Goal: Task Accomplishment & Management: Complete application form

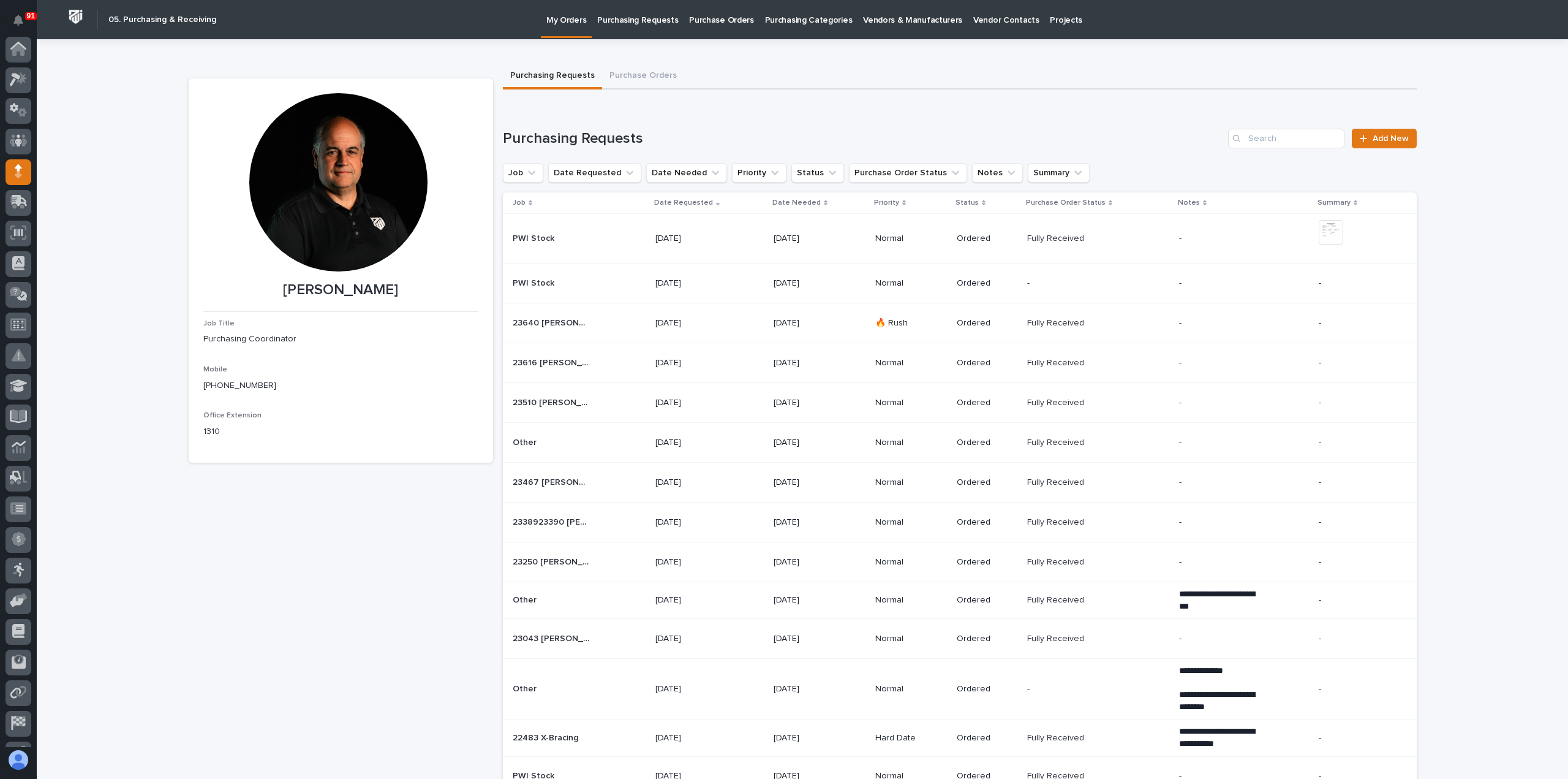
scroll to position [86, 0]
click at [627, 19] on p "Purchasing Requests" at bounding box center [637, 13] width 81 height 26
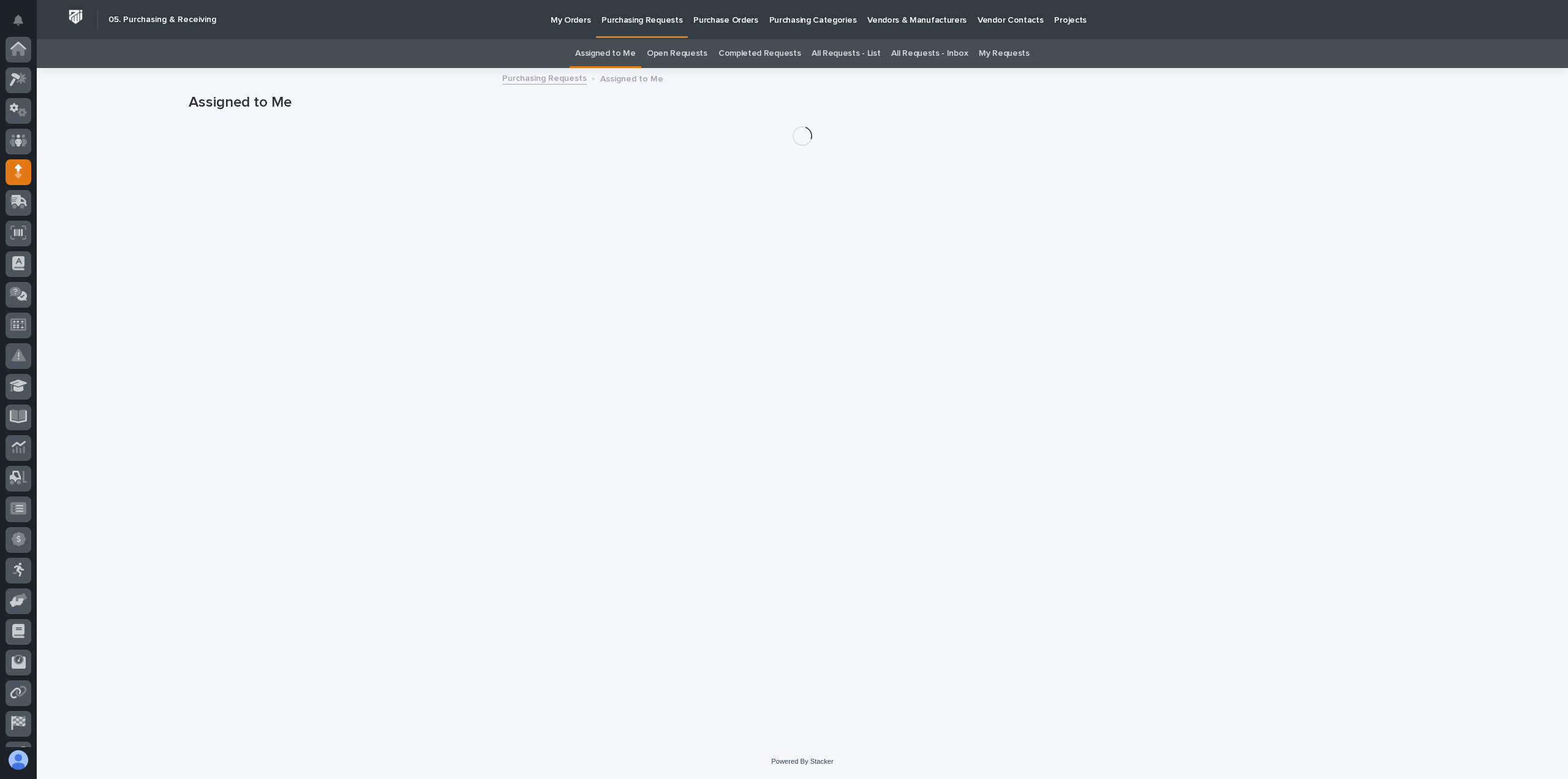
scroll to position [86, 0]
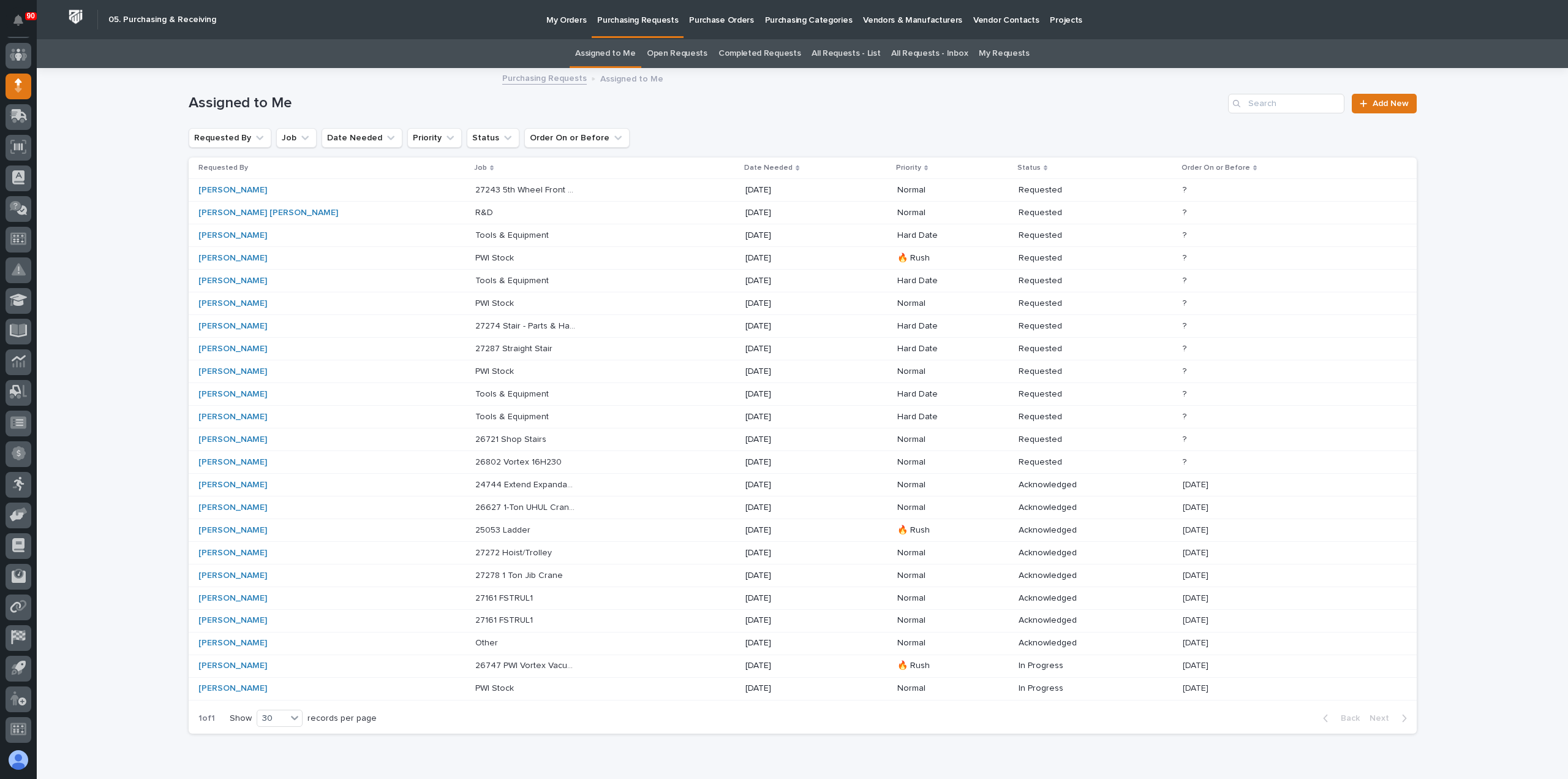
click at [570, 478] on div "24744 Extend Expandable Crosswalks by 2 Sections - Parts & HW 24744 Extend Expa…" at bounding box center [605, 485] width 260 height 21
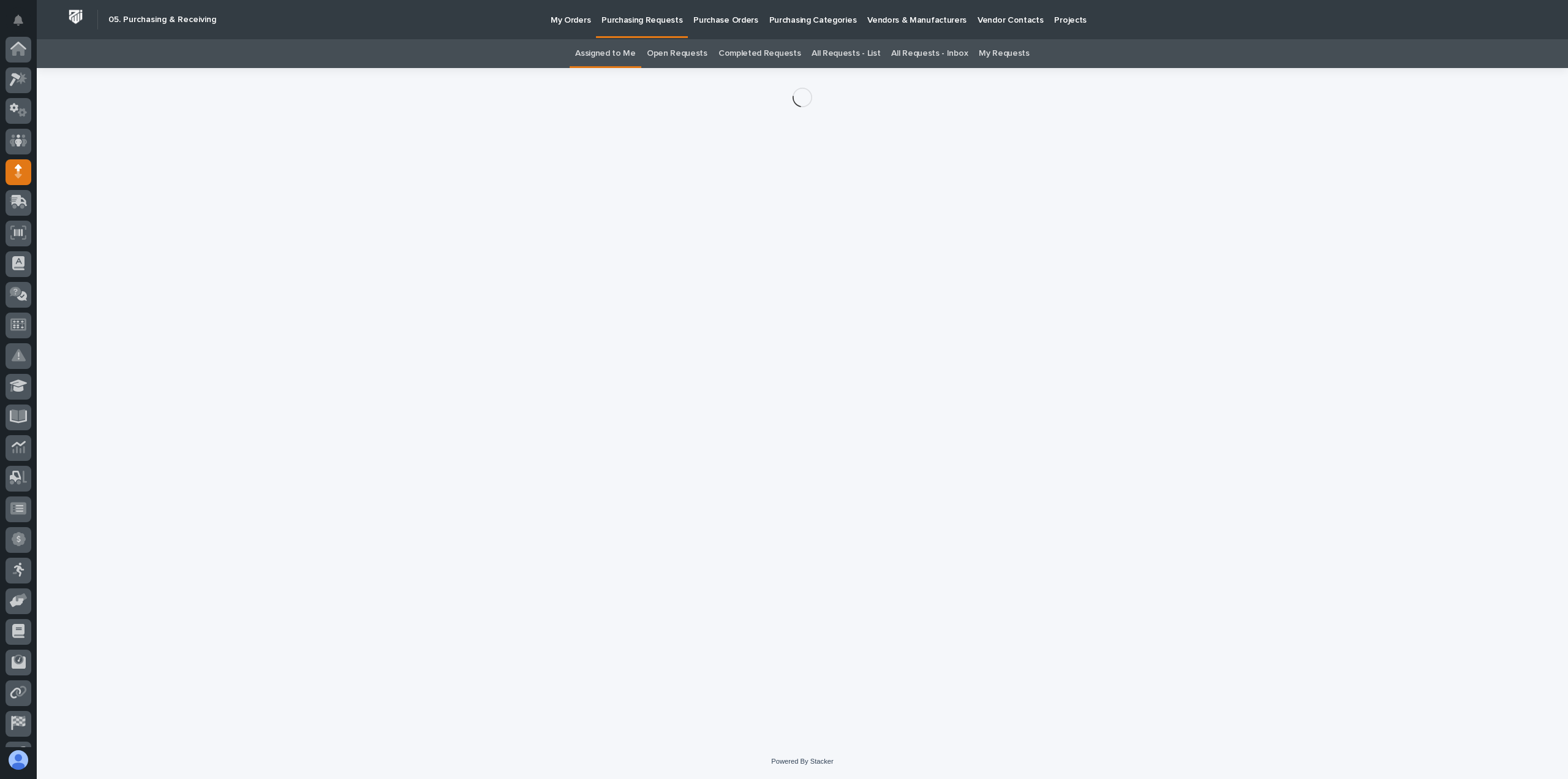
scroll to position [86, 0]
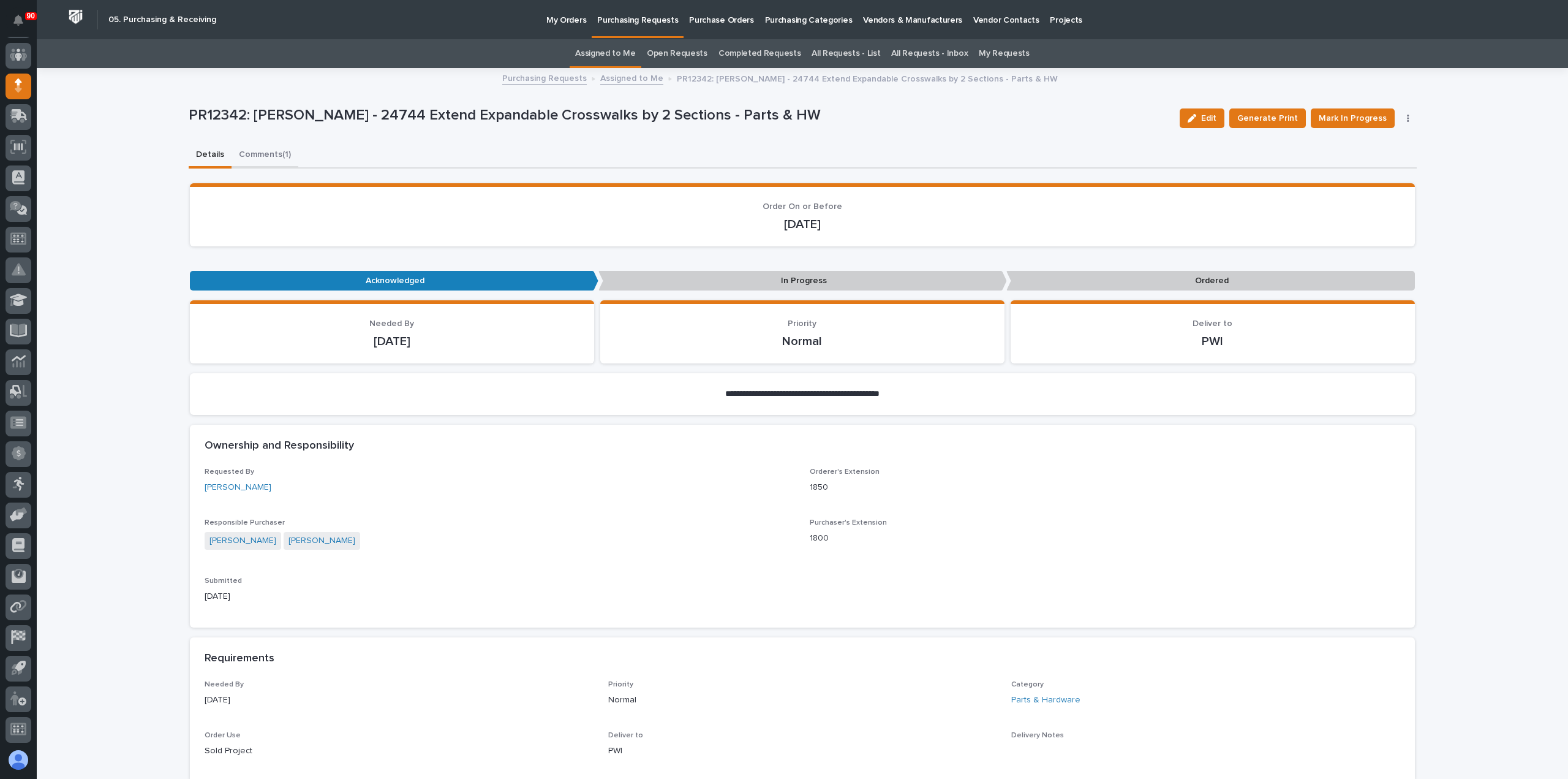
click at [256, 151] on button "Comments (1)" at bounding box center [265, 156] width 67 height 26
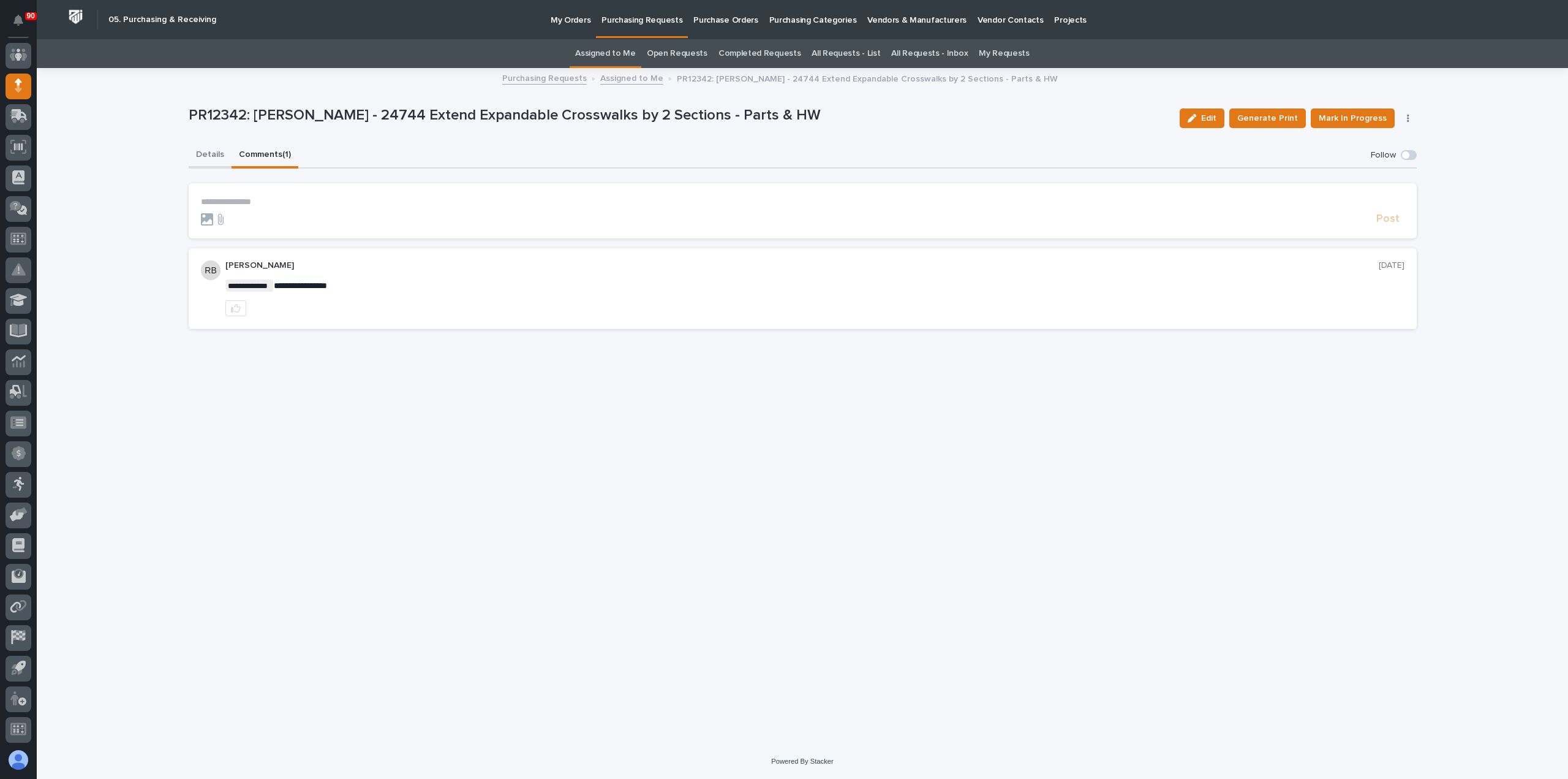
click at [207, 151] on button "Details" at bounding box center [210, 156] width 43 height 26
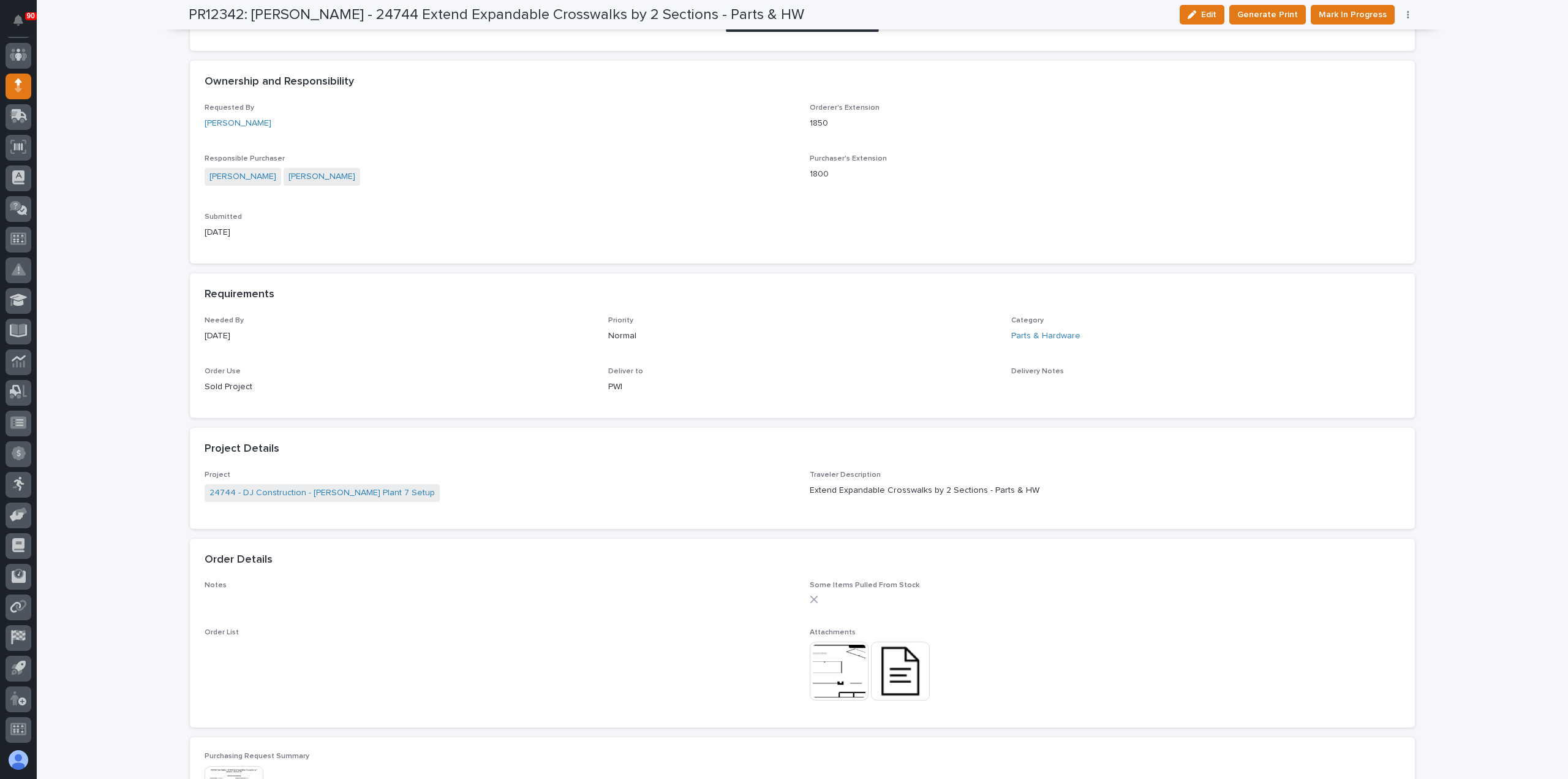
scroll to position [490, 0]
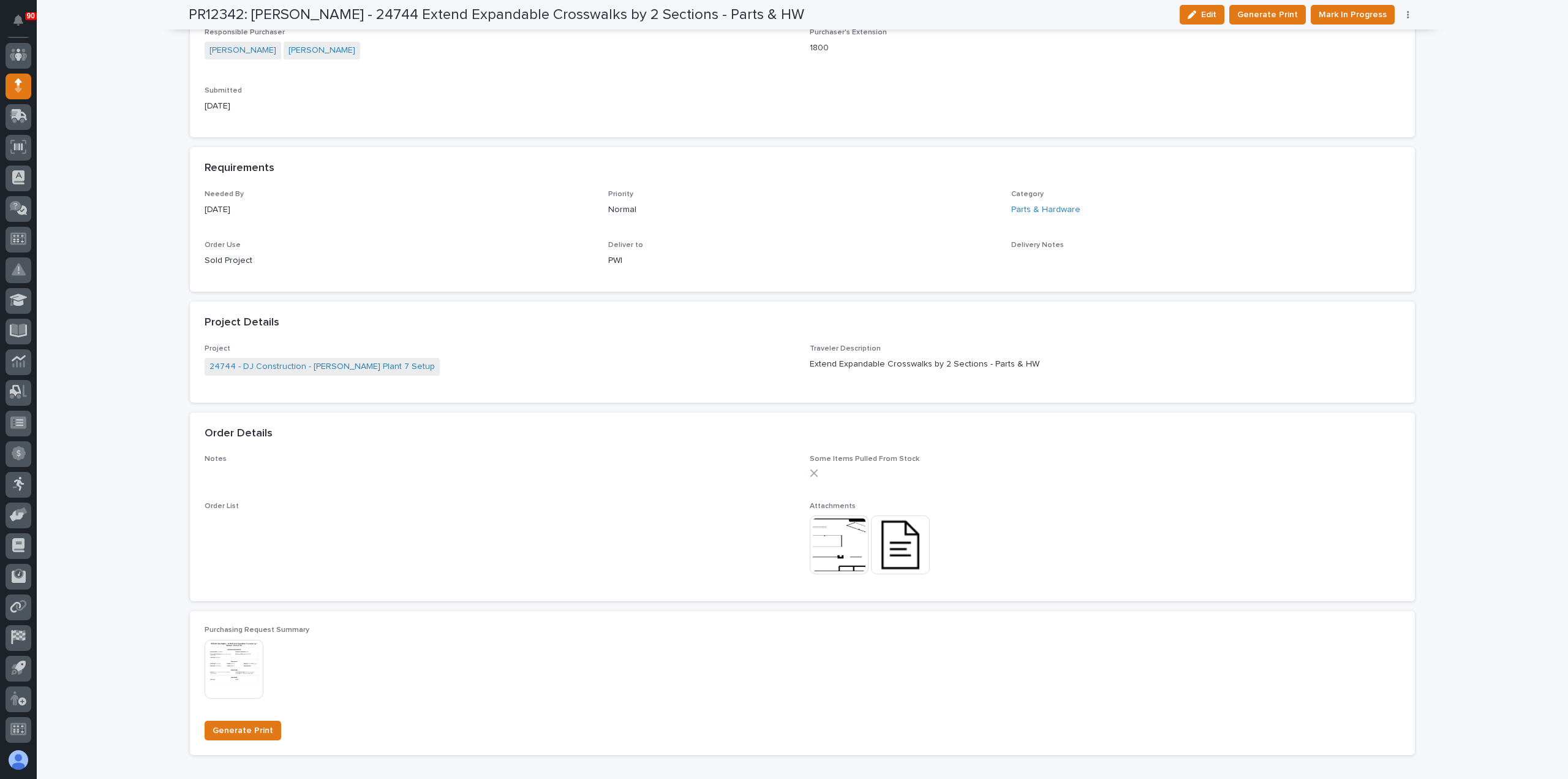
click at [841, 540] on img at bounding box center [839, 545] width 59 height 59
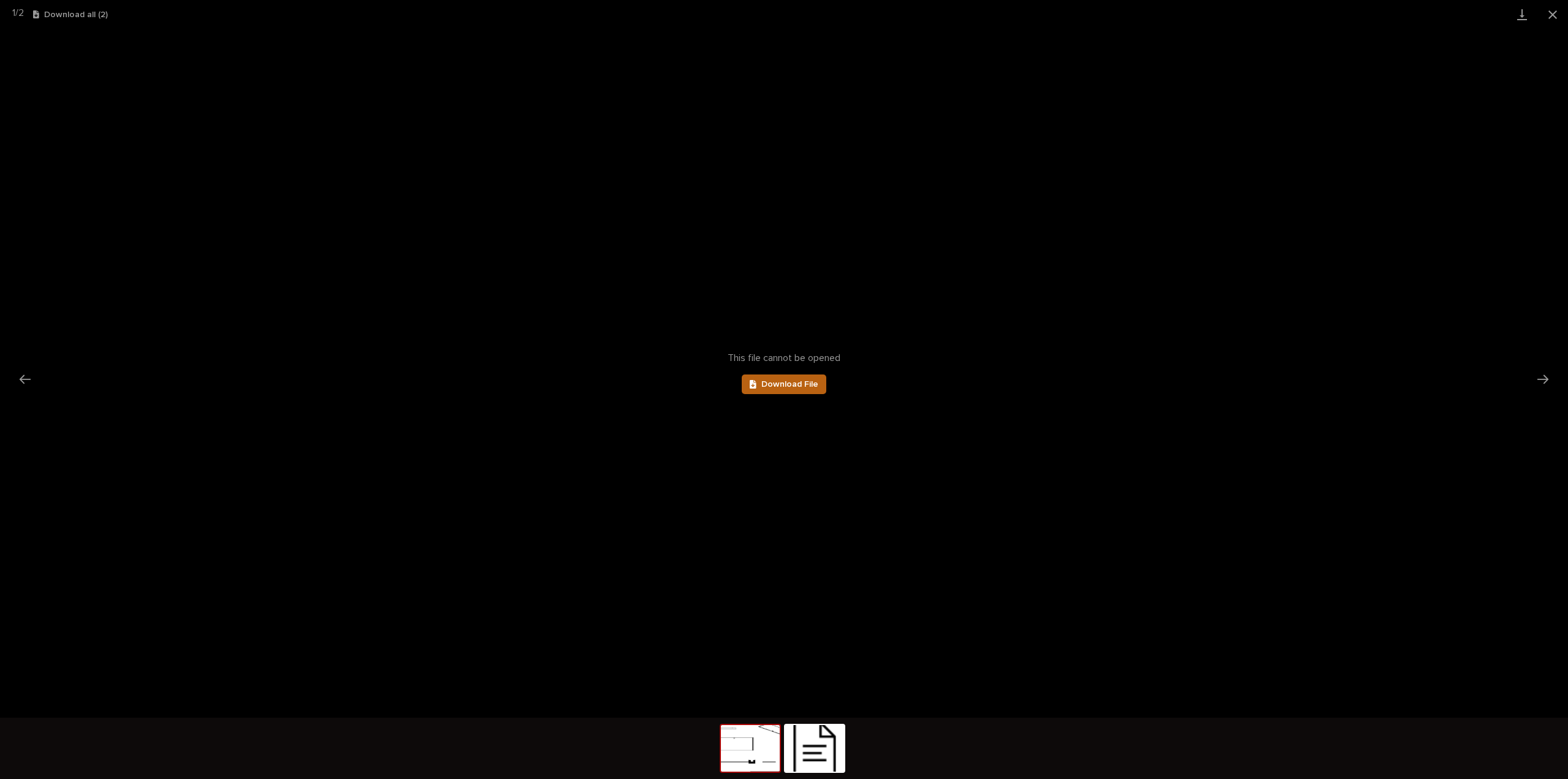
scroll to position [0, 0]
click at [805, 382] on span "Download File" at bounding box center [789, 384] width 57 height 8
click at [814, 744] on img at bounding box center [815, 748] width 59 height 47
click at [802, 380] on span "Download File" at bounding box center [789, 384] width 57 height 8
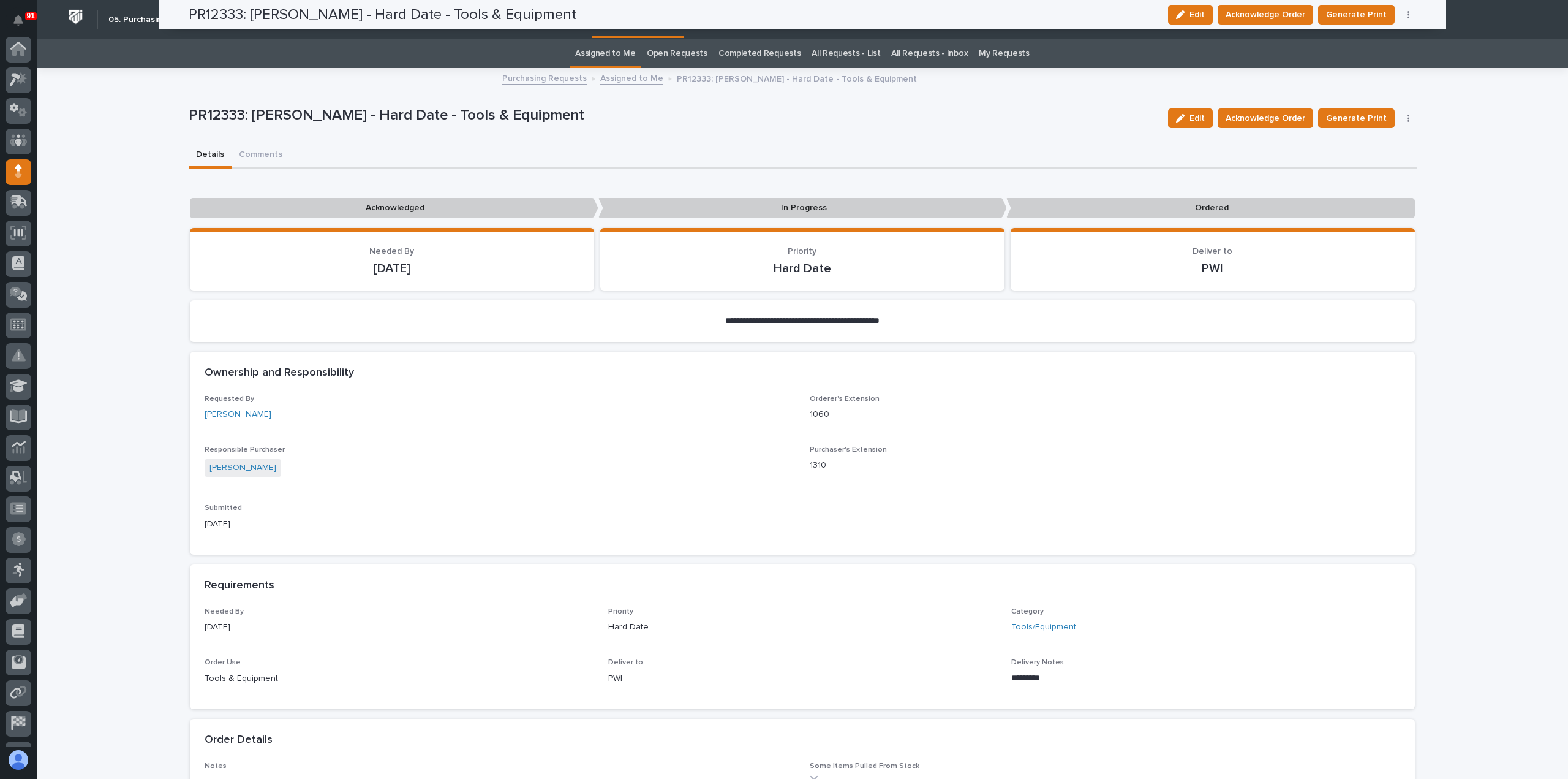
scroll to position [86, 0]
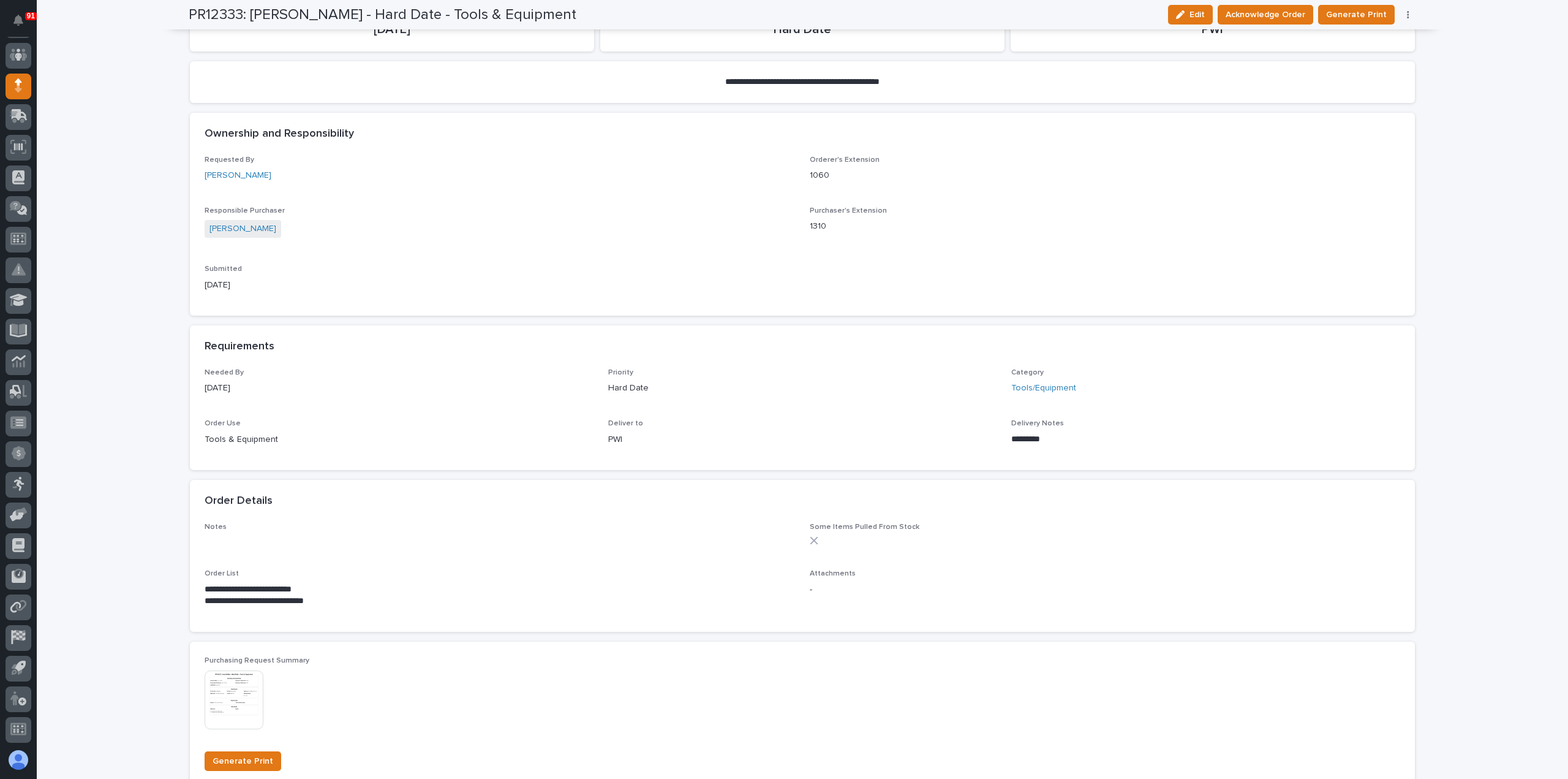
click at [526, 565] on div "**********" at bounding box center [802, 570] width 1196 height 94
click at [1273, 14] on span "Acknowledge Order" at bounding box center [1265, 14] width 80 height 15
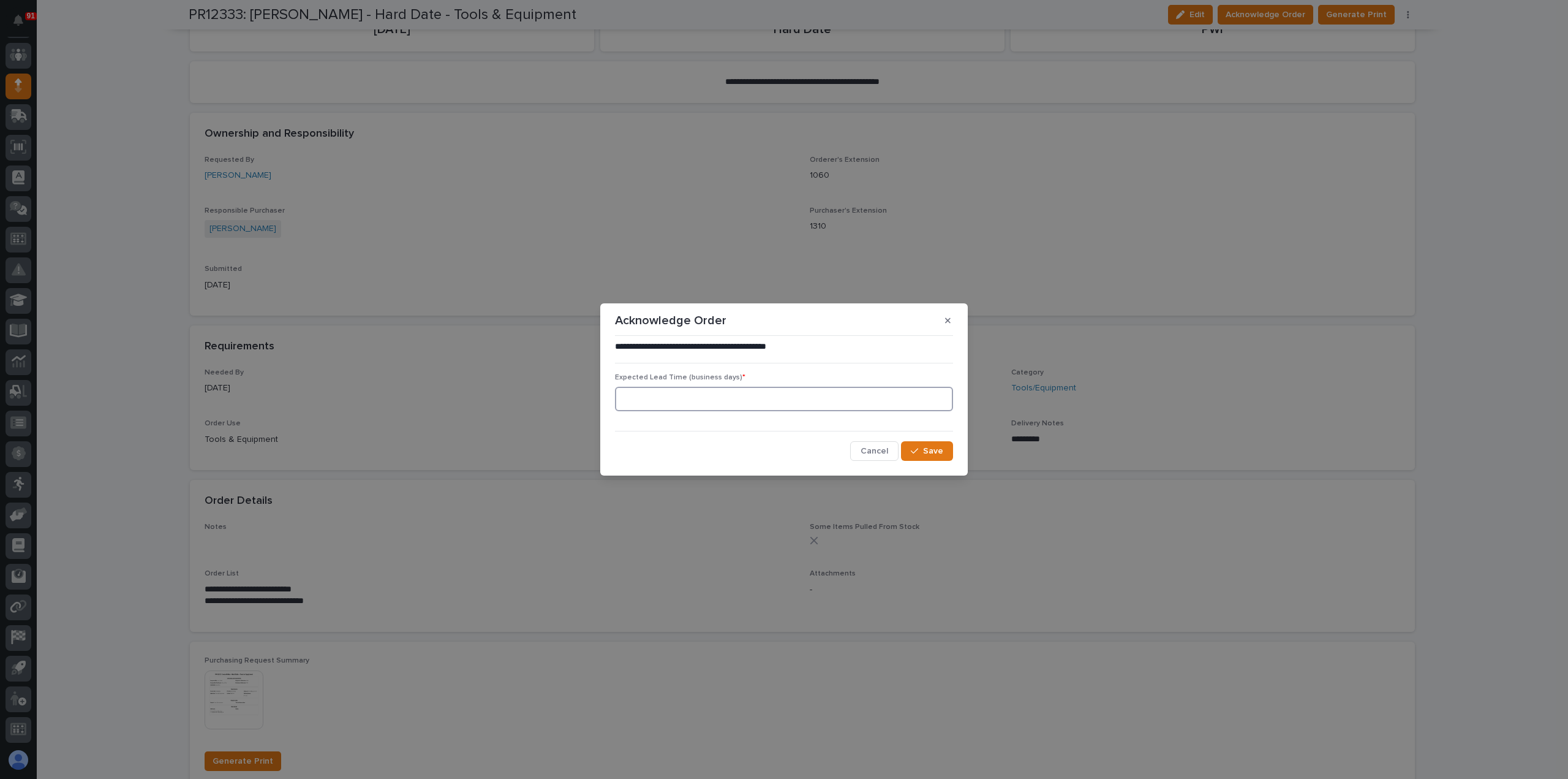
click at [838, 395] on input at bounding box center [784, 399] width 338 height 24
type input "5"
click at [923, 447] on button "Save" at bounding box center [927, 451] width 52 height 20
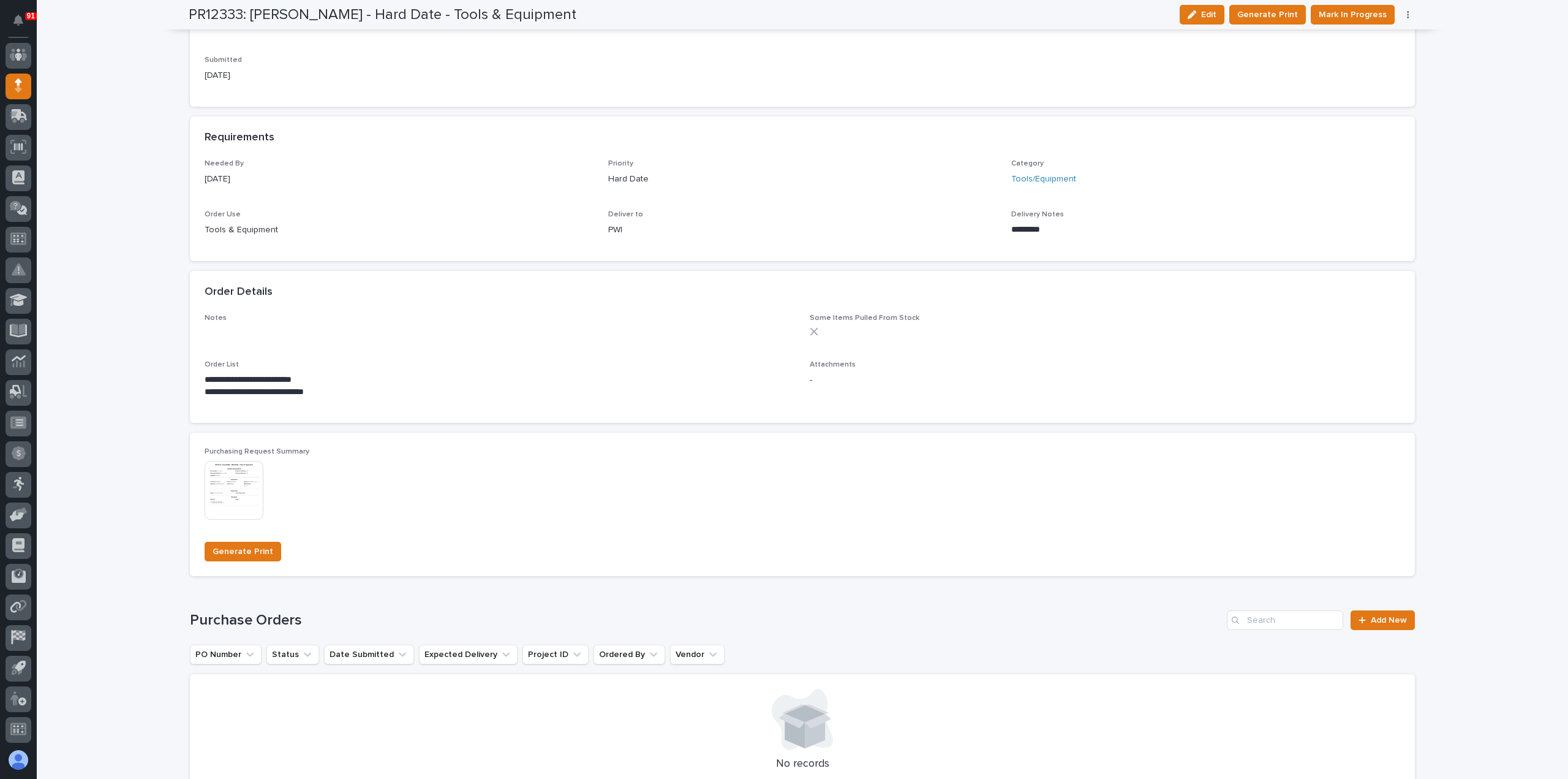
scroll to position [590, 0]
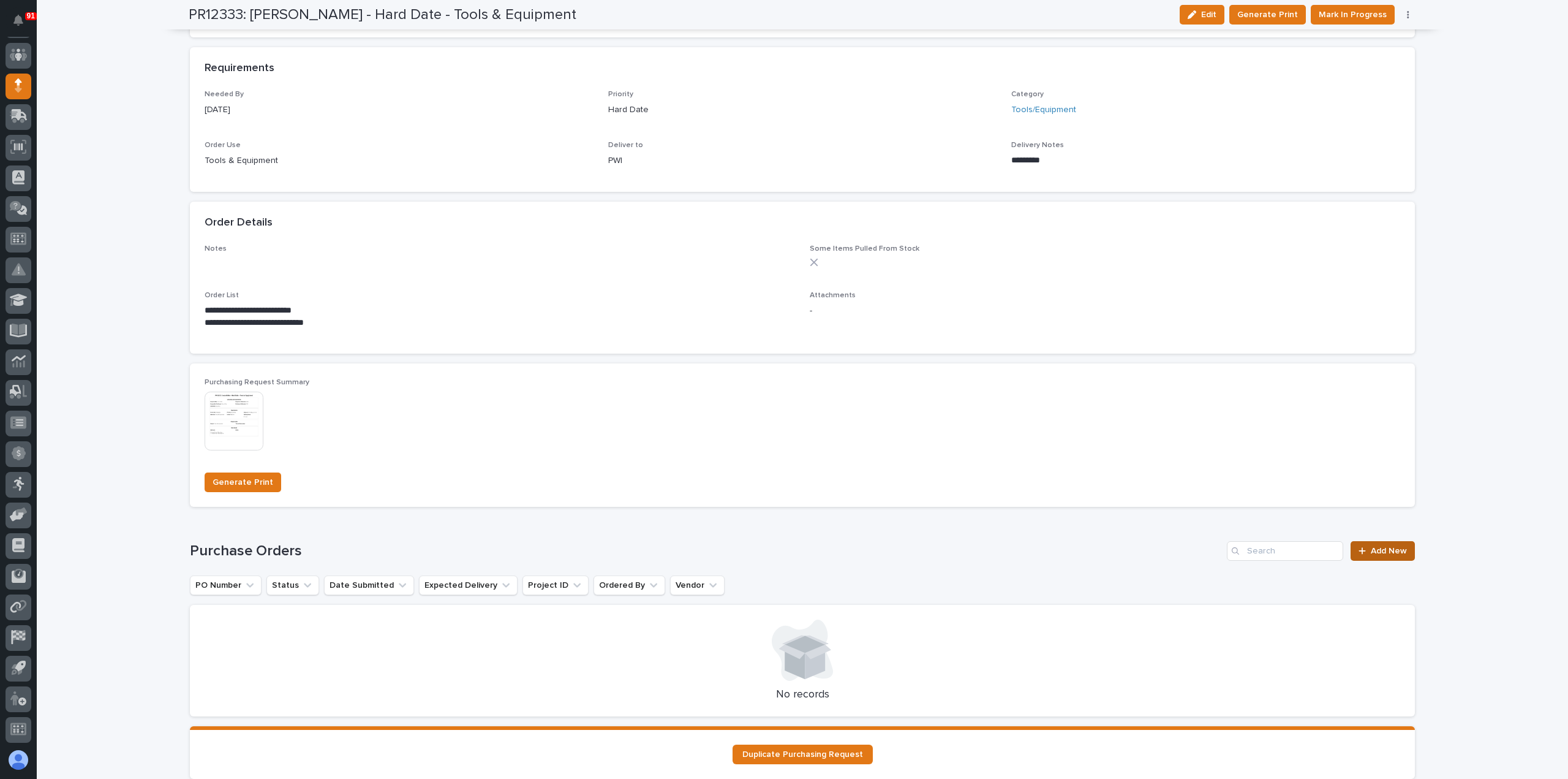
click at [1392, 551] on span "Add New" at bounding box center [1389, 551] width 36 height 8
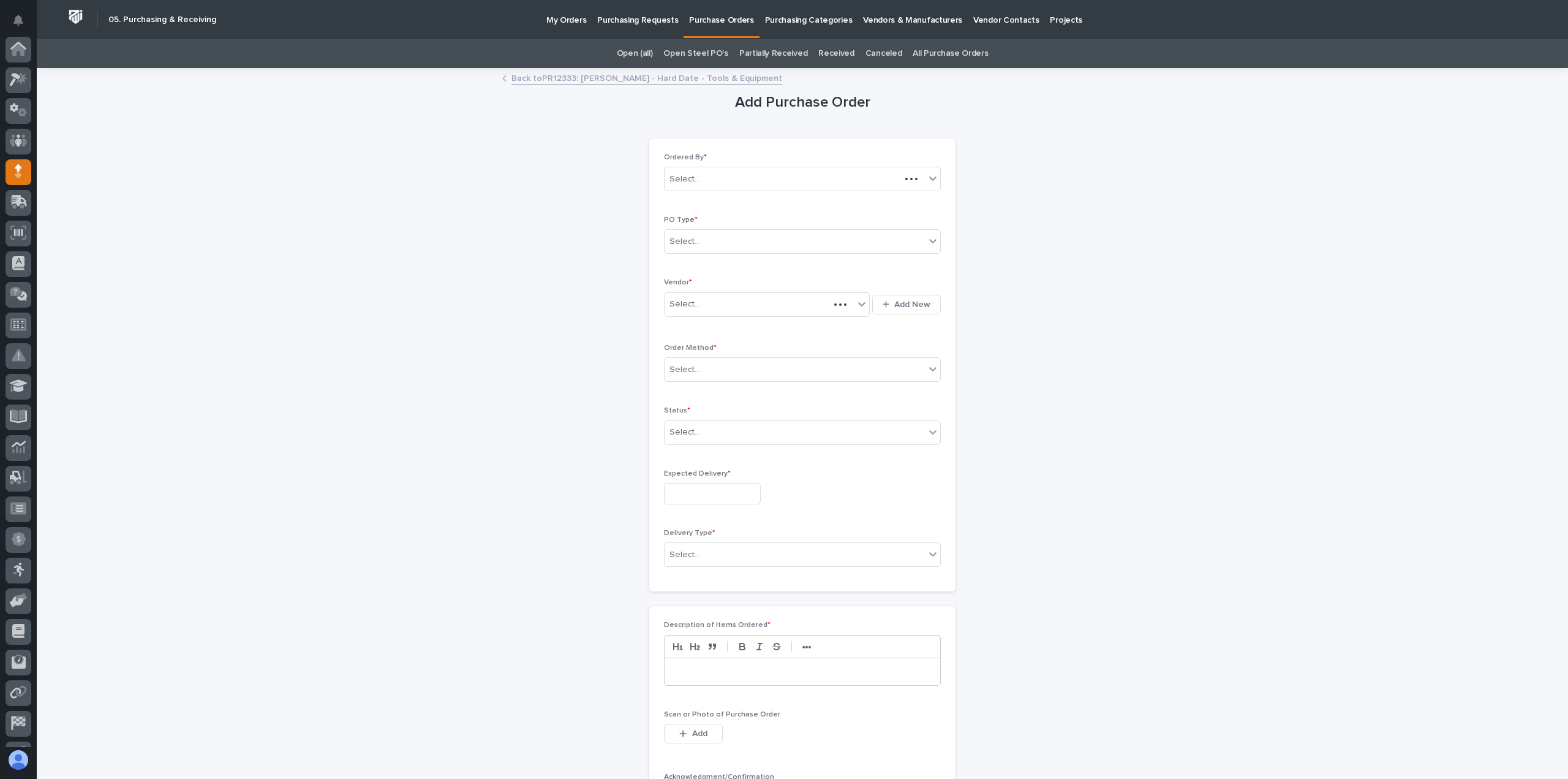
scroll to position [86, 0]
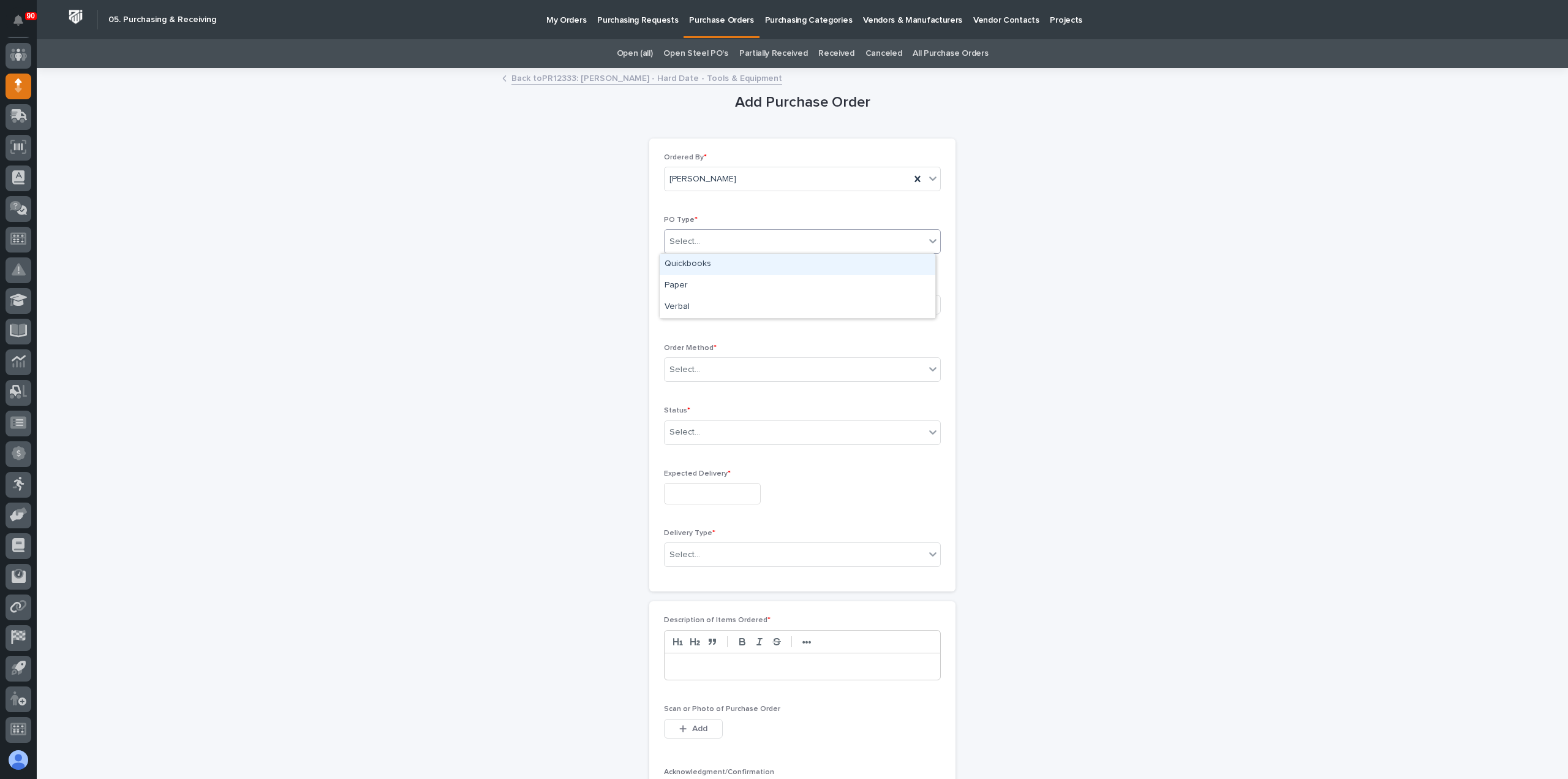
click at [771, 237] on div "Select..." at bounding box center [795, 242] width 260 height 21
click at [745, 280] on div "Paper" at bounding box center [798, 286] width 276 height 21
click at [738, 296] on div "Select..." at bounding box center [759, 305] width 189 height 21
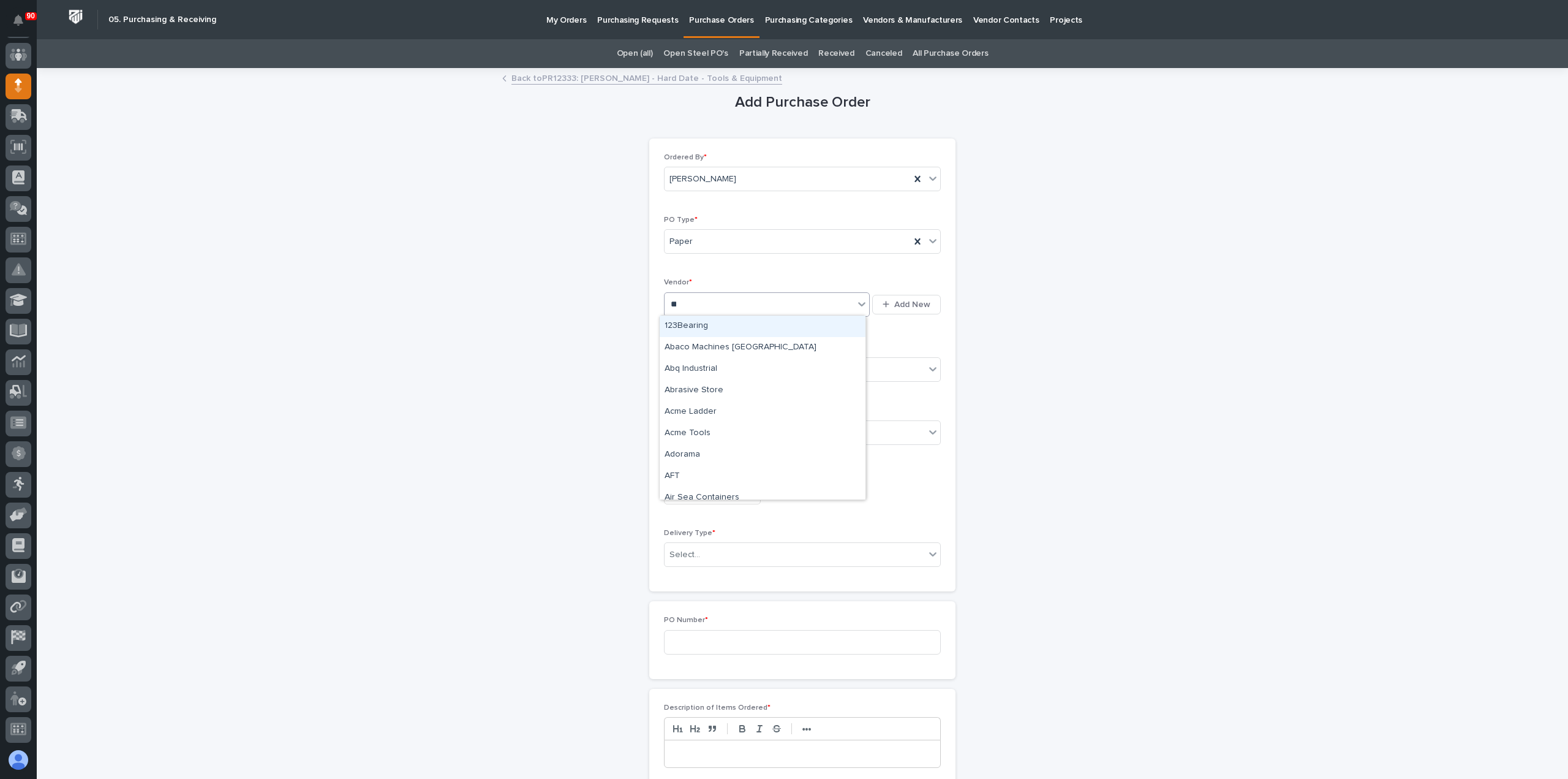
type input "***"
click at [717, 359] on div "Amazon" at bounding box center [763, 369] width 206 height 21
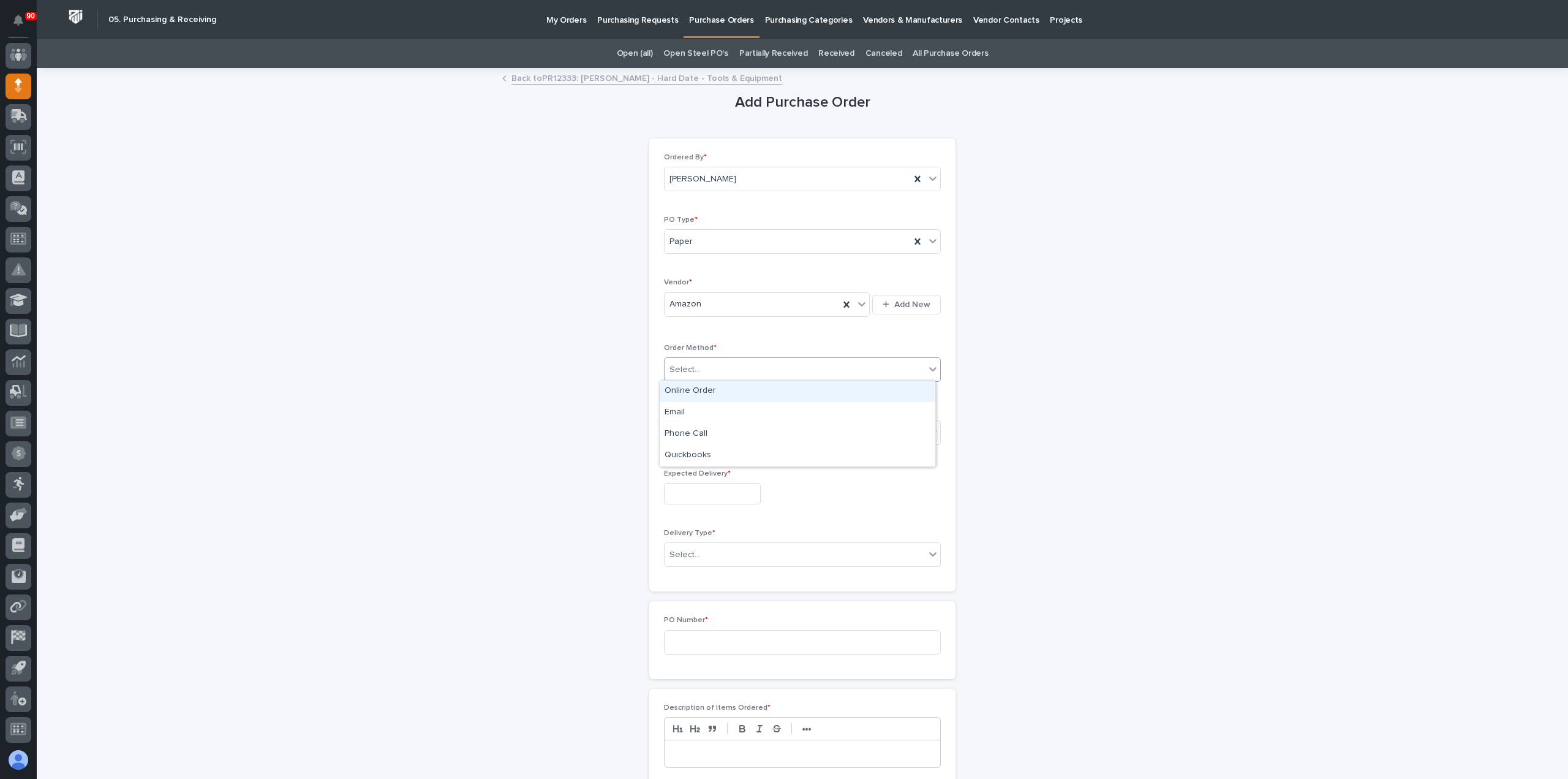
click at [736, 369] on div "Select..." at bounding box center [795, 370] width 260 height 21
click at [702, 390] on div "Online Order" at bounding box center [798, 391] width 276 height 21
click at [743, 425] on div "Select..." at bounding box center [795, 432] width 260 height 21
click at [701, 472] on div "Submitted" at bounding box center [798, 475] width 276 height 21
click at [712, 493] on input "text" at bounding box center [712, 493] width 97 height 21
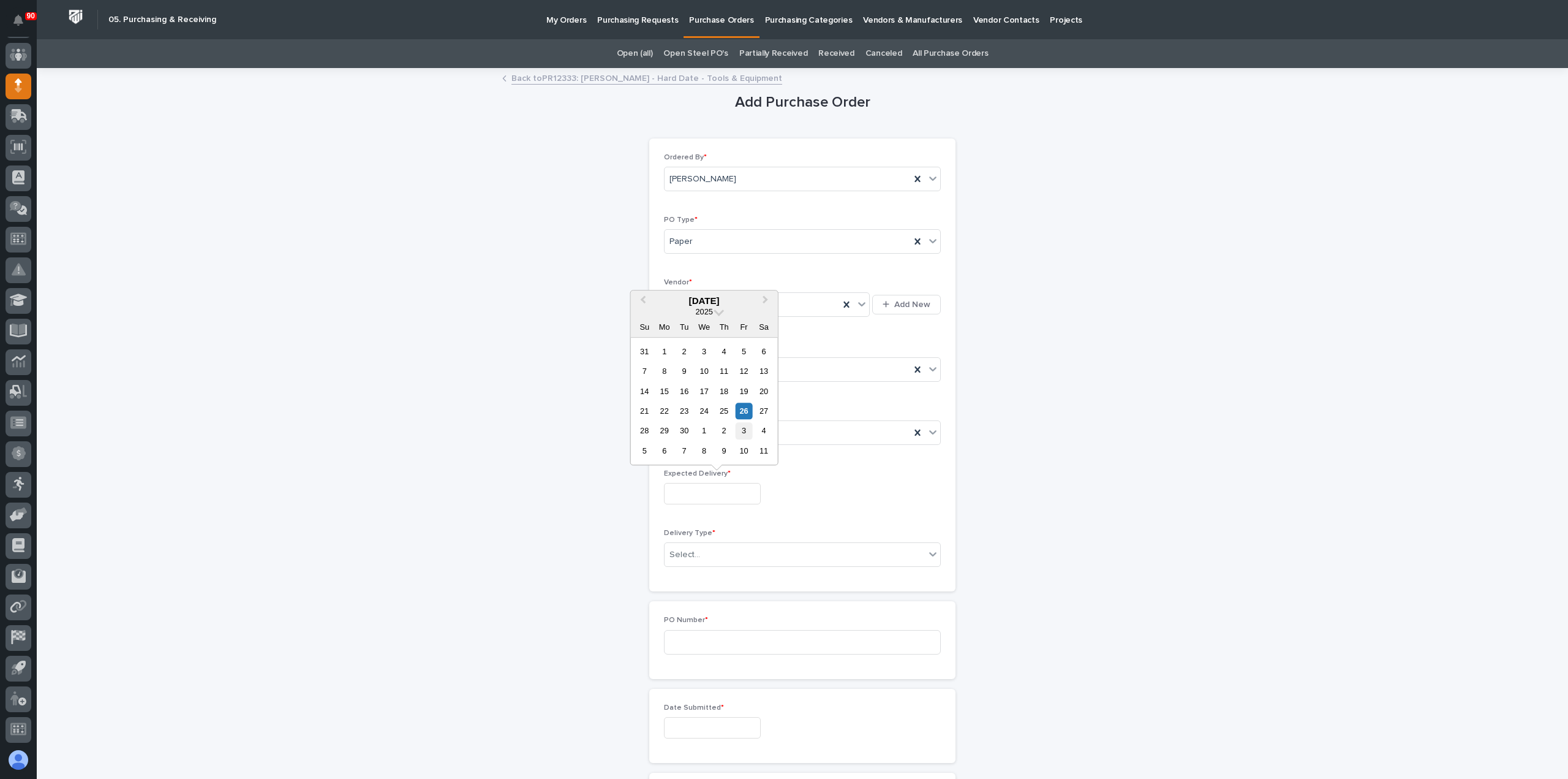
click at [744, 430] on div "3" at bounding box center [744, 431] width 17 height 17
type input "**********"
click at [738, 545] on div "Select..." at bounding box center [795, 555] width 260 height 21
click at [705, 574] on div "Deliver to PWI" at bounding box center [798, 575] width 276 height 21
drag, startPoint x: 730, startPoint y: 636, endPoint x: 738, endPoint y: 641, distance: 9.4
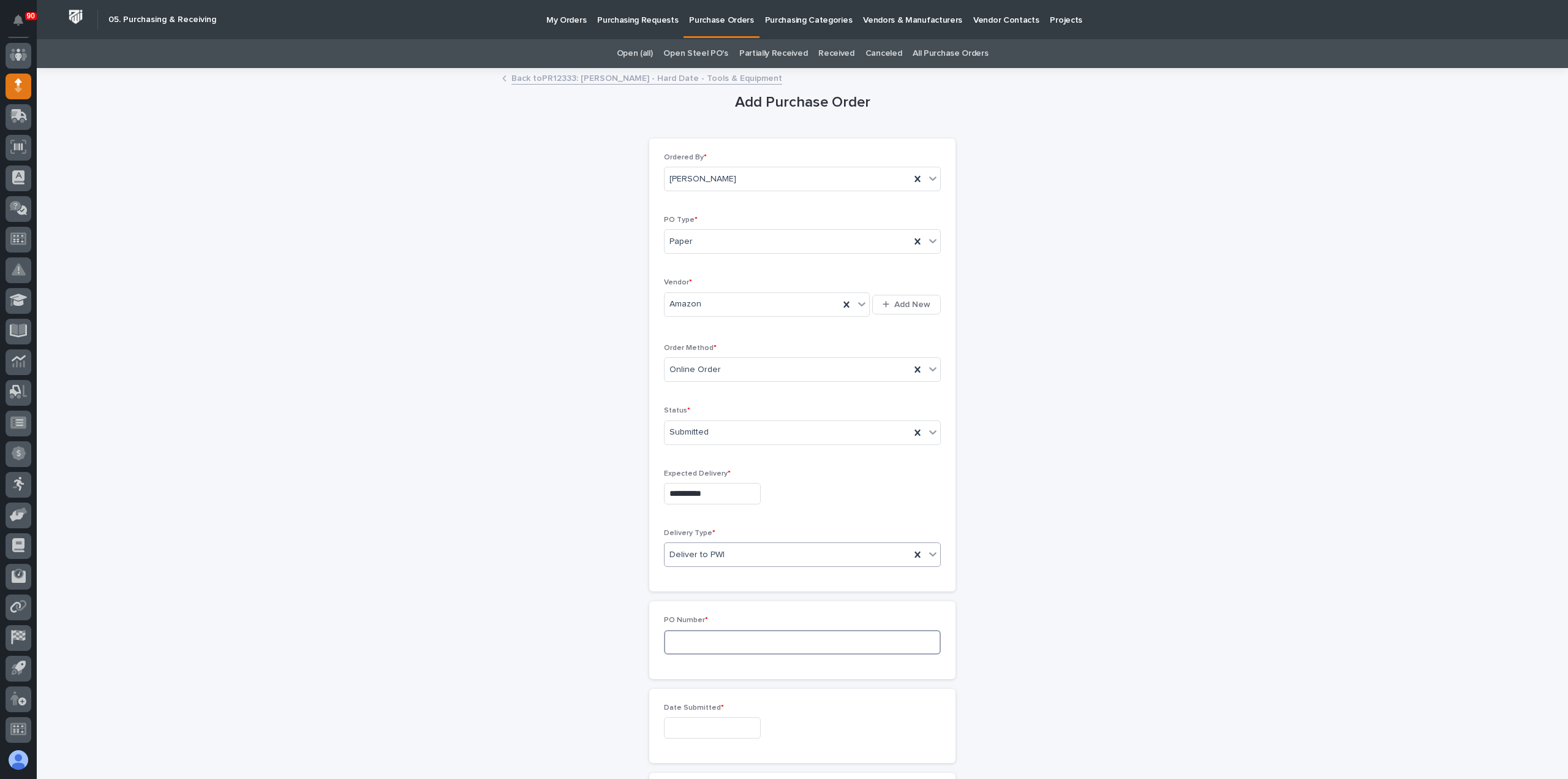
click at [734, 640] on input at bounding box center [802, 642] width 277 height 24
type input "19008"
click at [732, 717] on input "text" at bounding box center [712, 728] width 97 height 21
click at [744, 644] on div "26" at bounding box center [744, 645] width 17 height 17
type input "**********"
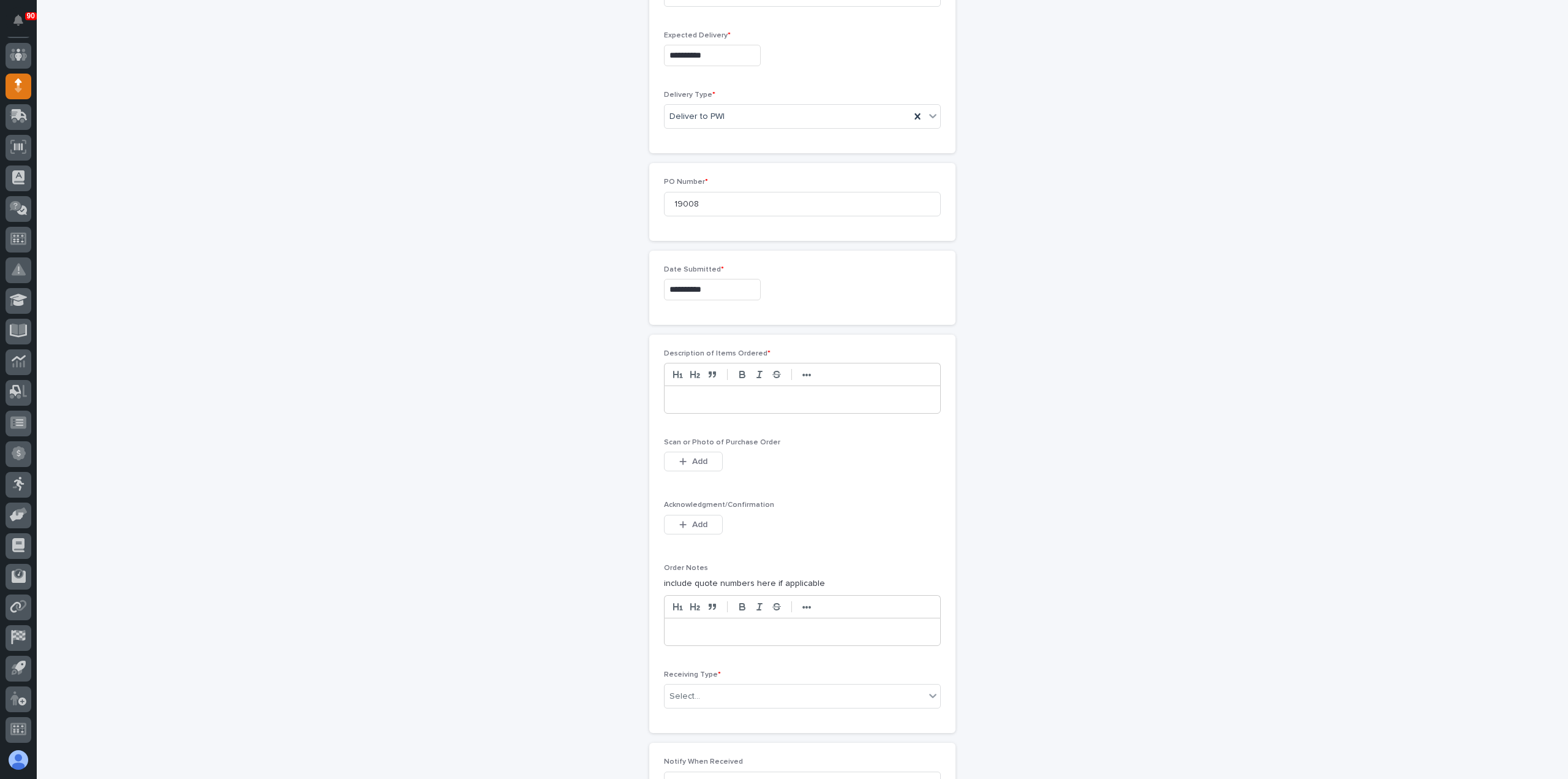
scroll to position [490, 0]
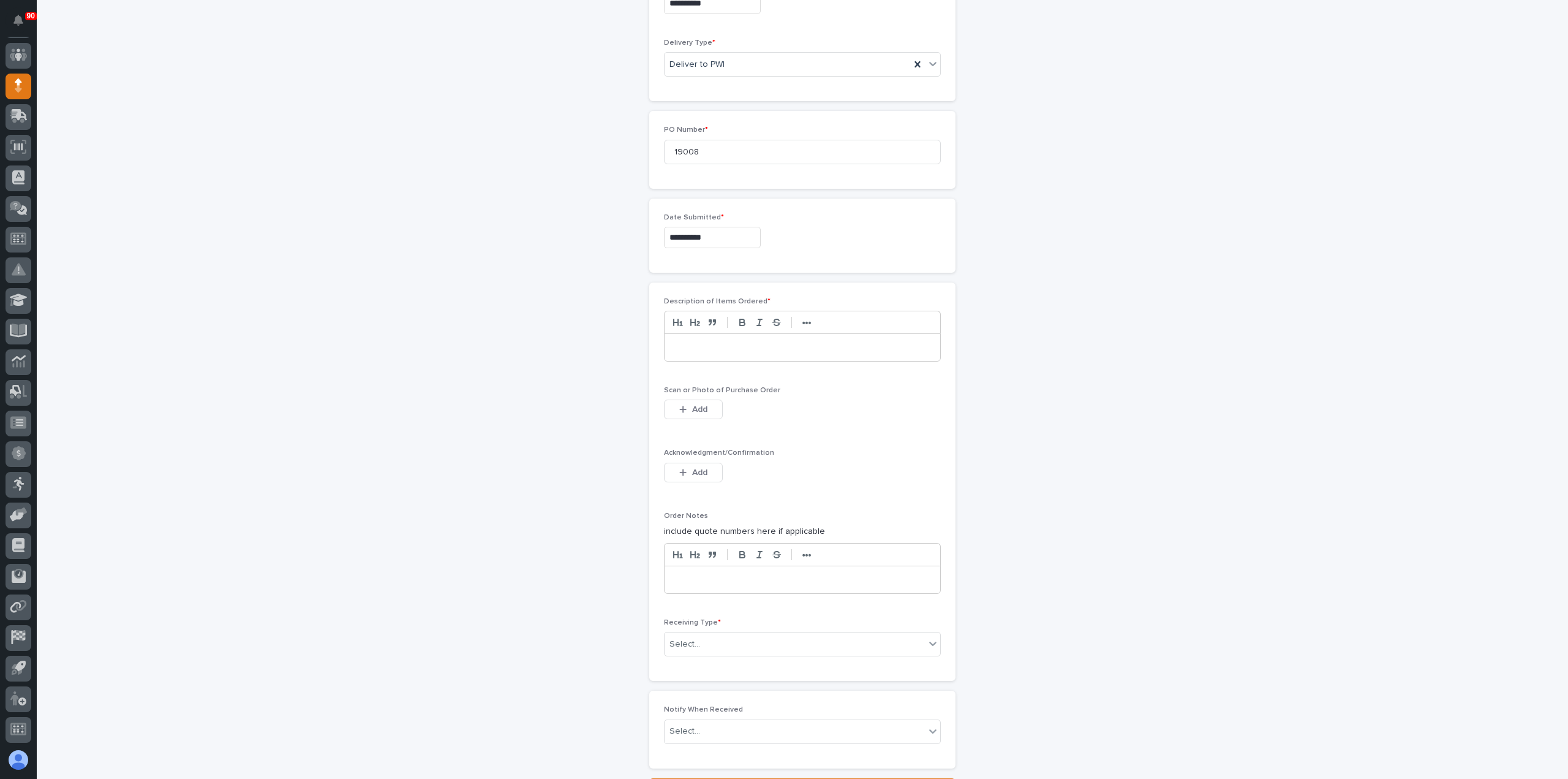
click at [719, 345] on p at bounding box center [802, 347] width 257 height 12
click at [692, 404] on span "Add" at bounding box center [700, 409] width 15 height 11
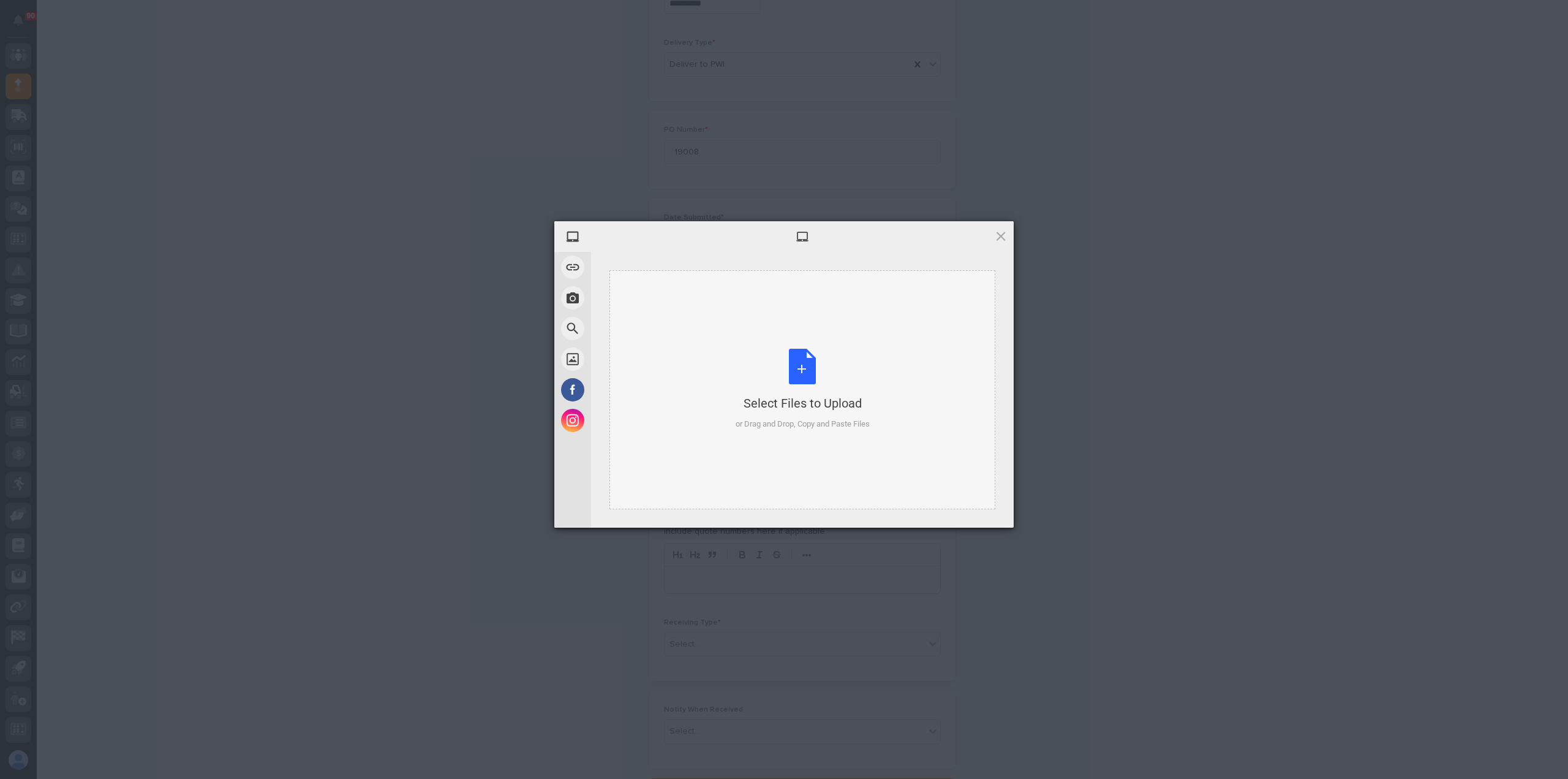
click at [802, 372] on div "Select Files to Upload or Drag and Drop, Copy and Paste Files" at bounding box center [802, 390] width 134 height 81
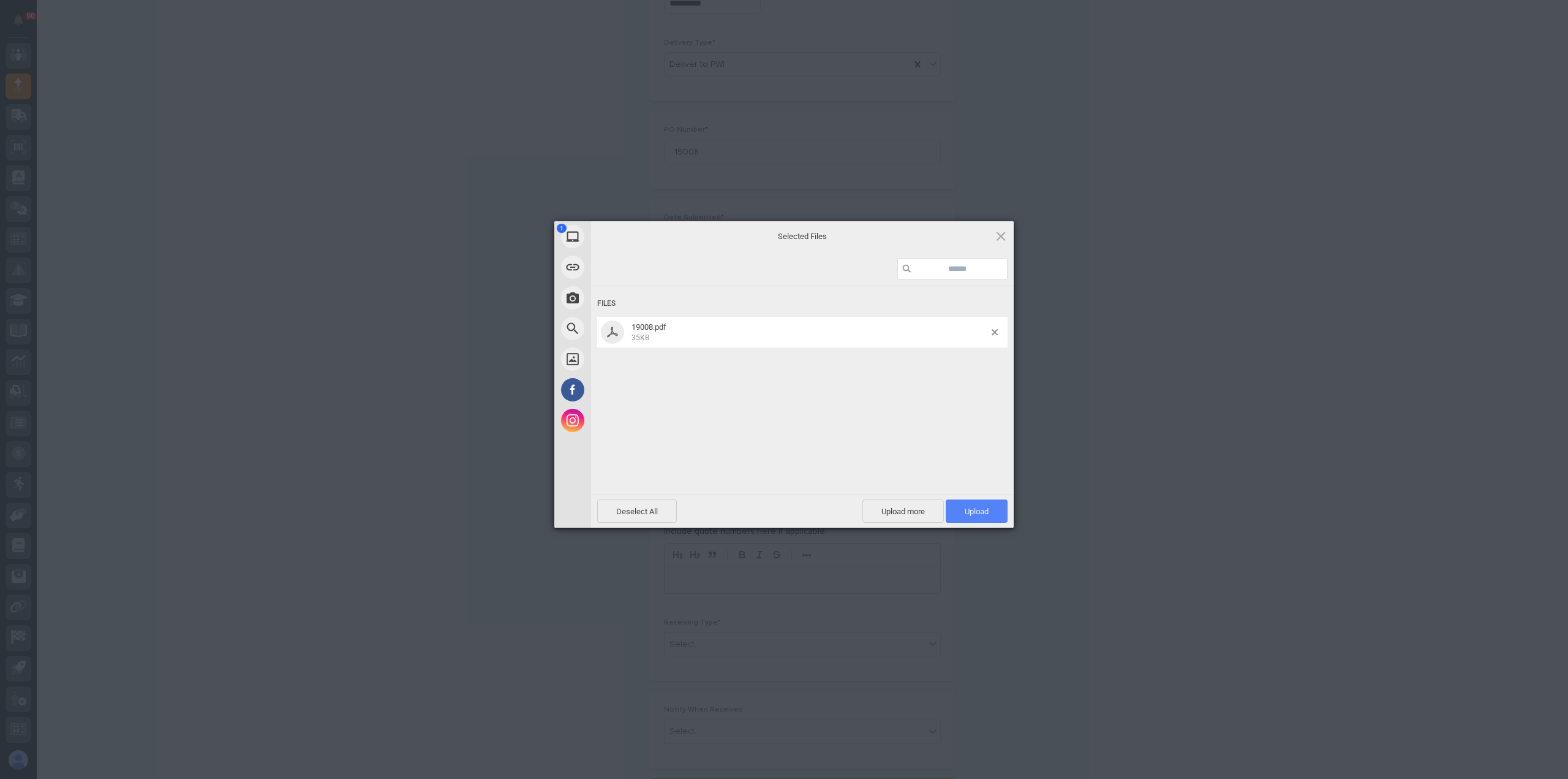
click at [997, 506] on span "Upload 1" at bounding box center [977, 511] width 62 height 23
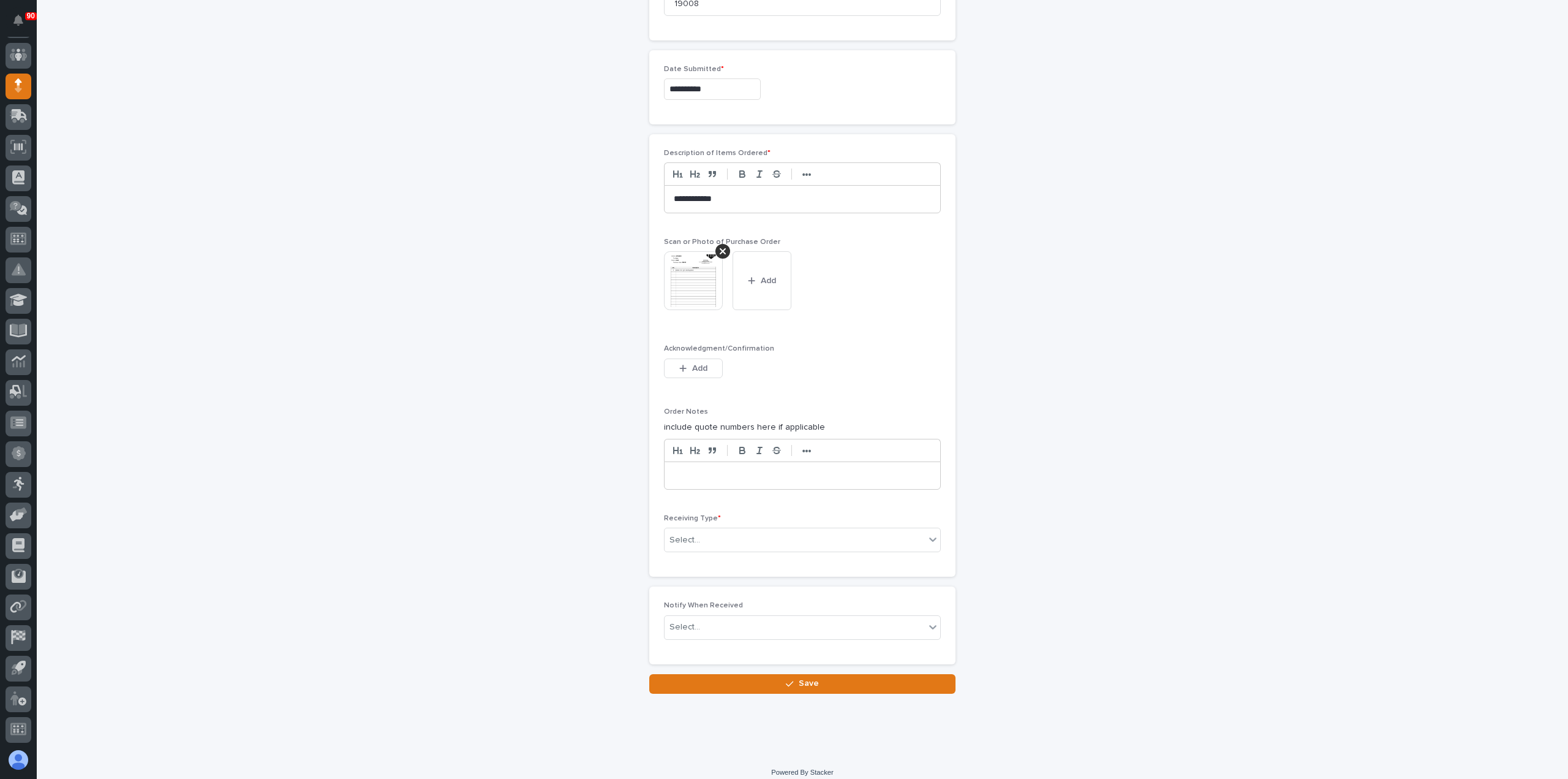
scroll to position [644, 0]
click at [781, 526] on div "Select..." at bounding box center [795, 536] width 260 height 21
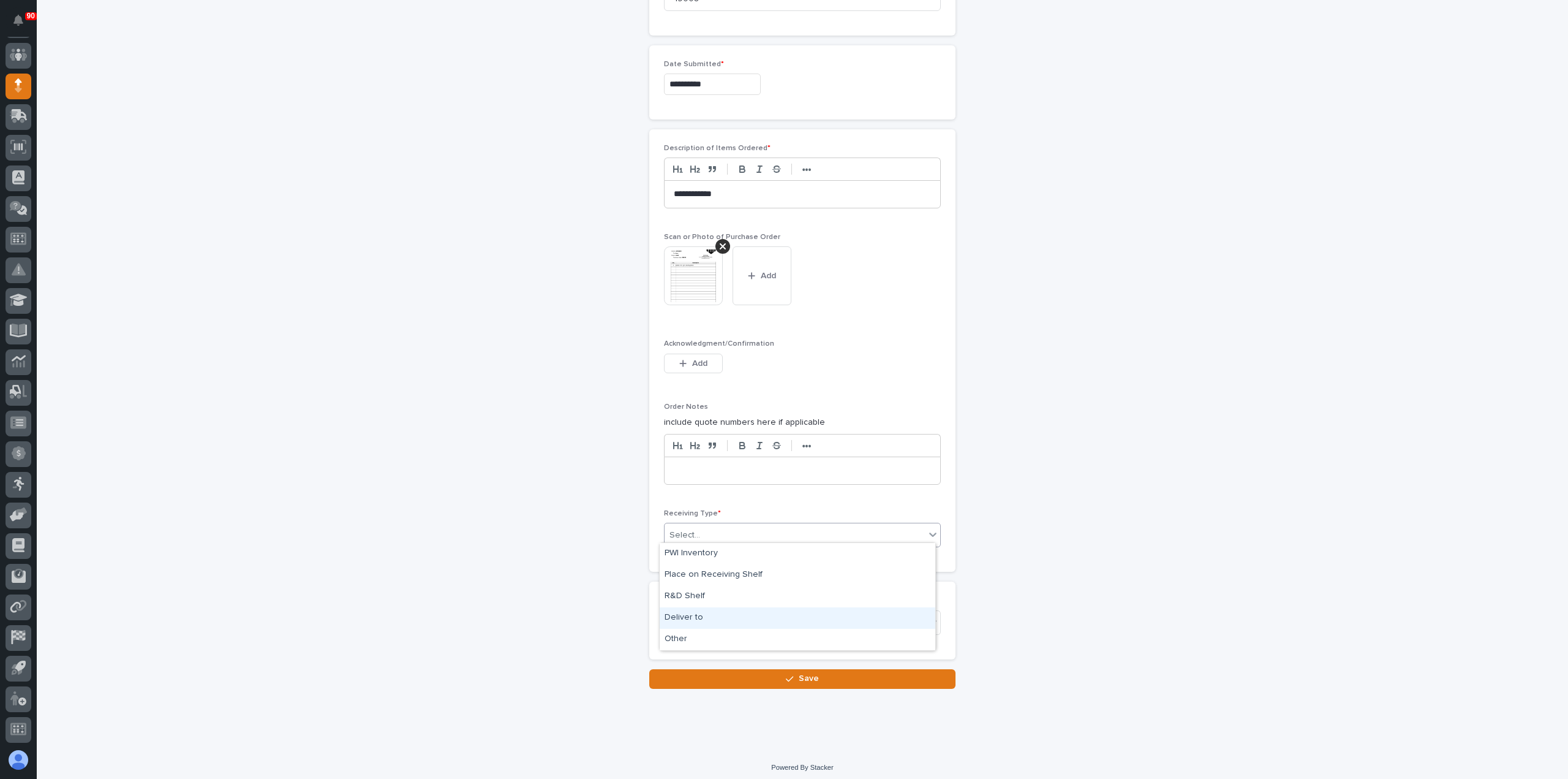
click at [720, 613] on div "Deliver to" at bounding box center [798, 618] width 276 height 21
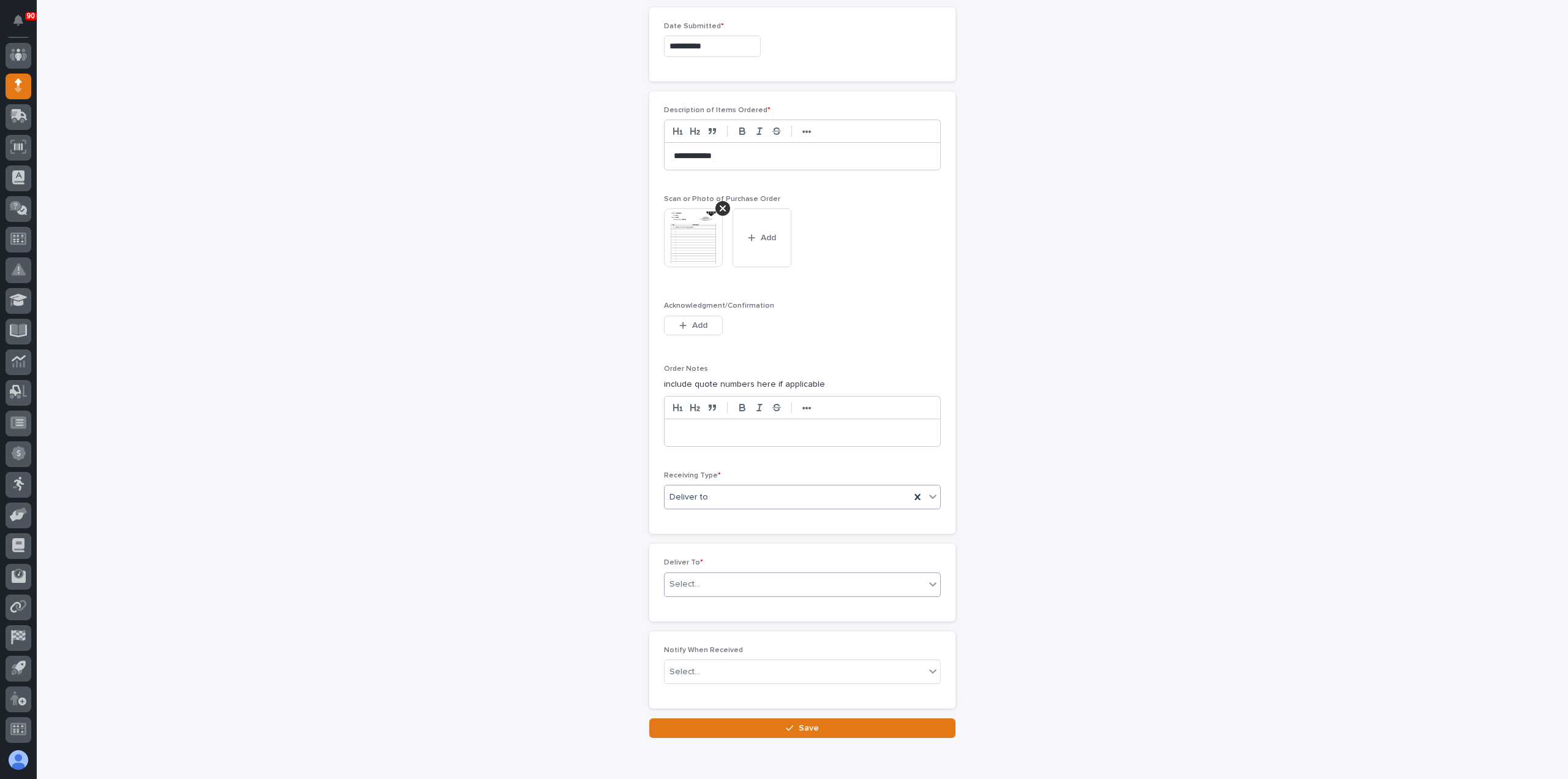
scroll to position [687, 0]
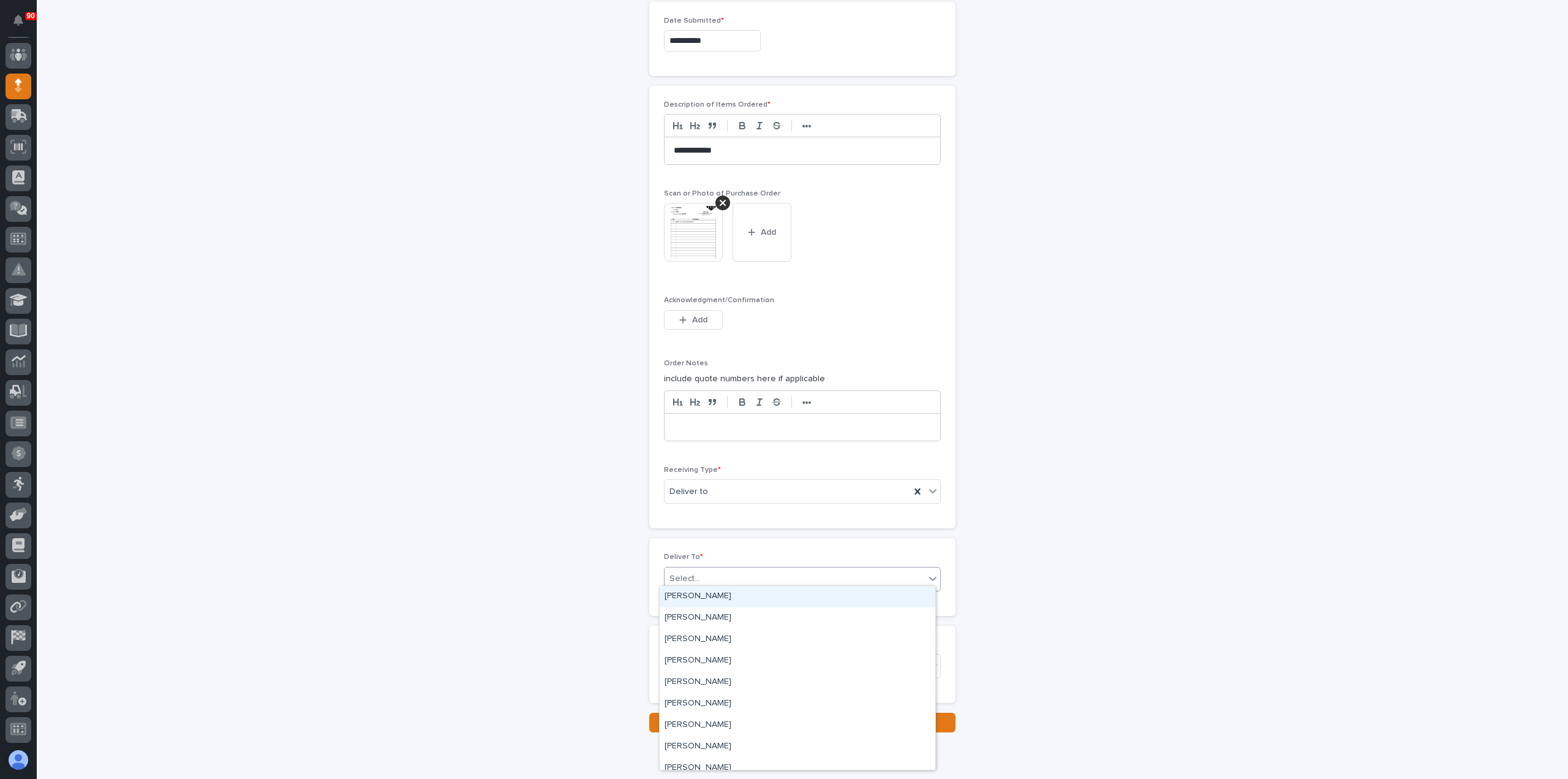
click at [736, 576] on div "Select..." at bounding box center [795, 579] width 260 height 21
type input "***"
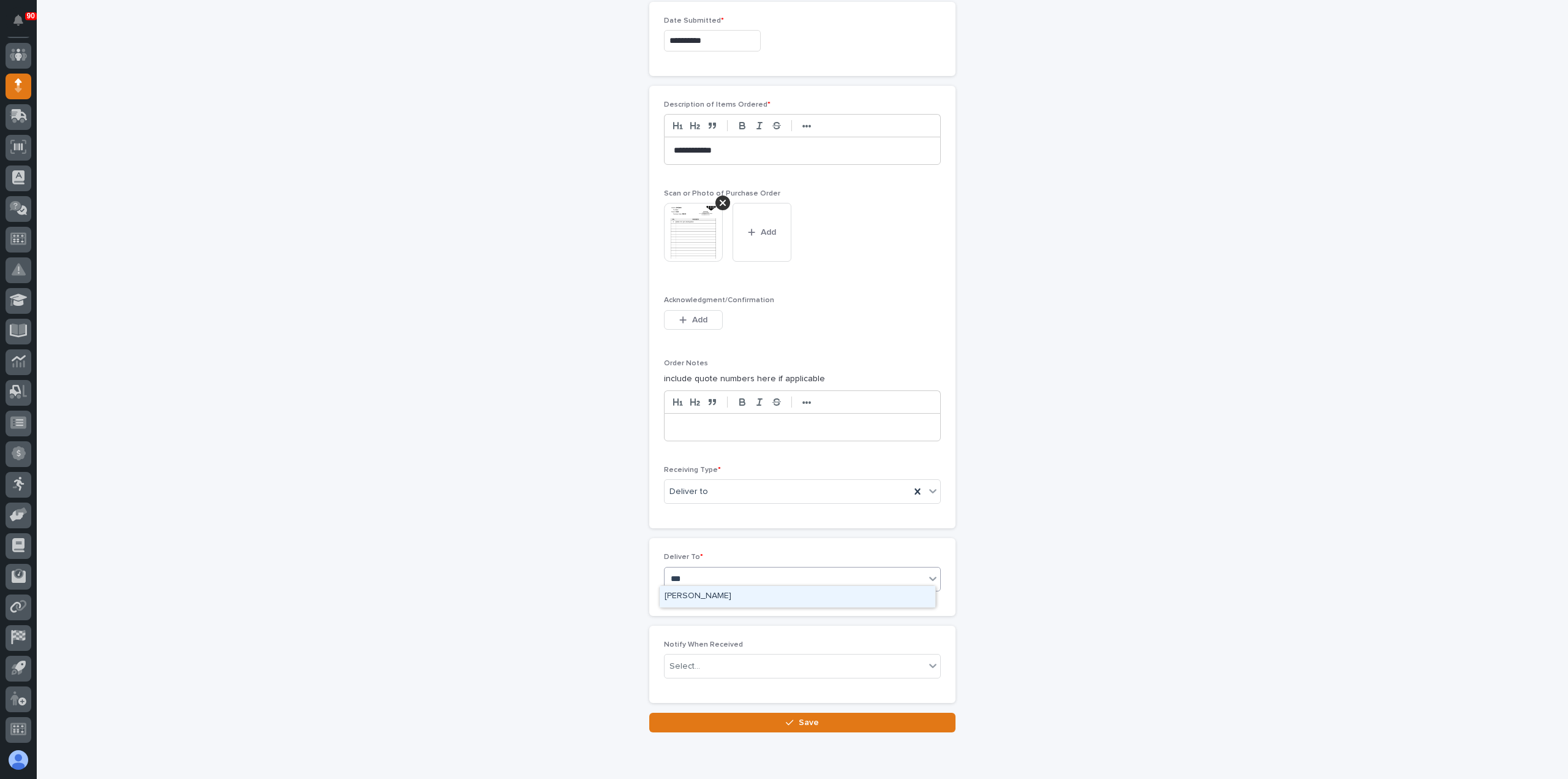
click at [743, 590] on div "[PERSON_NAME]" at bounding box center [798, 596] width 276 height 21
click at [793, 713] on button "Save" at bounding box center [803, 723] width 307 height 20
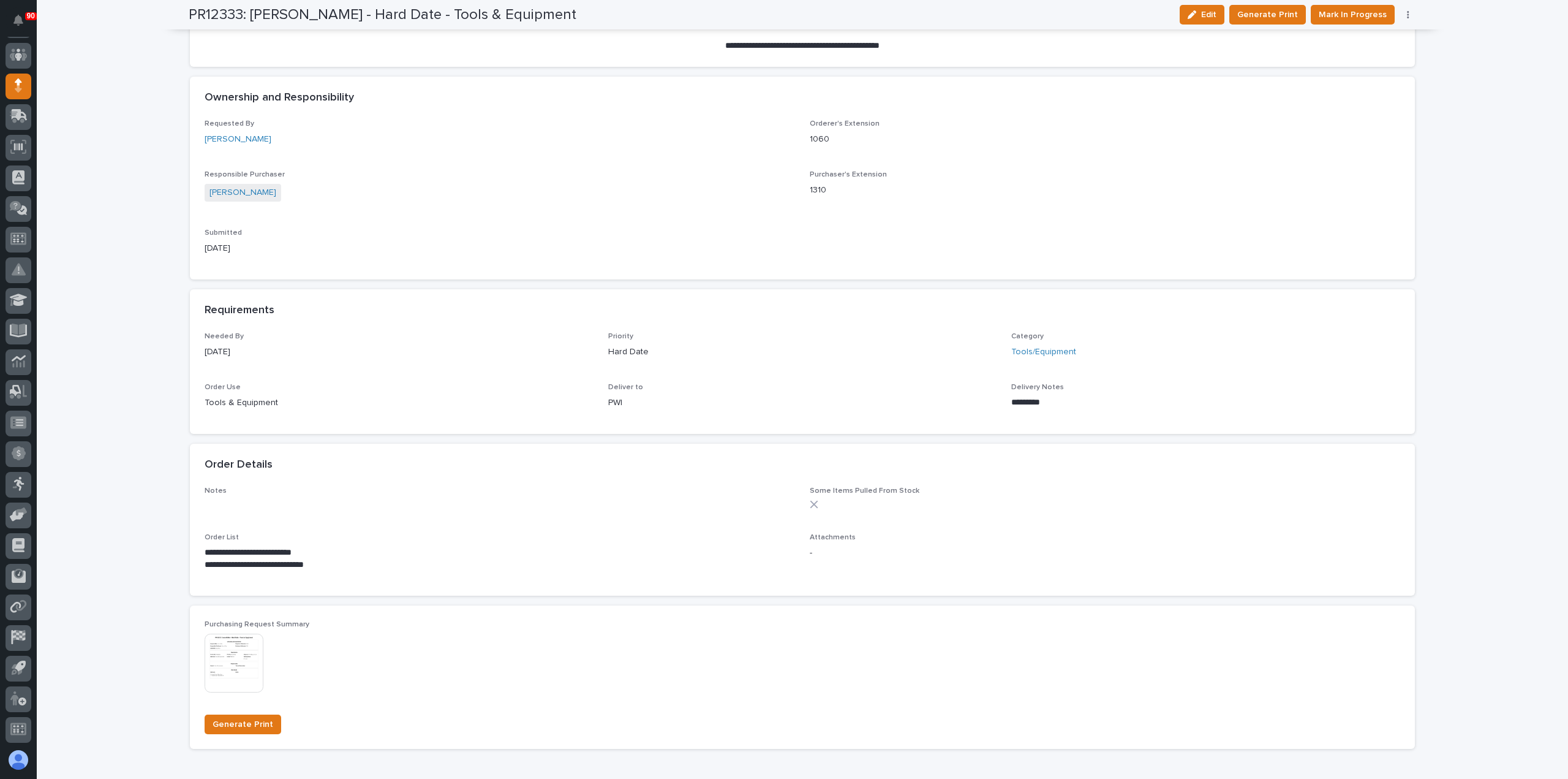
scroll to position [490, 0]
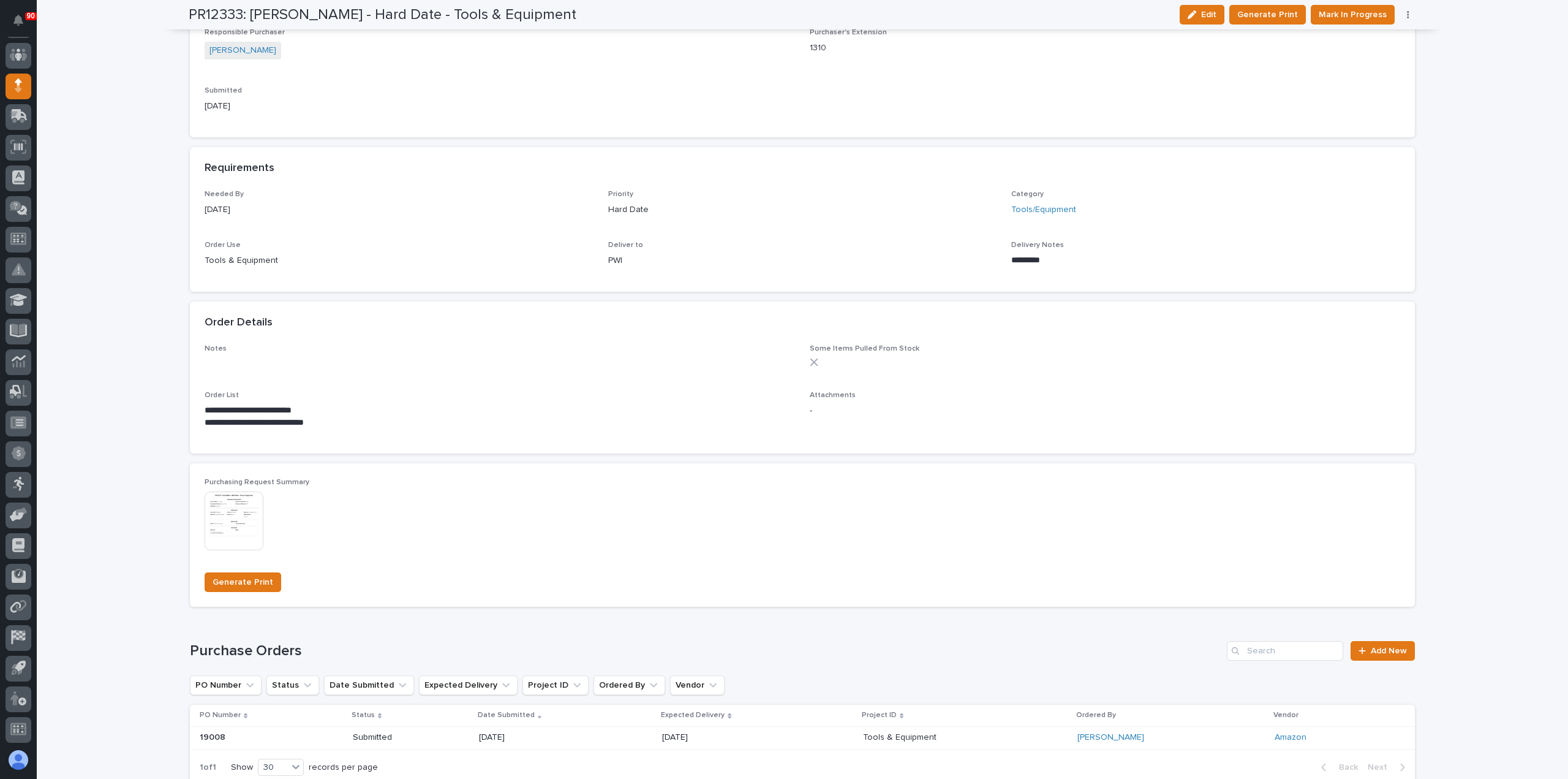
click at [1407, 18] on icon "button" at bounding box center [1408, 14] width 3 height 8
click at [1365, 56] on span "Edit Linked PO's" at bounding box center [1369, 58] width 62 height 15
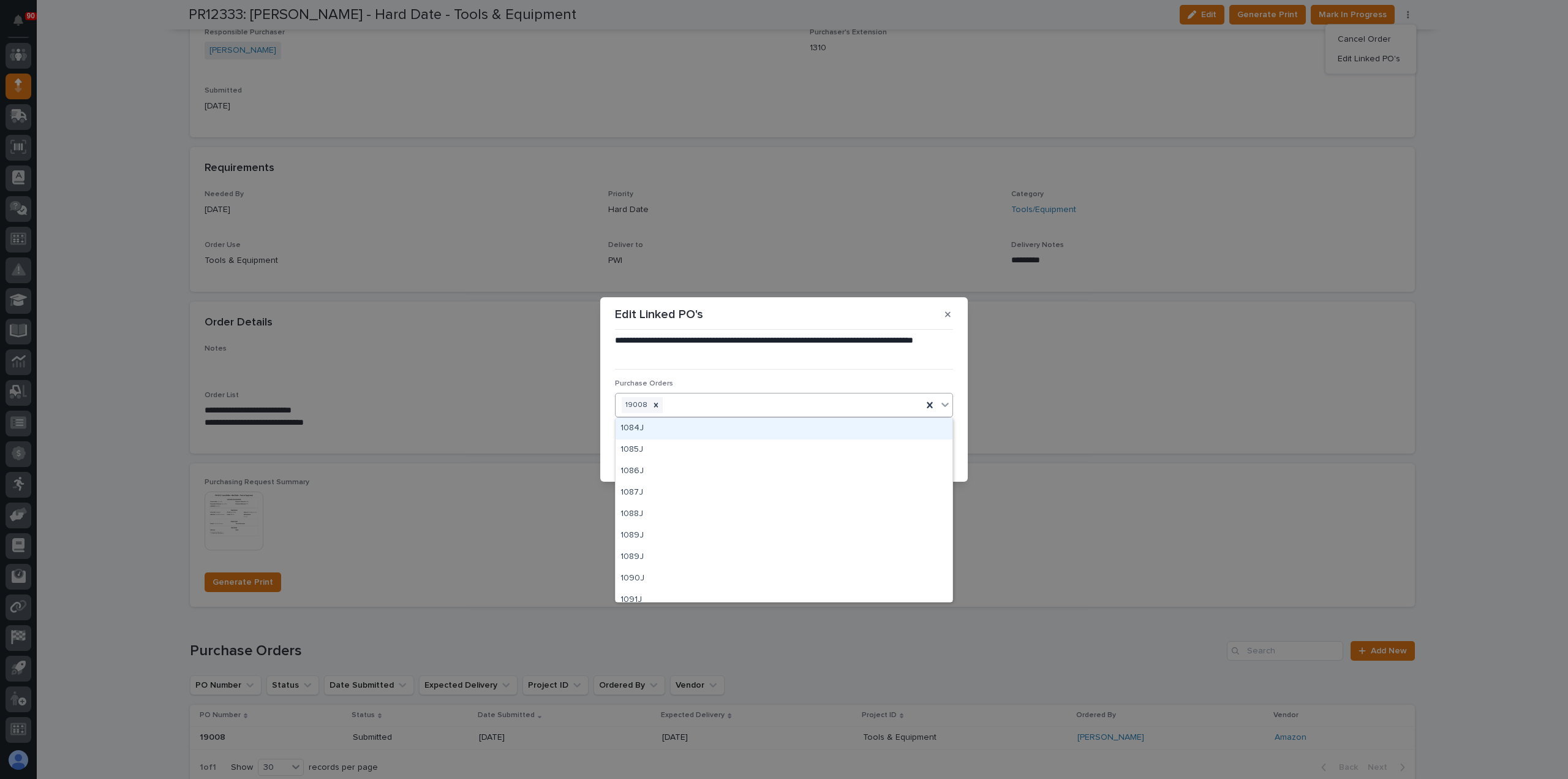
click at [718, 399] on div "19008" at bounding box center [769, 405] width 307 height 21
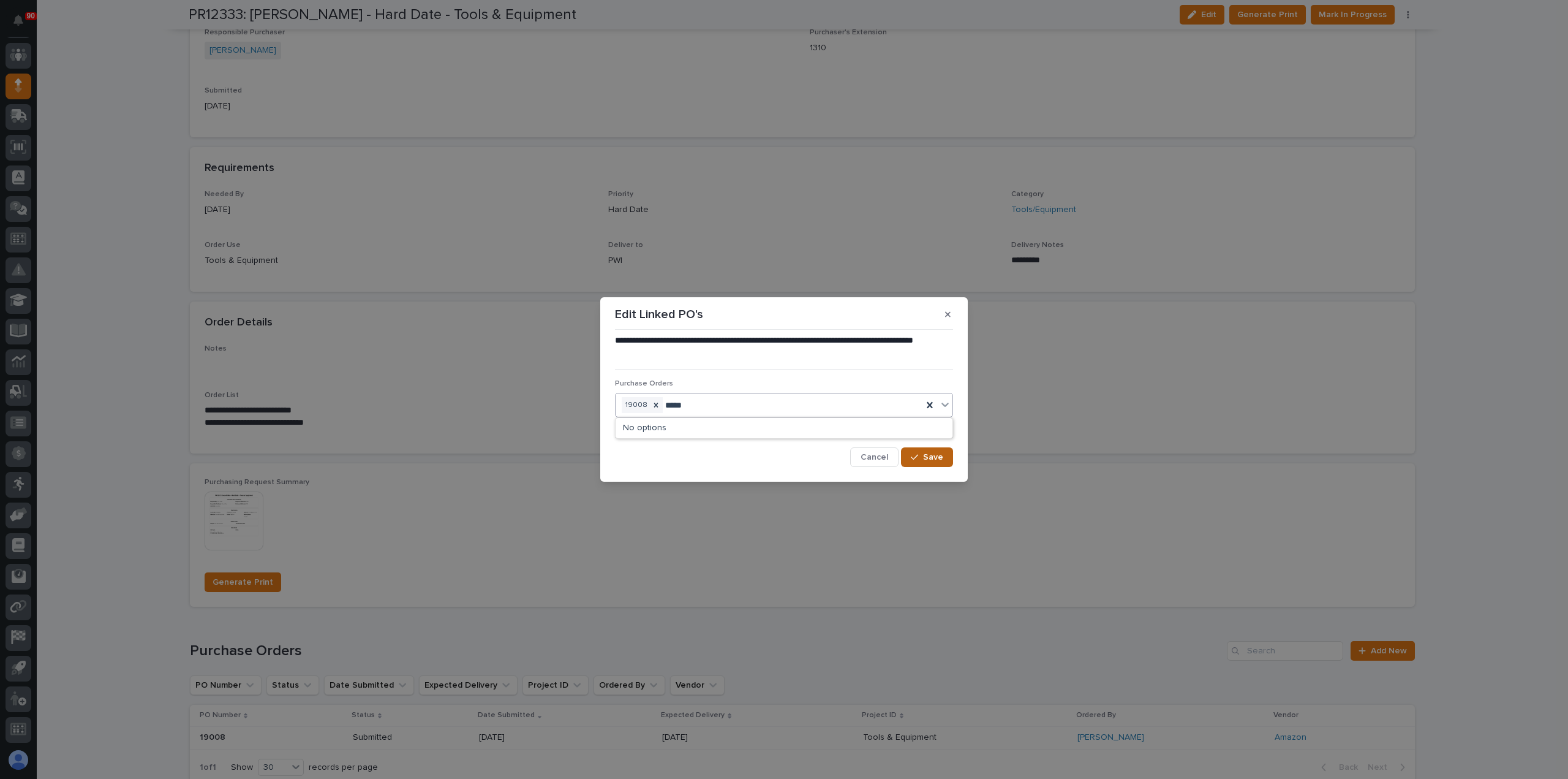
type input "*****"
click at [928, 454] on span "Save" at bounding box center [934, 457] width 21 height 11
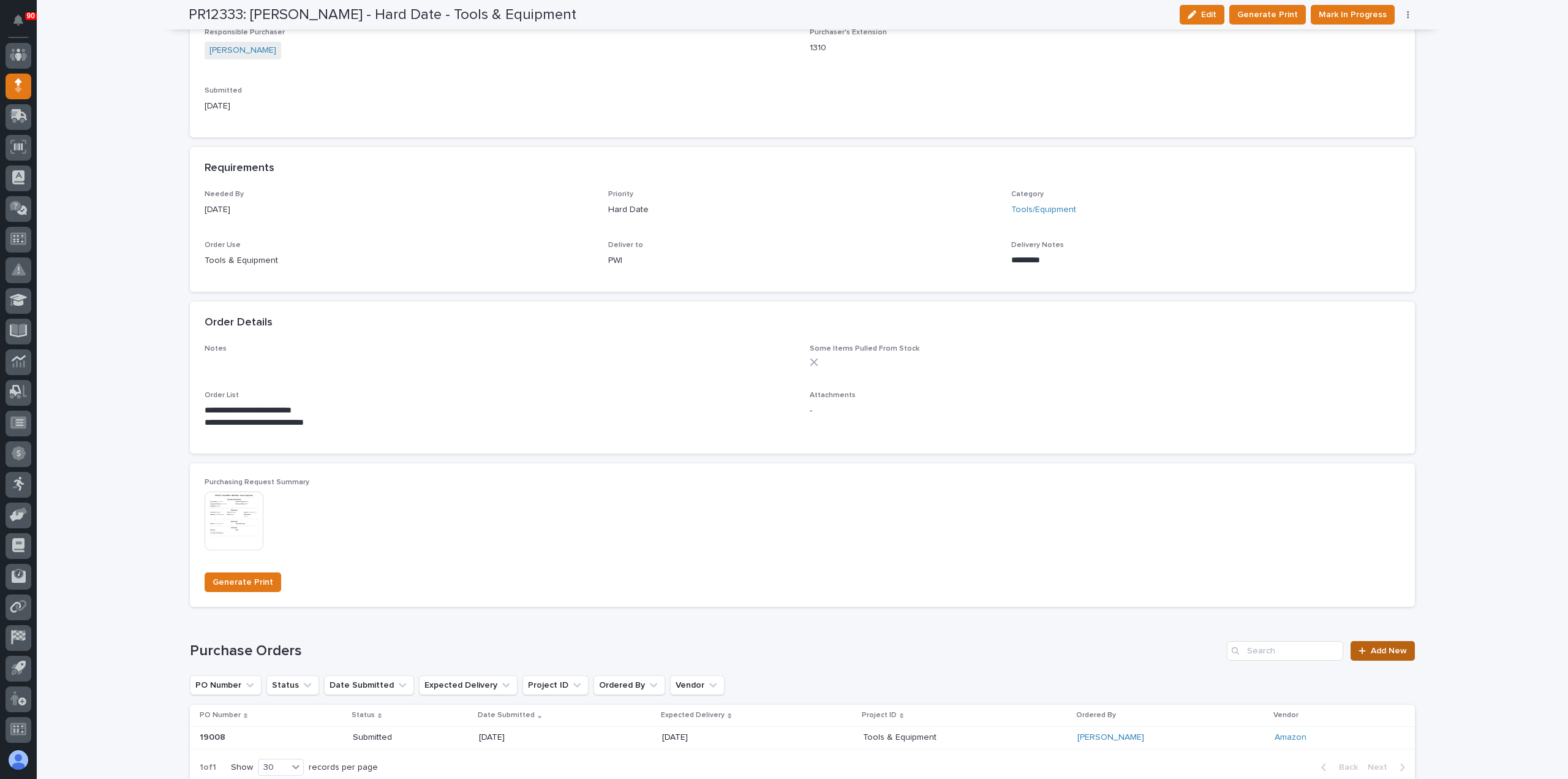
click at [1377, 649] on span "Add New" at bounding box center [1389, 651] width 36 height 8
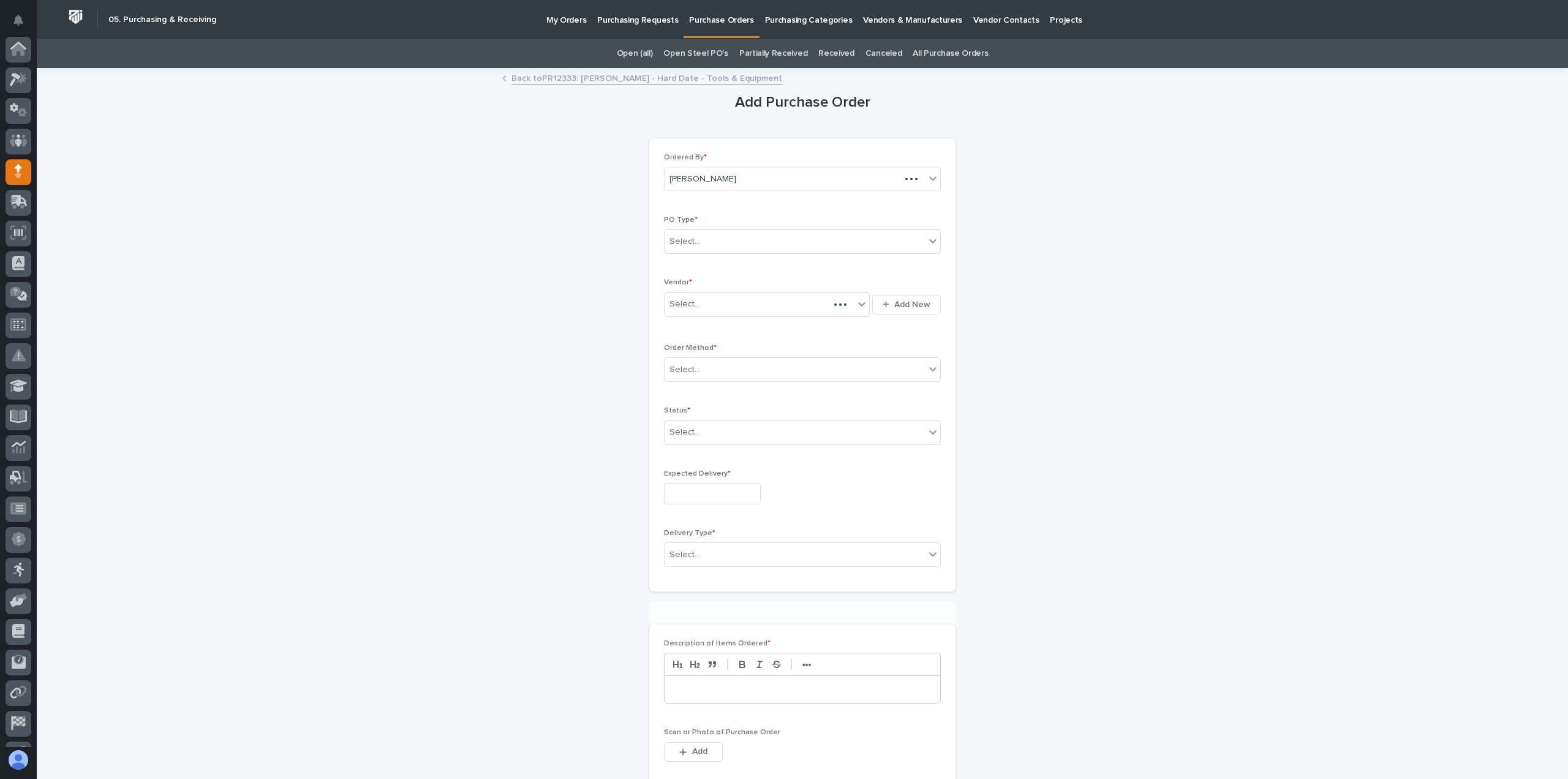
scroll to position [86, 0]
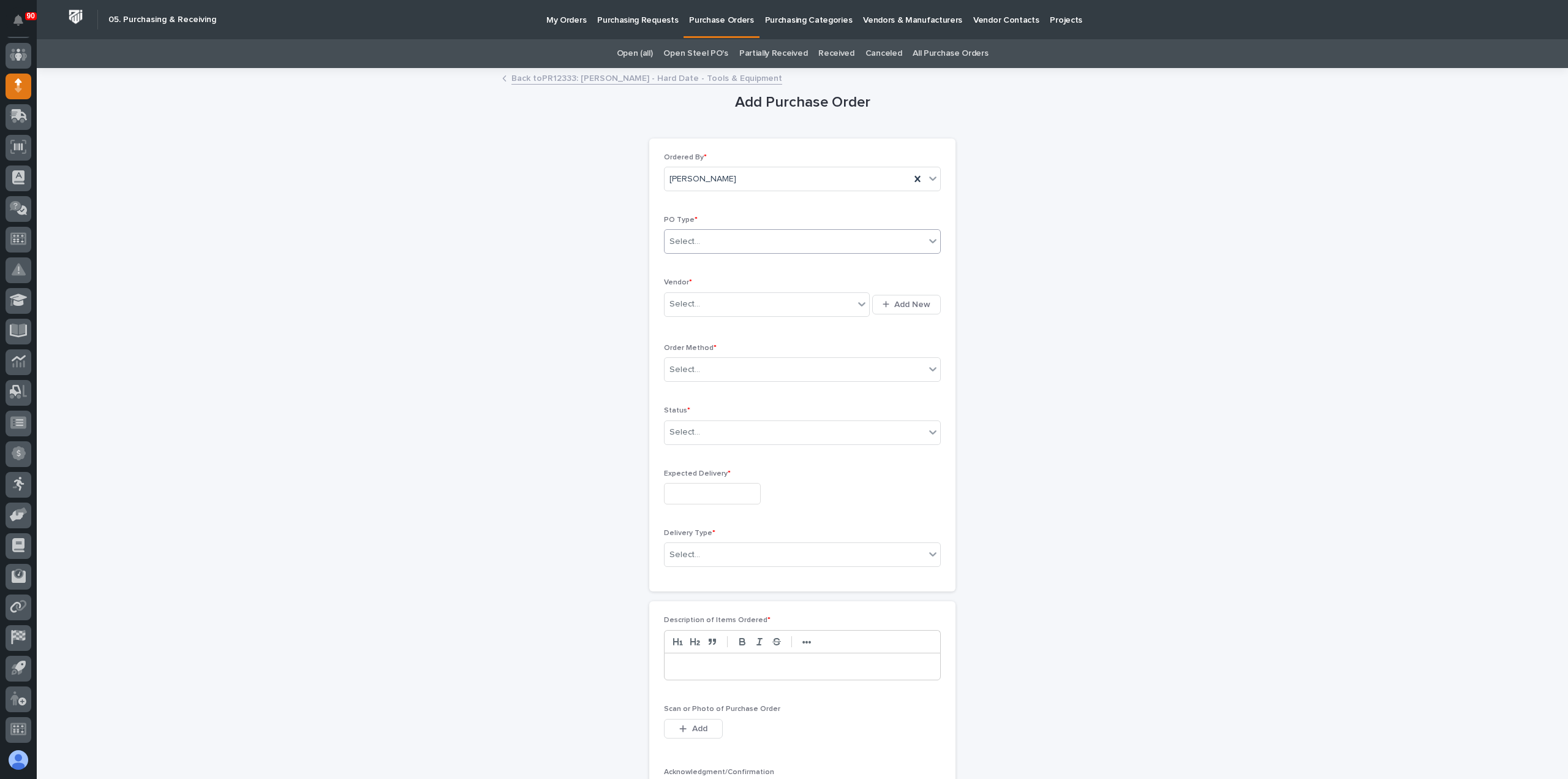
drag, startPoint x: 741, startPoint y: 231, endPoint x: 740, endPoint y: 237, distance: 6.1
click at [741, 232] on div "Select..." at bounding box center [795, 242] width 260 height 21
click at [717, 282] on div "Paper" at bounding box center [798, 286] width 276 height 21
click at [713, 300] on div "Select..." at bounding box center [759, 305] width 189 height 21
type input "*****"
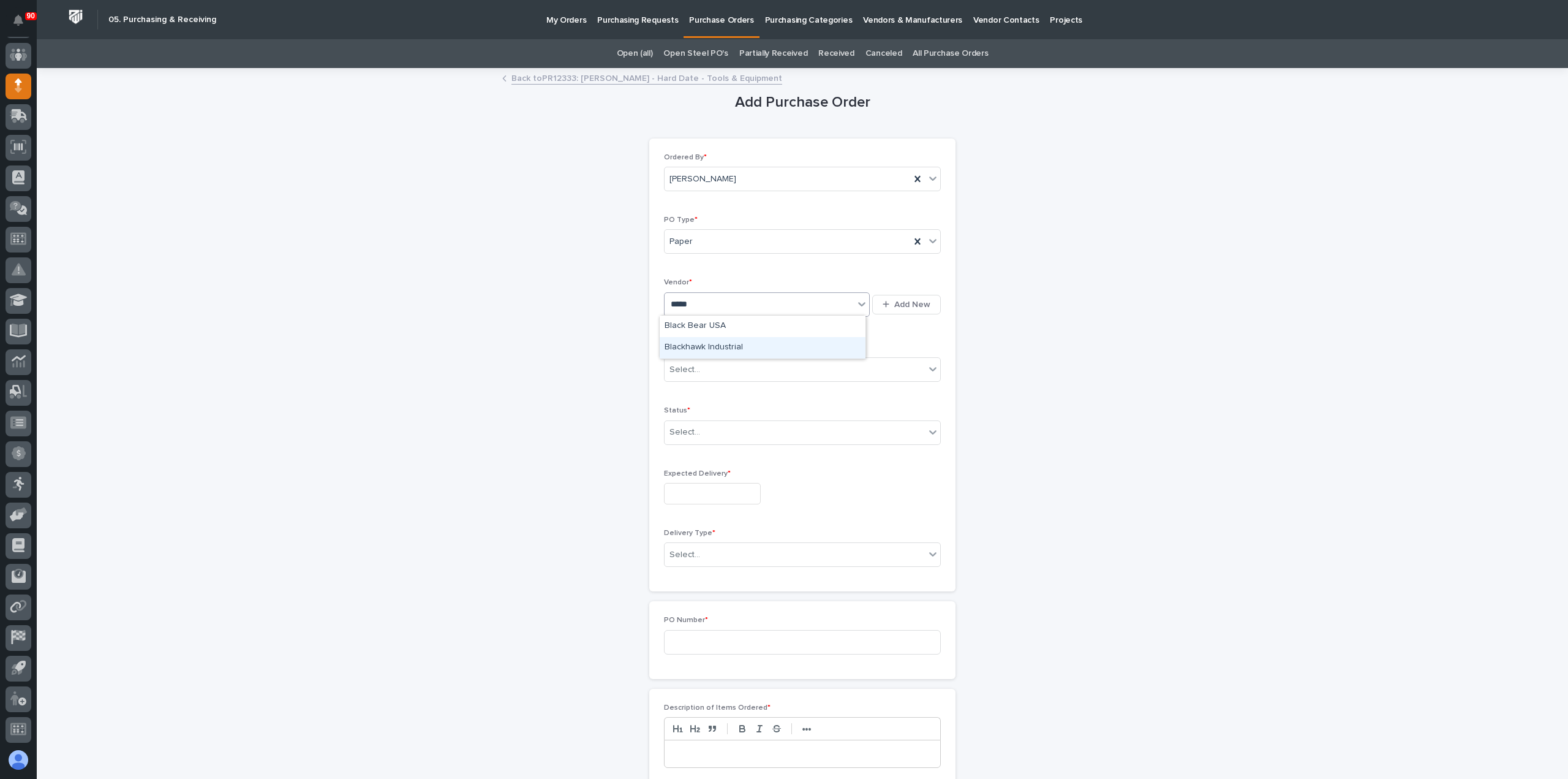
click at [732, 346] on div "Blackhawk Industrial" at bounding box center [763, 347] width 206 height 21
drag, startPoint x: 730, startPoint y: 363, endPoint x: 738, endPoint y: 379, distance: 17.9
click at [730, 363] on div "Select..." at bounding box center [795, 370] width 260 height 21
drag, startPoint x: 695, startPoint y: 400, endPoint x: 684, endPoint y: 411, distance: 15.6
click at [684, 410] on div "Email" at bounding box center [798, 413] width 276 height 21
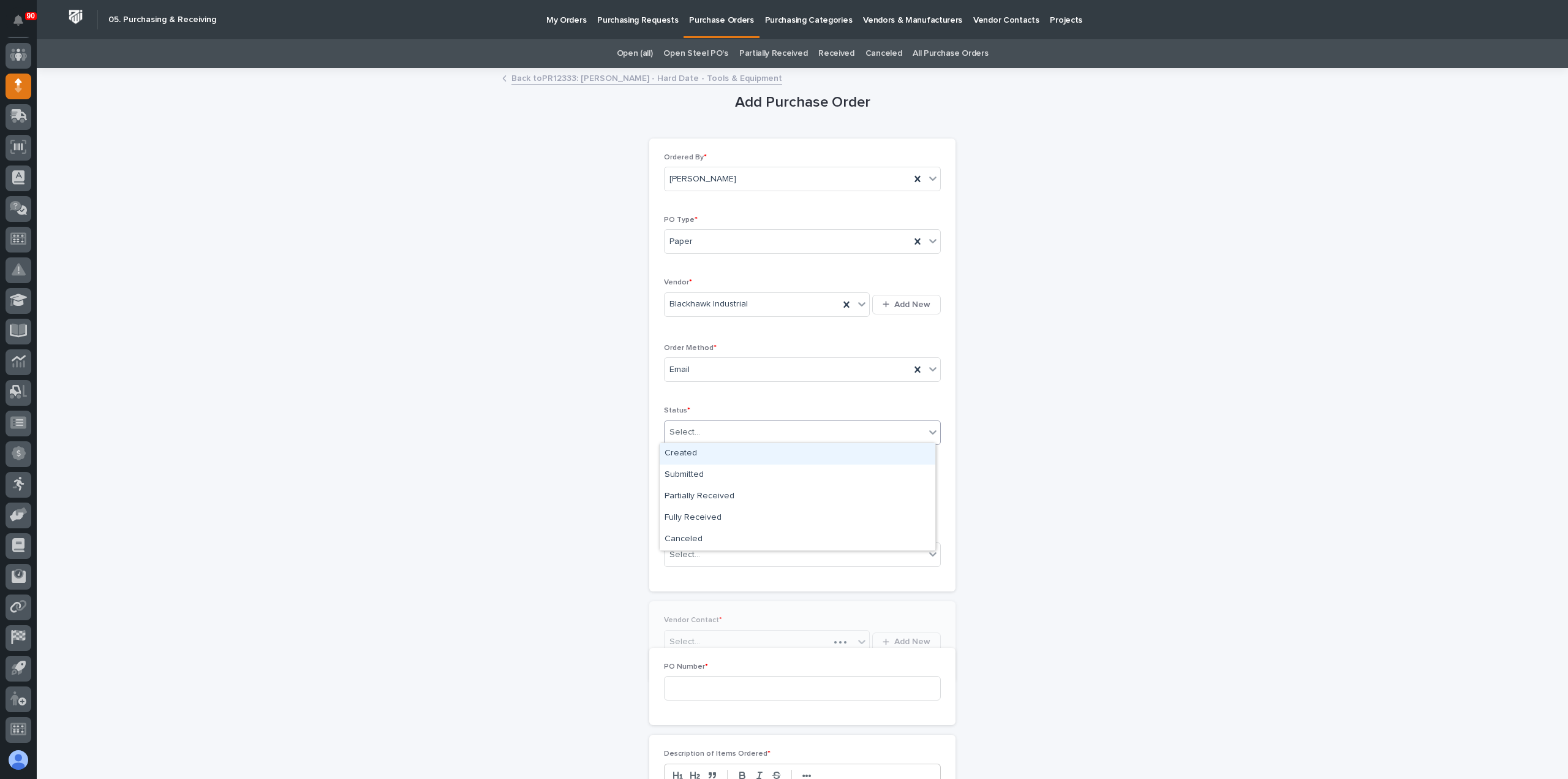
drag, startPoint x: 712, startPoint y: 422, endPoint x: 713, endPoint y: 452, distance: 30.0
click at [712, 424] on div "Select..." at bounding box center [795, 432] width 260 height 21
click at [700, 477] on div "Submitted" at bounding box center [798, 475] width 276 height 21
click at [718, 499] on input "text" at bounding box center [712, 493] width 97 height 21
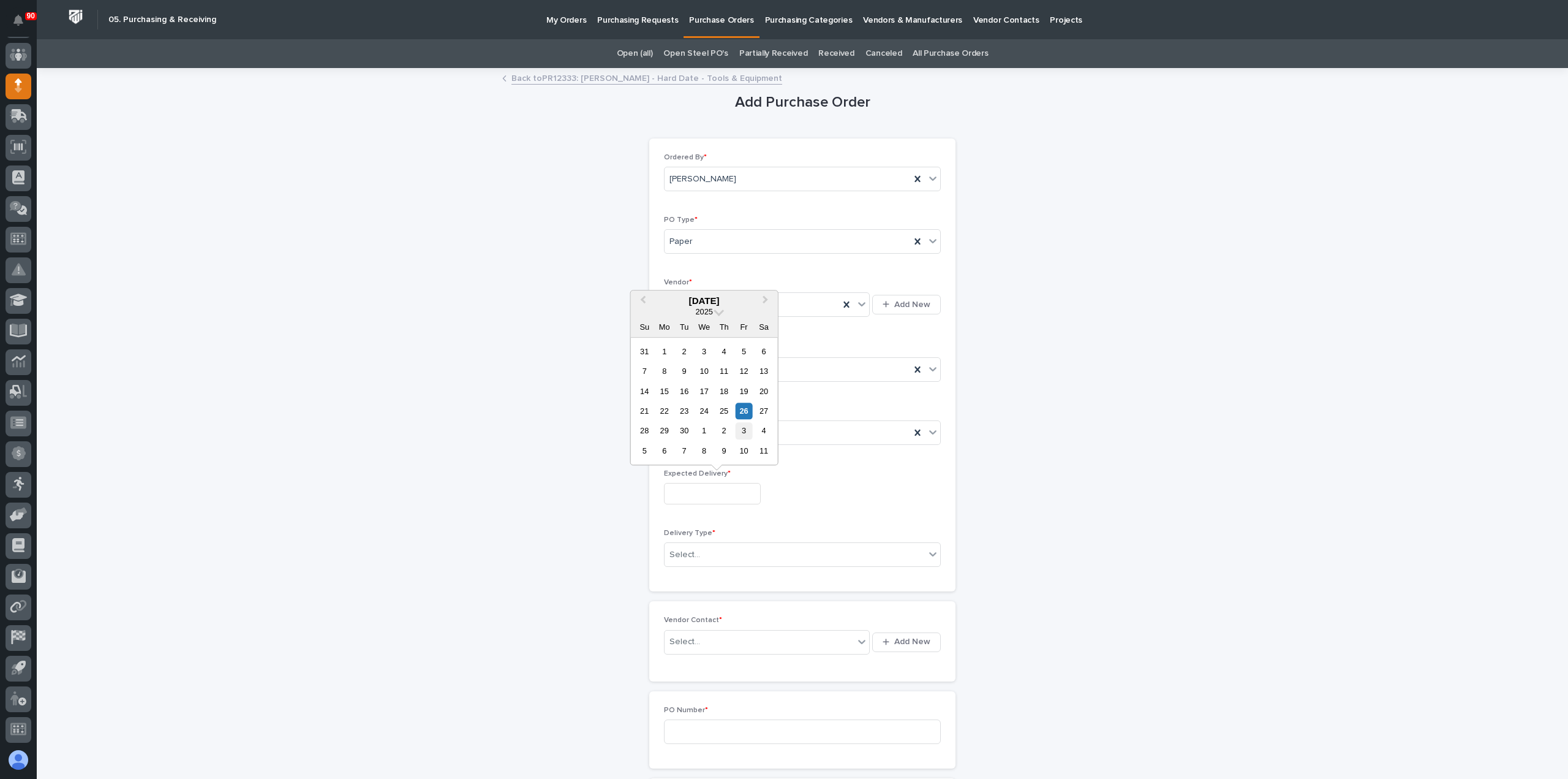
click at [742, 427] on div "3" at bounding box center [744, 431] width 17 height 17
type input "**********"
click at [728, 549] on div "Select..." at bounding box center [795, 555] width 260 height 21
click at [696, 570] on div "Deliver to PWI" at bounding box center [798, 575] width 276 height 21
click at [718, 638] on div "Select..." at bounding box center [759, 642] width 189 height 21
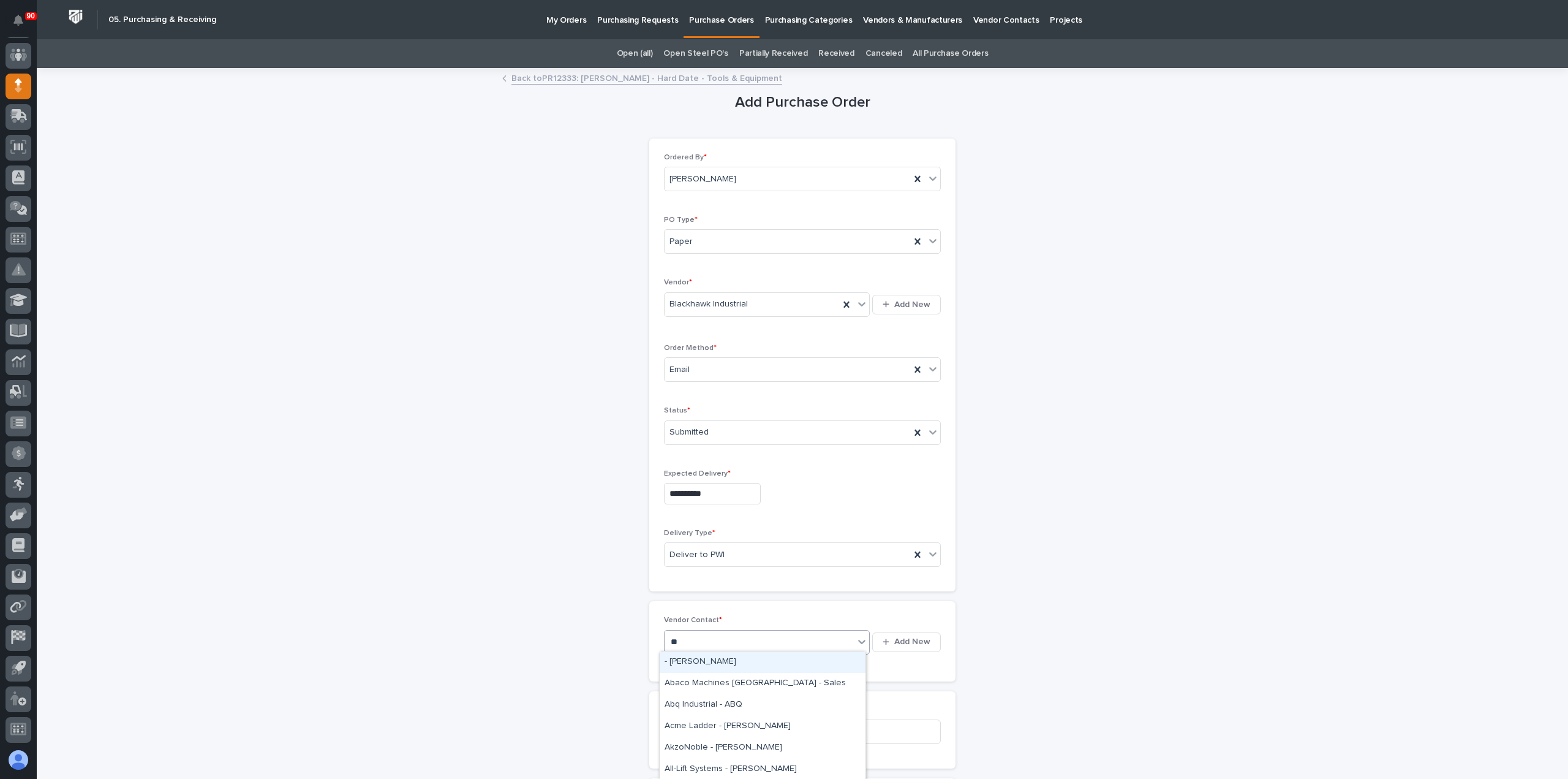
type input "***"
click at [689, 704] on div "Blackhawk Industrial - [PERSON_NAME]" at bounding box center [763, 705] width 206 height 21
click at [741, 725] on input at bounding box center [802, 732] width 277 height 24
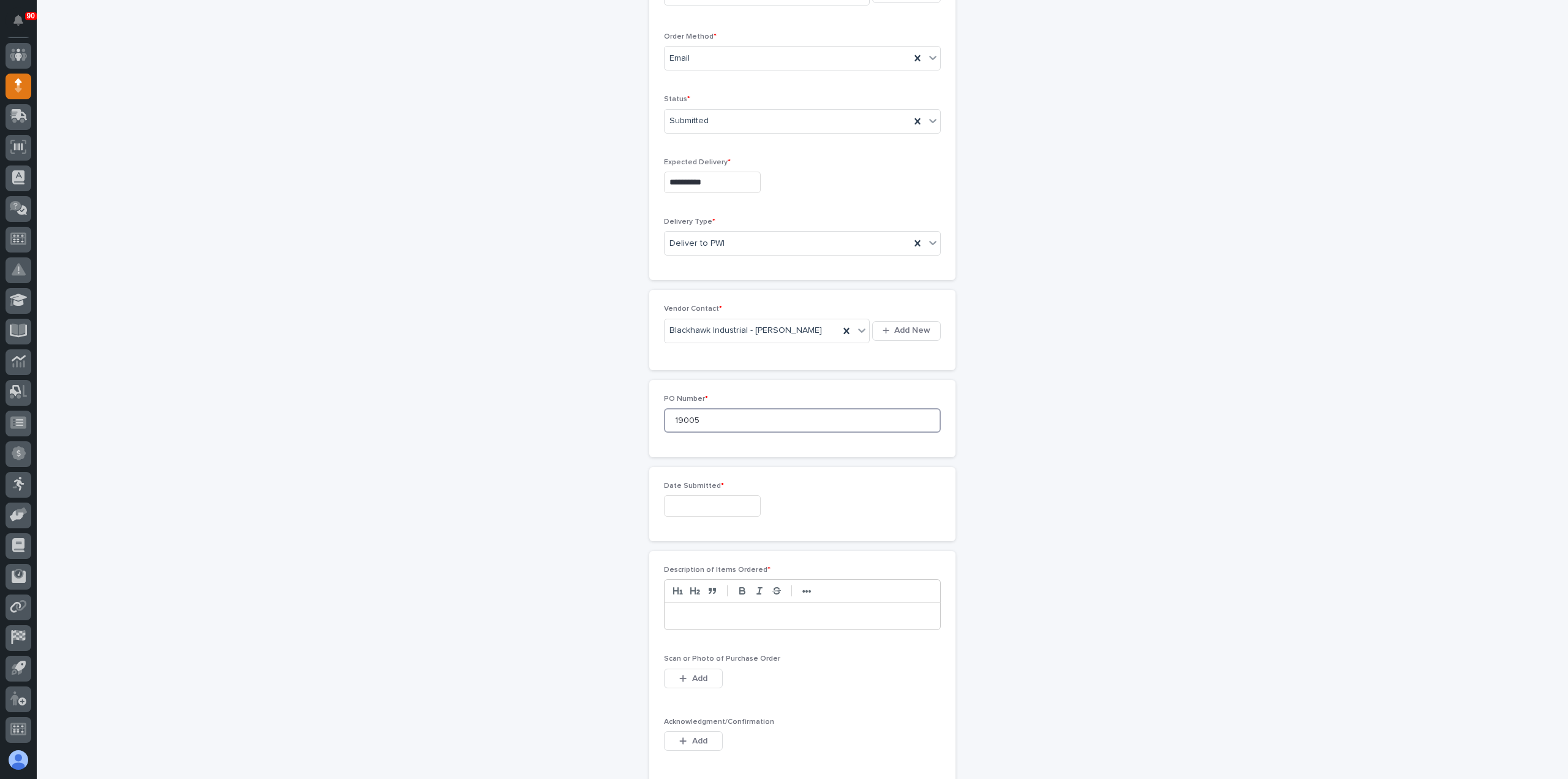
scroll to position [429, 0]
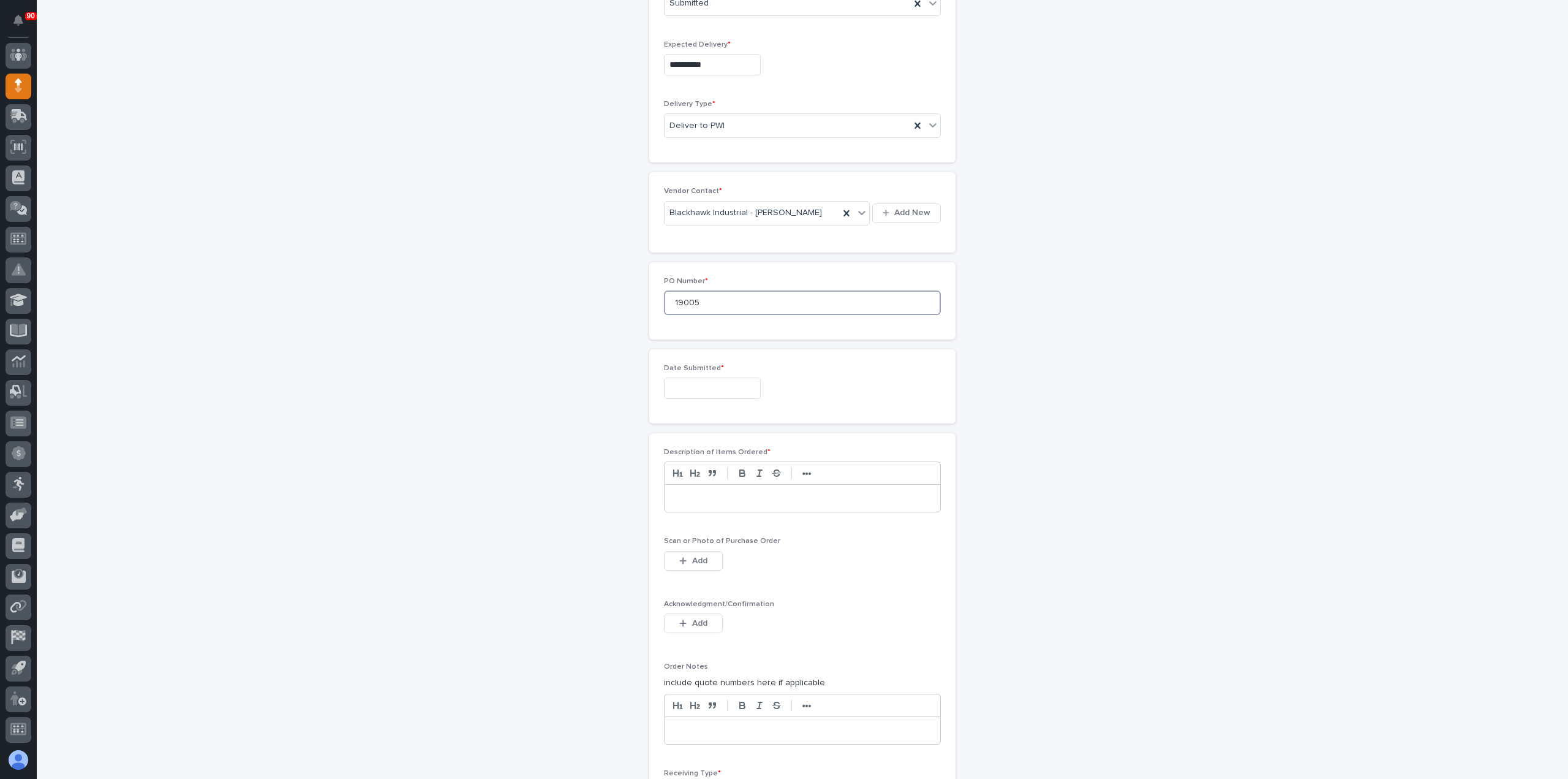
type input "19005"
click at [677, 382] on input "text" at bounding box center [712, 388] width 97 height 21
click at [728, 304] on div "25" at bounding box center [725, 305] width 17 height 17
type input "**********"
click at [728, 492] on p at bounding box center [802, 498] width 257 height 12
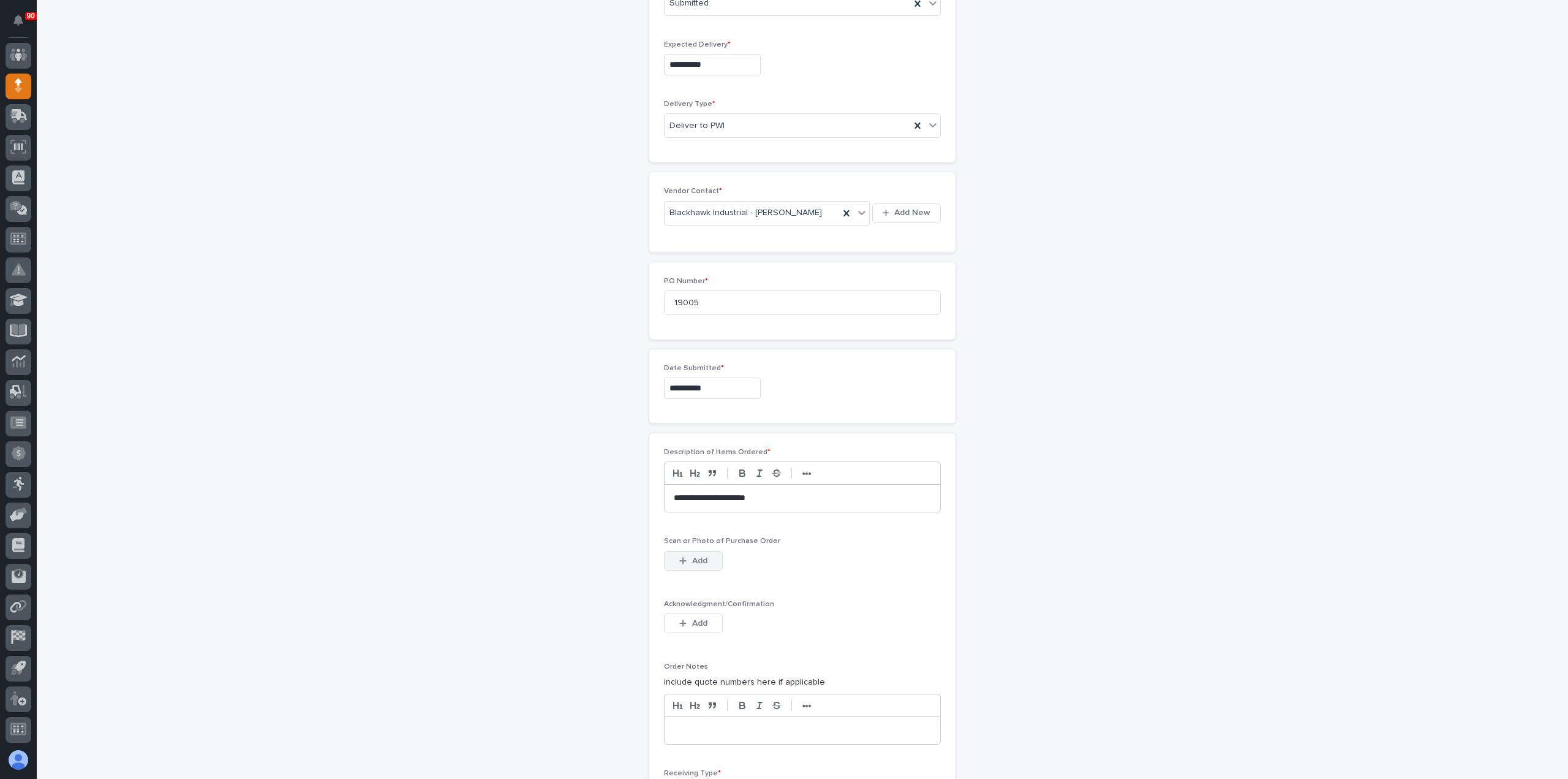
click at [692, 555] on span "Add" at bounding box center [700, 560] width 15 height 11
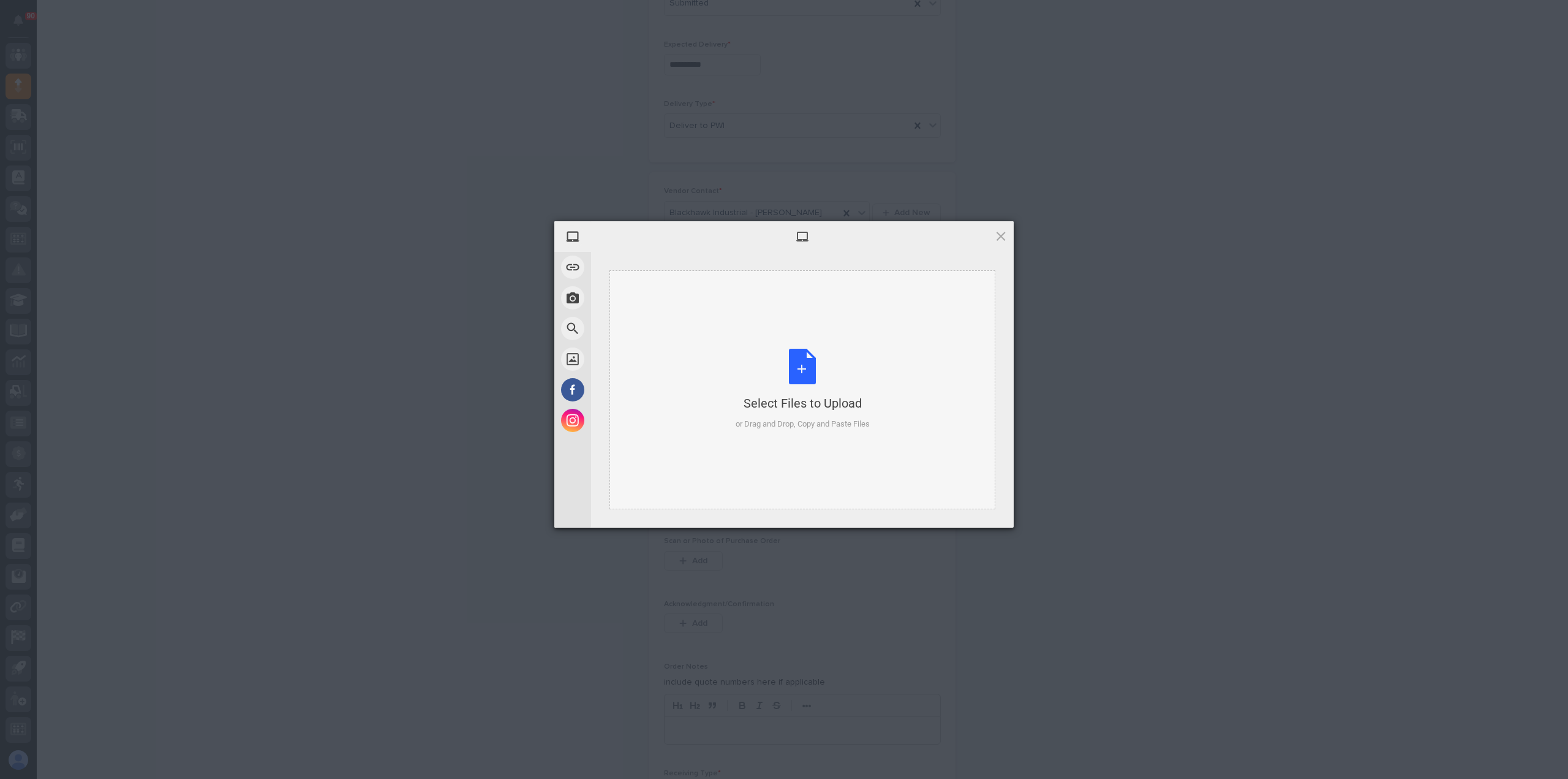
click at [813, 367] on div "Select Files to Upload or Drag and Drop, Copy and Paste Files" at bounding box center [802, 390] width 134 height 81
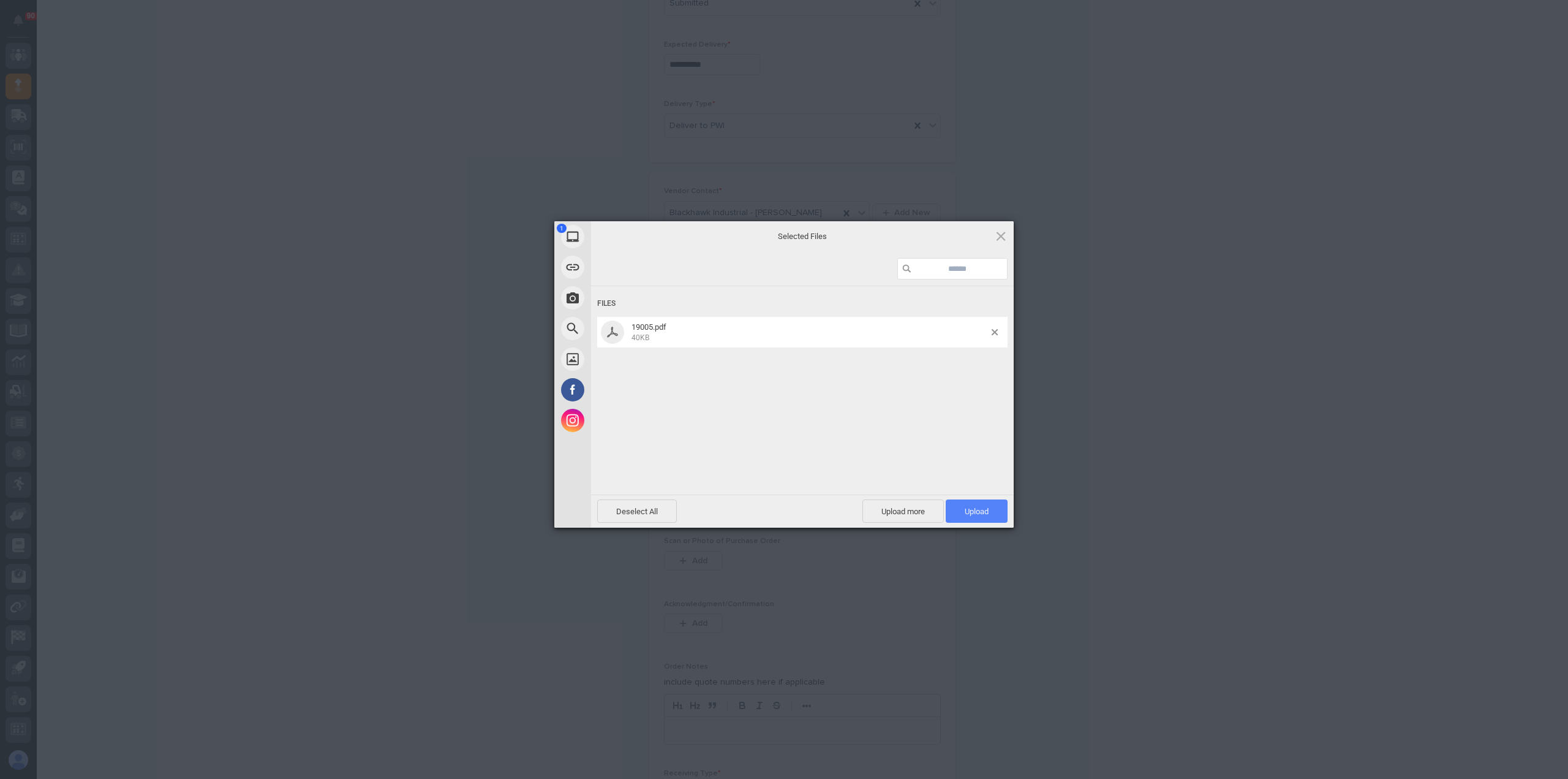
click at [968, 505] on span "Upload 1" at bounding box center [977, 511] width 62 height 23
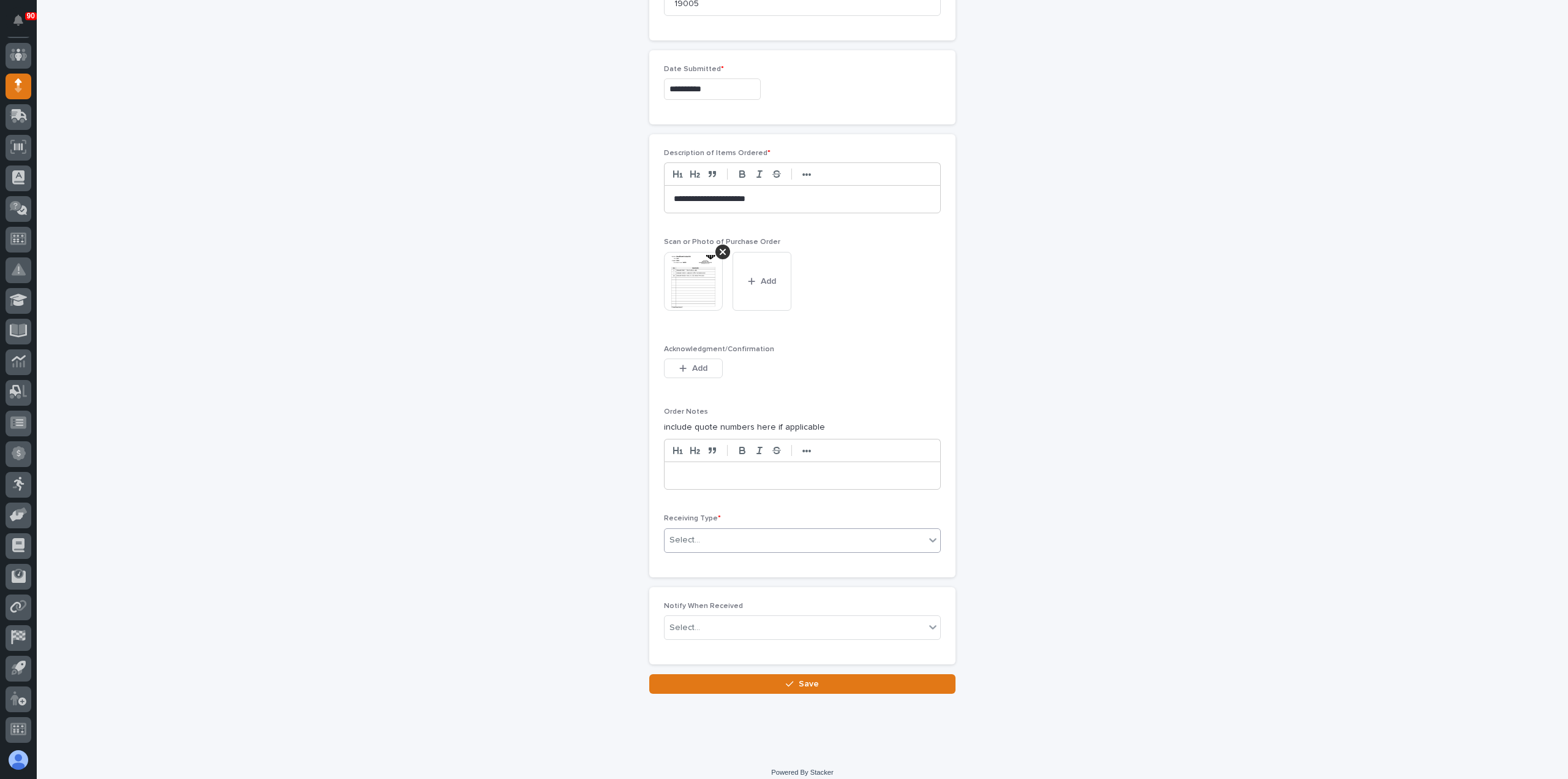
scroll to position [733, 0]
click at [763, 527] on div "Select..." at bounding box center [795, 536] width 260 height 21
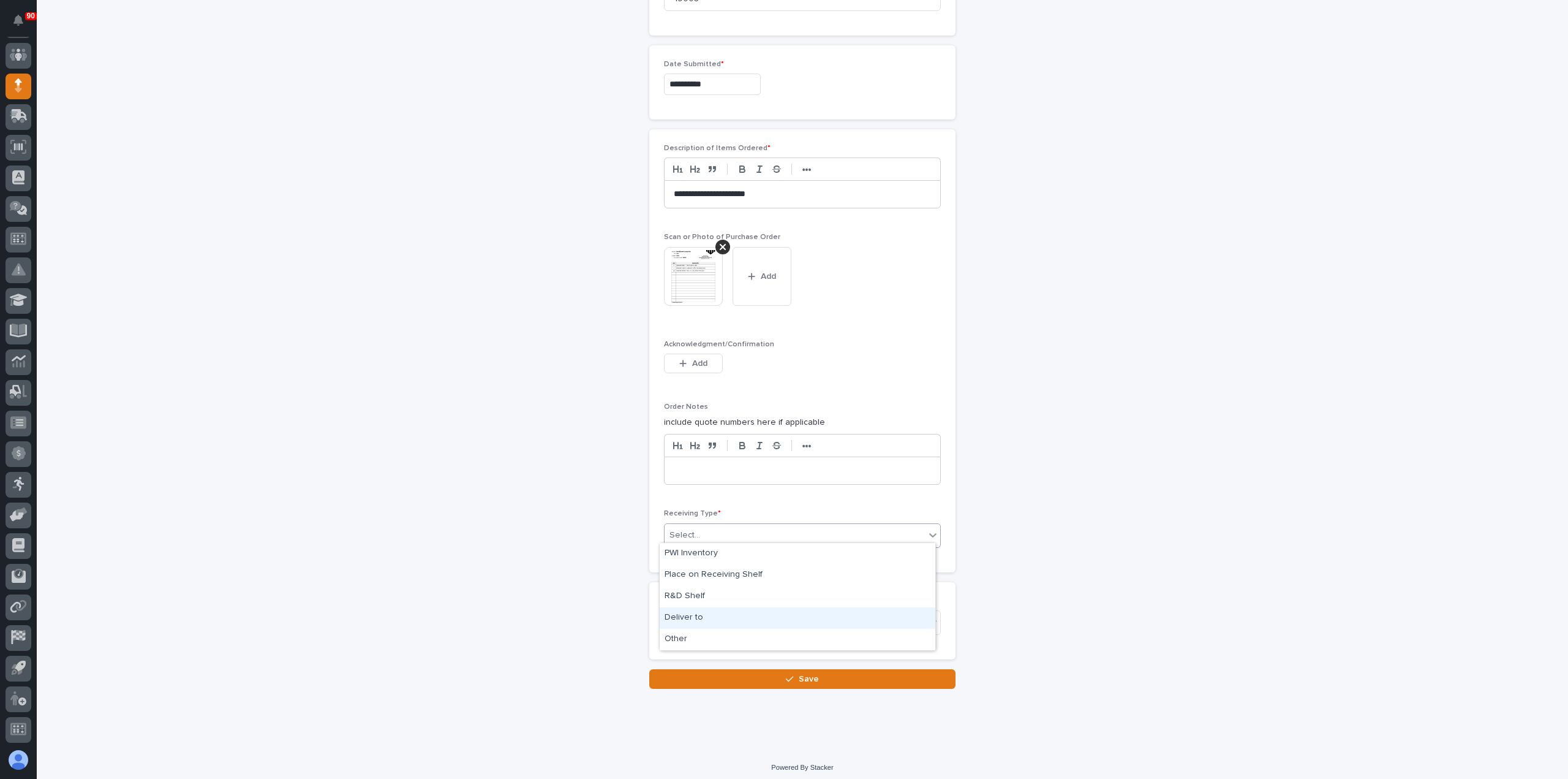
click at [725, 617] on div "Deliver to" at bounding box center [798, 618] width 276 height 21
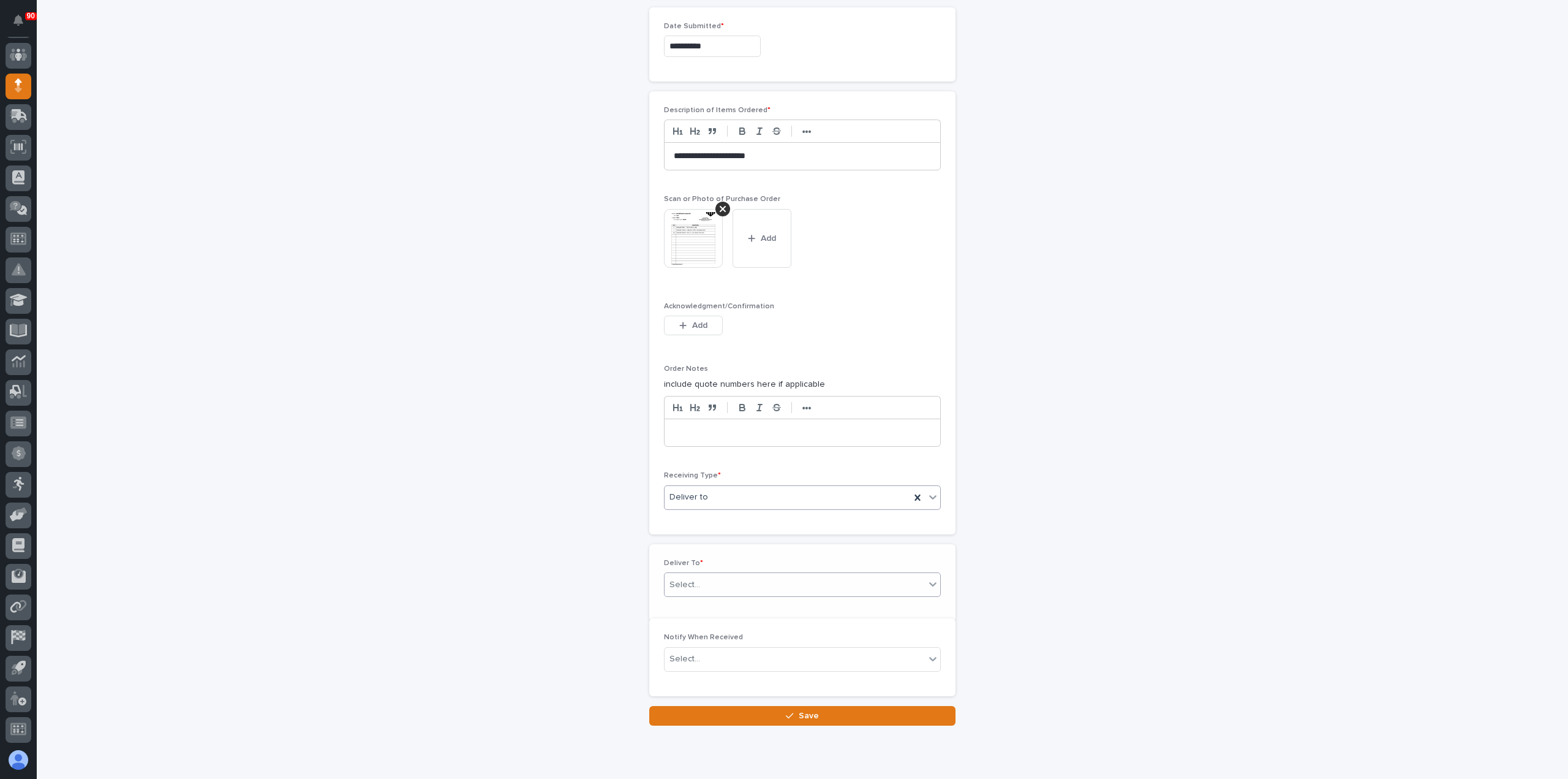
scroll to position [776, 0]
click at [742, 561] on div "Deliver To * Select..." at bounding box center [802, 578] width 277 height 48
click at [736, 572] on div "Select..." at bounding box center [795, 580] width 260 height 21
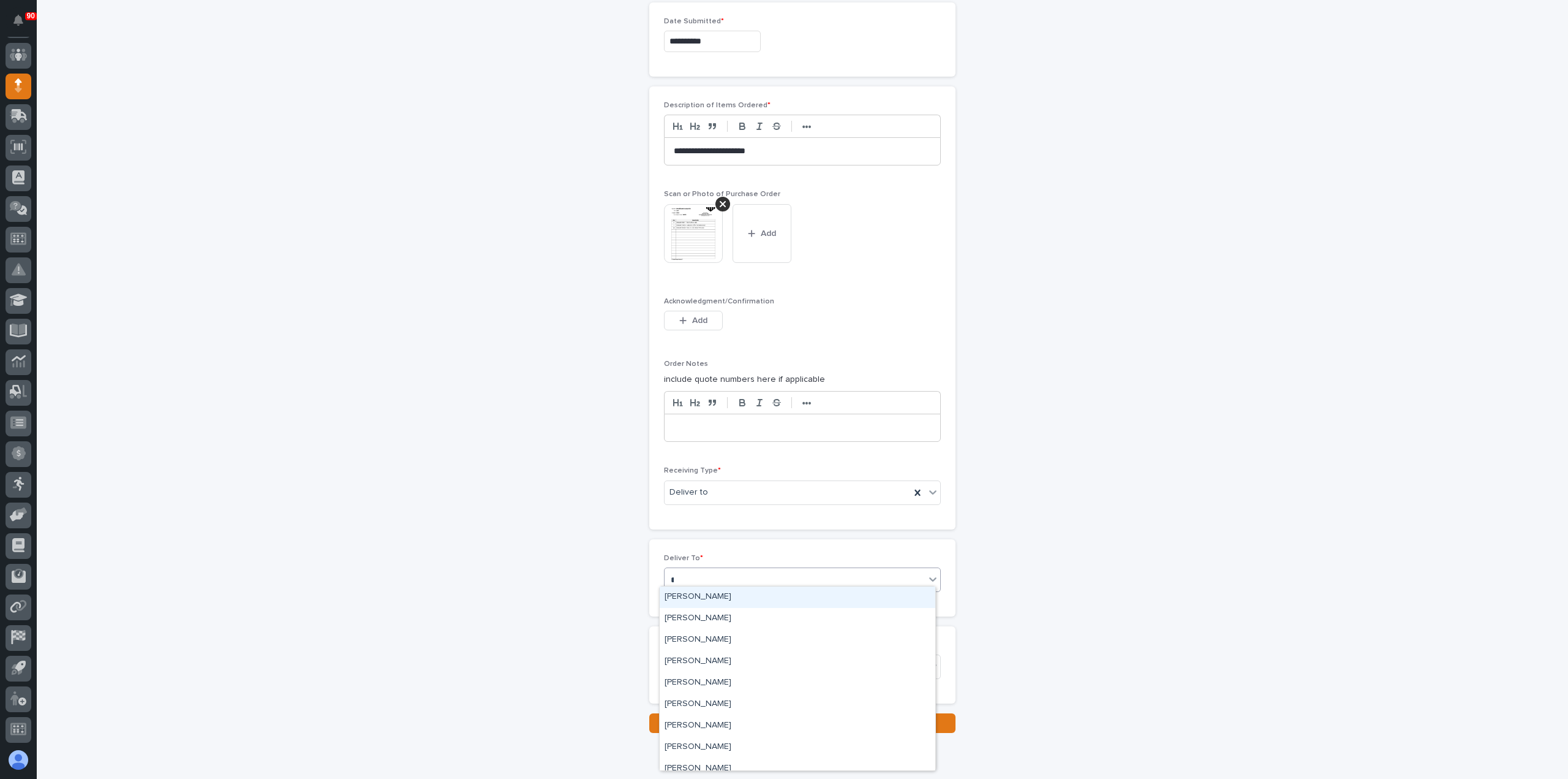
type input "***"
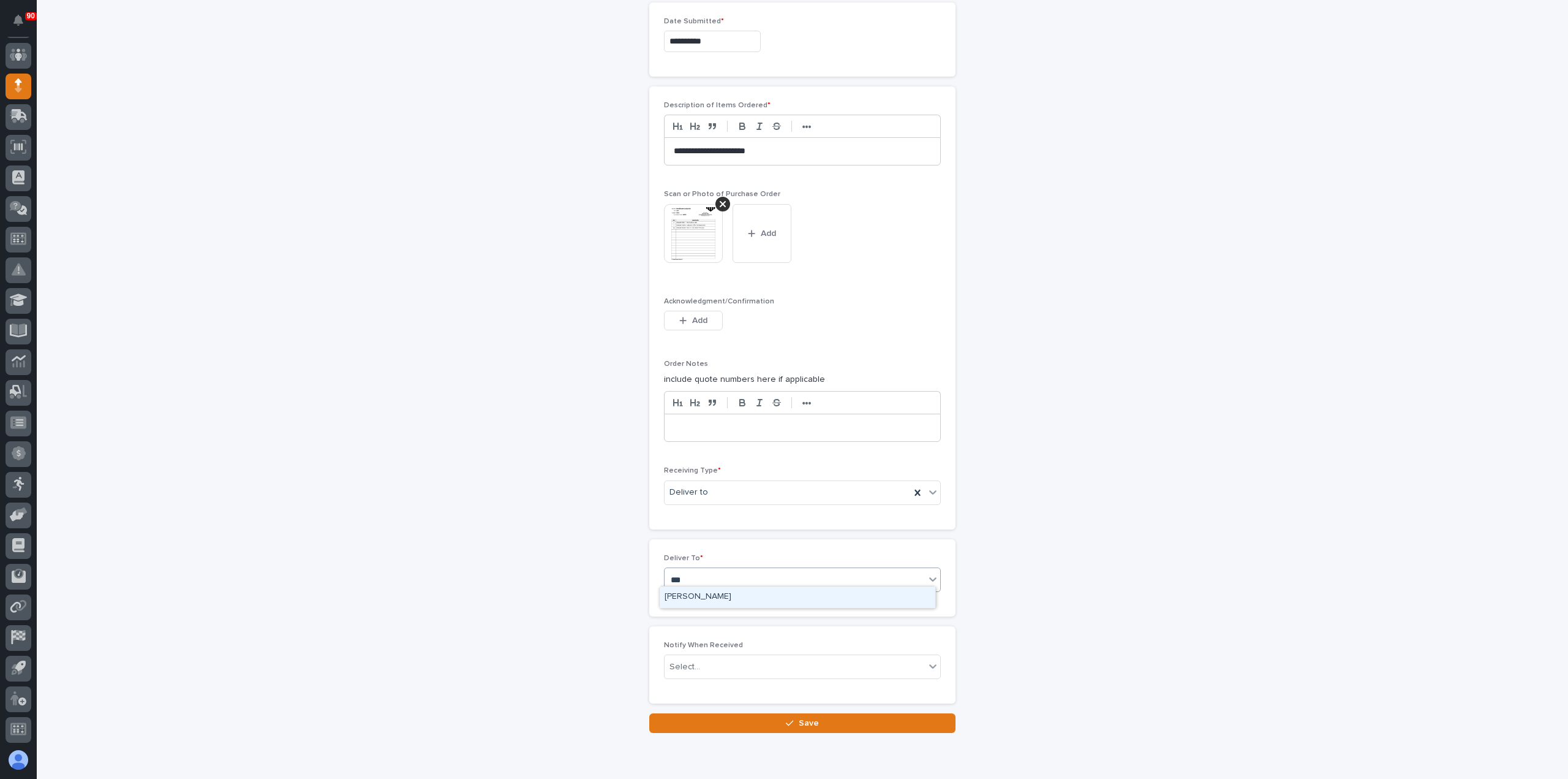
click at [730, 603] on div "[PERSON_NAME]" at bounding box center [798, 597] width 276 height 21
click at [799, 718] on span "Save" at bounding box center [809, 723] width 21 height 11
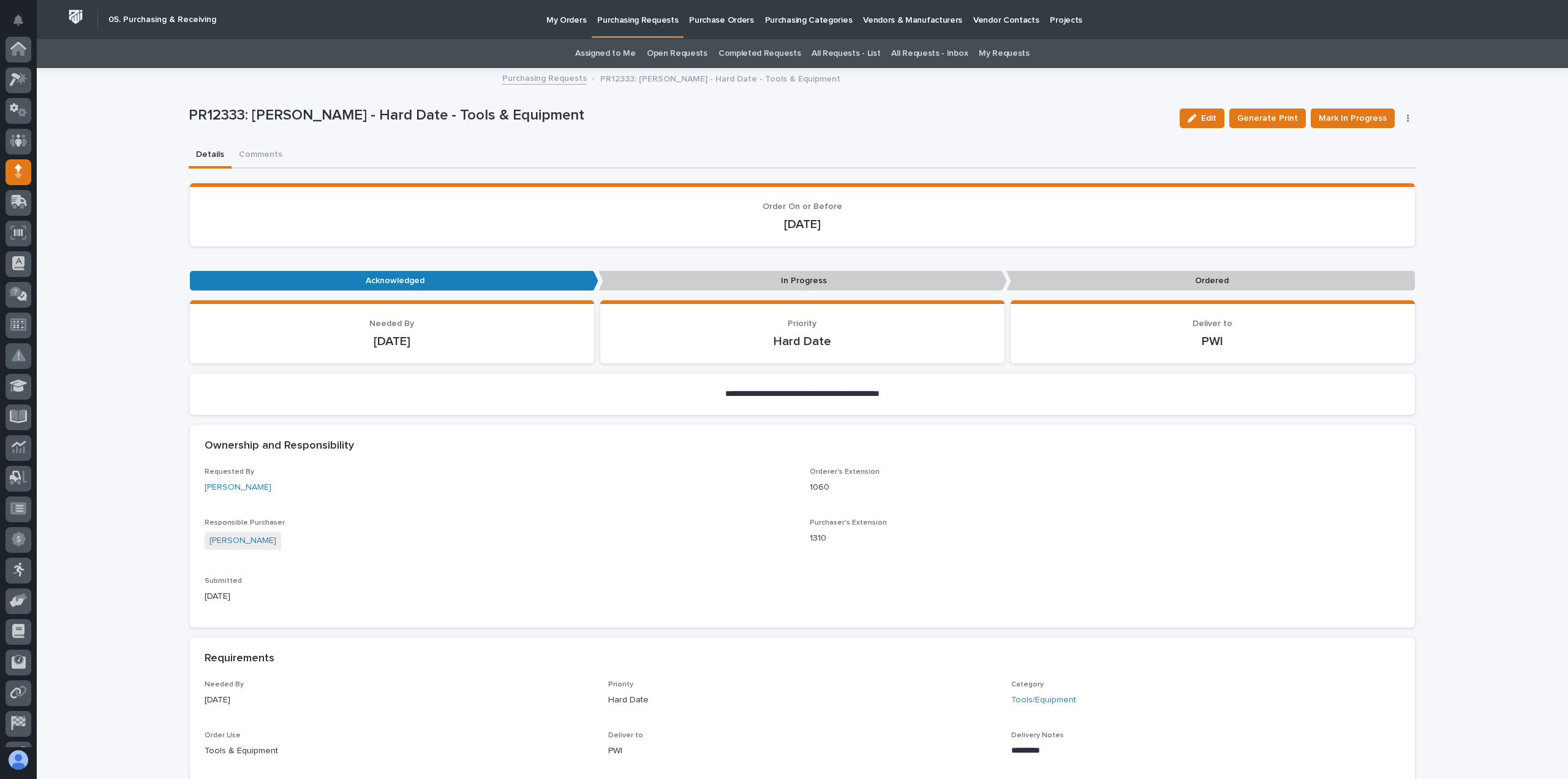
scroll to position [86, 0]
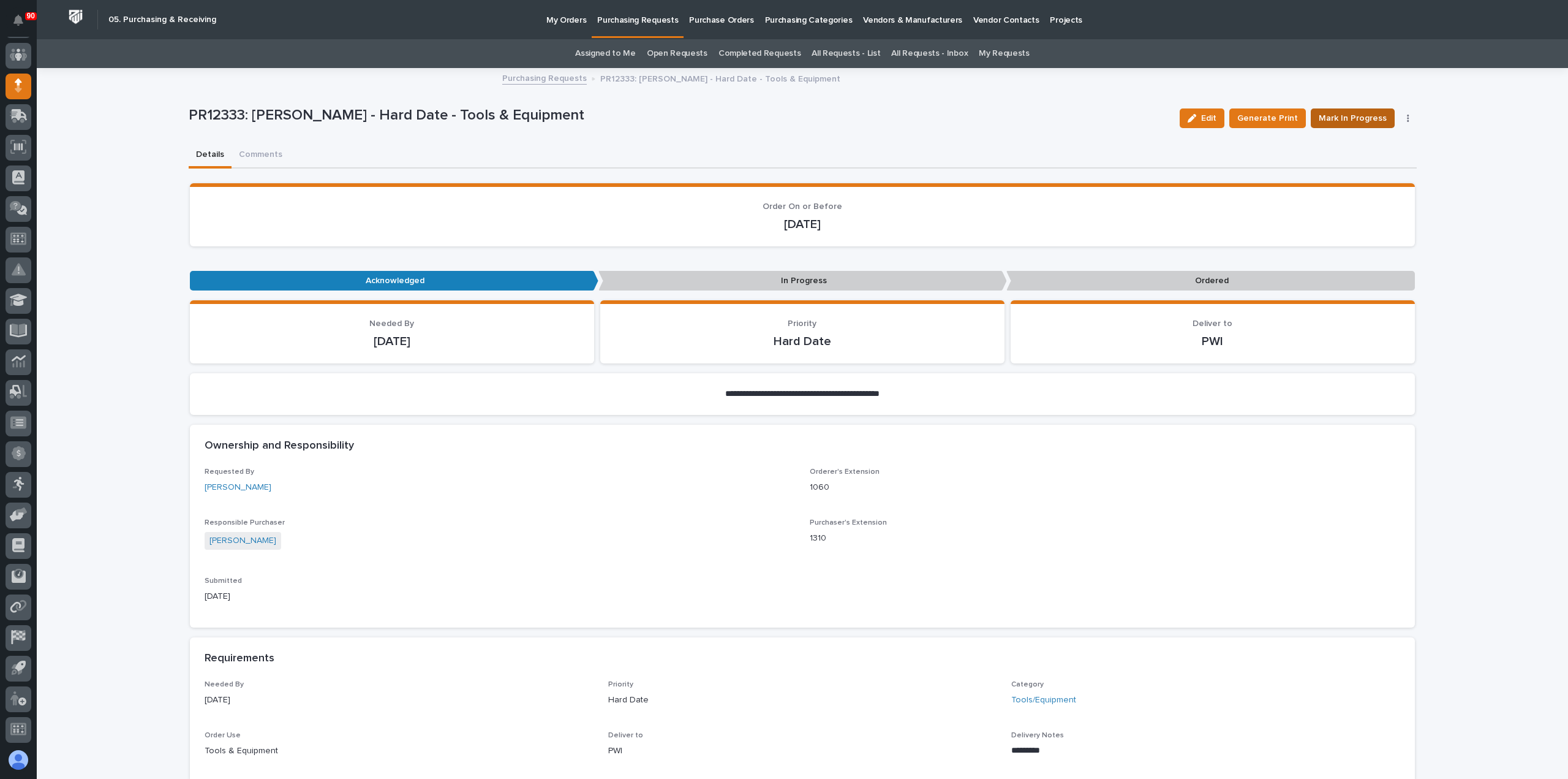
click at [1352, 118] on span "Mark In Progress" at bounding box center [1353, 118] width 68 height 15
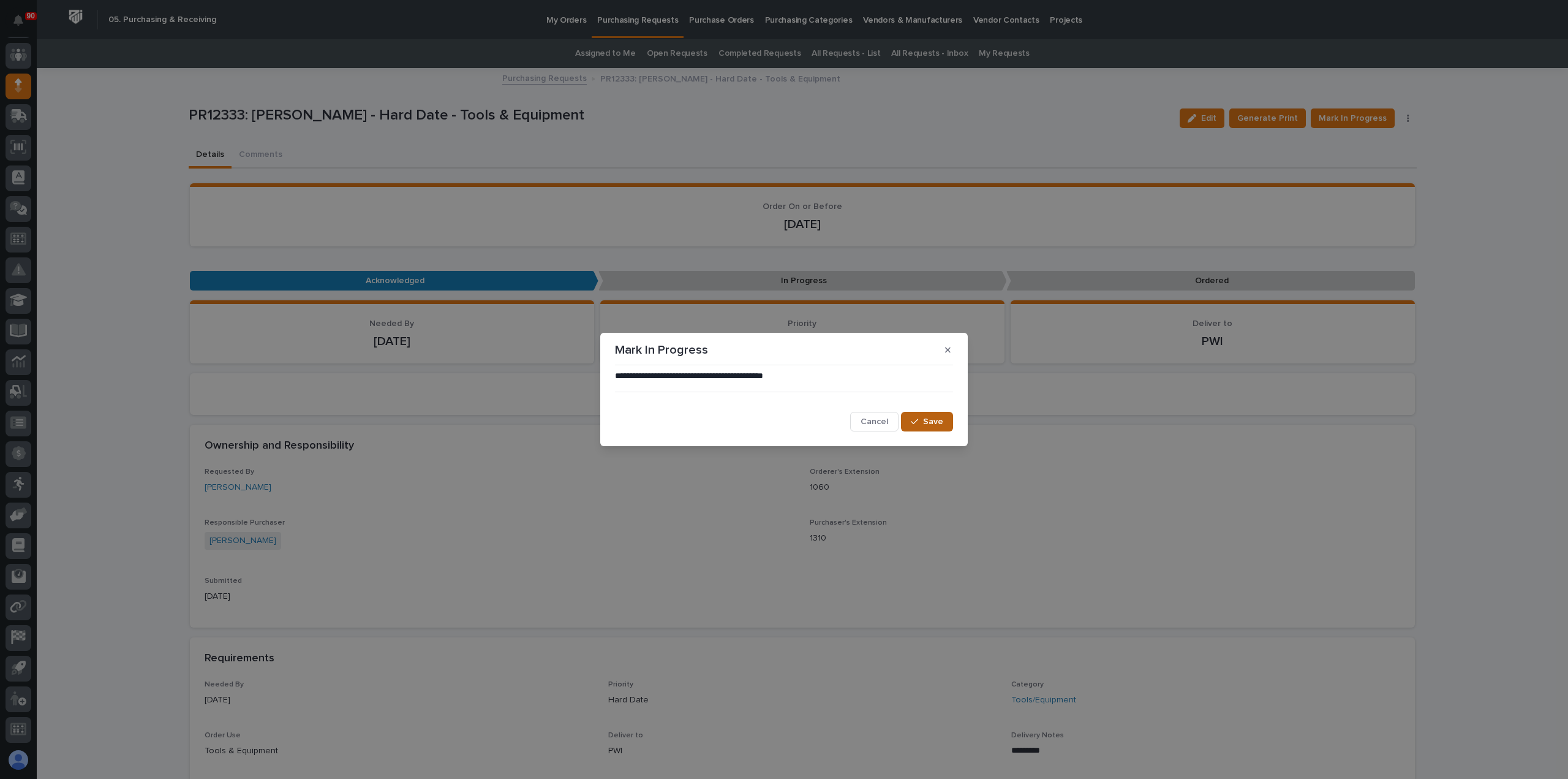
click at [931, 418] on span "Save" at bounding box center [934, 422] width 21 height 11
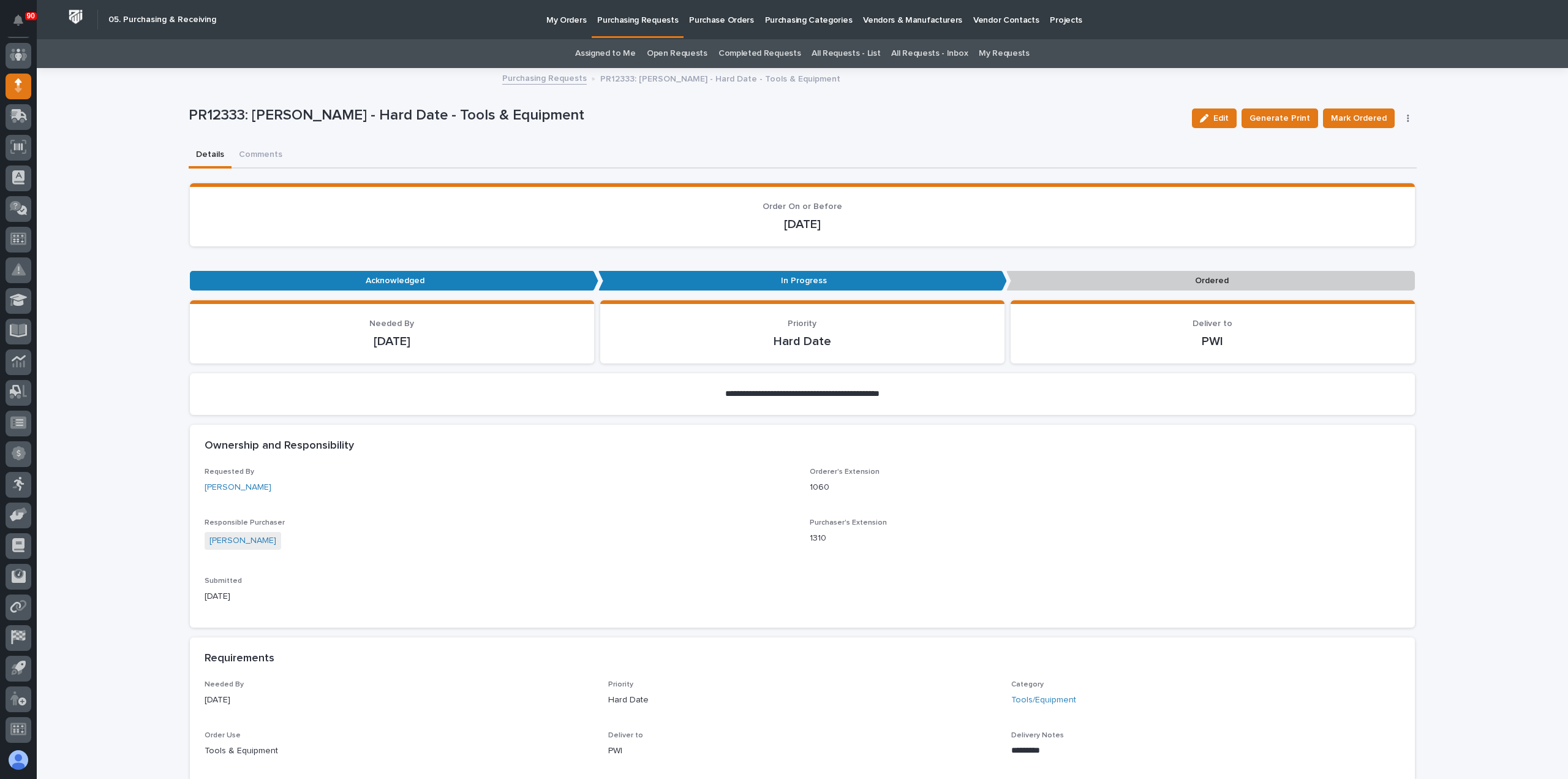
click at [1369, 116] on span "Mark Ordered" at bounding box center [1359, 118] width 56 height 15
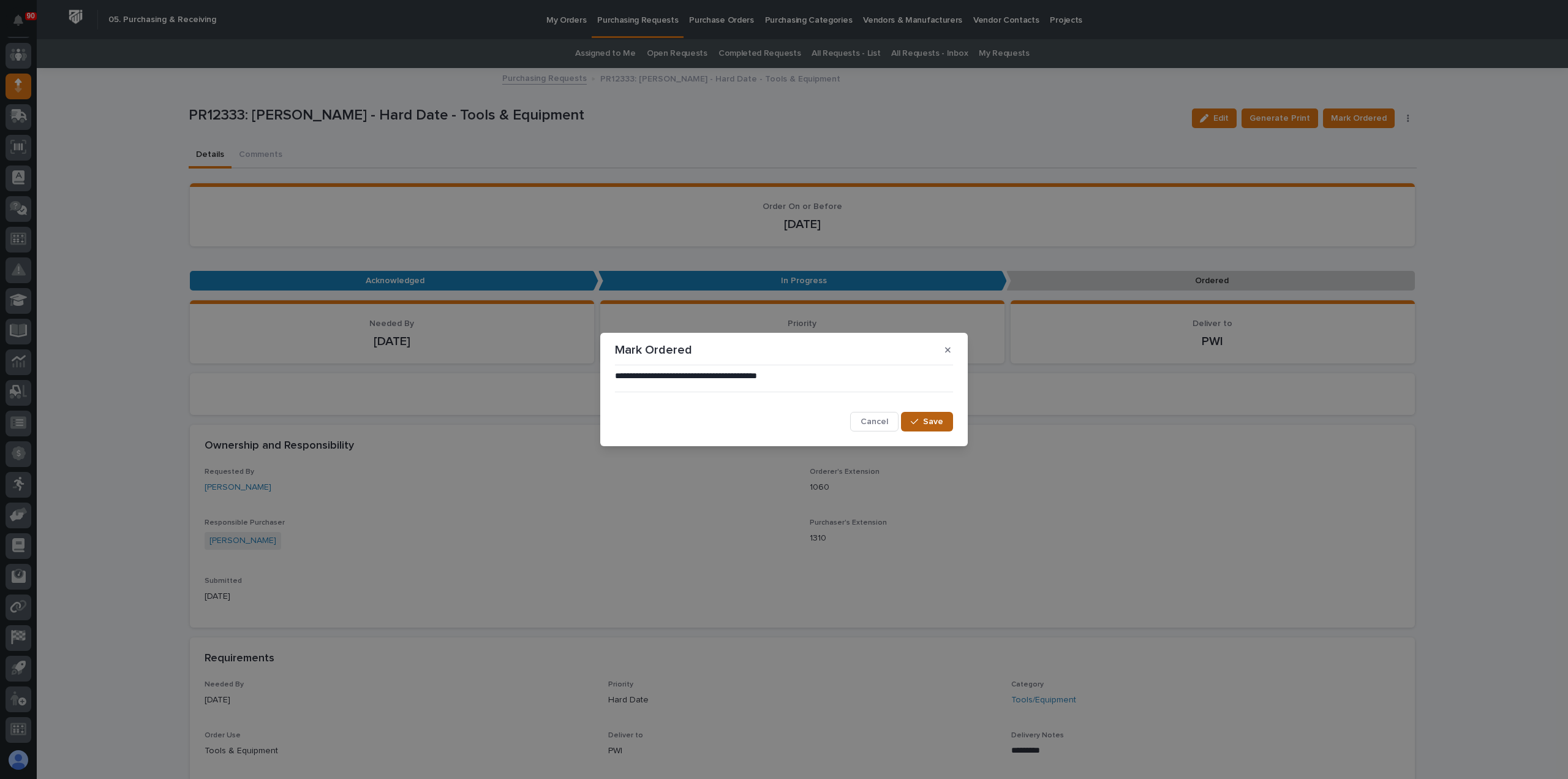
click at [913, 413] on button "Save" at bounding box center [927, 422] width 52 height 20
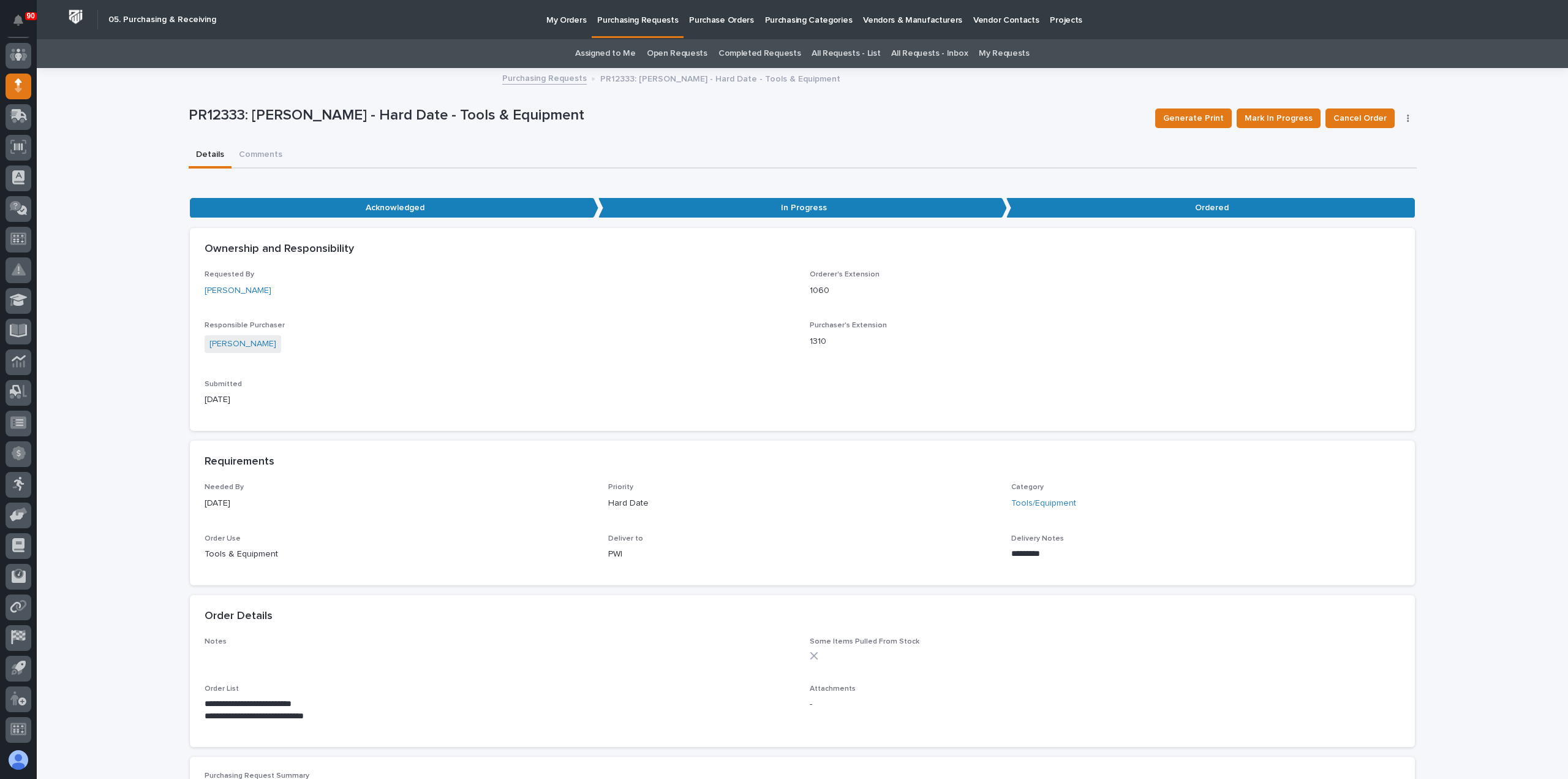
click at [644, 21] on p "Purchasing Requests" at bounding box center [637, 13] width 81 height 26
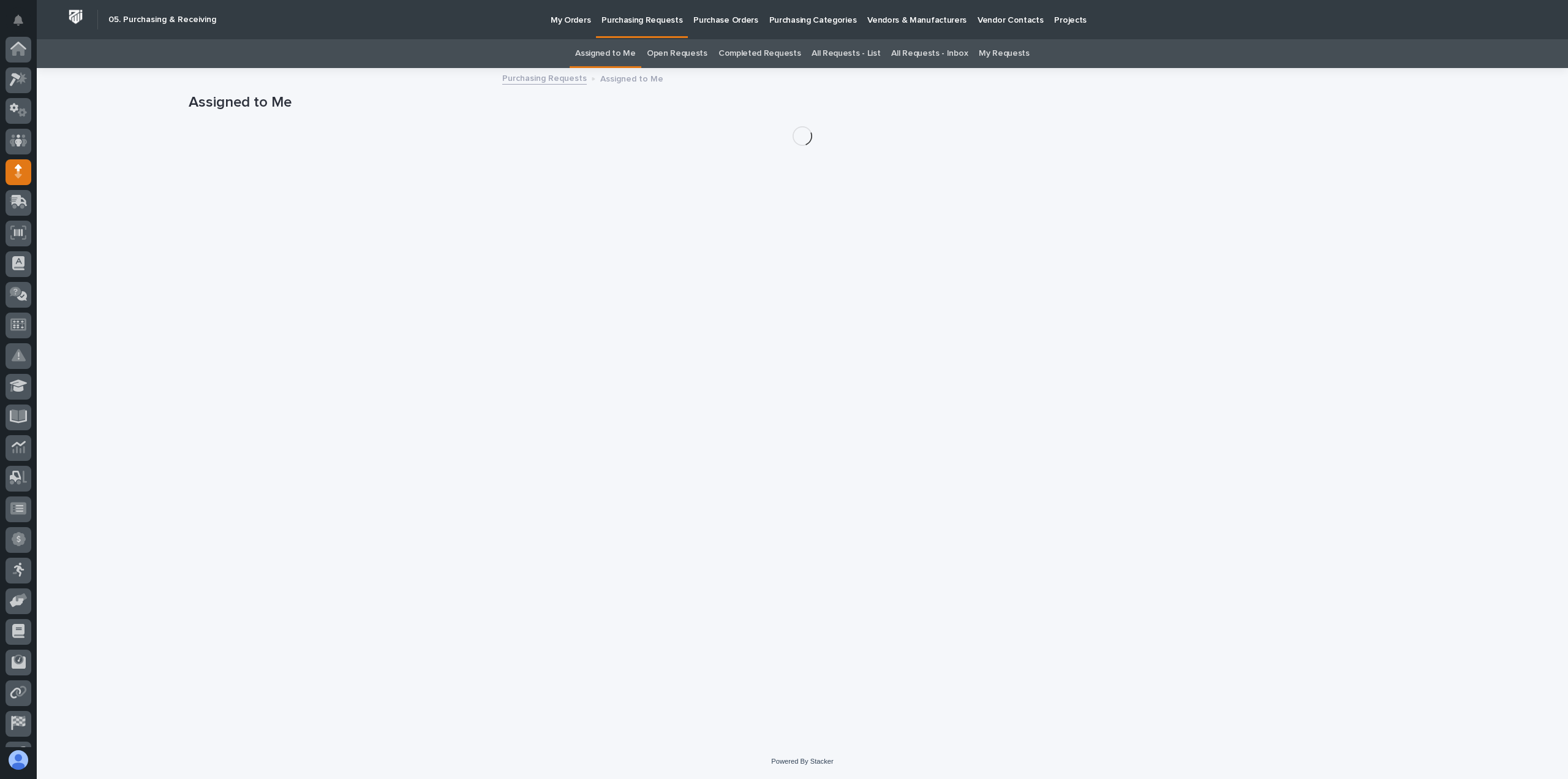
scroll to position [86, 0]
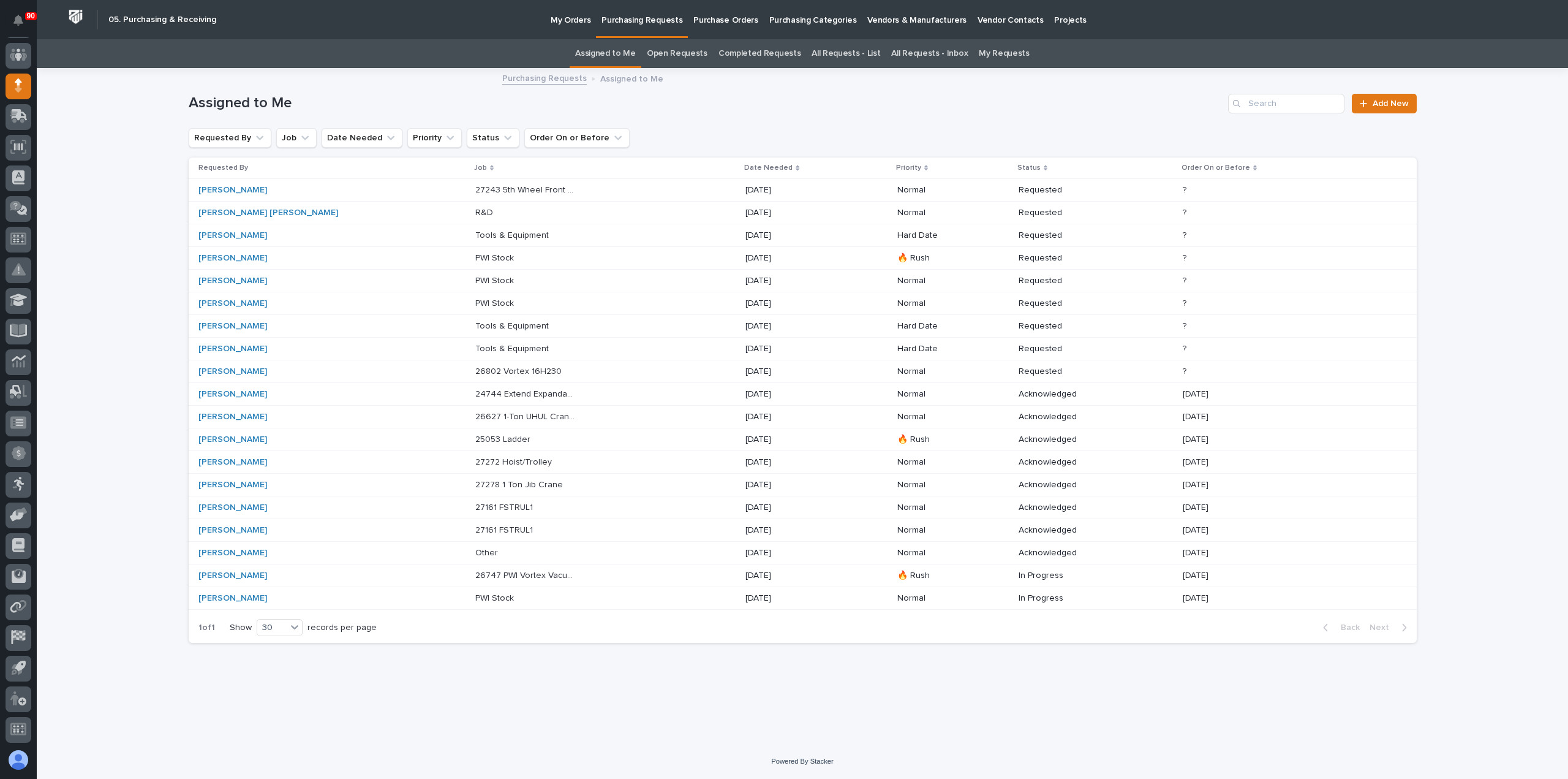
click at [572, 391] on div "24744 Extend Expandable Crosswalks by 2 Sections - Parts & HW 24744 Extend Expa…" at bounding box center [605, 395] width 260 height 21
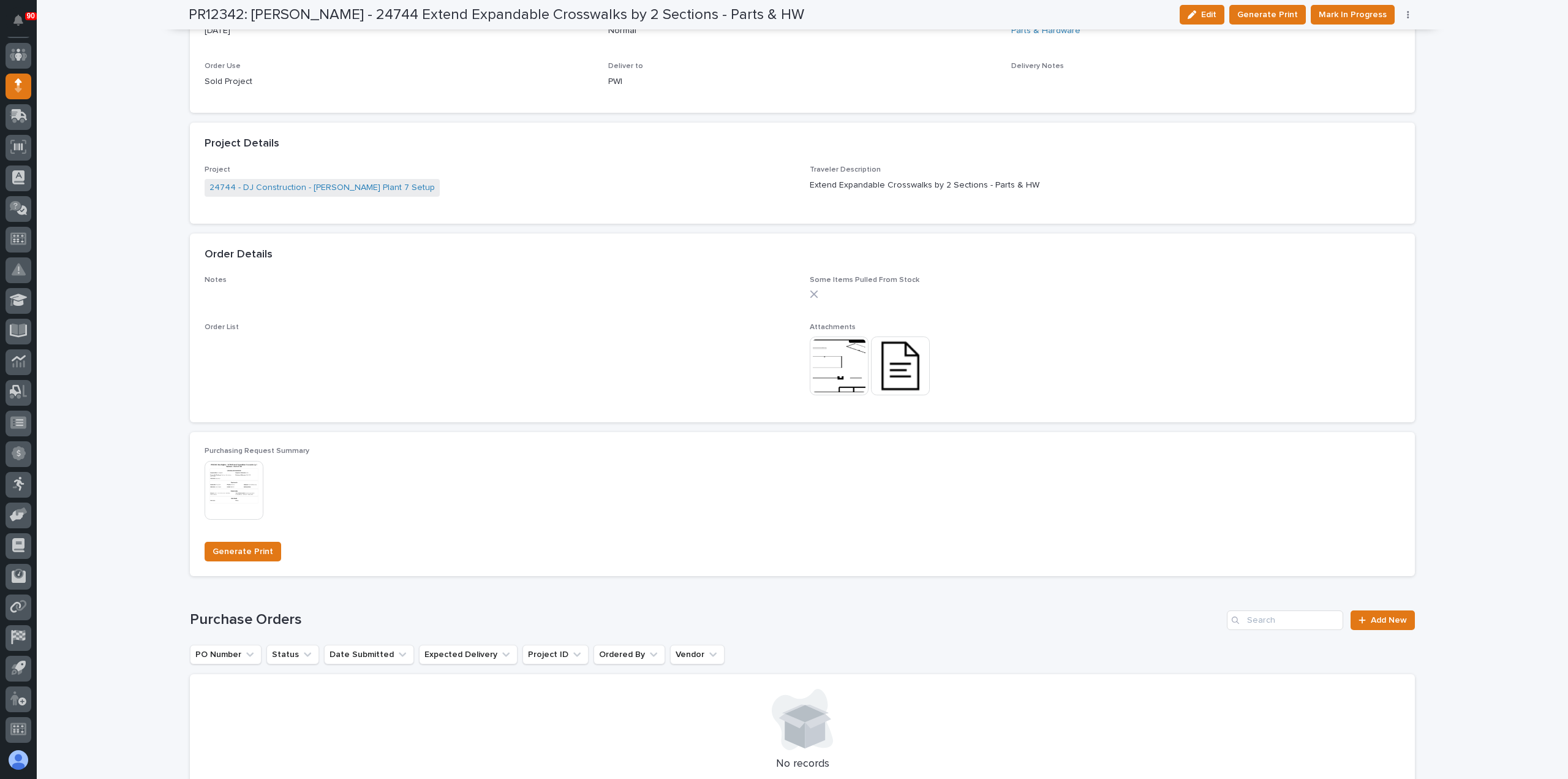
scroll to position [674, 0]
click at [1374, 613] on span "Add New" at bounding box center [1389, 615] width 36 height 8
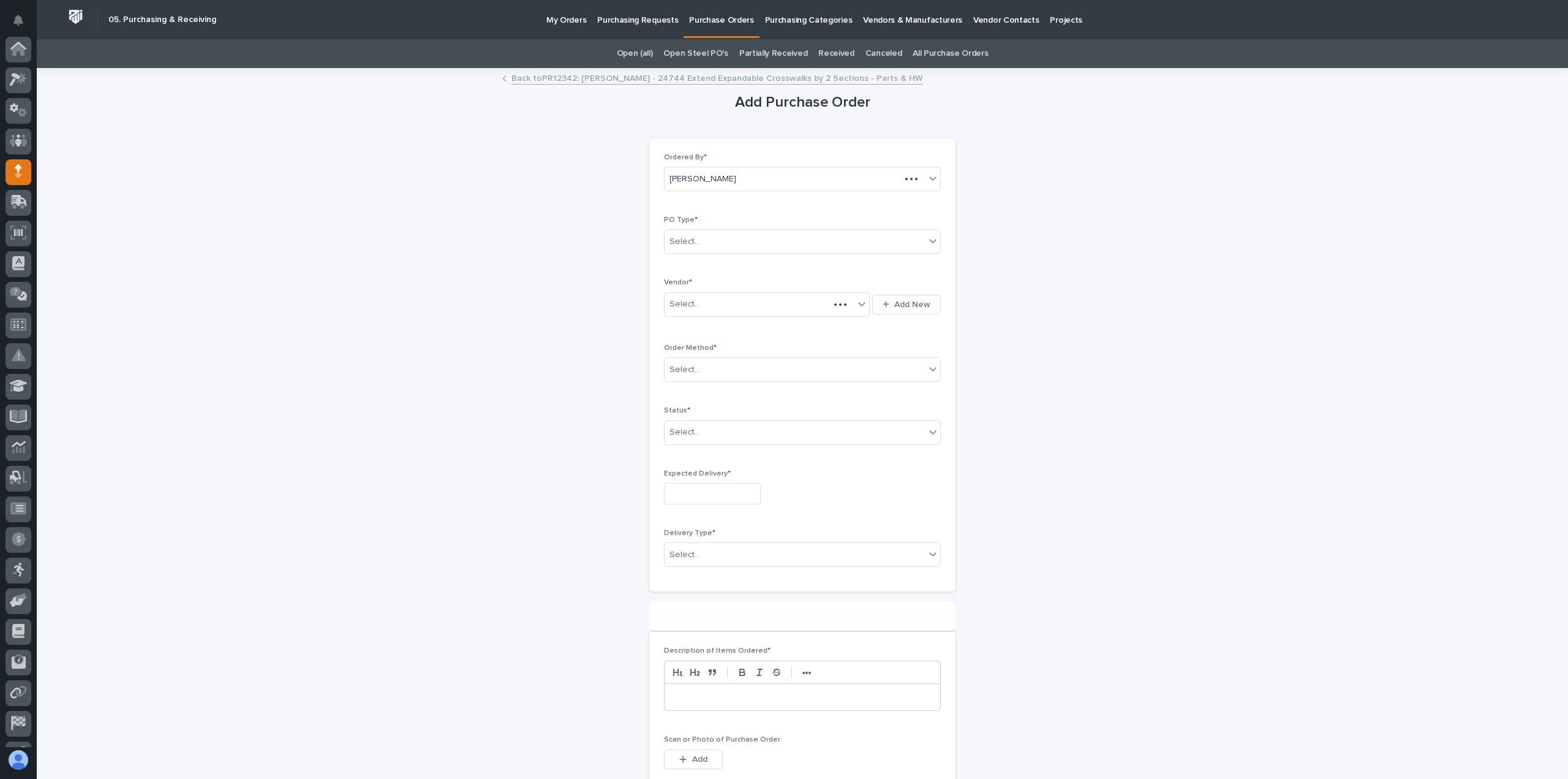
scroll to position [86, 0]
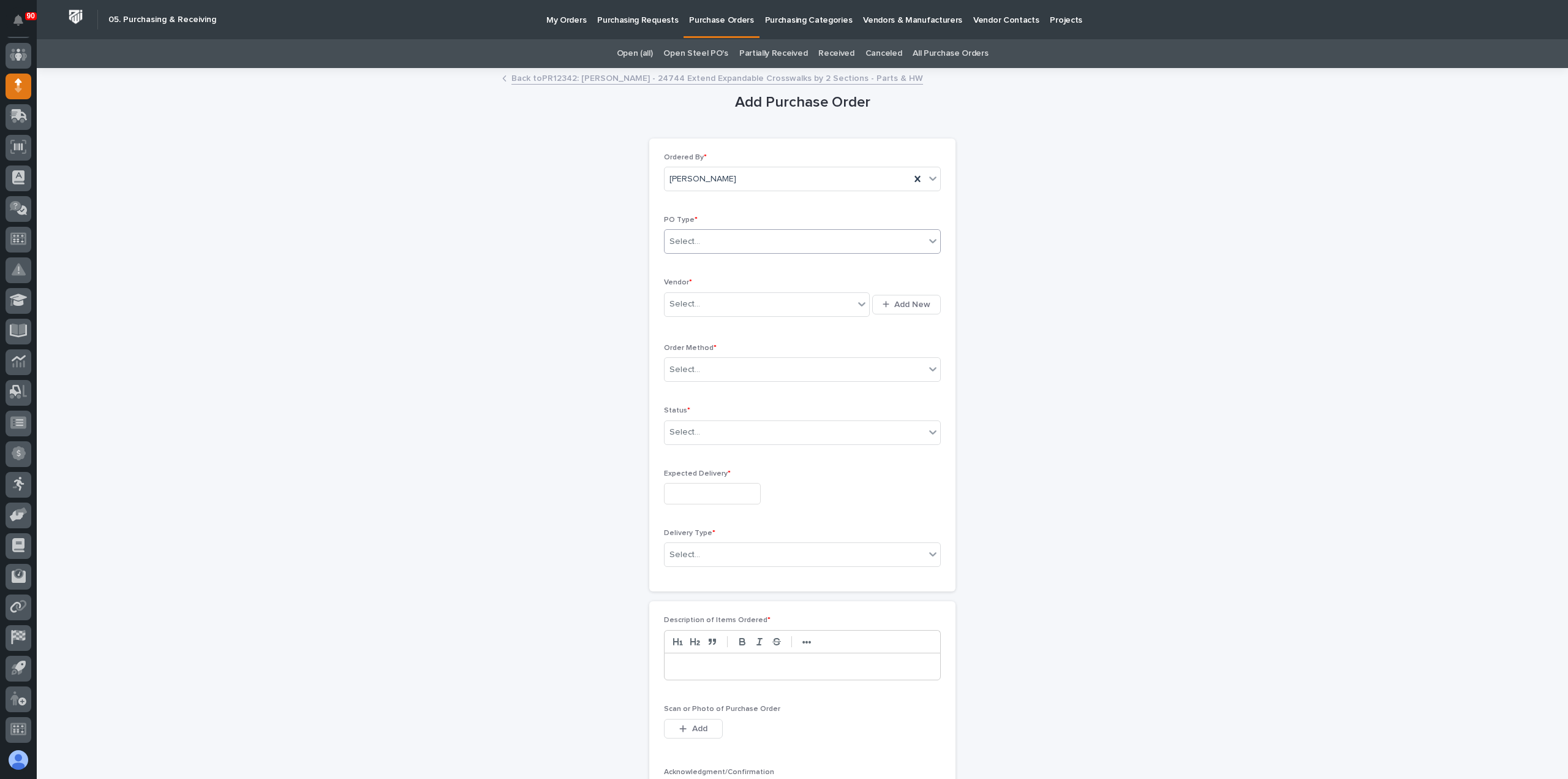
click at [716, 234] on div "Select..." at bounding box center [795, 242] width 260 height 21
click at [705, 282] on div "Paper" at bounding box center [798, 286] width 276 height 21
click at [710, 298] on div "Select..." at bounding box center [759, 305] width 189 height 21
type input "*****"
click at [712, 321] on div "Eagle Routing & Laser" at bounding box center [763, 326] width 206 height 21
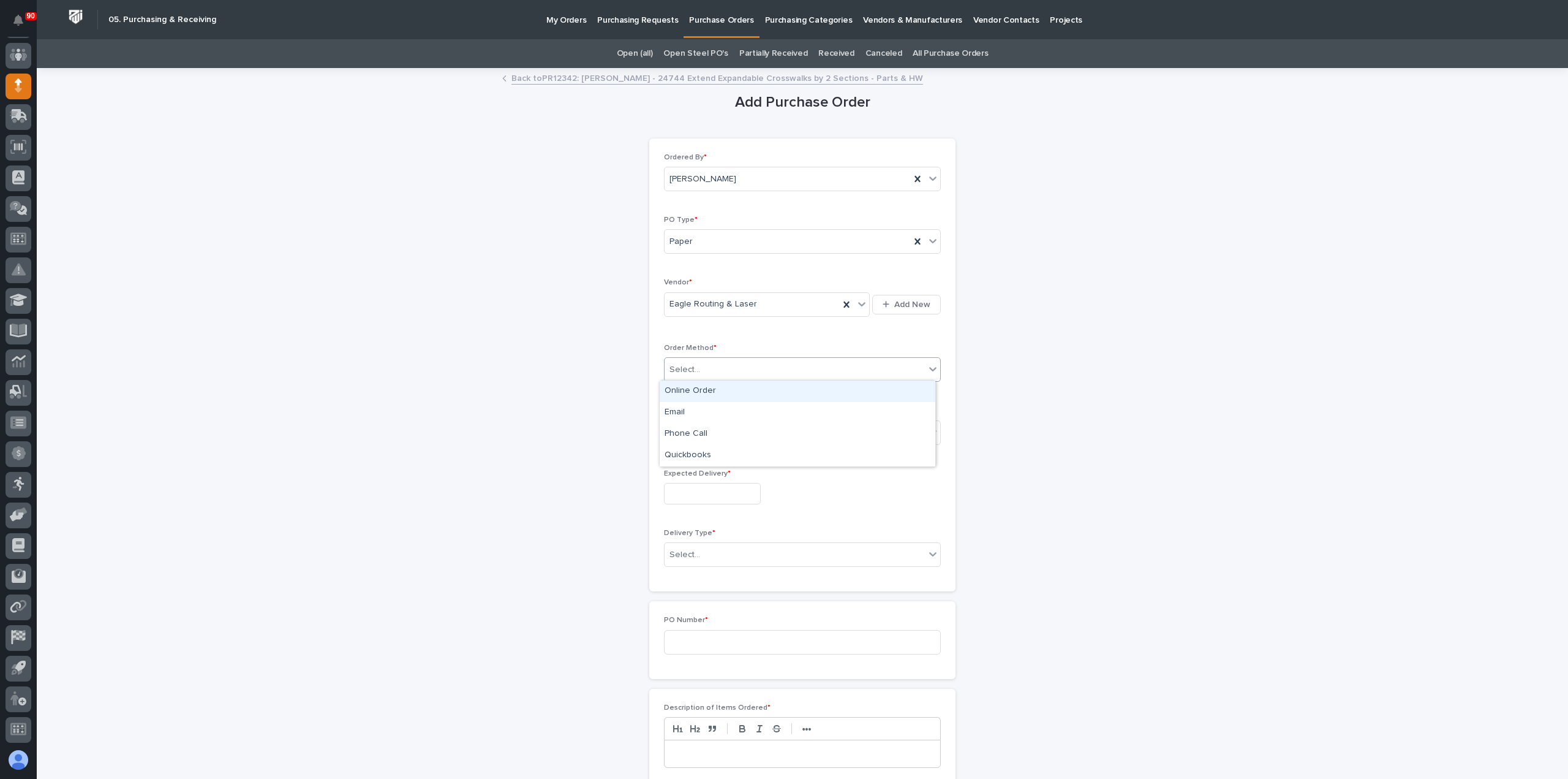
click at [719, 367] on div "Select..." at bounding box center [795, 370] width 260 height 21
click at [671, 418] on div "Email" at bounding box center [798, 413] width 276 height 21
click at [714, 431] on div "Select..." at bounding box center [795, 432] width 260 height 21
drag, startPoint x: 692, startPoint y: 463, endPoint x: 687, endPoint y: 476, distance: 13.9
click at [687, 472] on div "Submitted" at bounding box center [798, 475] width 276 height 21
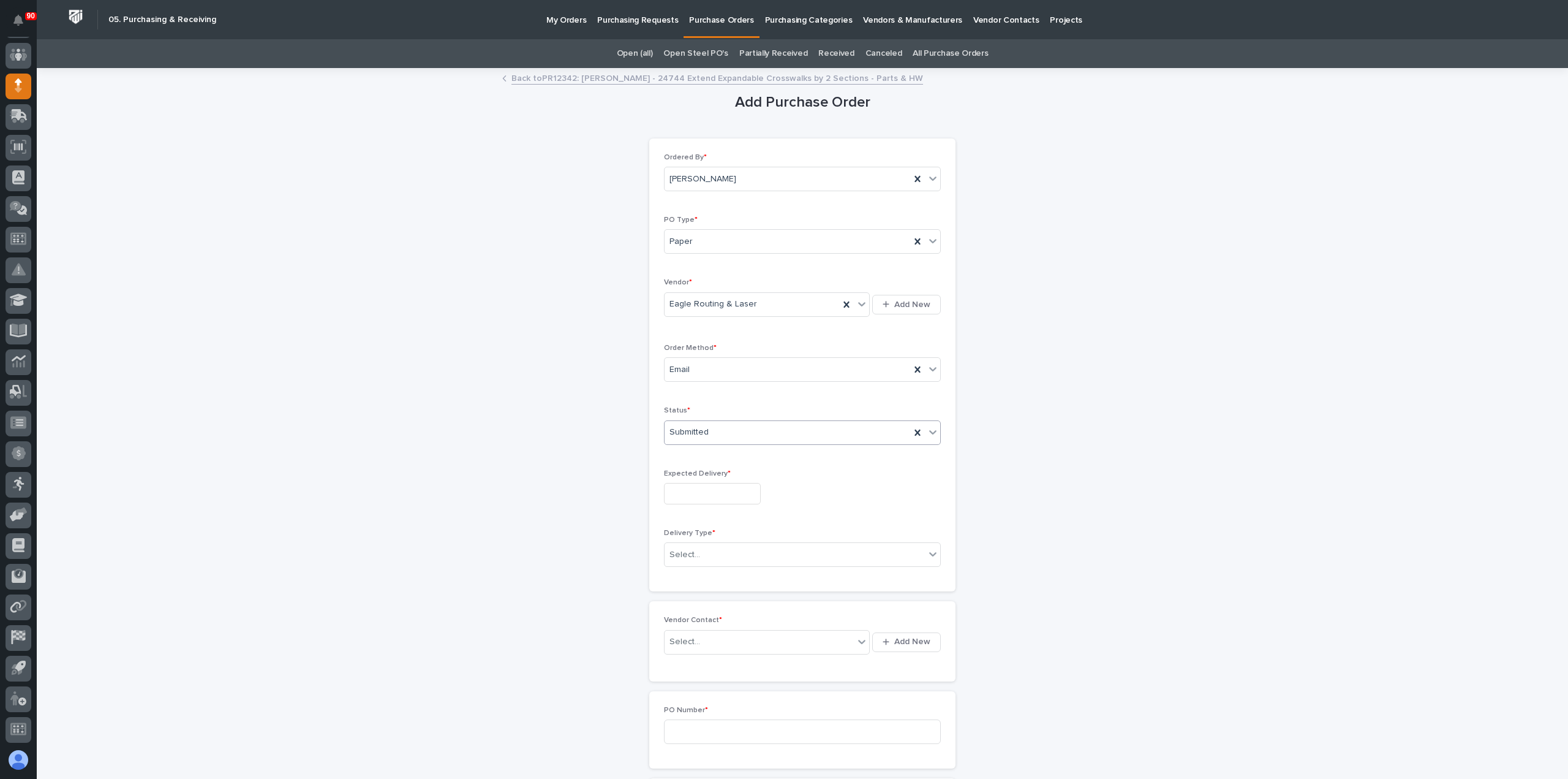
click at [693, 487] on input "text" at bounding box center [712, 493] width 97 height 21
click at [705, 431] on div "1" at bounding box center [704, 431] width 17 height 17
type input "**********"
click at [736, 557] on div "Select..." at bounding box center [795, 555] width 260 height 21
click at [702, 596] on div "PWI Pickup" at bounding box center [798, 596] width 276 height 21
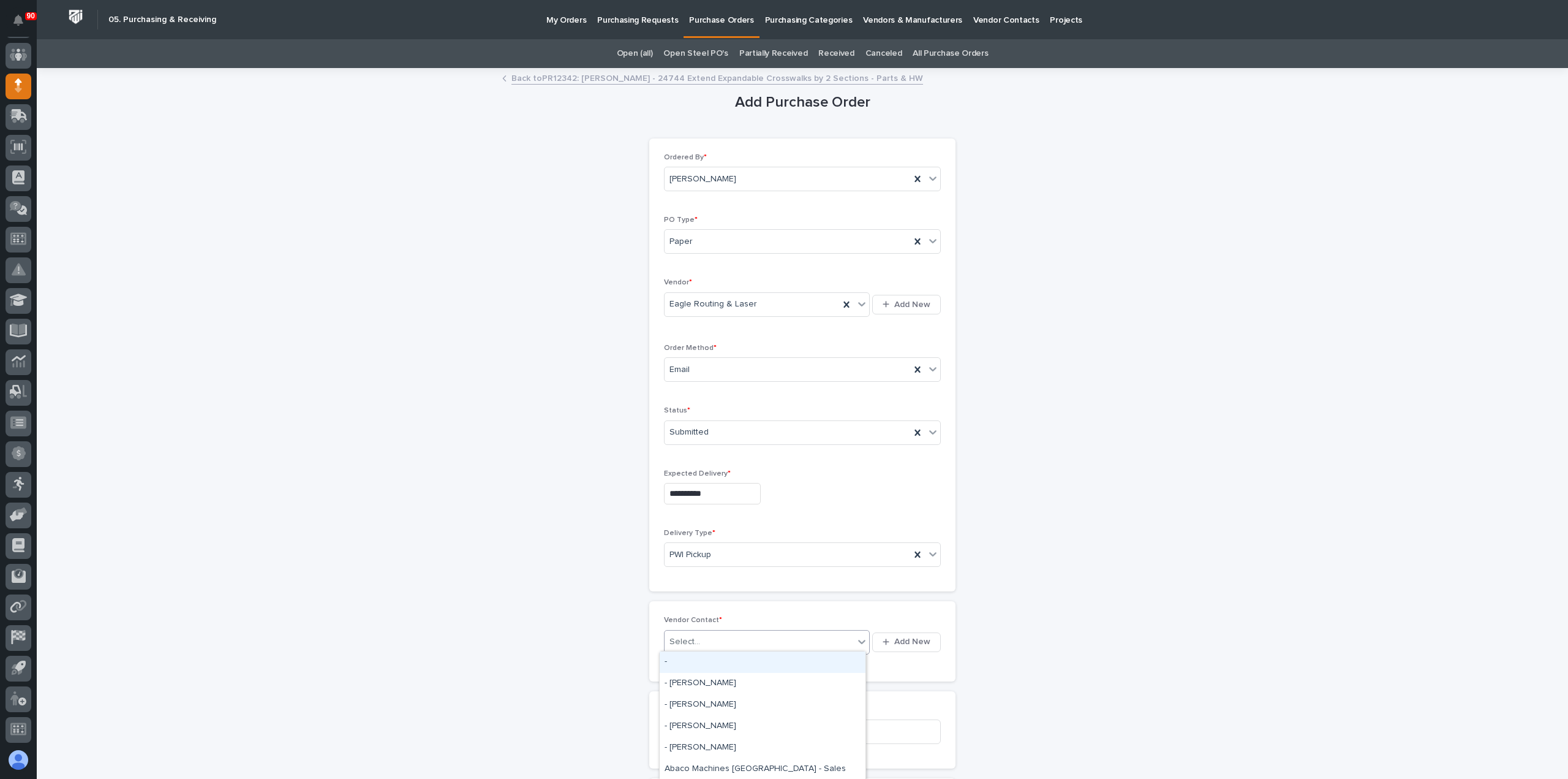
click at [727, 636] on div "Select..." at bounding box center [759, 642] width 189 height 21
type input "***"
click at [761, 656] on div "Eagle Routing & Laser - [PERSON_NAME]" at bounding box center [763, 662] width 206 height 21
click at [729, 730] on input at bounding box center [802, 742] width 277 height 24
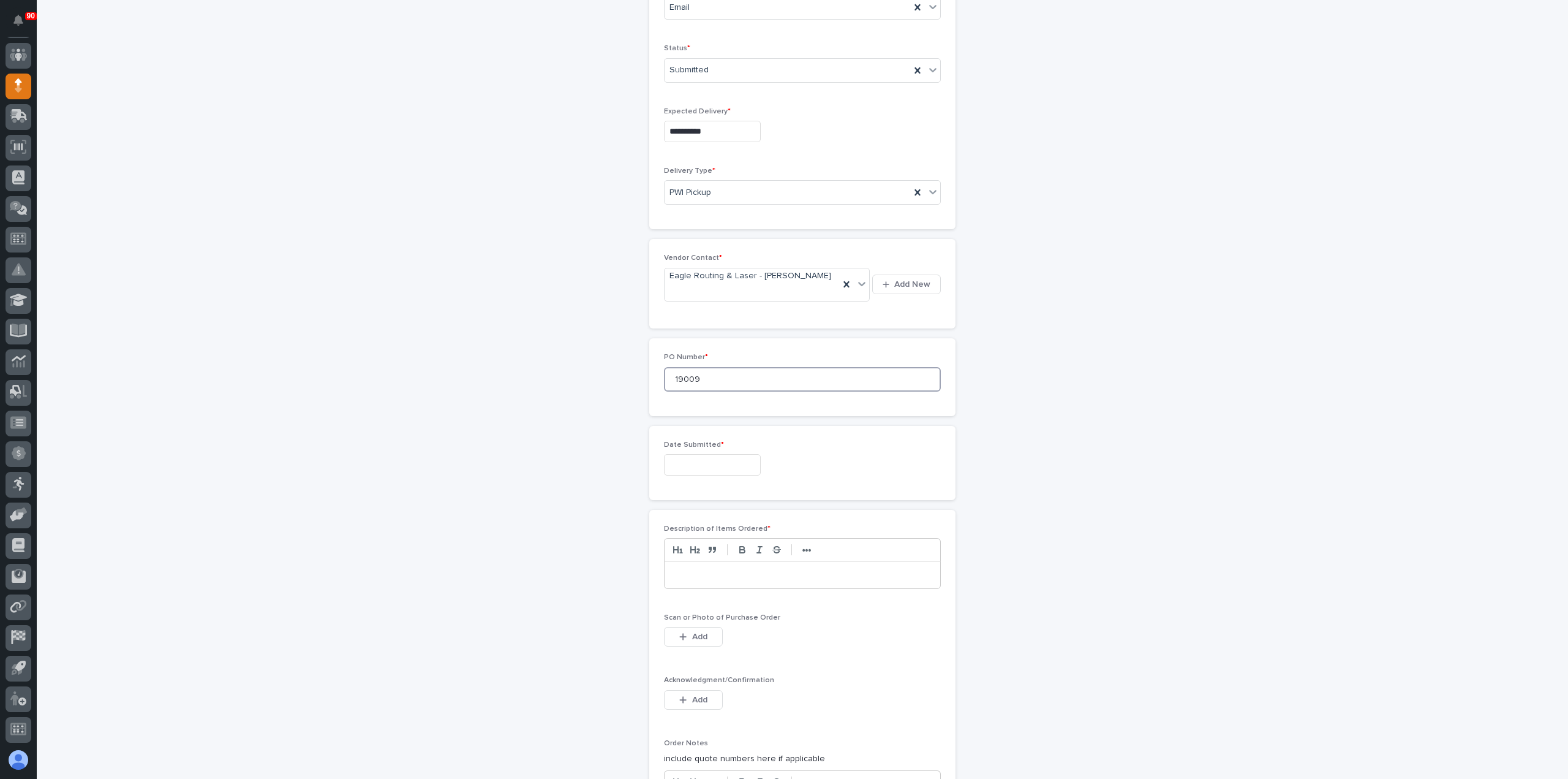
scroll to position [368, 0]
type input "19009"
click at [734, 449] on input "text" at bounding box center [712, 459] width 97 height 21
click at [741, 361] on div "26" at bounding box center [744, 366] width 17 height 17
type input "**********"
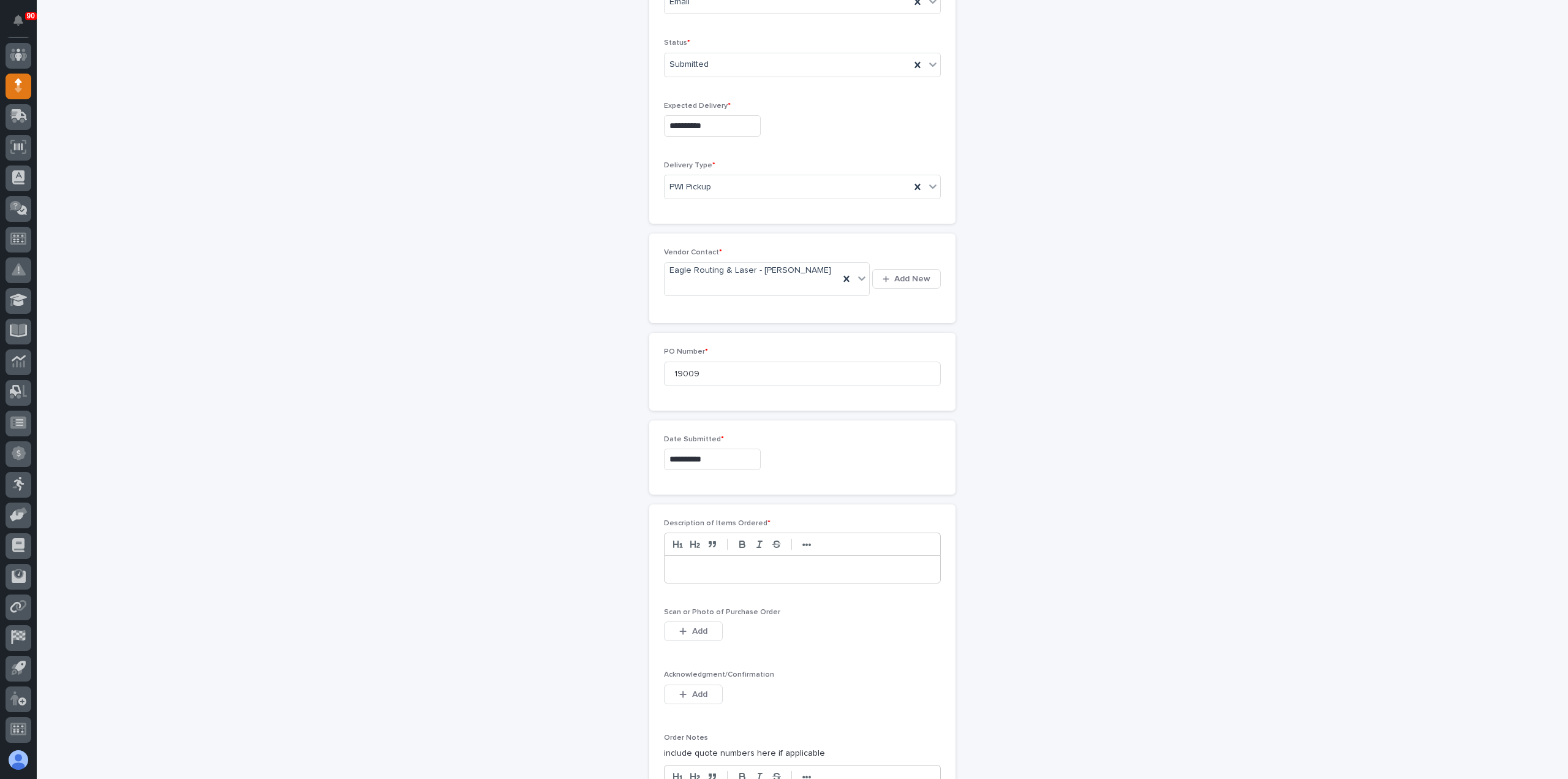
click at [696, 563] on p at bounding box center [802, 569] width 257 height 12
click at [705, 622] on button "Add" at bounding box center [693, 631] width 59 height 20
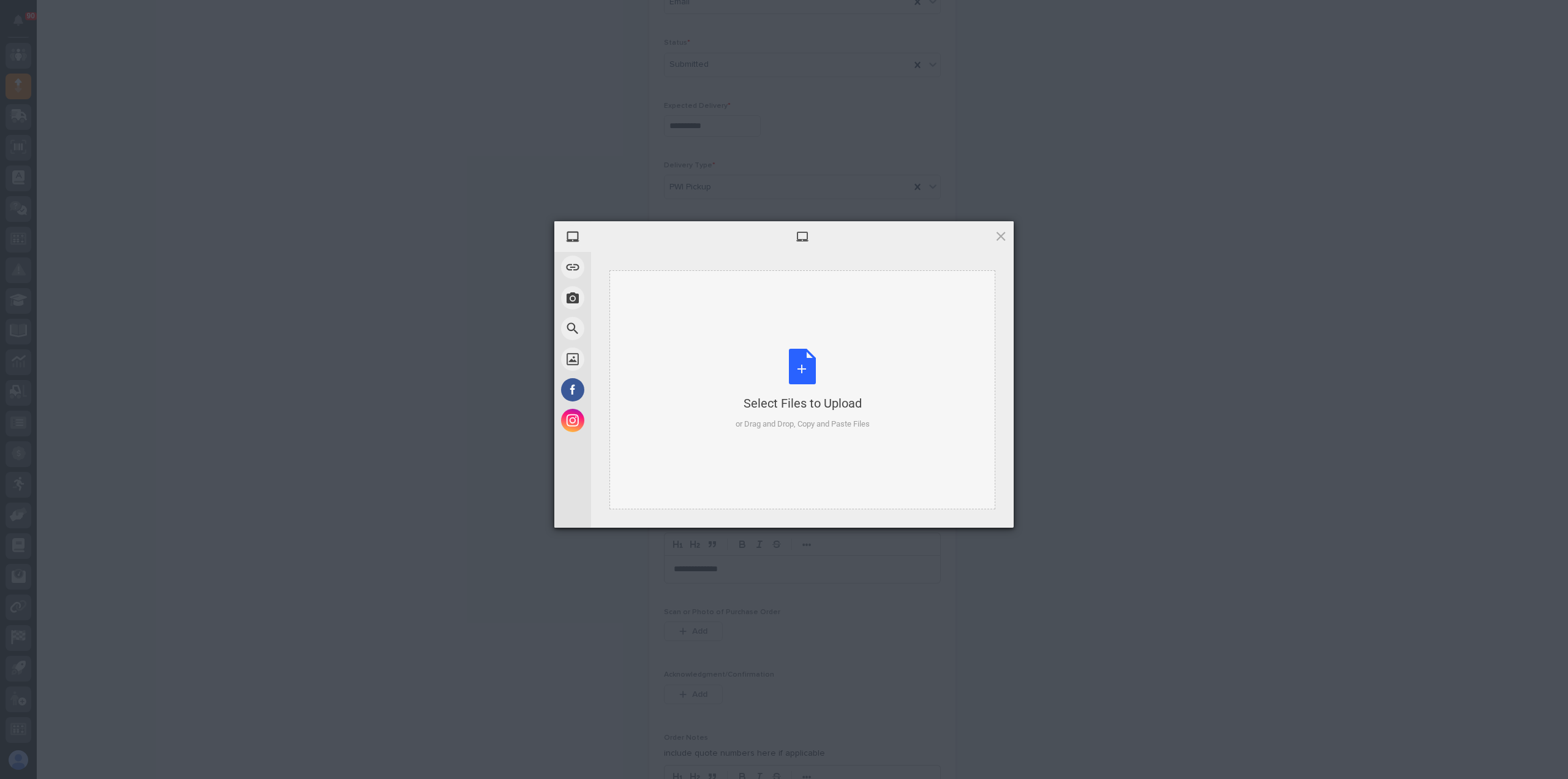
click at [802, 363] on div "Select Files to Upload or Drag and Drop, Copy and Paste Files" at bounding box center [802, 390] width 134 height 81
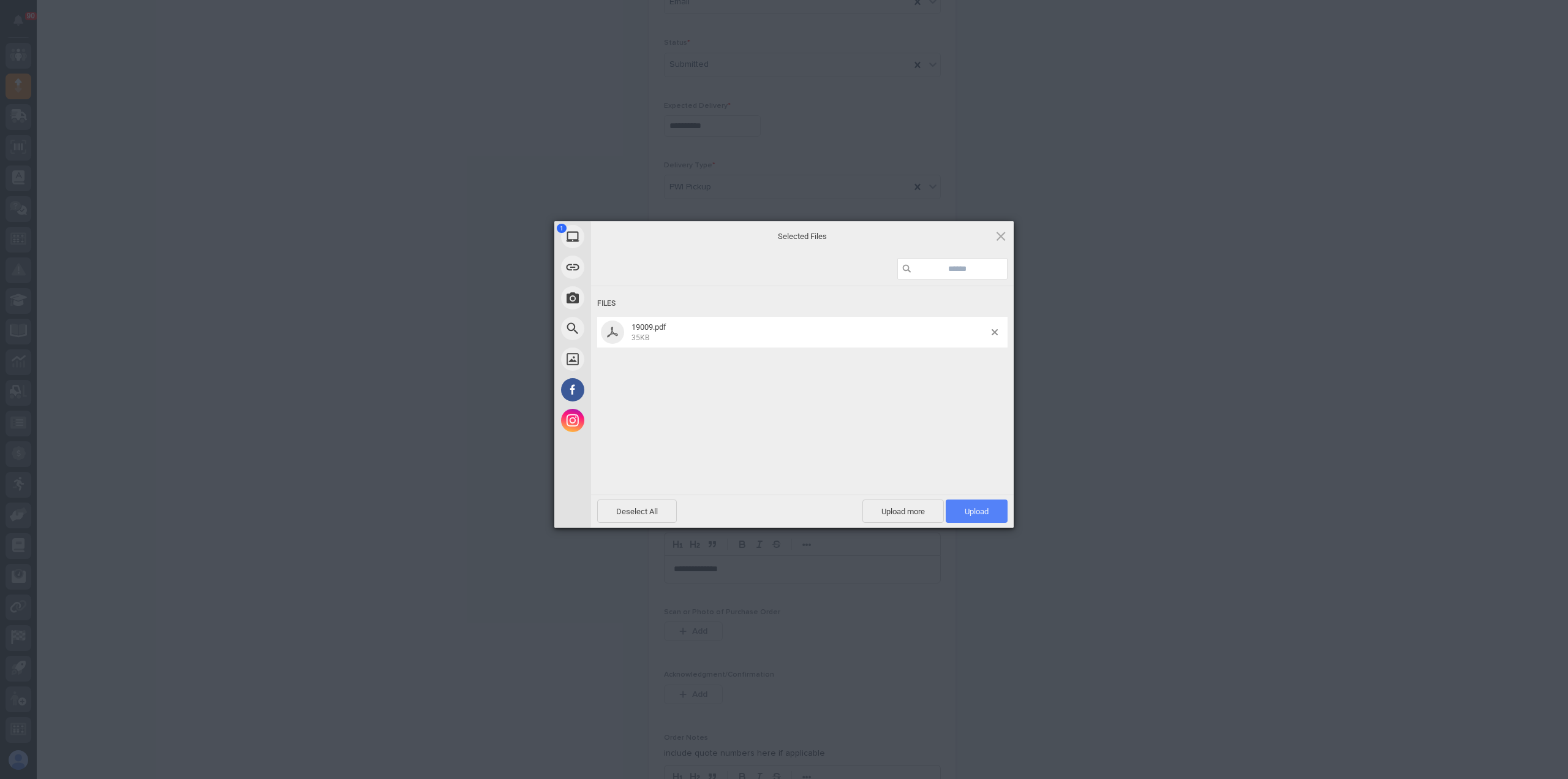
click at [975, 510] on span "Upload 1" at bounding box center [976, 511] width 24 height 9
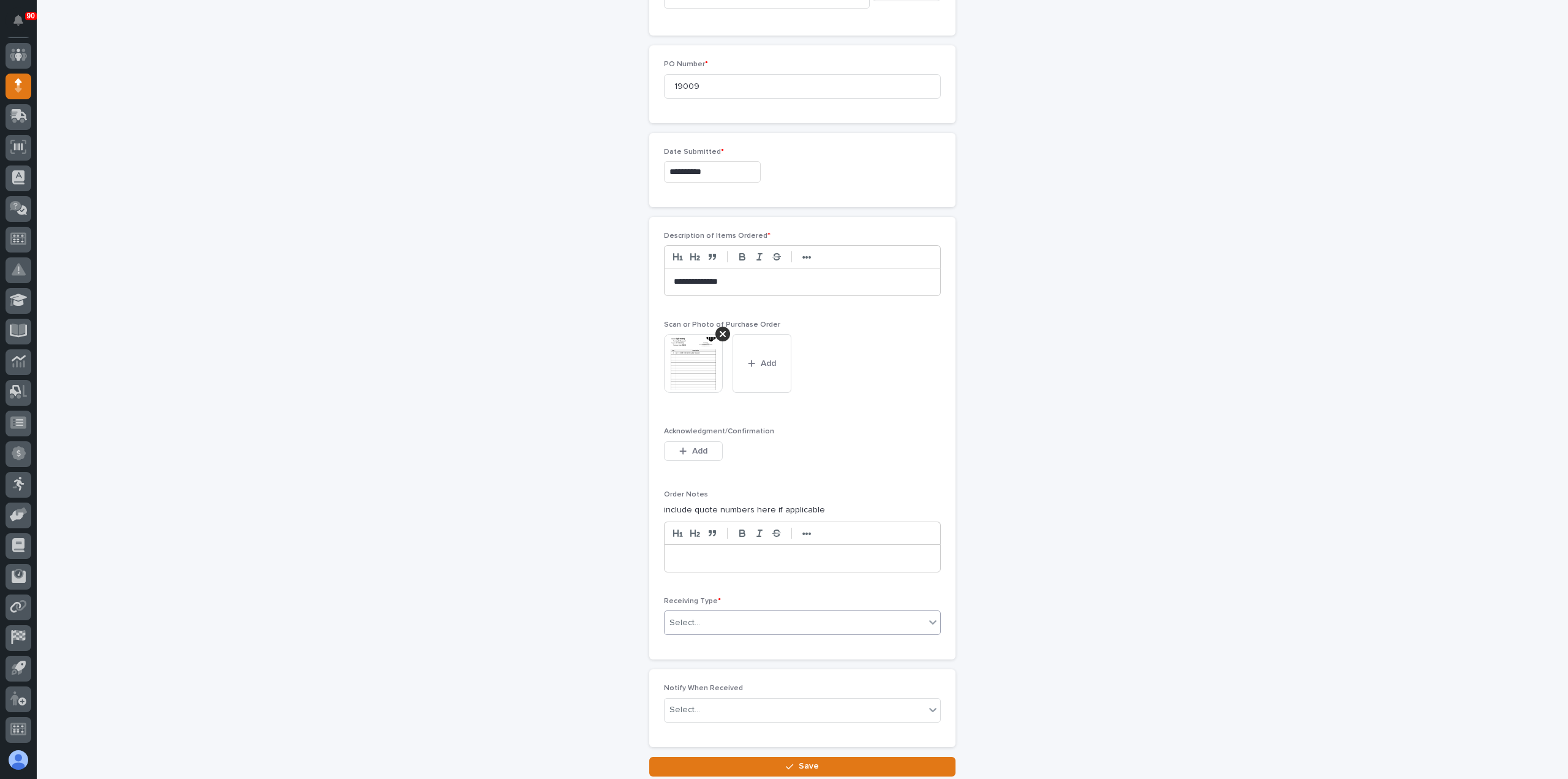
scroll to position [696, 0]
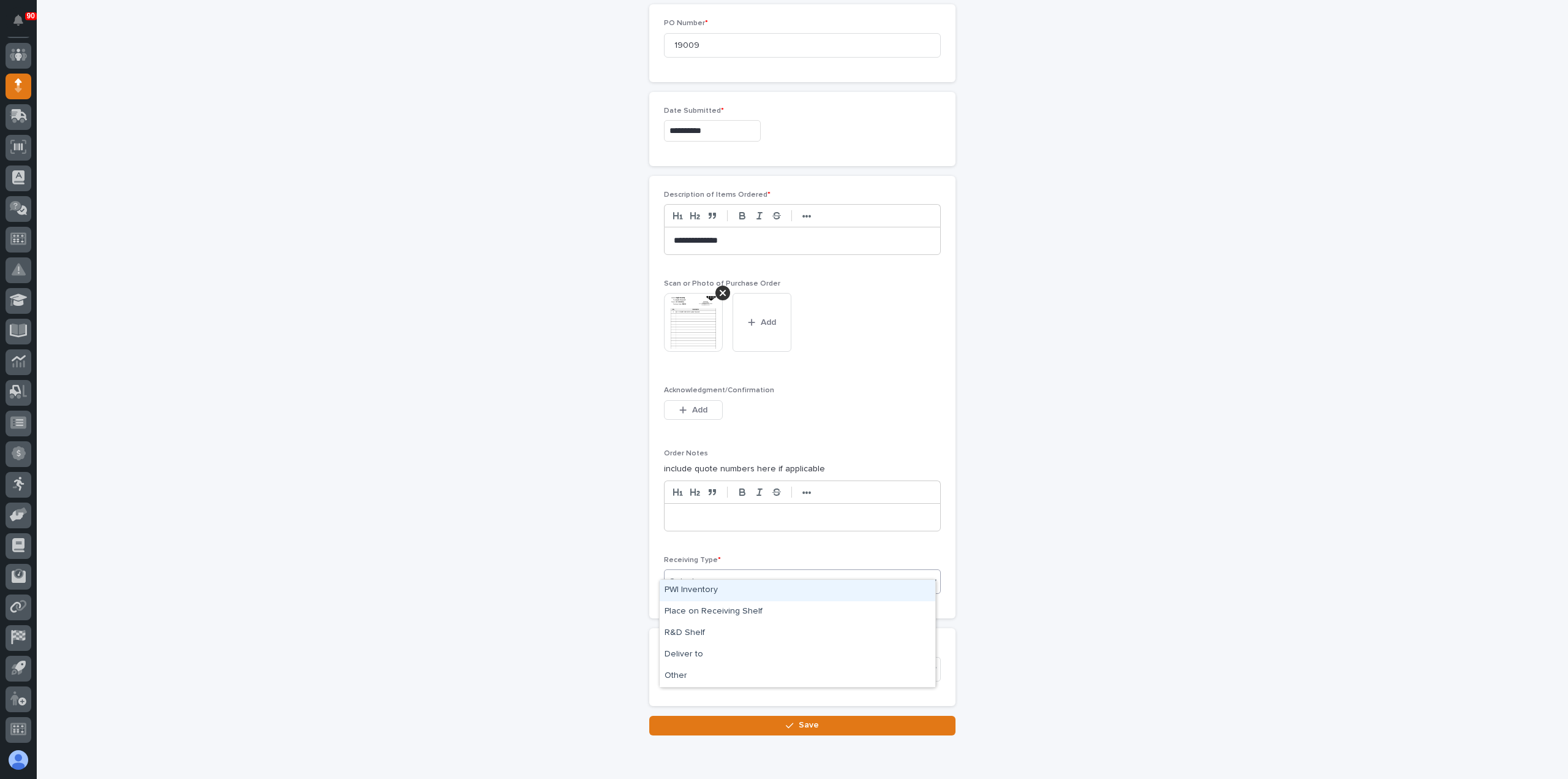
click at [749, 572] on div "Select..." at bounding box center [795, 582] width 260 height 21
click at [721, 655] on div "Deliver to" at bounding box center [798, 655] width 276 height 21
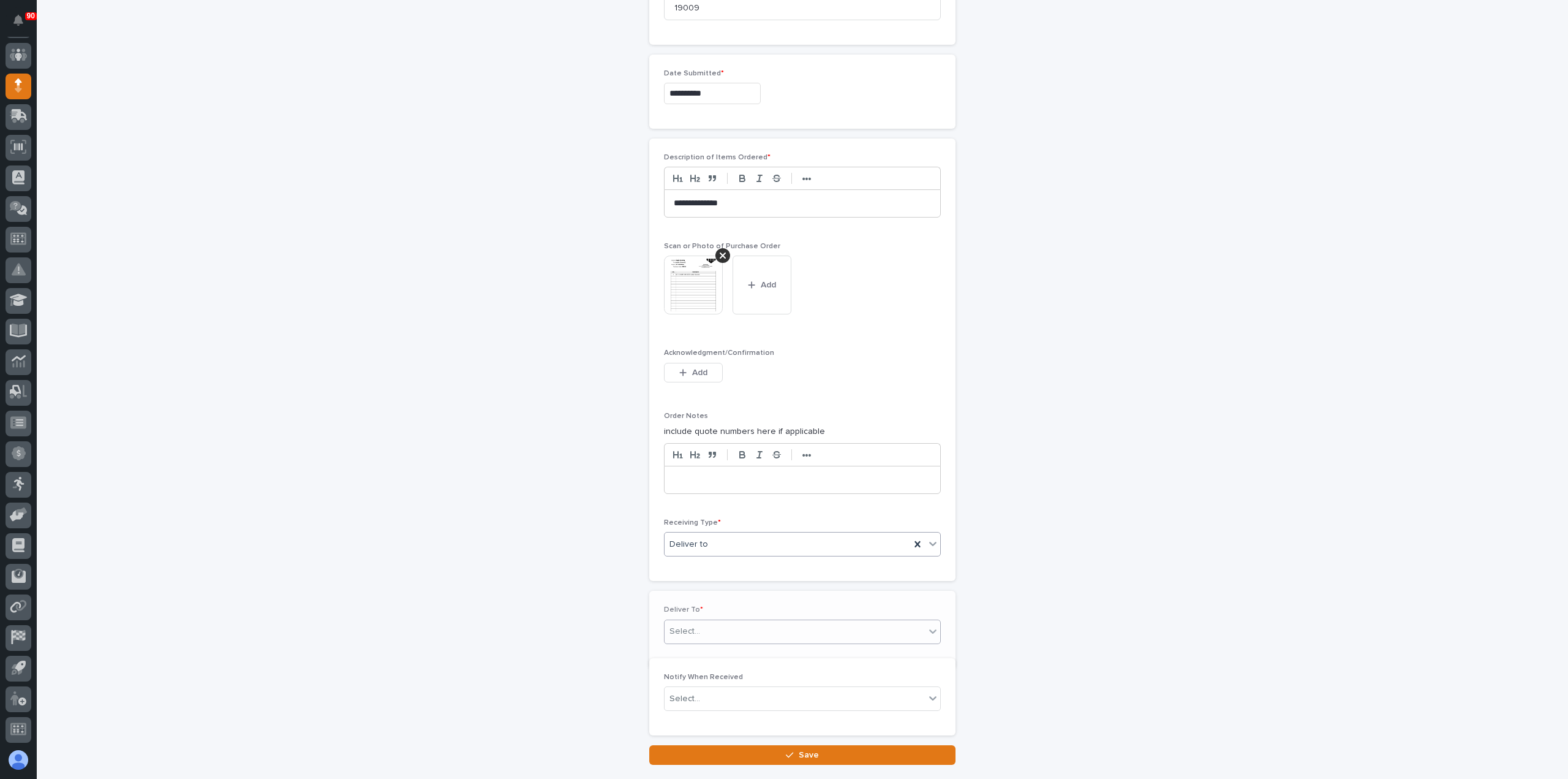
scroll to position [739, 0]
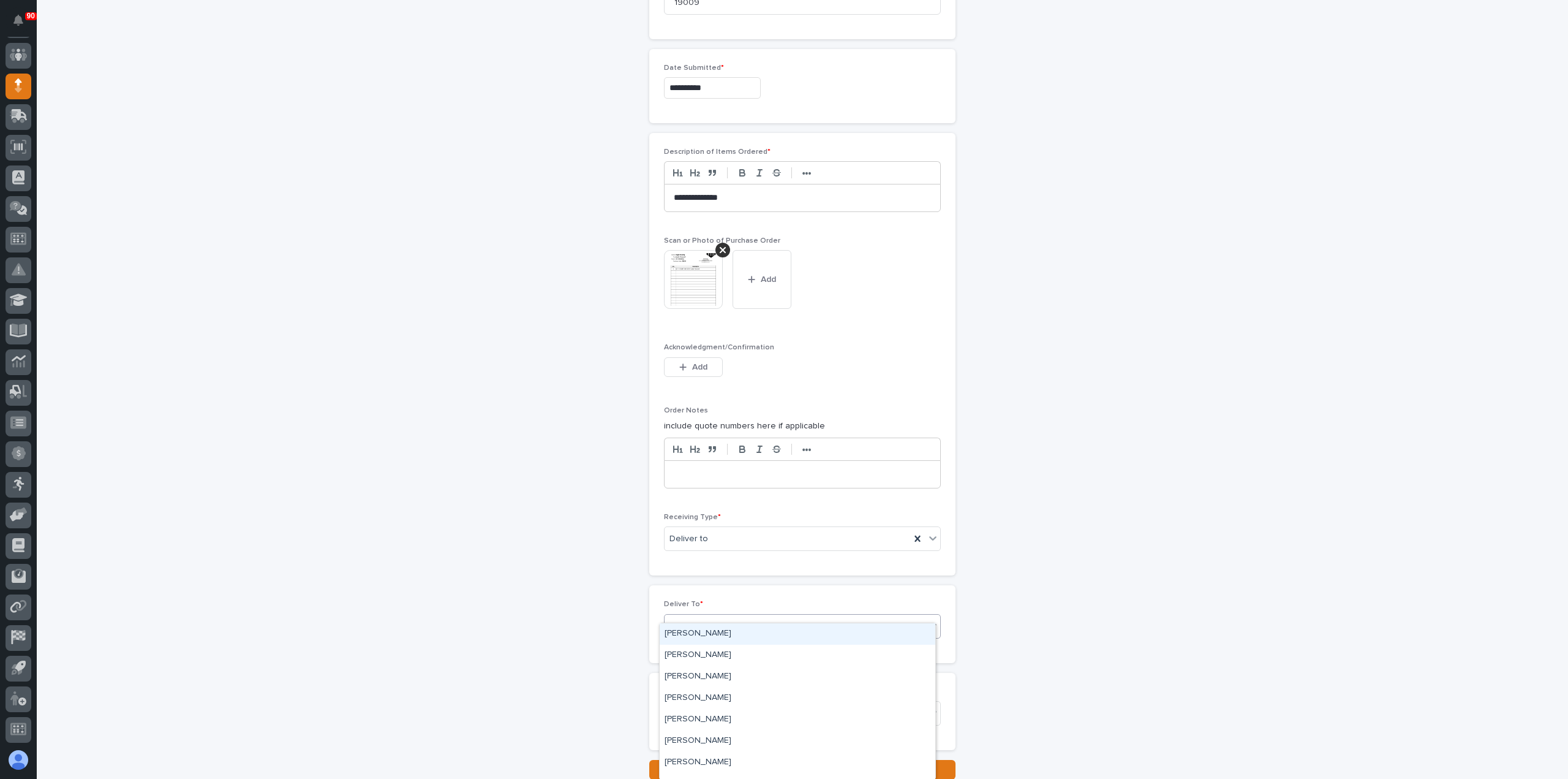
click at [725, 616] on div "Select..." at bounding box center [795, 626] width 260 height 21
type input "***"
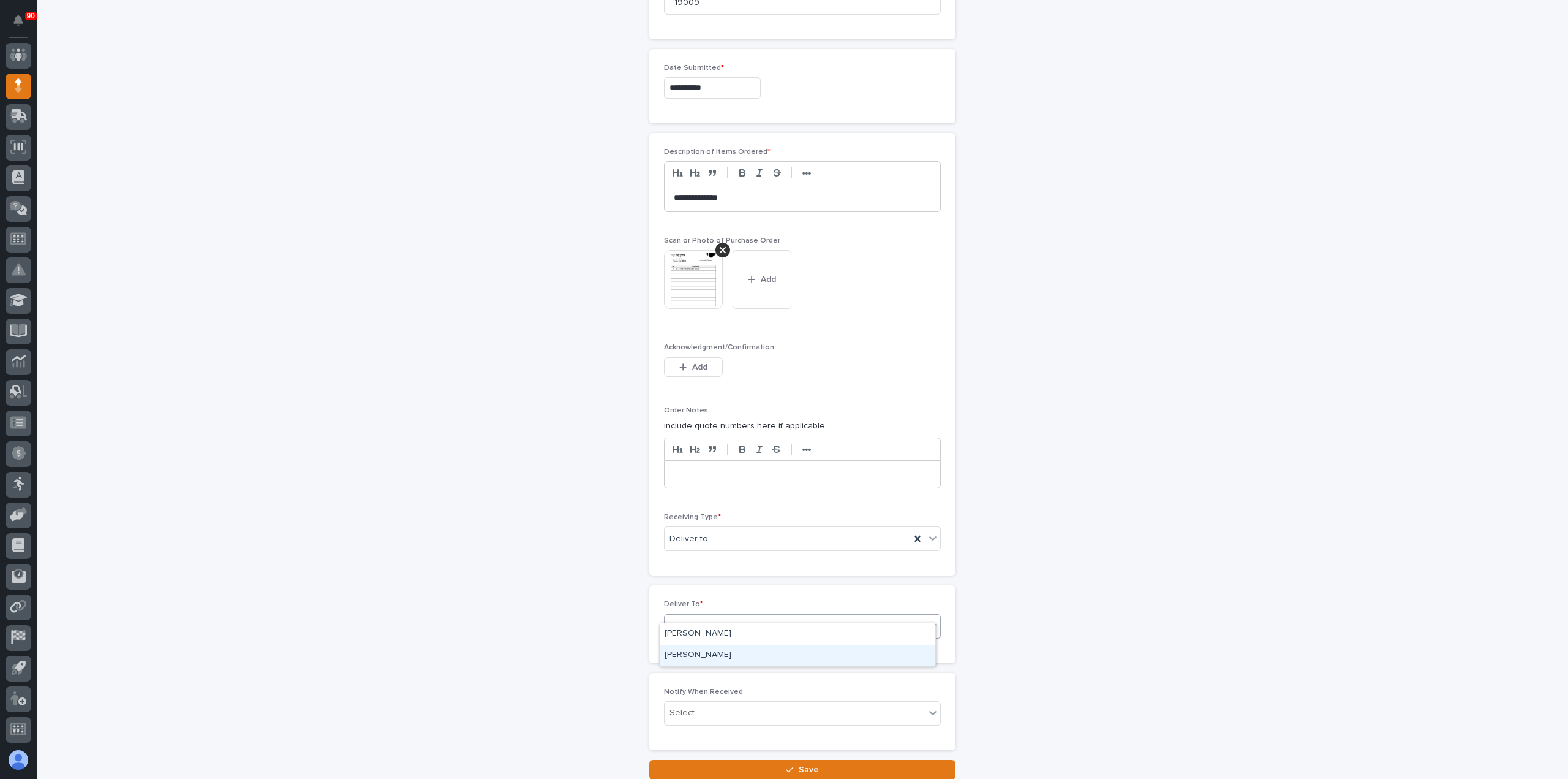
click at [718, 653] on div "[PERSON_NAME]" at bounding box center [798, 655] width 276 height 21
click at [780, 760] on button "Save" at bounding box center [803, 769] width 307 height 20
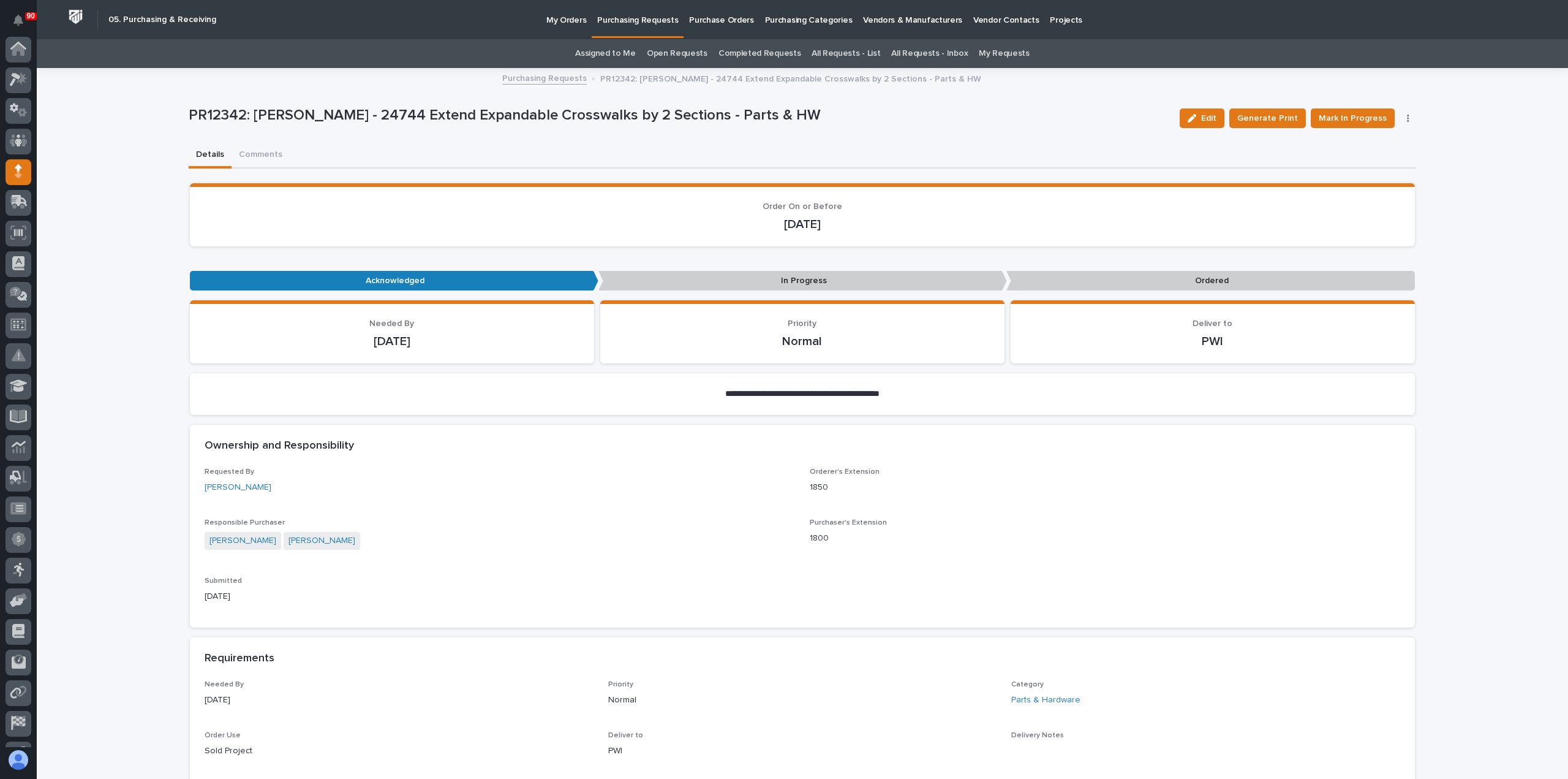
scroll to position [86, 0]
click at [1354, 111] on span "Mark In Progress" at bounding box center [1353, 118] width 68 height 15
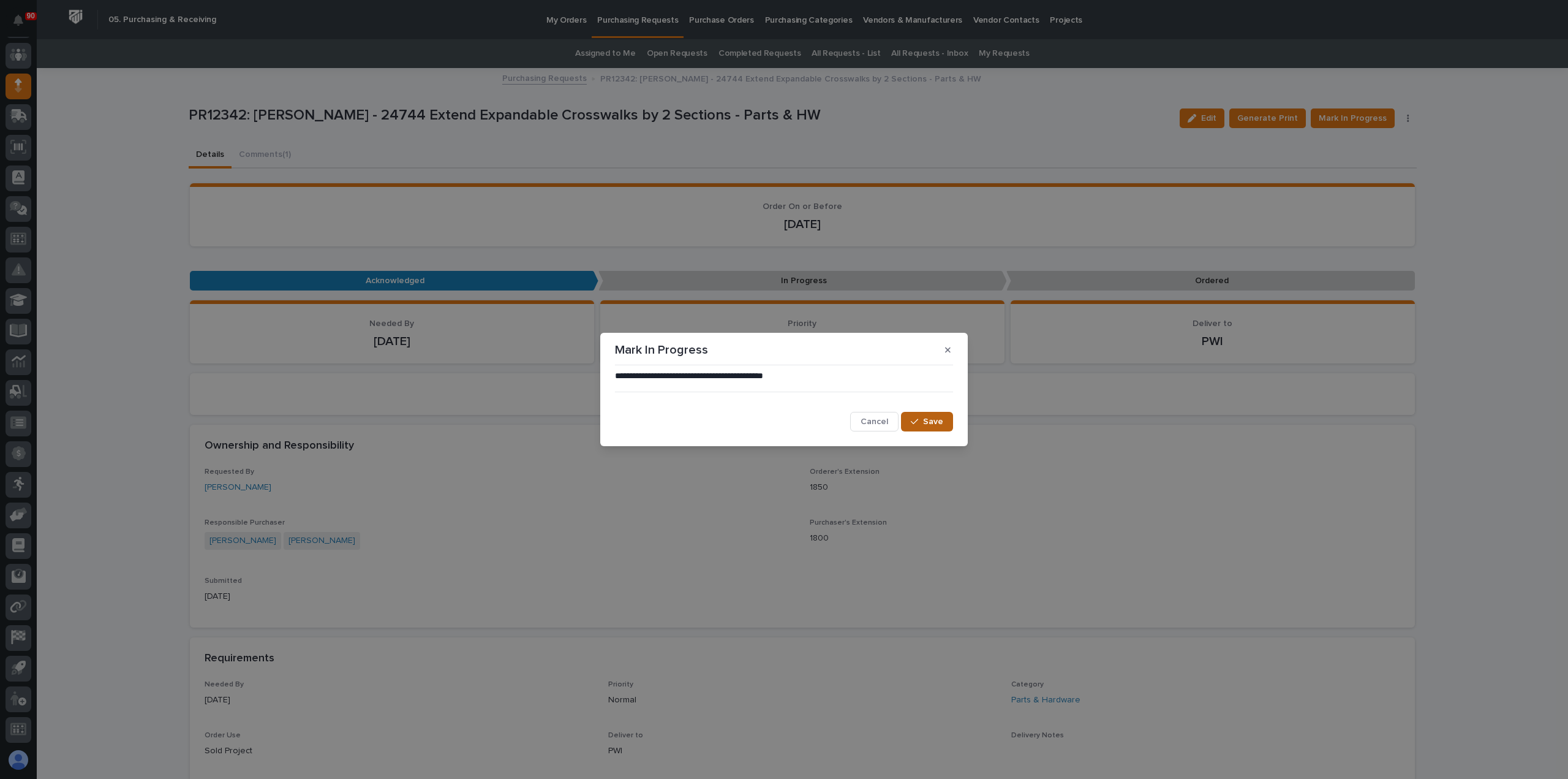
click at [932, 420] on span "Save" at bounding box center [934, 422] width 21 height 11
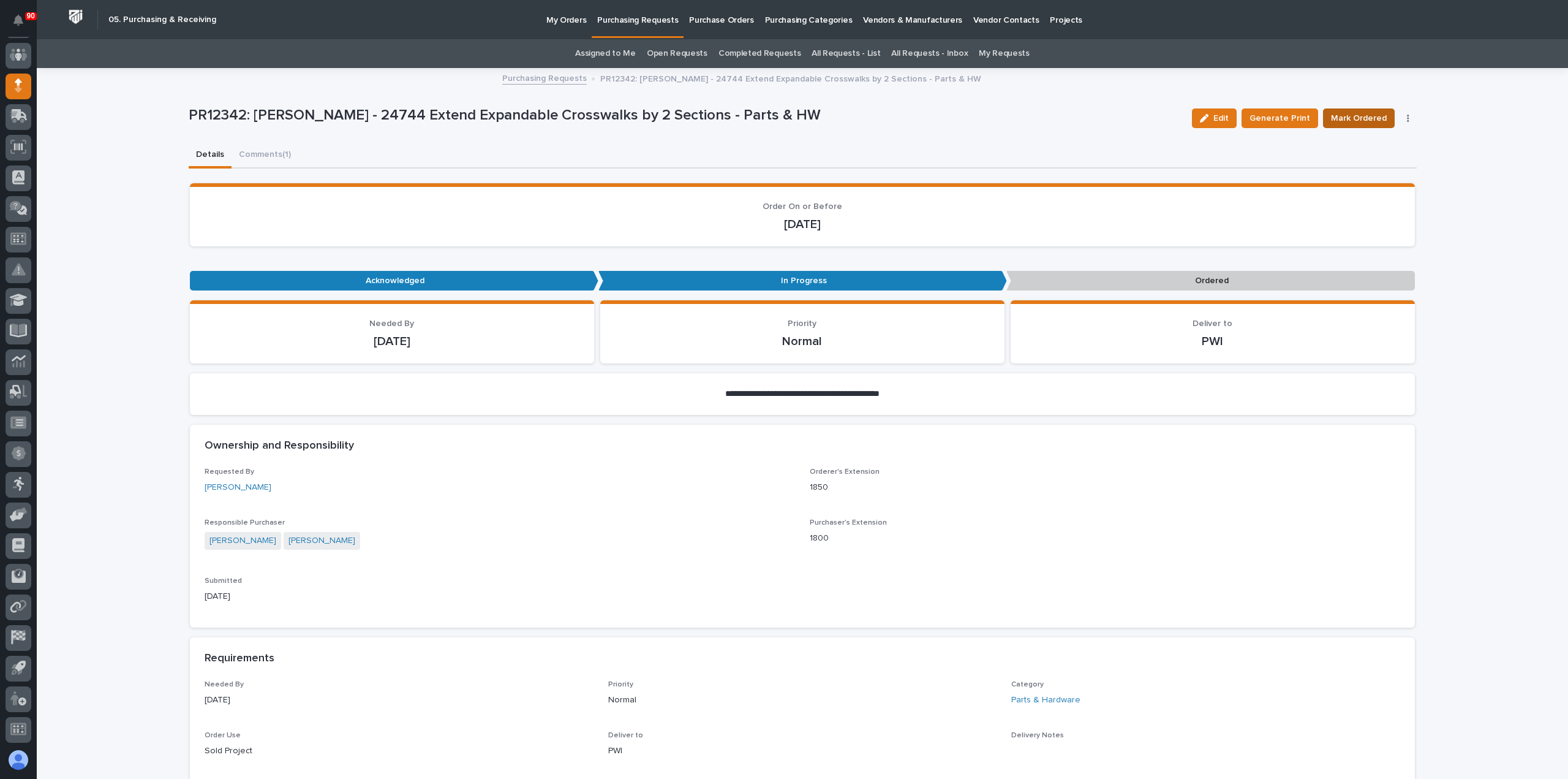
click at [1370, 113] on span "Mark Ordered" at bounding box center [1359, 118] width 56 height 15
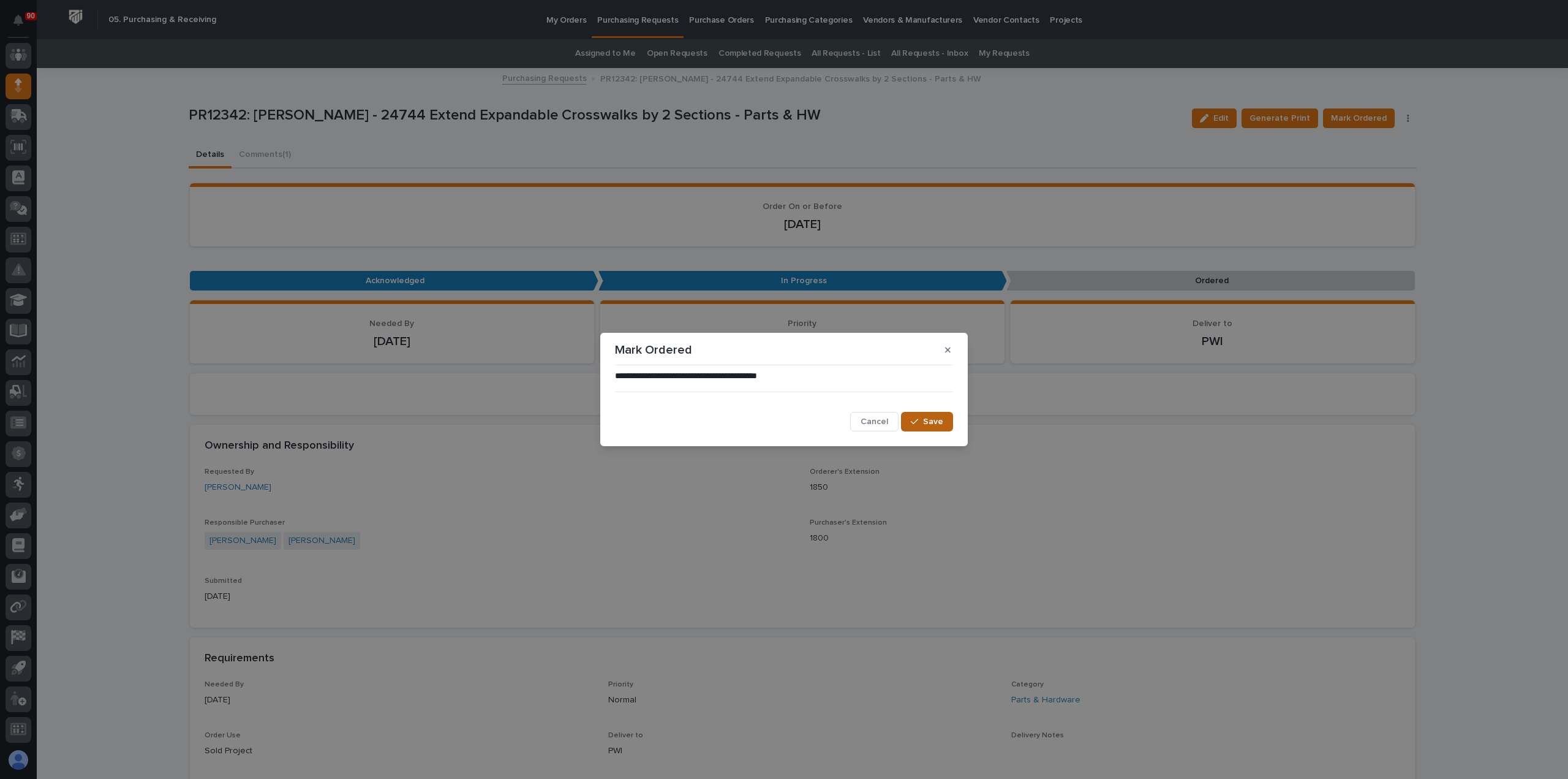
click at [939, 422] on span "Save" at bounding box center [934, 422] width 21 height 11
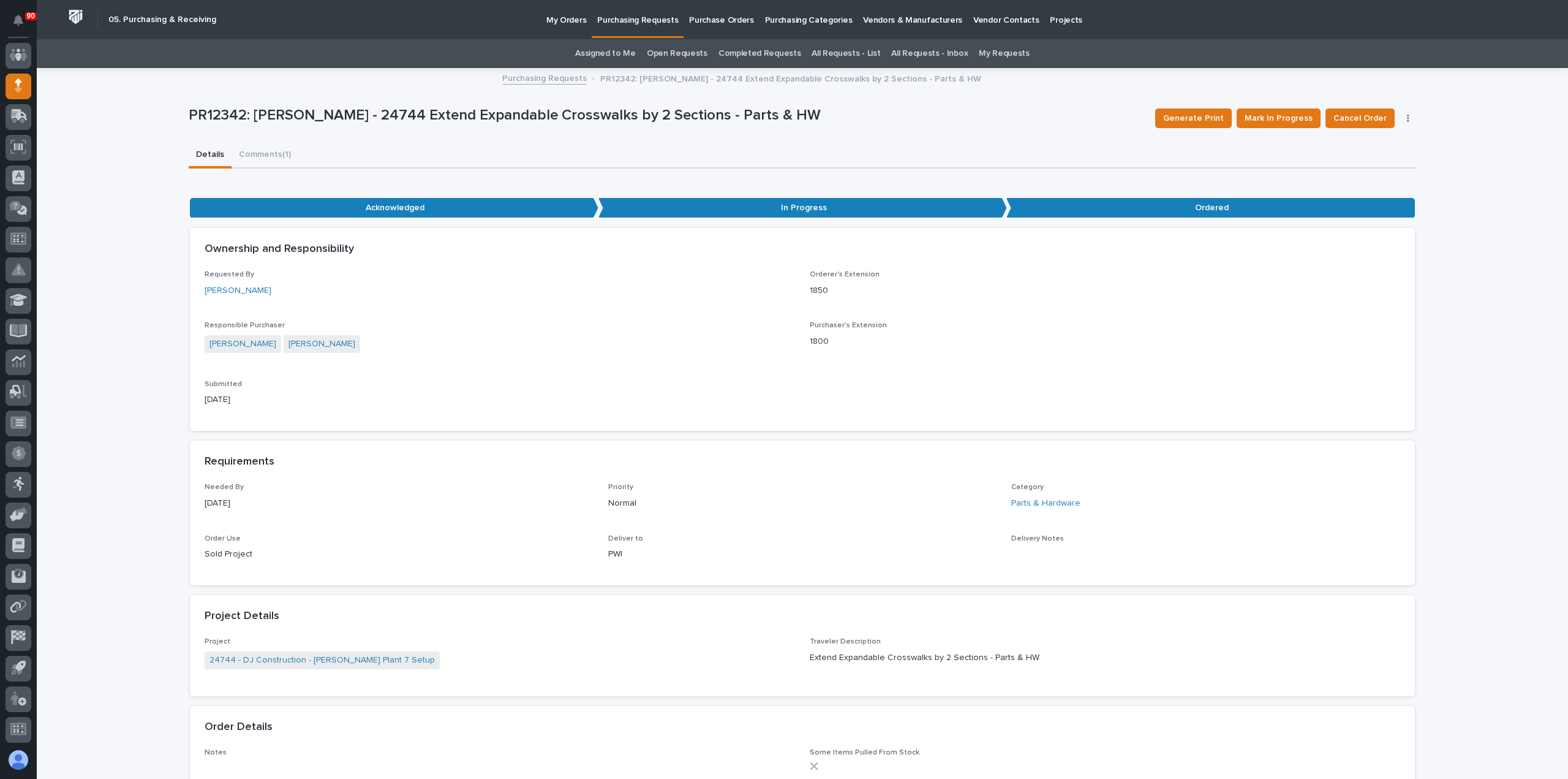
click at [647, 19] on p "Purchasing Requests" at bounding box center [637, 13] width 81 height 26
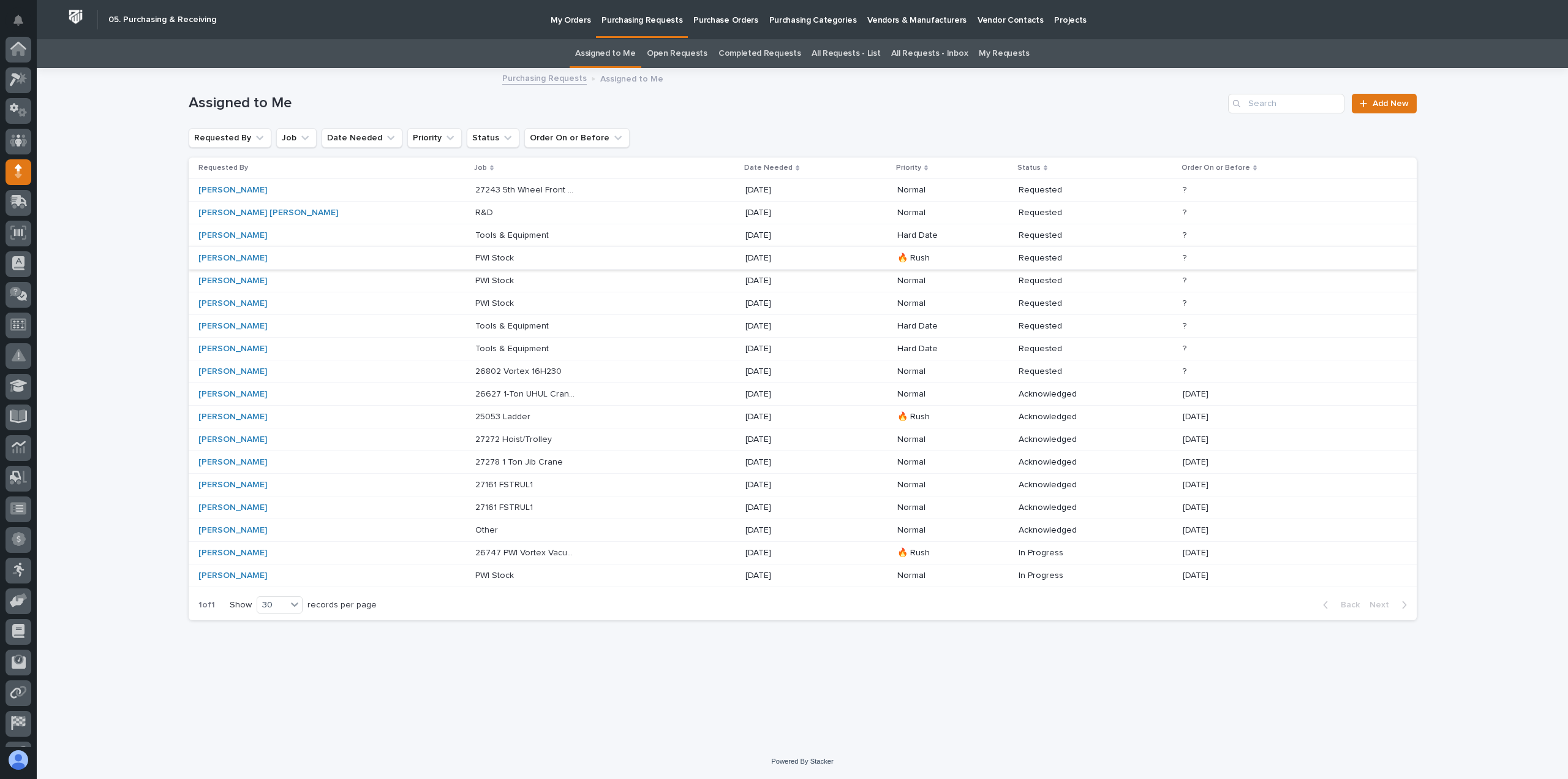
scroll to position [86, 0]
click at [662, 414] on div "25053 Ladder 25053 Ladder" at bounding box center [605, 417] width 260 height 21
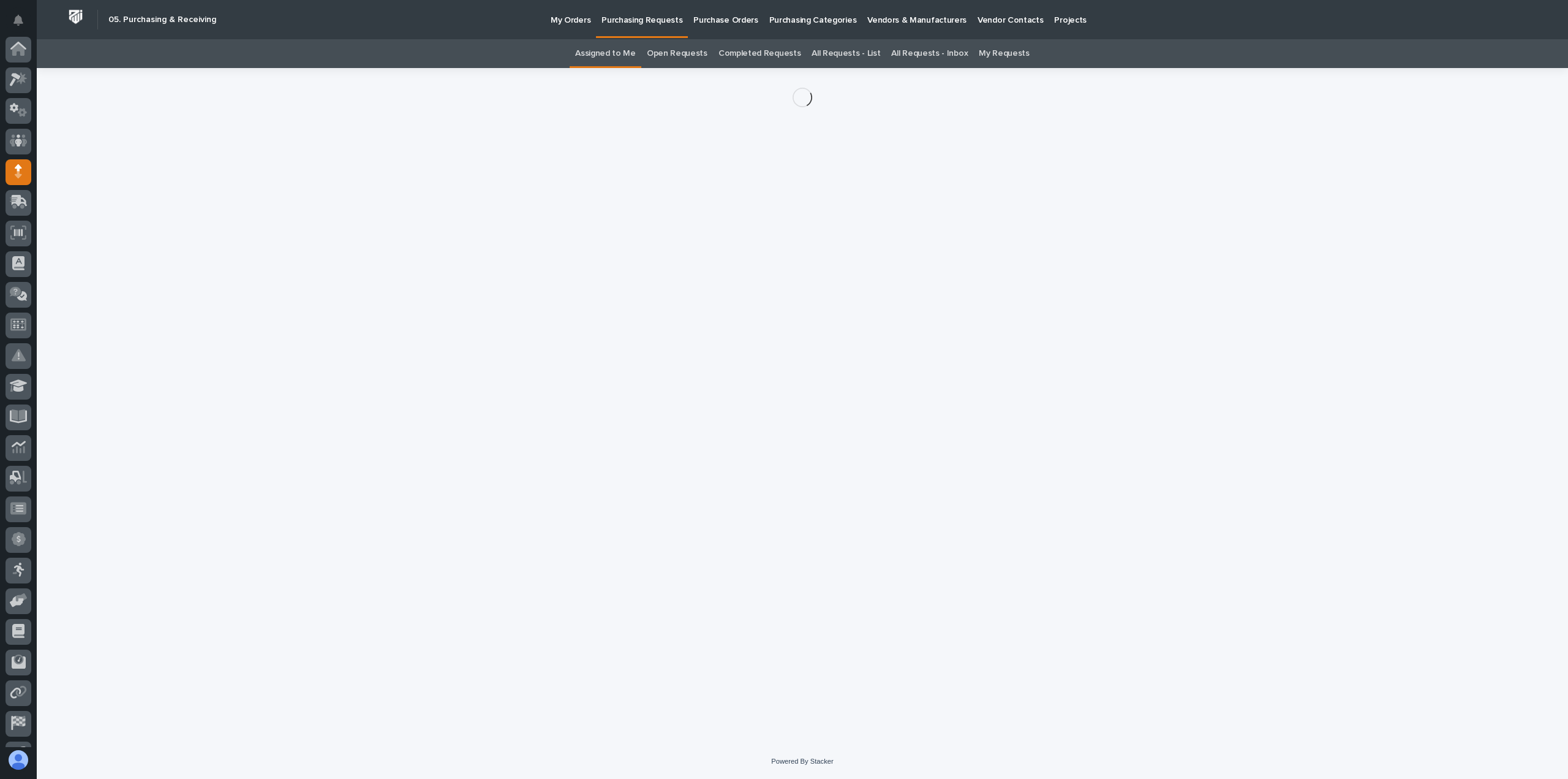
scroll to position [86, 0]
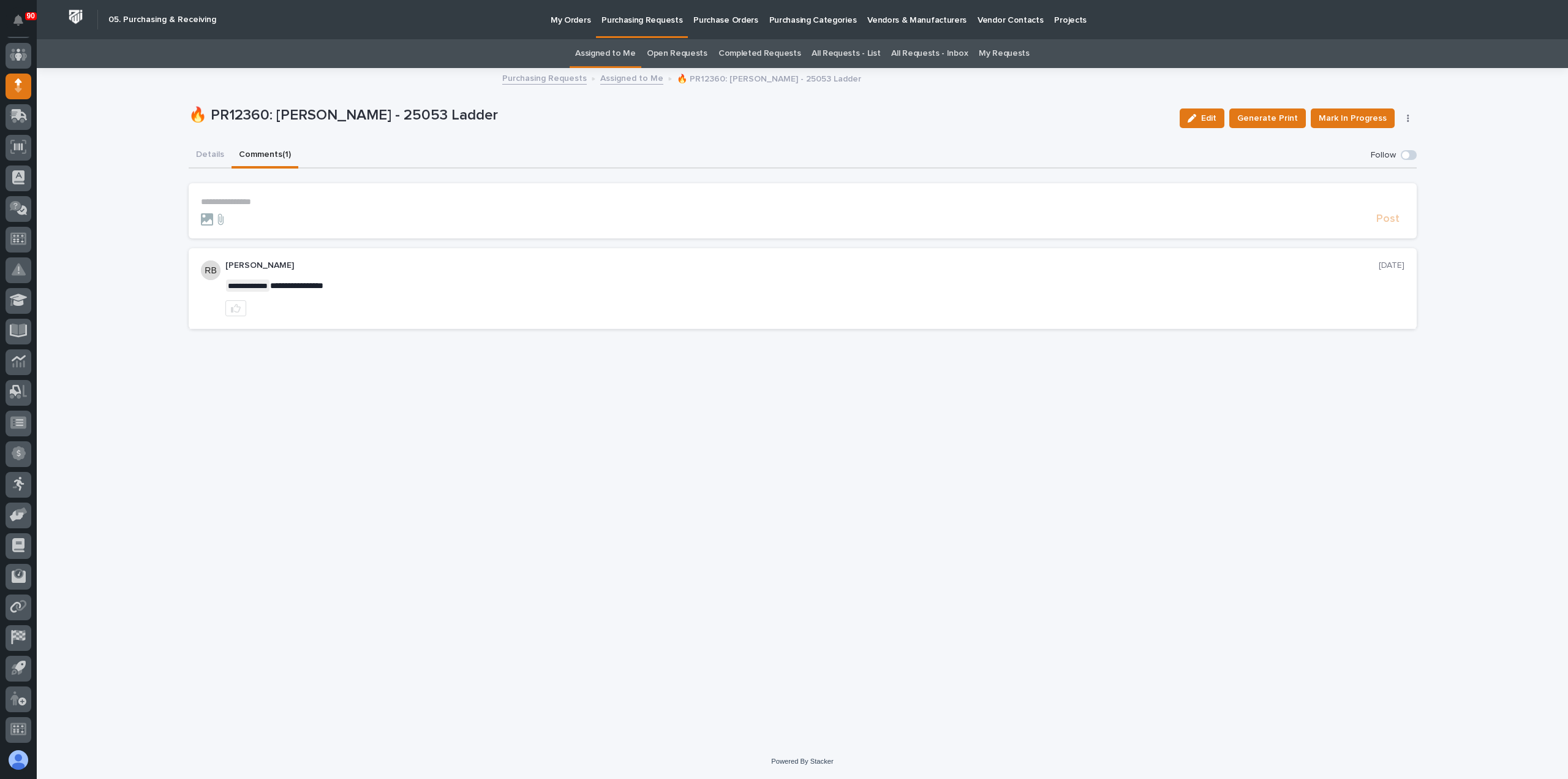
click at [250, 153] on button "Comments (1)" at bounding box center [265, 156] width 67 height 26
click at [210, 151] on button "Details" at bounding box center [210, 156] width 43 height 26
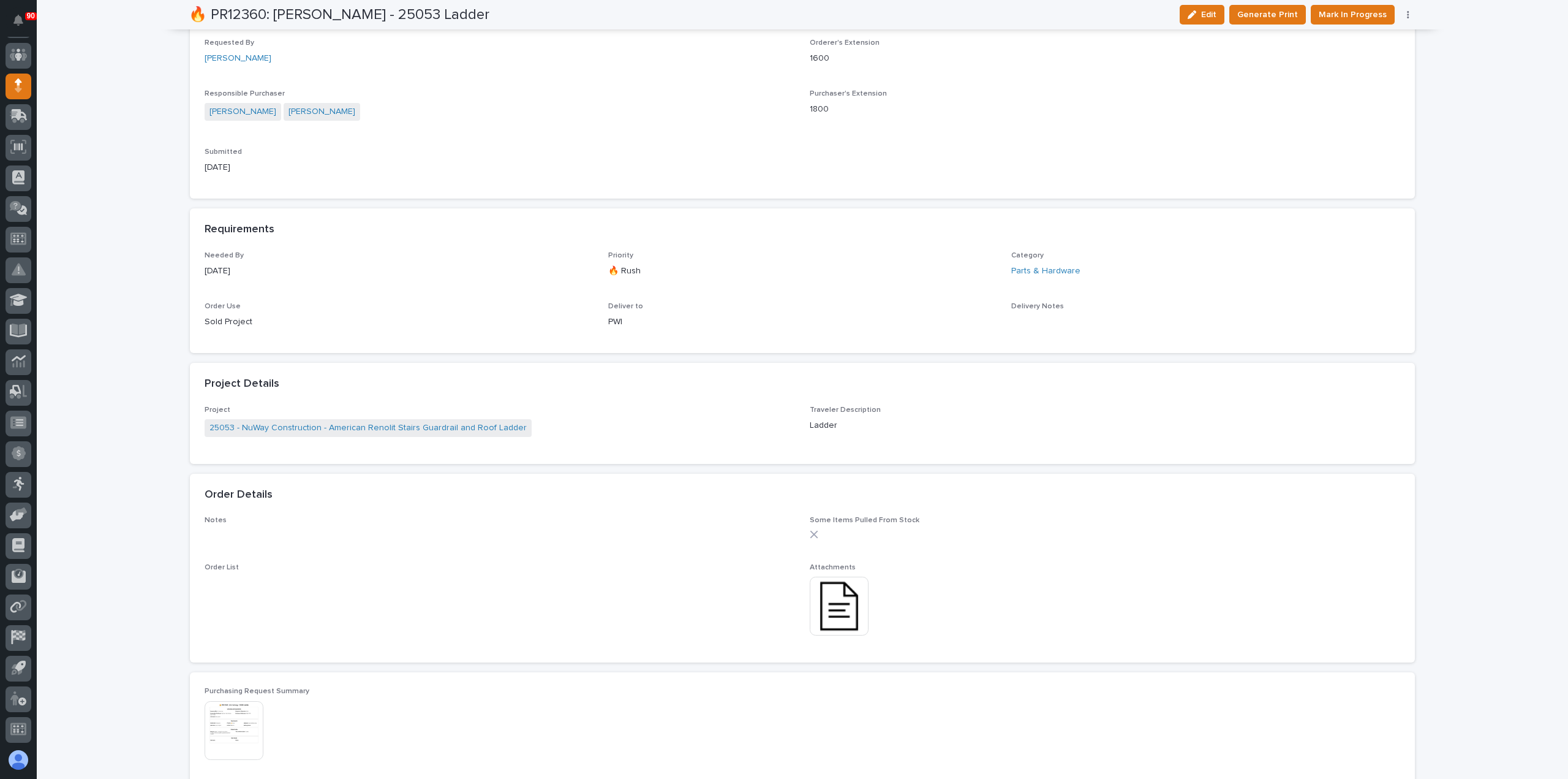
scroll to position [490, 0]
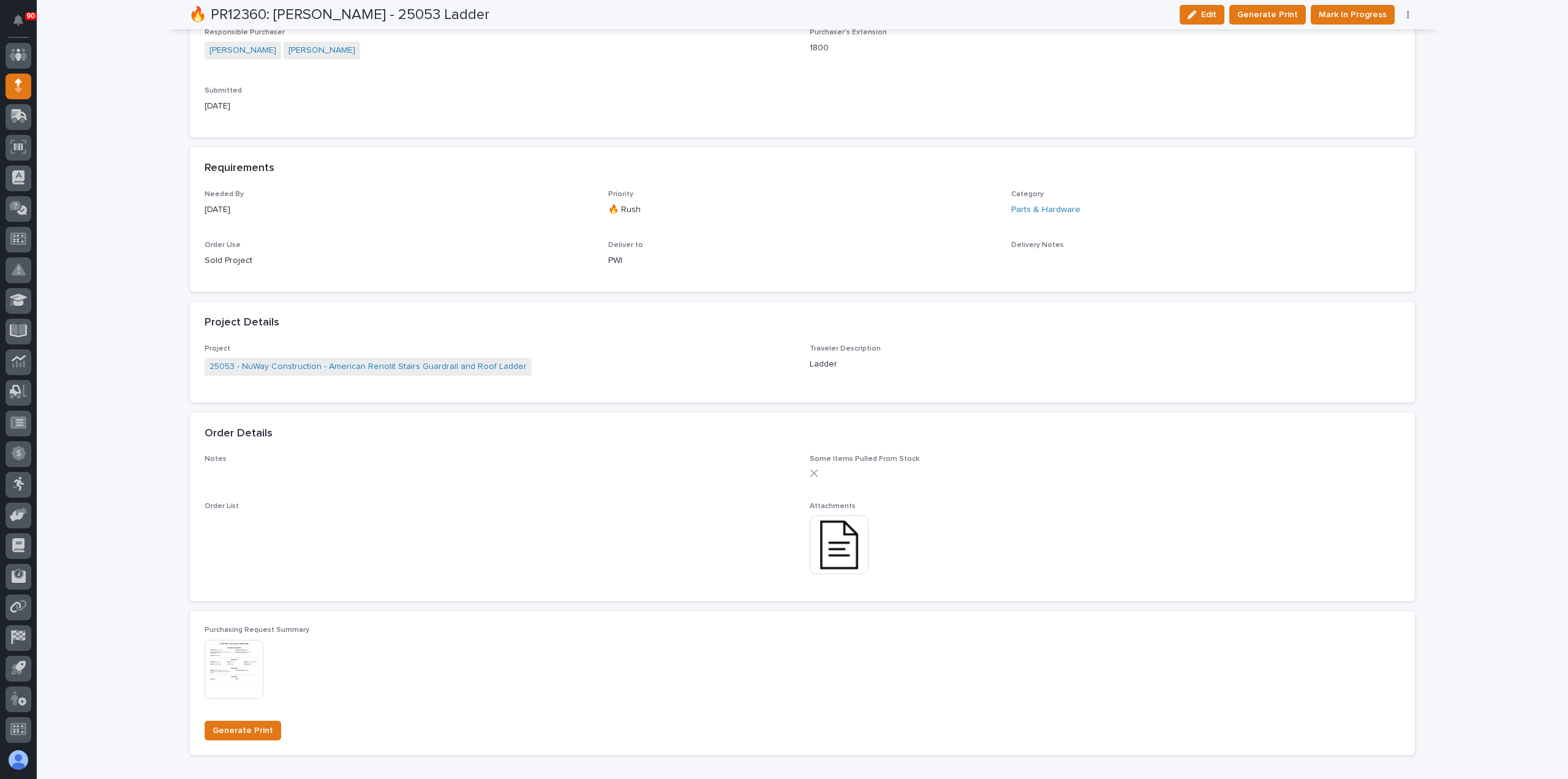
click at [838, 535] on img at bounding box center [839, 545] width 59 height 59
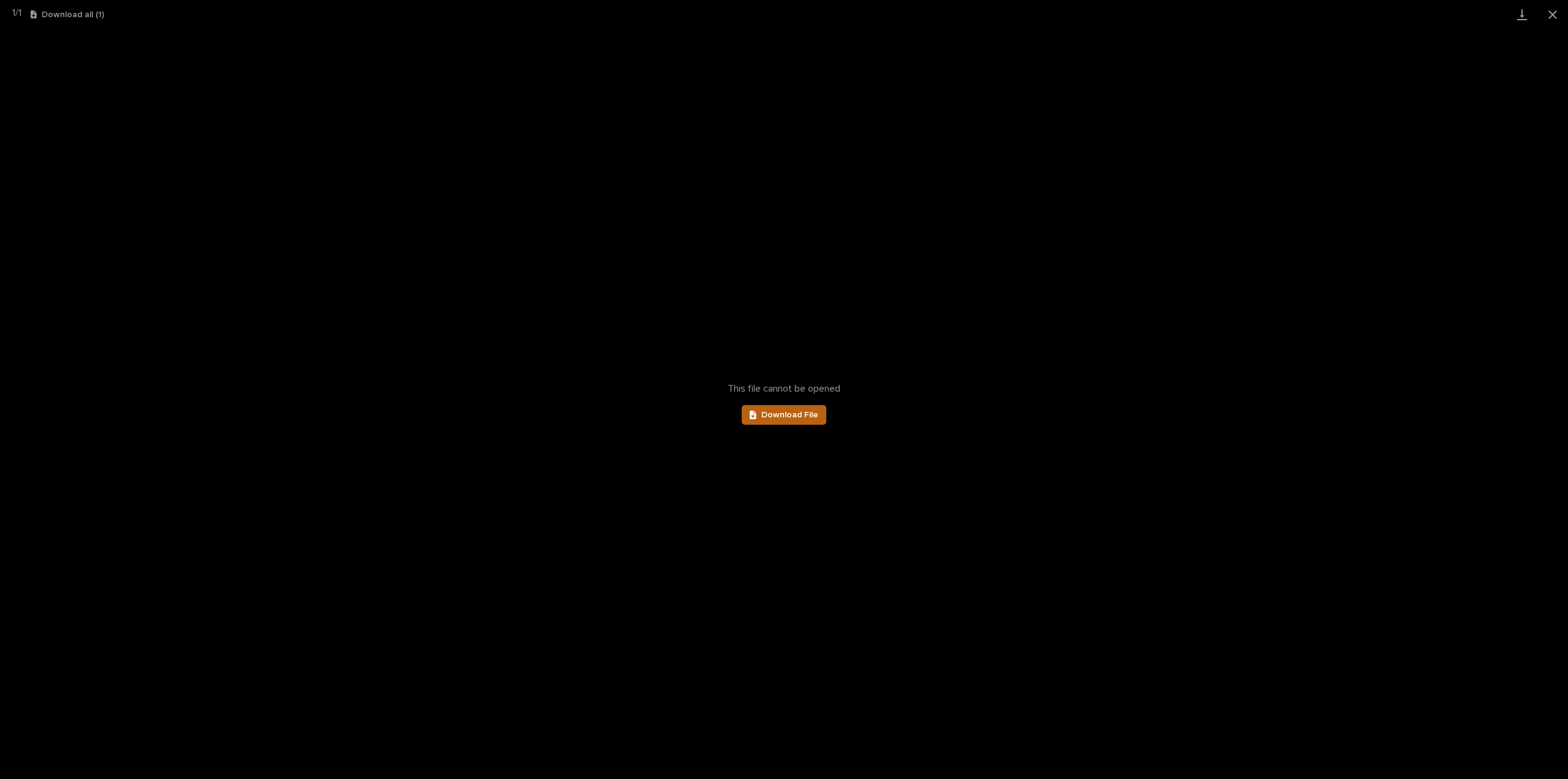
click at [807, 413] on span "Download File" at bounding box center [789, 415] width 57 height 8
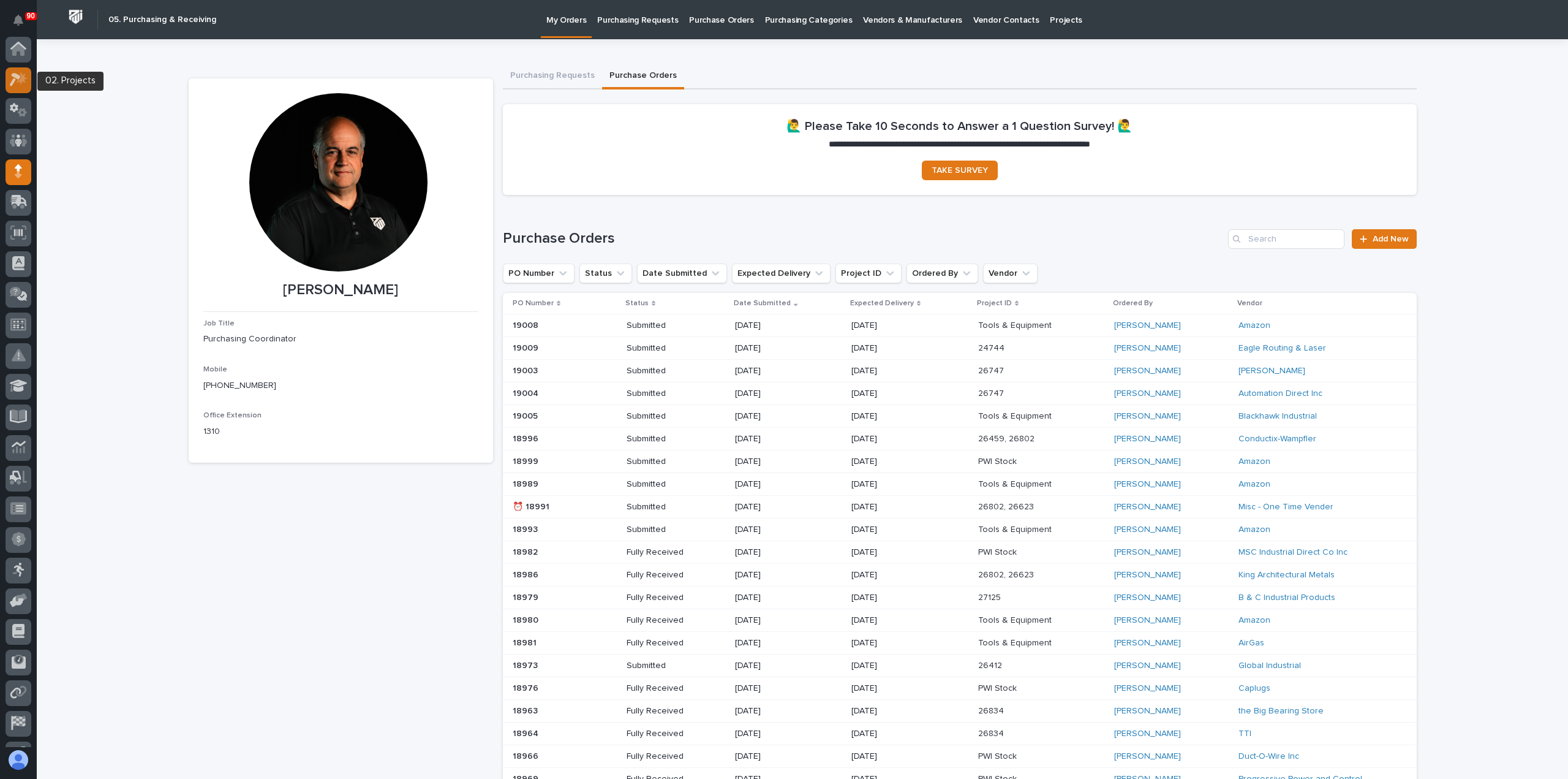
click at [17, 80] on icon at bounding box center [19, 80] width 18 height 14
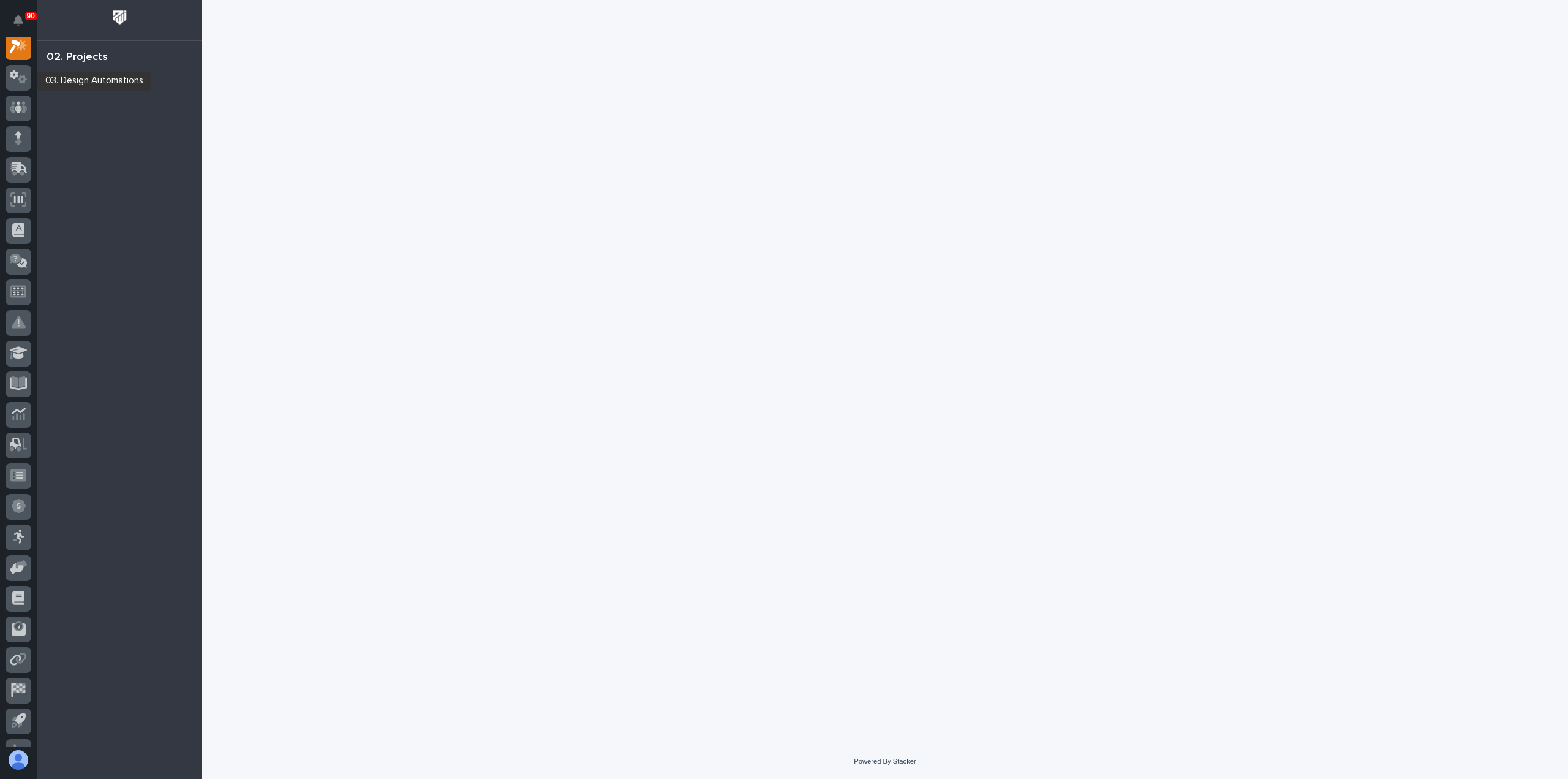
scroll to position [31, 0]
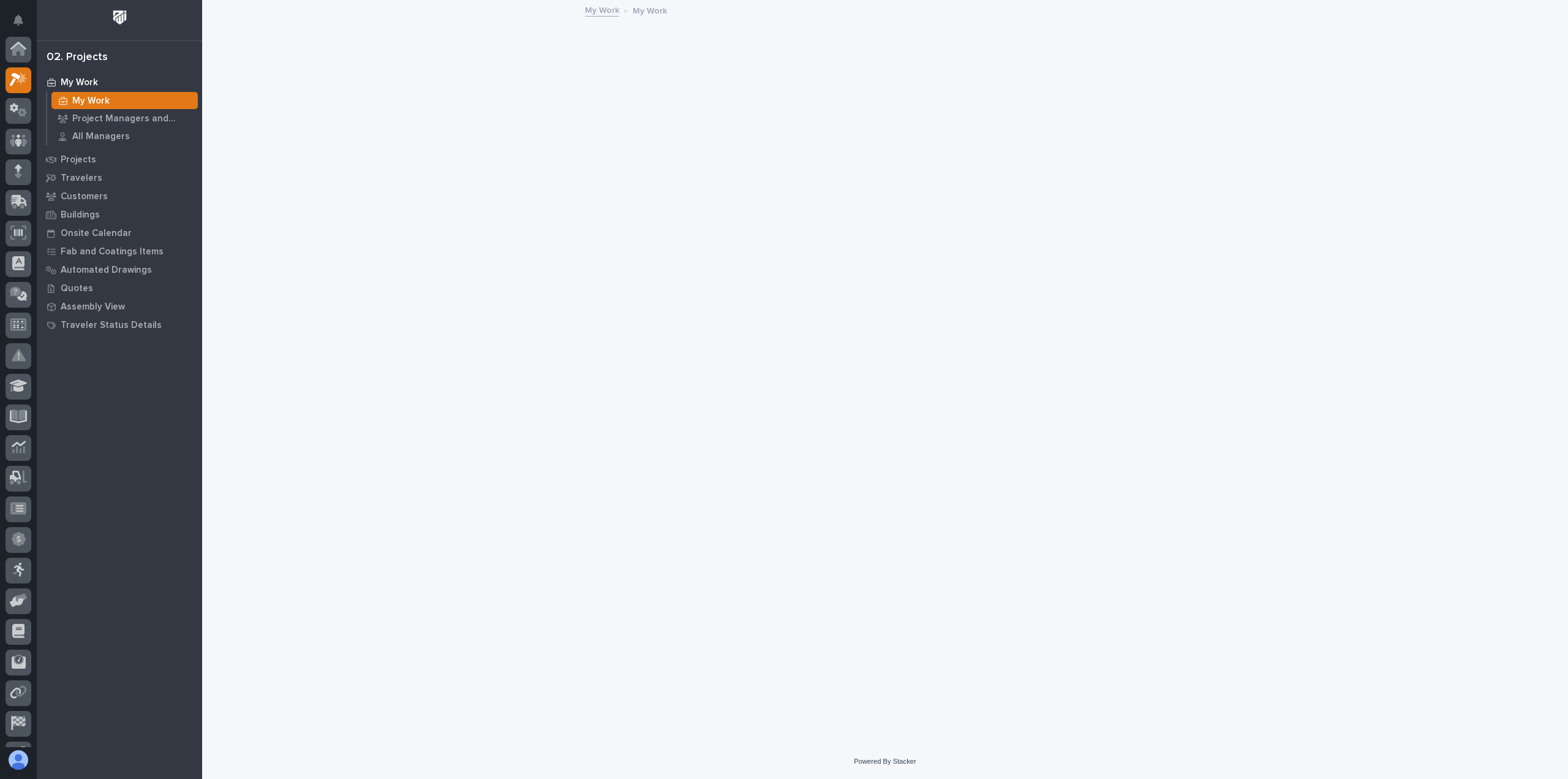
scroll to position [31, 0]
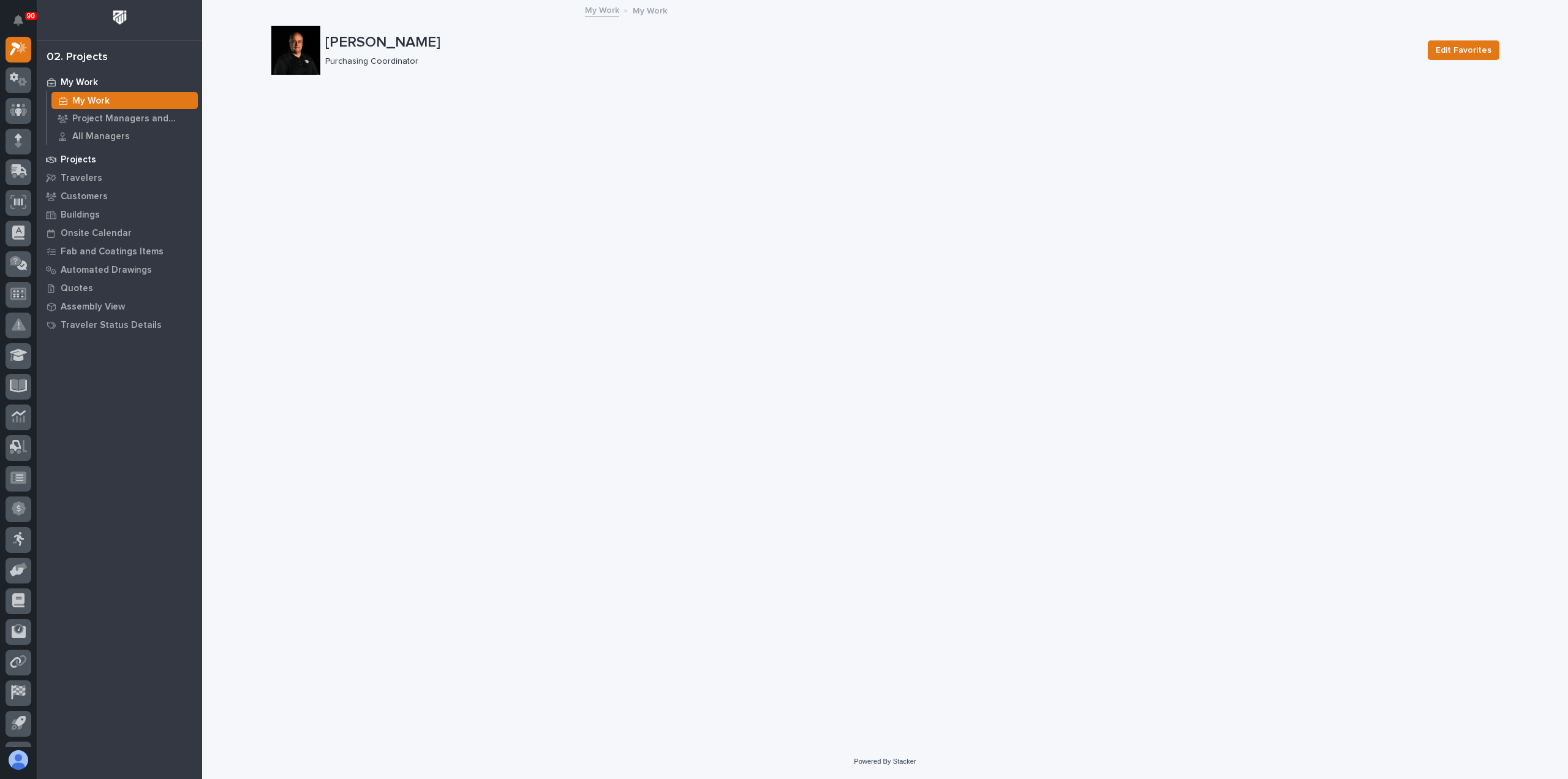
click at [78, 157] on p "Projects" at bounding box center [78, 160] width 35 height 11
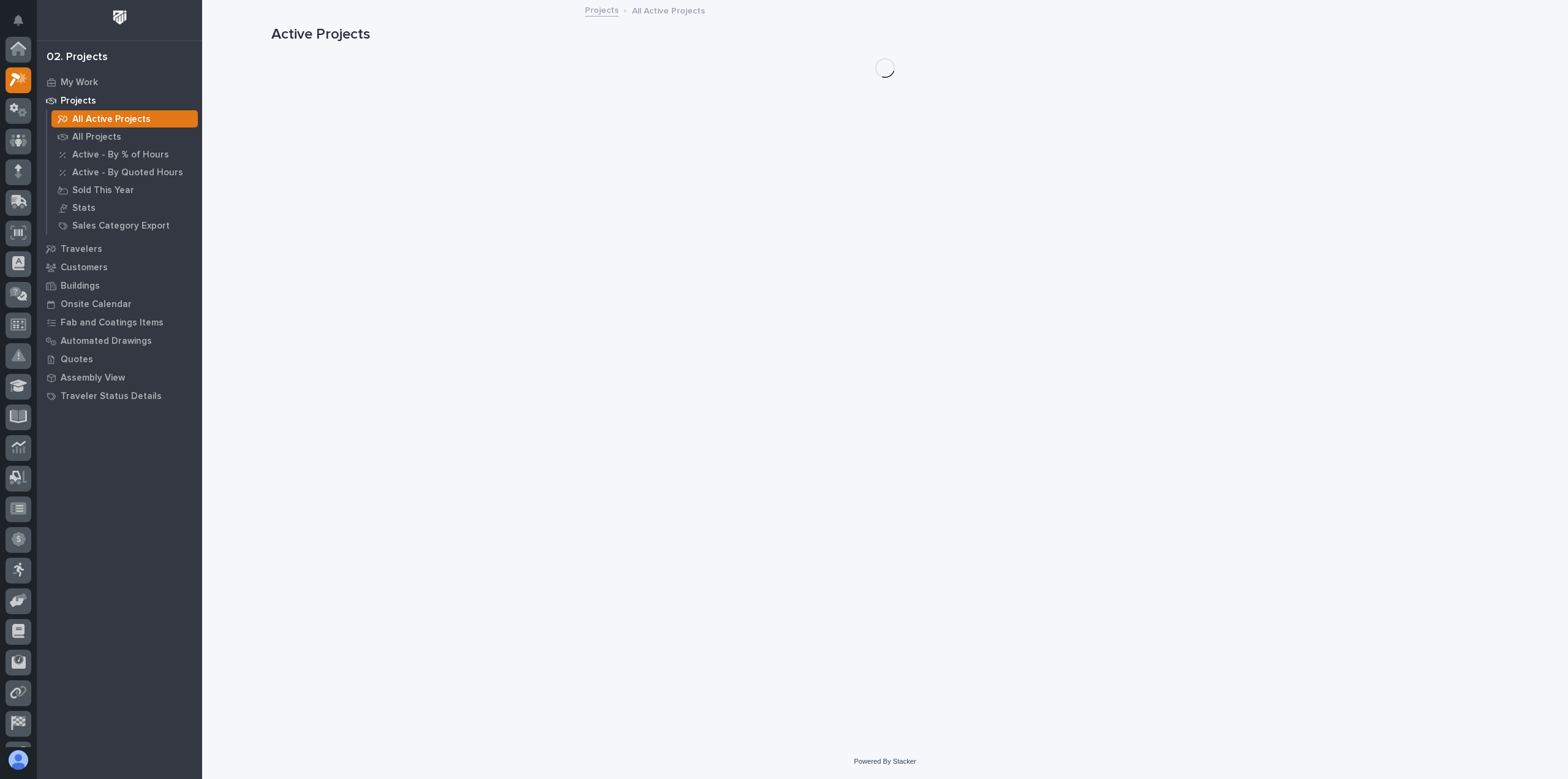
scroll to position [31, 0]
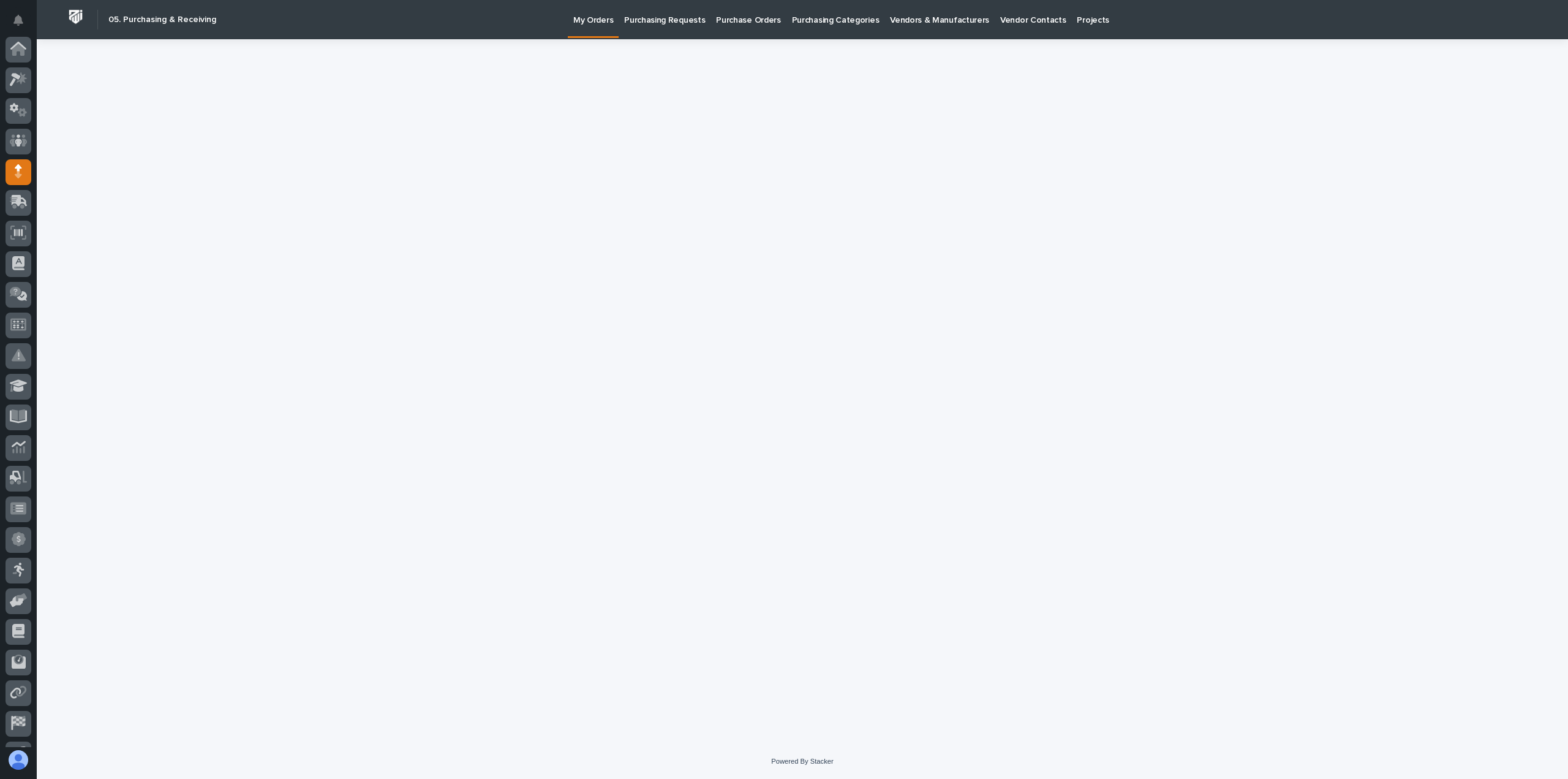
scroll to position [86, 0]
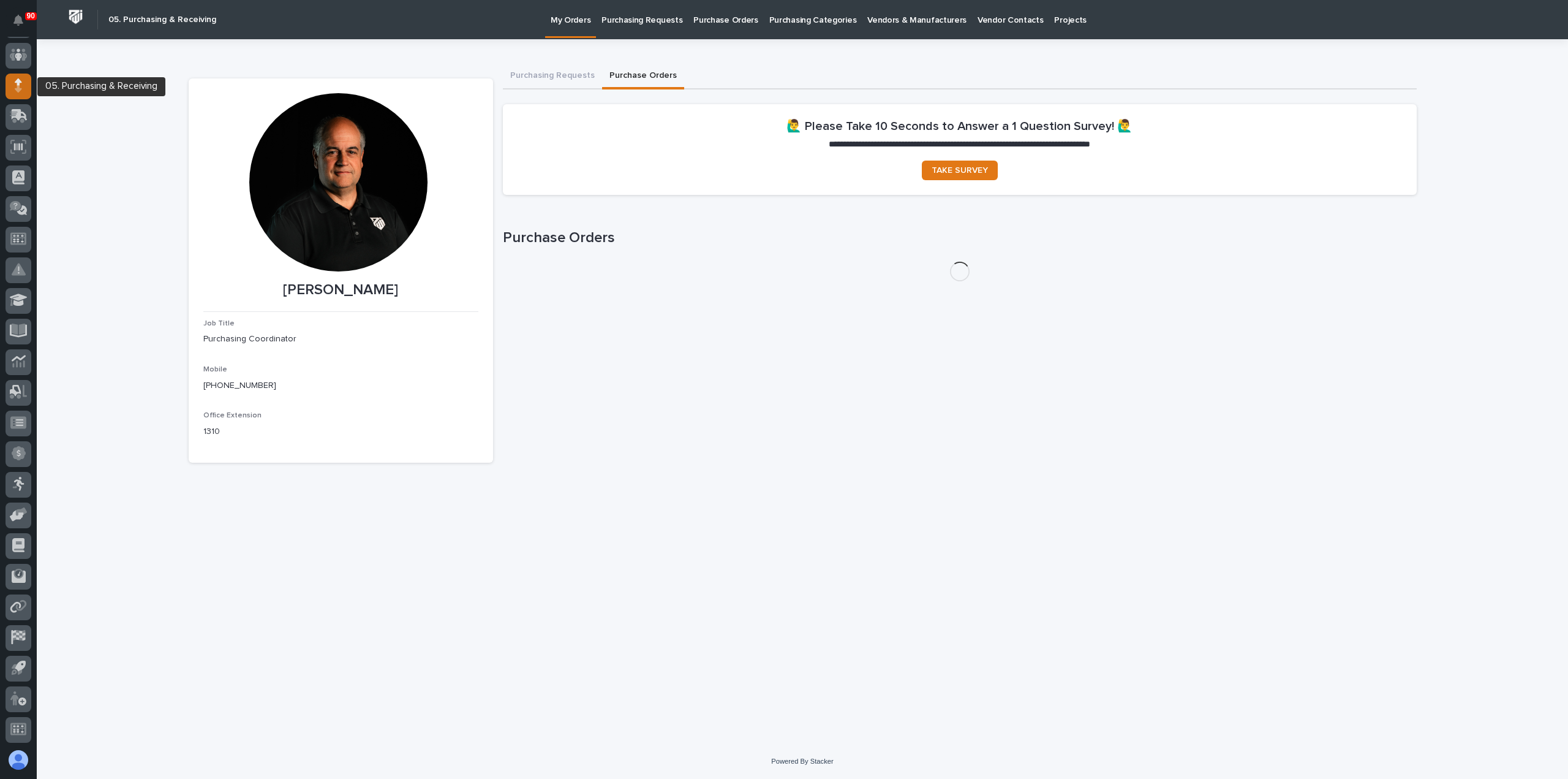
click at [17, 86] on icon at bounding box center [18, 89] width 7 height 7
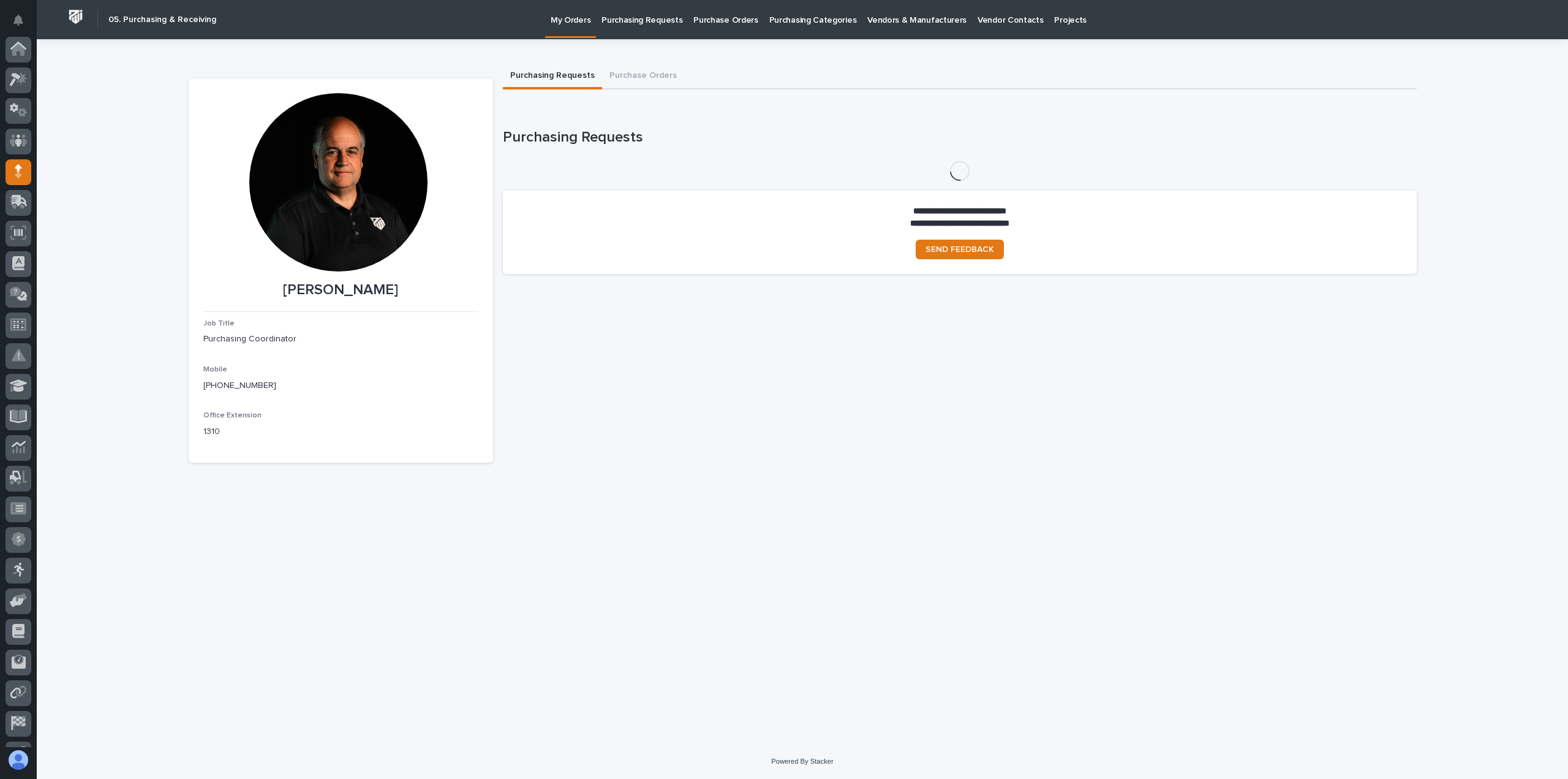
scroll to position [86, 0]
click at [636, 22] on p "Purchasing Requests" at bounding box center [642, 13] width 81 height 26
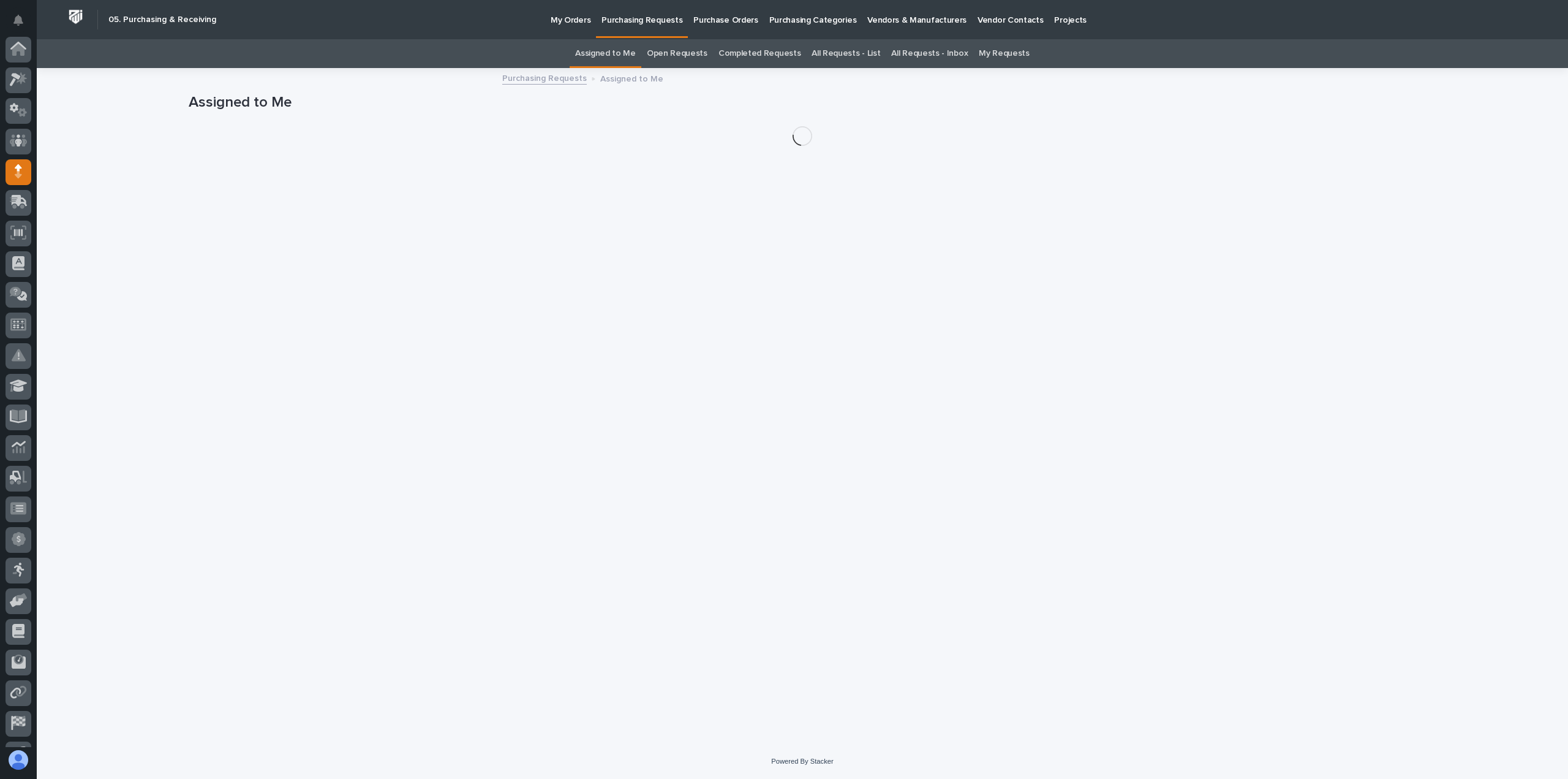
scroll to position [86, 0]
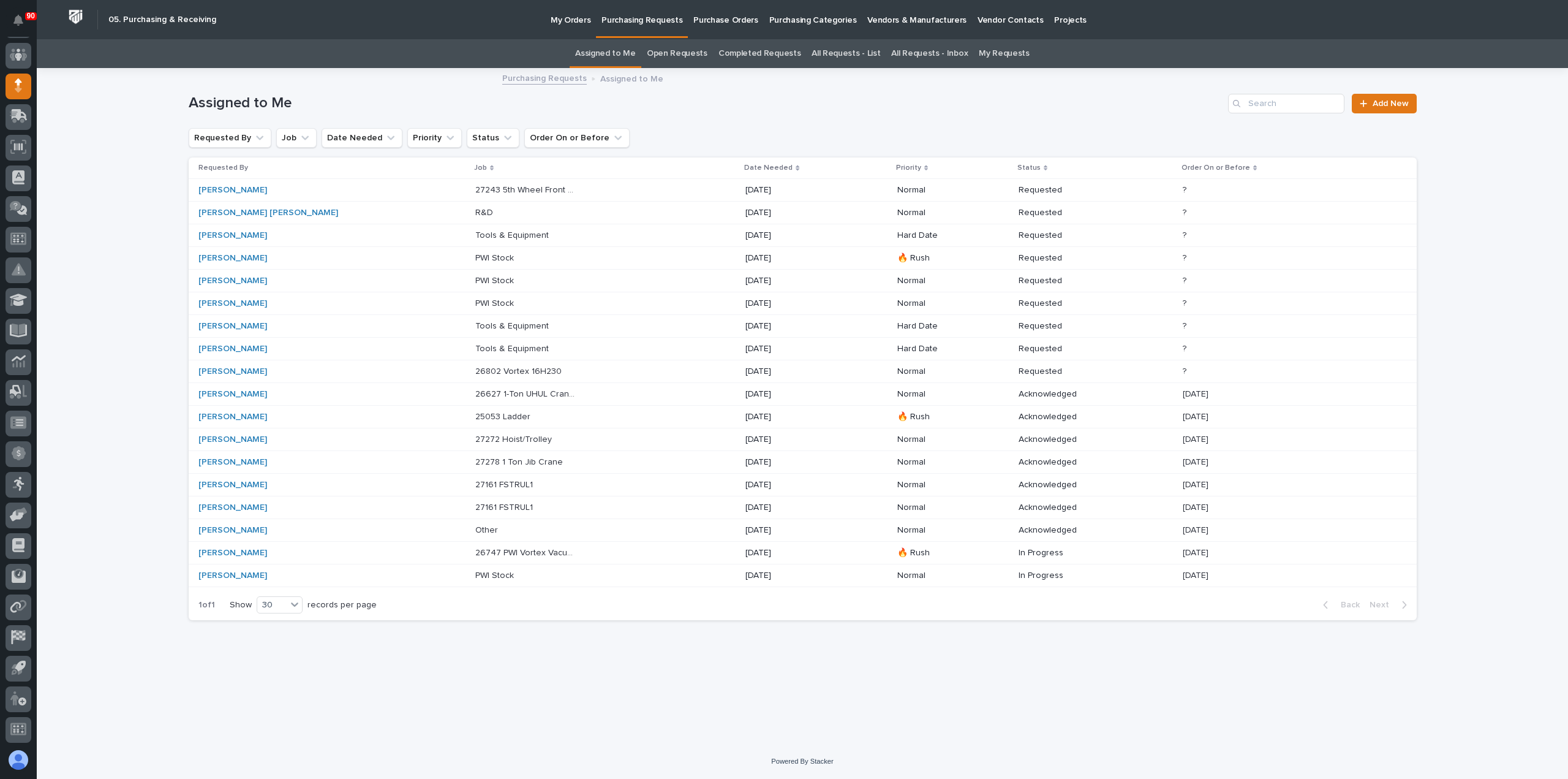
click at [798, 412] on p "[DATE]" at bounding box center [797, 417] width 103 height 10
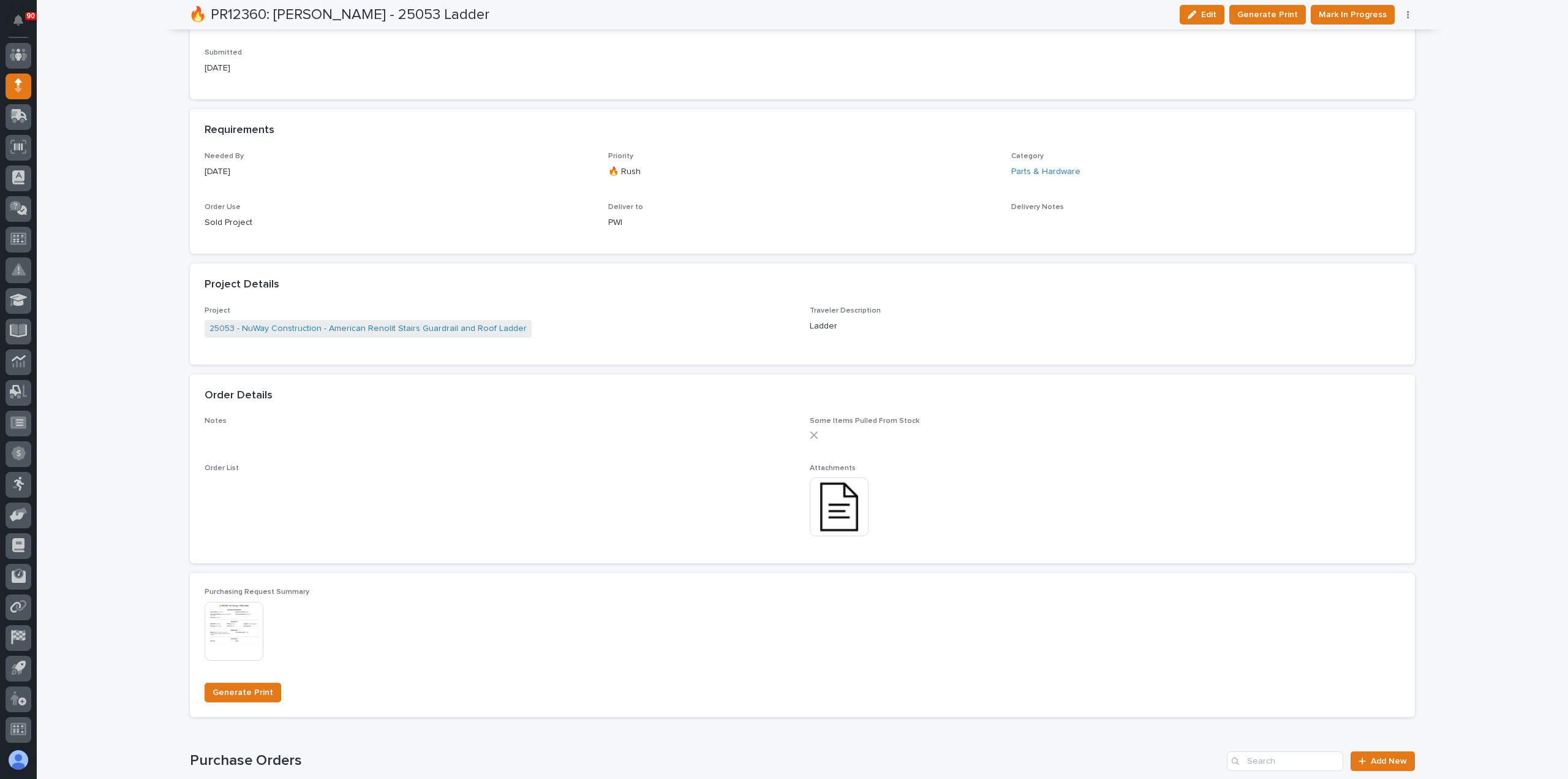
scroll to position [674, 0]
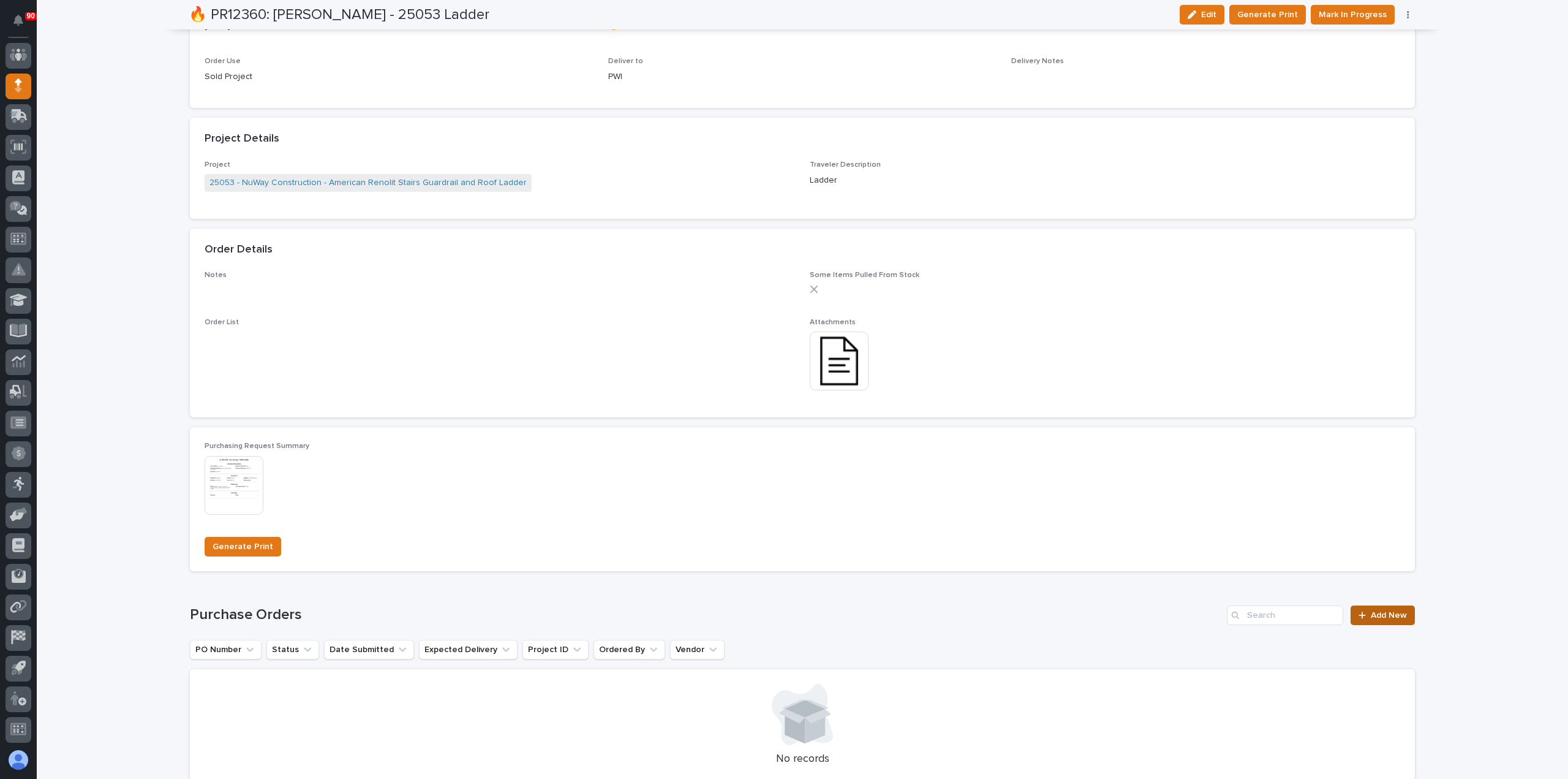
click at [1375, 615] on span "Add New" at bounding box center [1389, 615] width 36 height 8
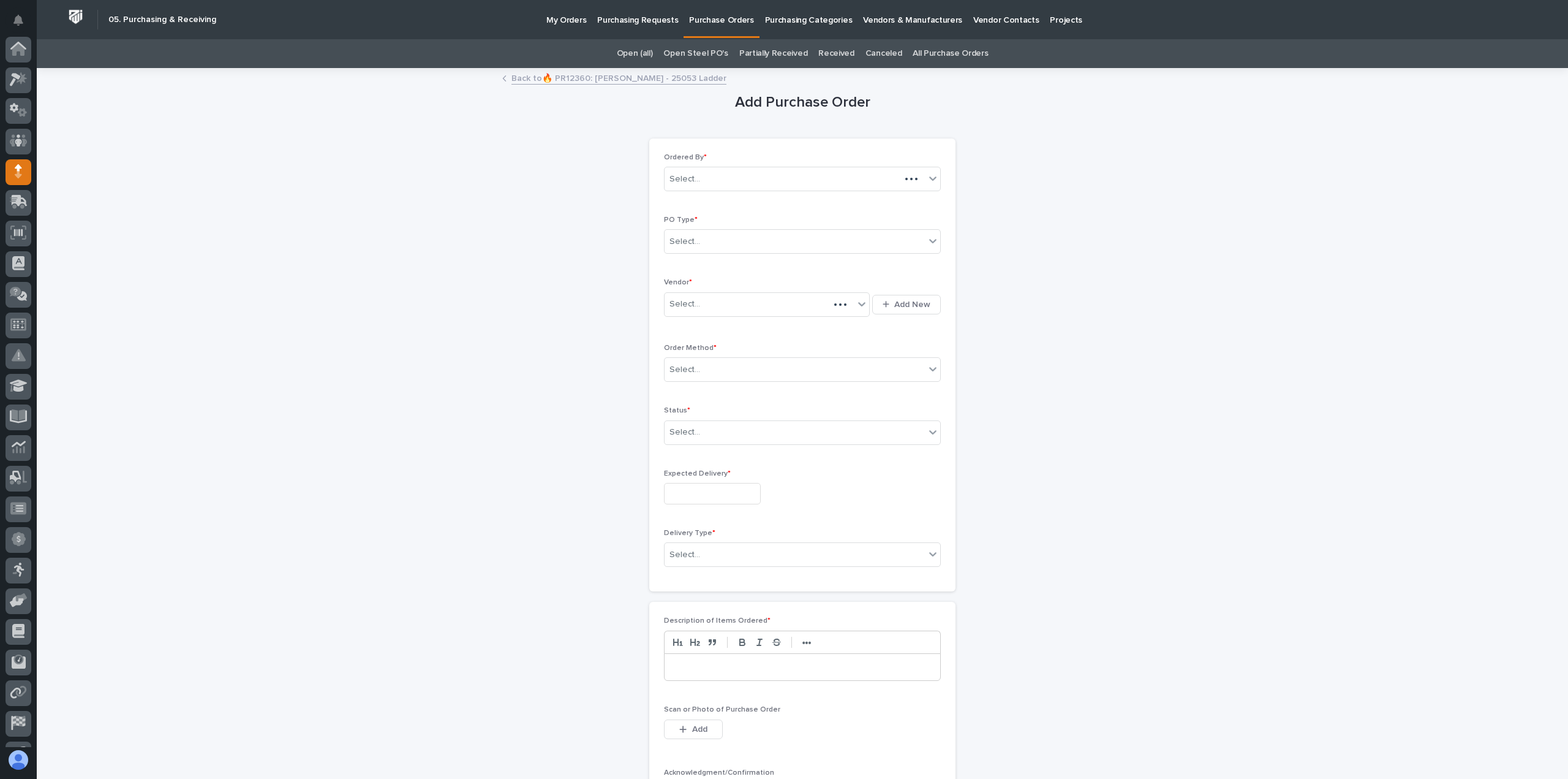
scroll to position [86, 0]
click at [725, 238] on div "Select..." at bounding box center [795, 242] width 260 height 21
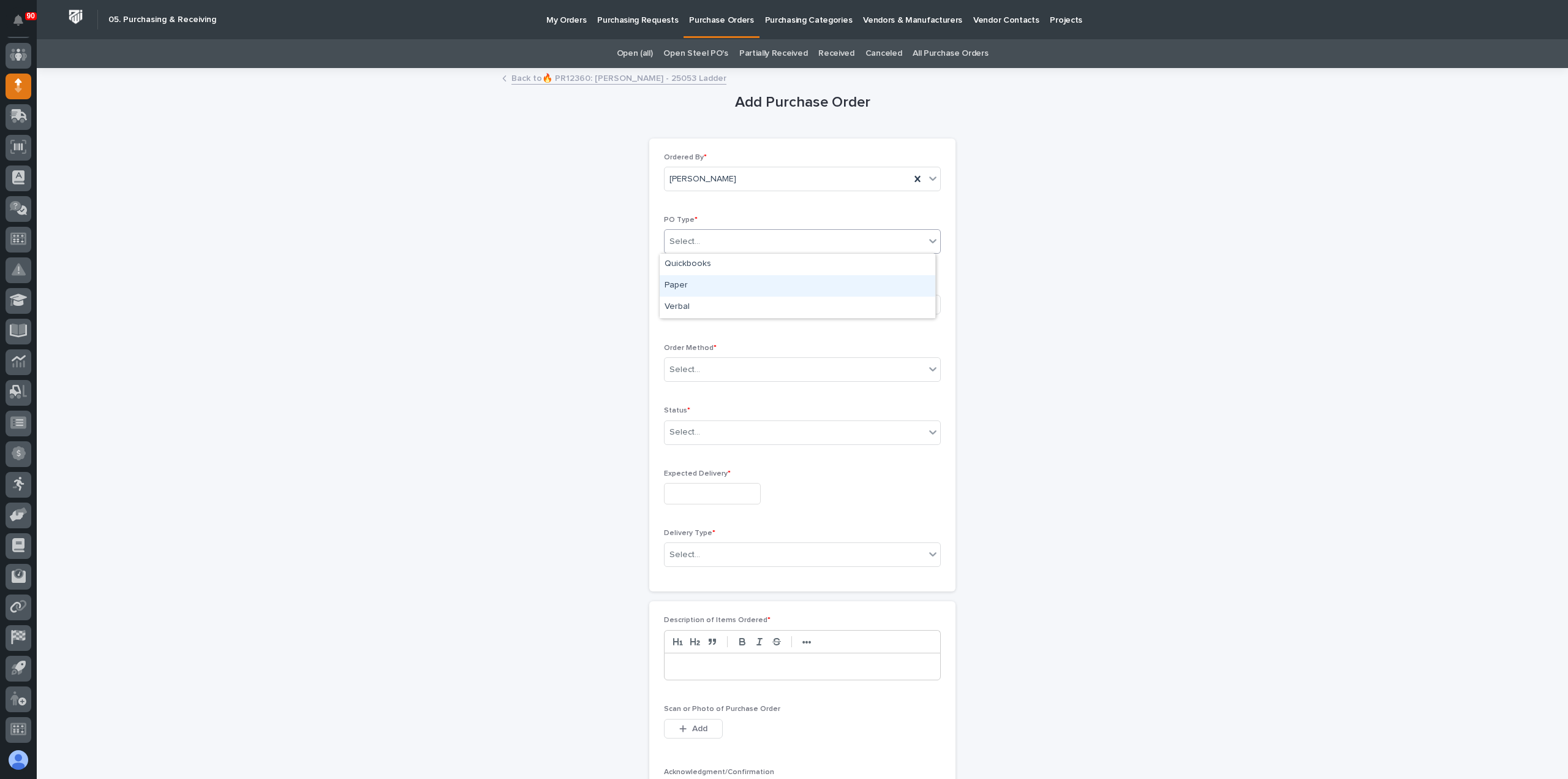
click at [704, 280] on div "Paper" at bounding box center [798, 286] width 276 height 21
click at [709, 300] on div "Select..." at bounding box center [759, 305] width 189 height 21
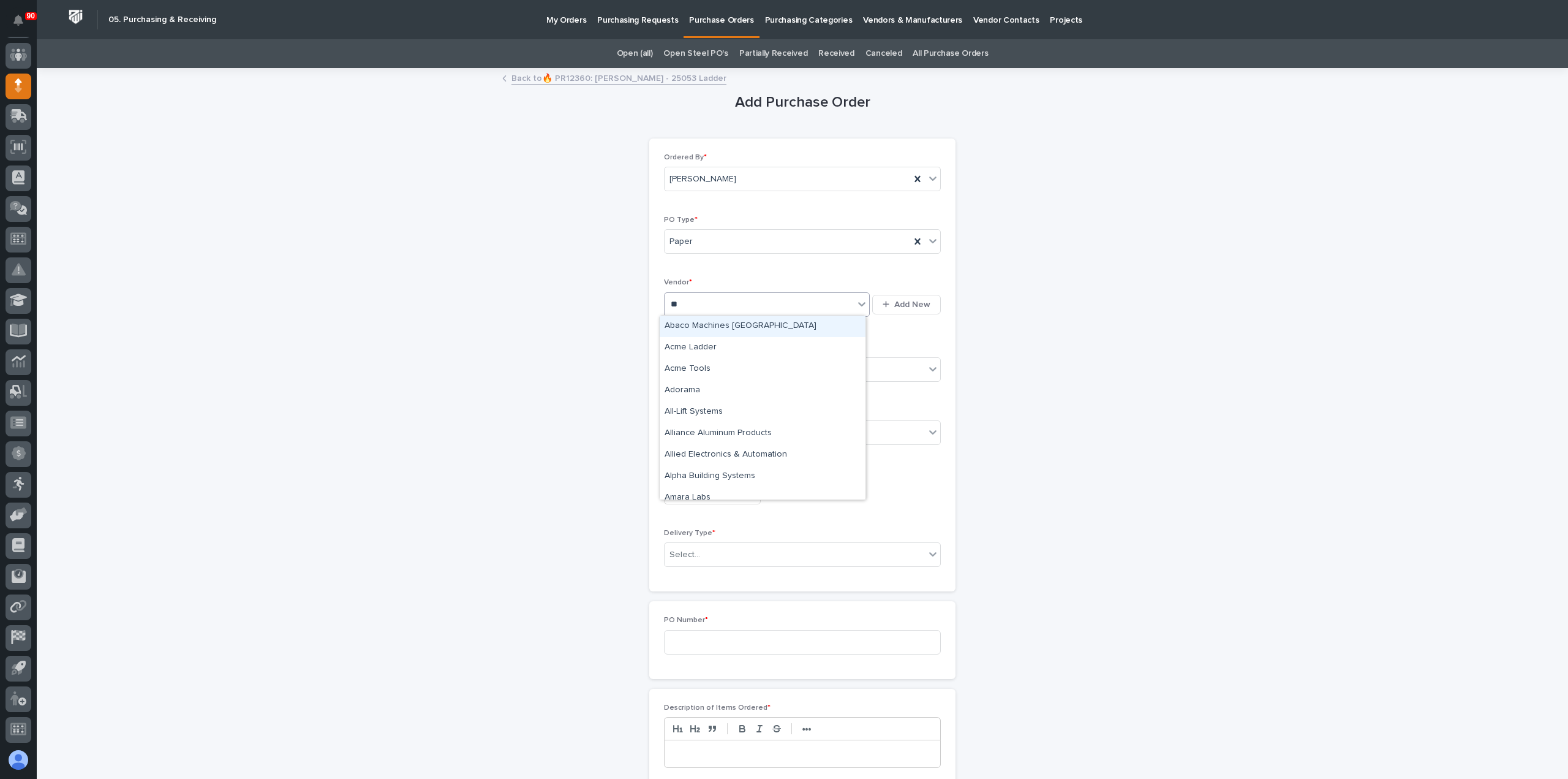
type input "***"
click at [732, 327] on div "Misc - One Time Vender" at bounding box center [763, 326] width 206 height 21
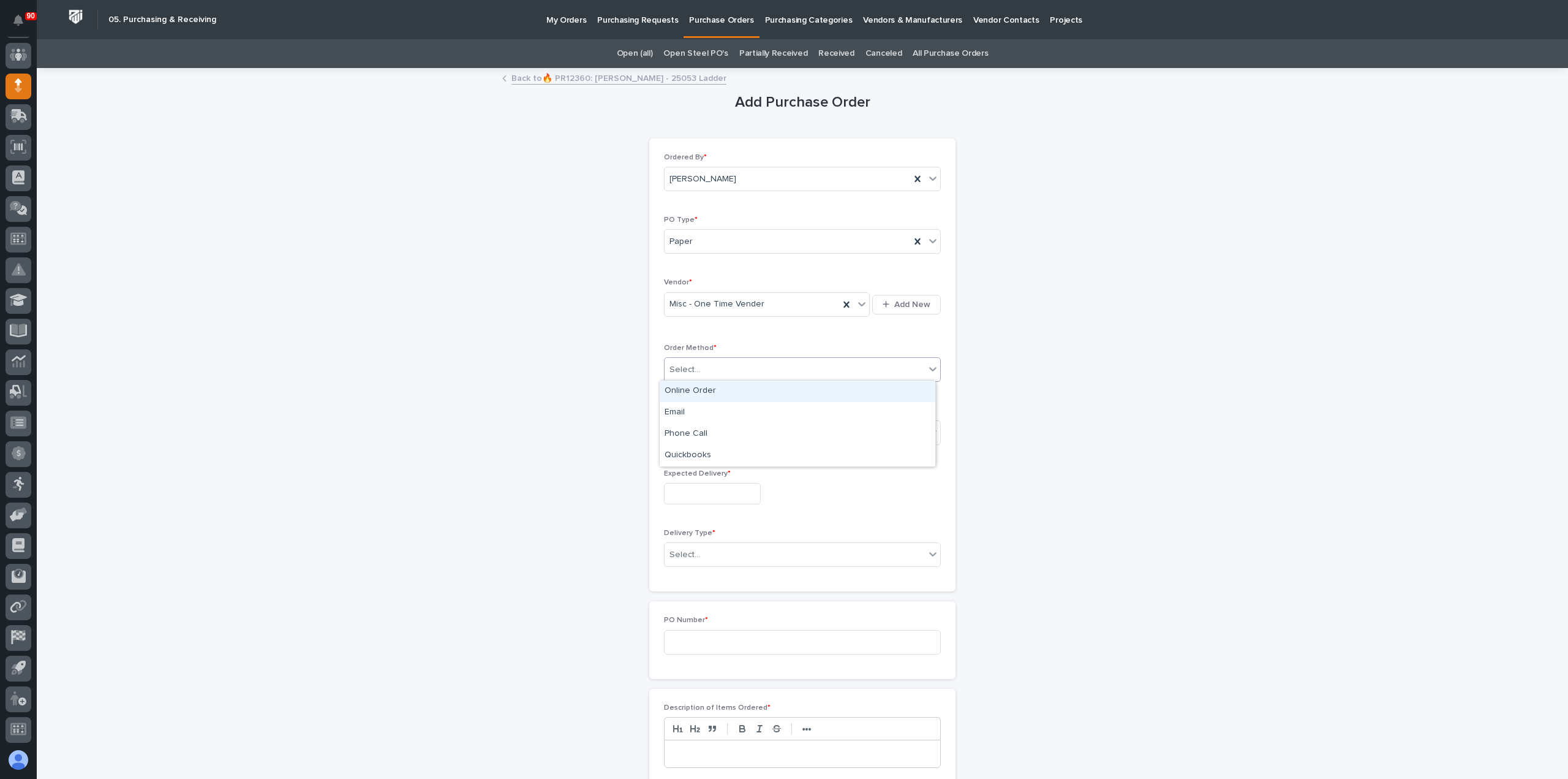
click at [718, 364] on div "Select..." at bounding box center [795, 370] width 260 height 21
click at [701, 390] on div "Online Order" at bounding box center [798, 391] width 276 height 21
click at [714, 433] on div "Select..." at bounding box center [795, 432] width 260 height 21
click at [702, 477] on div "Submitted" at bounding box center [798, 475] width 276 height 21
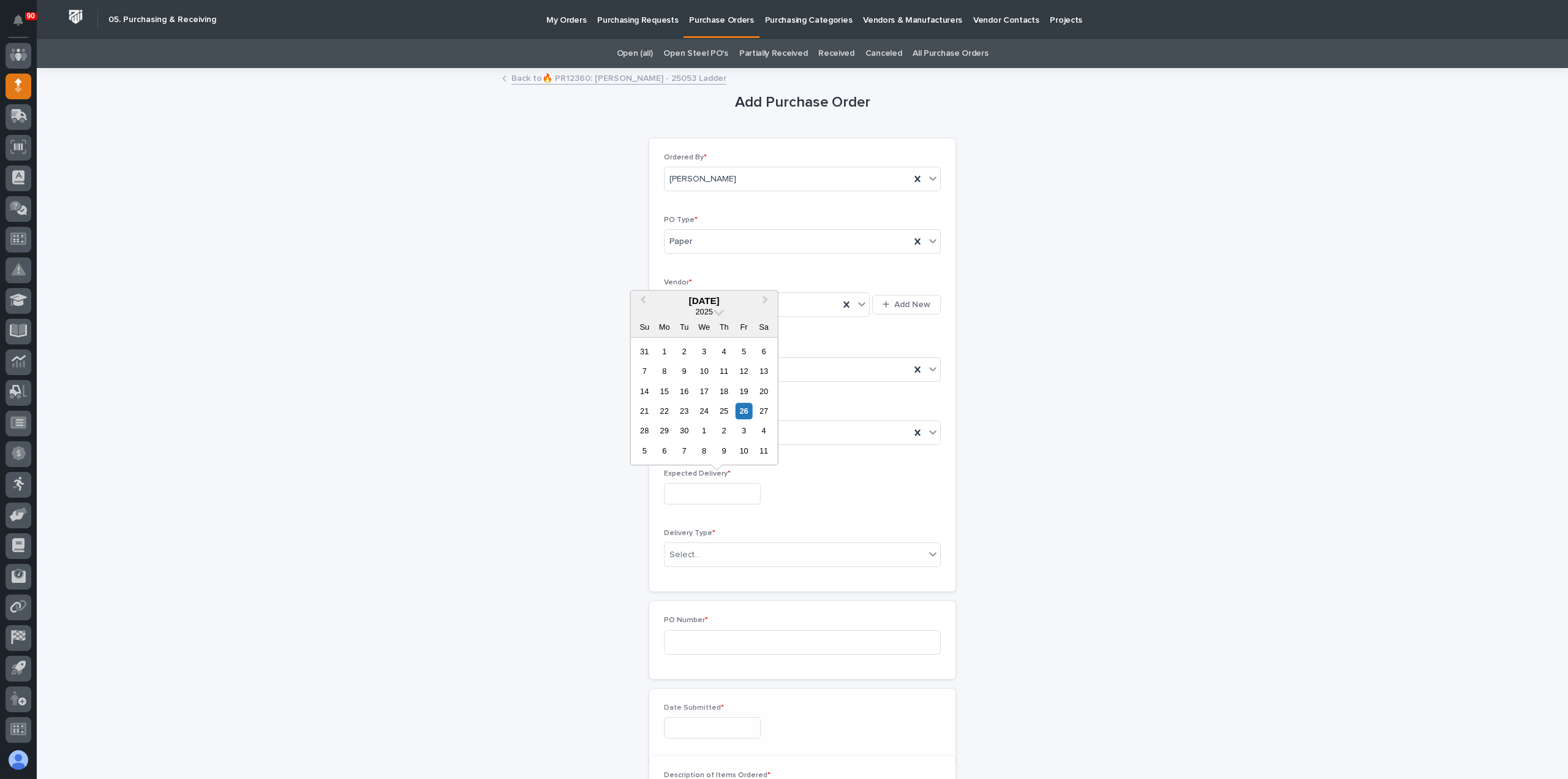
click at [709, 488] on input "text" at bounding box center [712, 493] width 97 height 21
click at [702, 429] on div "1" at bounding box center [704, 431] width 17 height 17
type input "**********"
click at [731, 552] on div "Select..." at bounding box center [795, 555] width 260 height 21
click at [711, 570] on div "Deliver to PWI" at bounding box center [798, 575] width 276 height 21
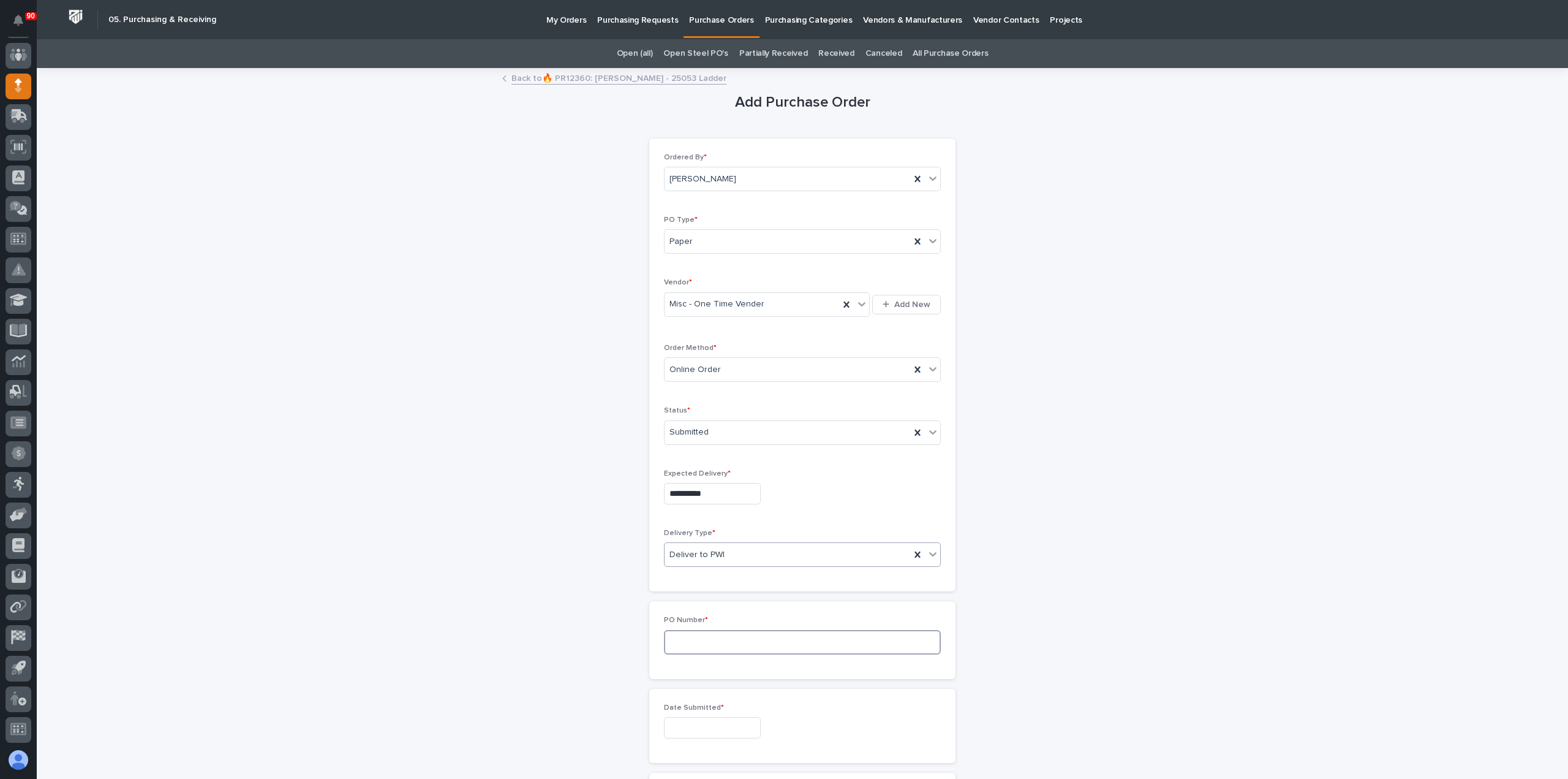
drag, startPoint x: 701, startPoint y: 640, endPoint x: 712, endPoint y: 637, distance: 11.4
click at [702, 639] on input at bounding box center [802, 642] width 277 height 24
type input "19010"
click at [693, 719] on input "text" at bounding box center [712, 728] width 97 height 21
click at [742, 640] on div "26" at bounding box center [744, 645] width 17 height 17
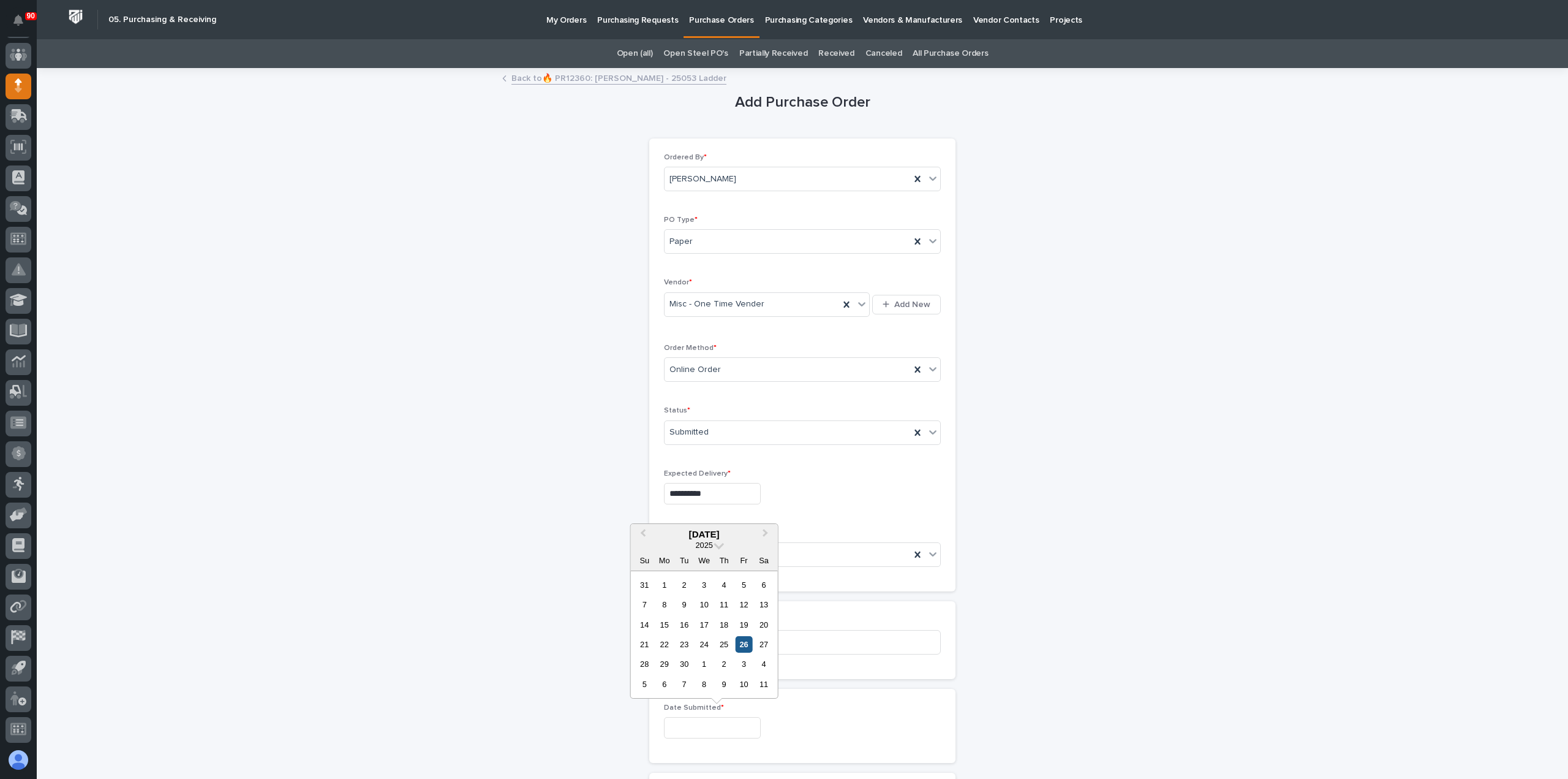
type input "**********"
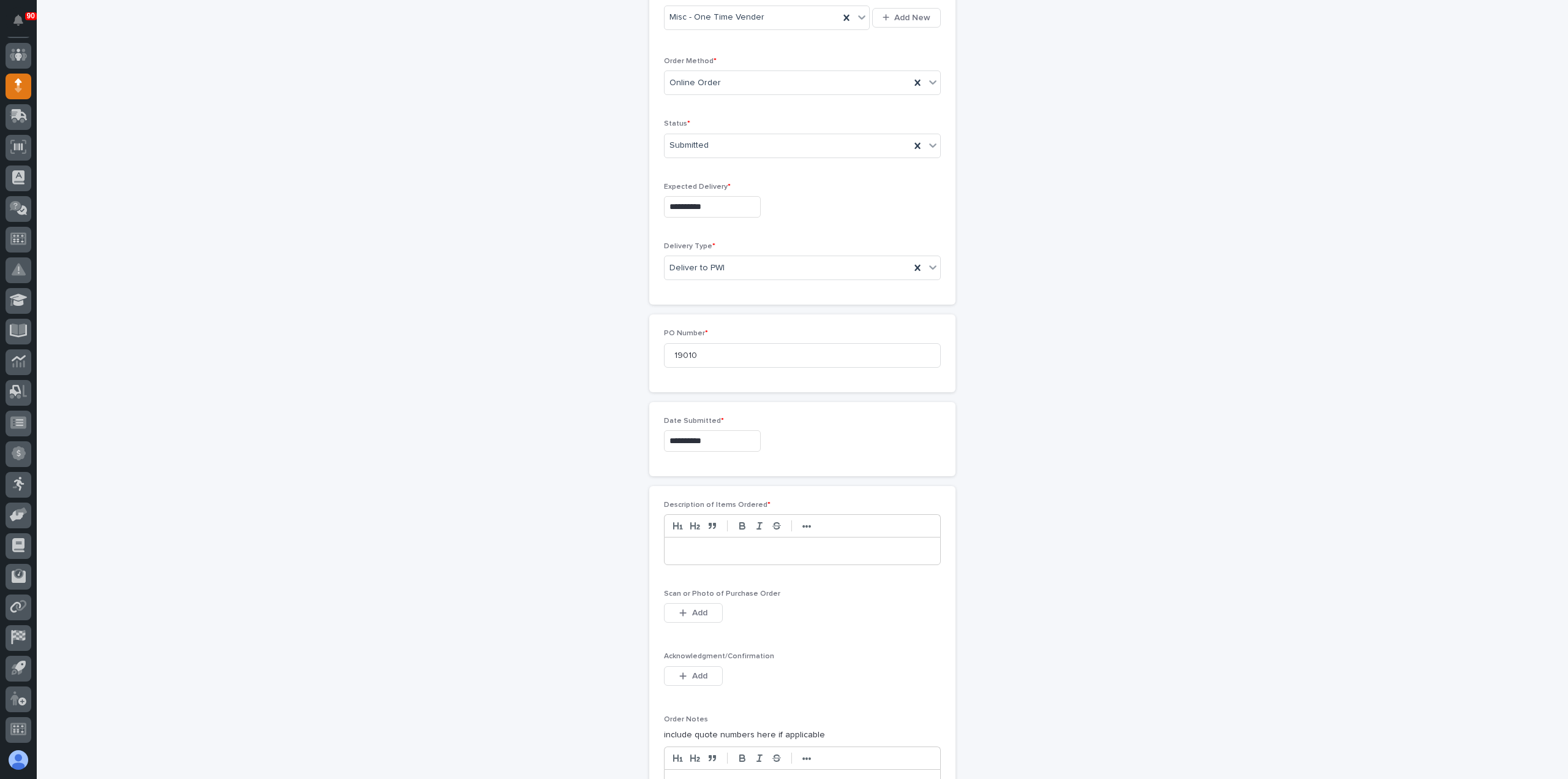
scroll to position [368, 0]
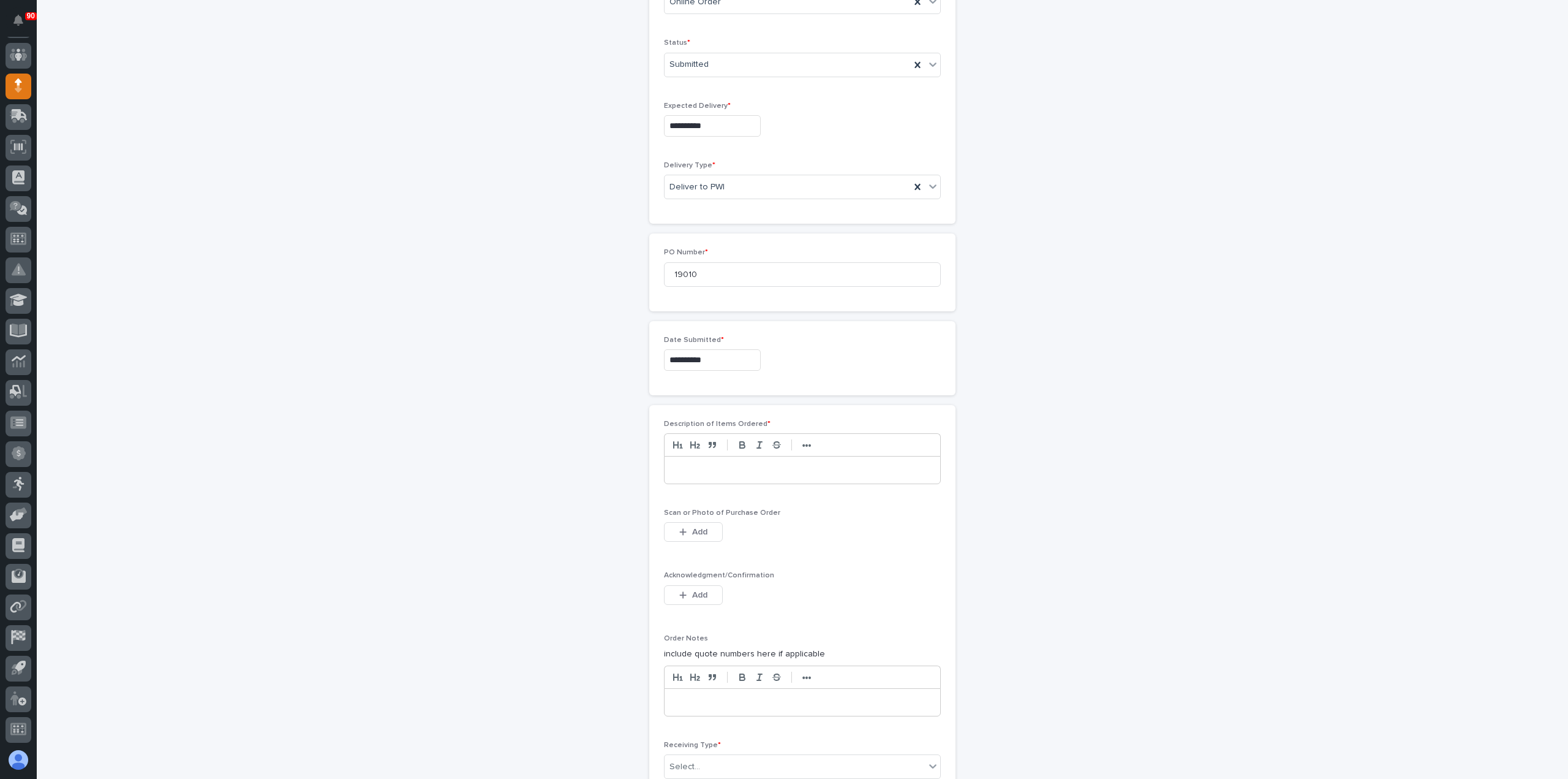
click at [710, 467] on p at bounding box center [802, 470] width 257 height 12
click at [701, 527] on span "Add" at bounding box center [700, 532] width 15 height 11
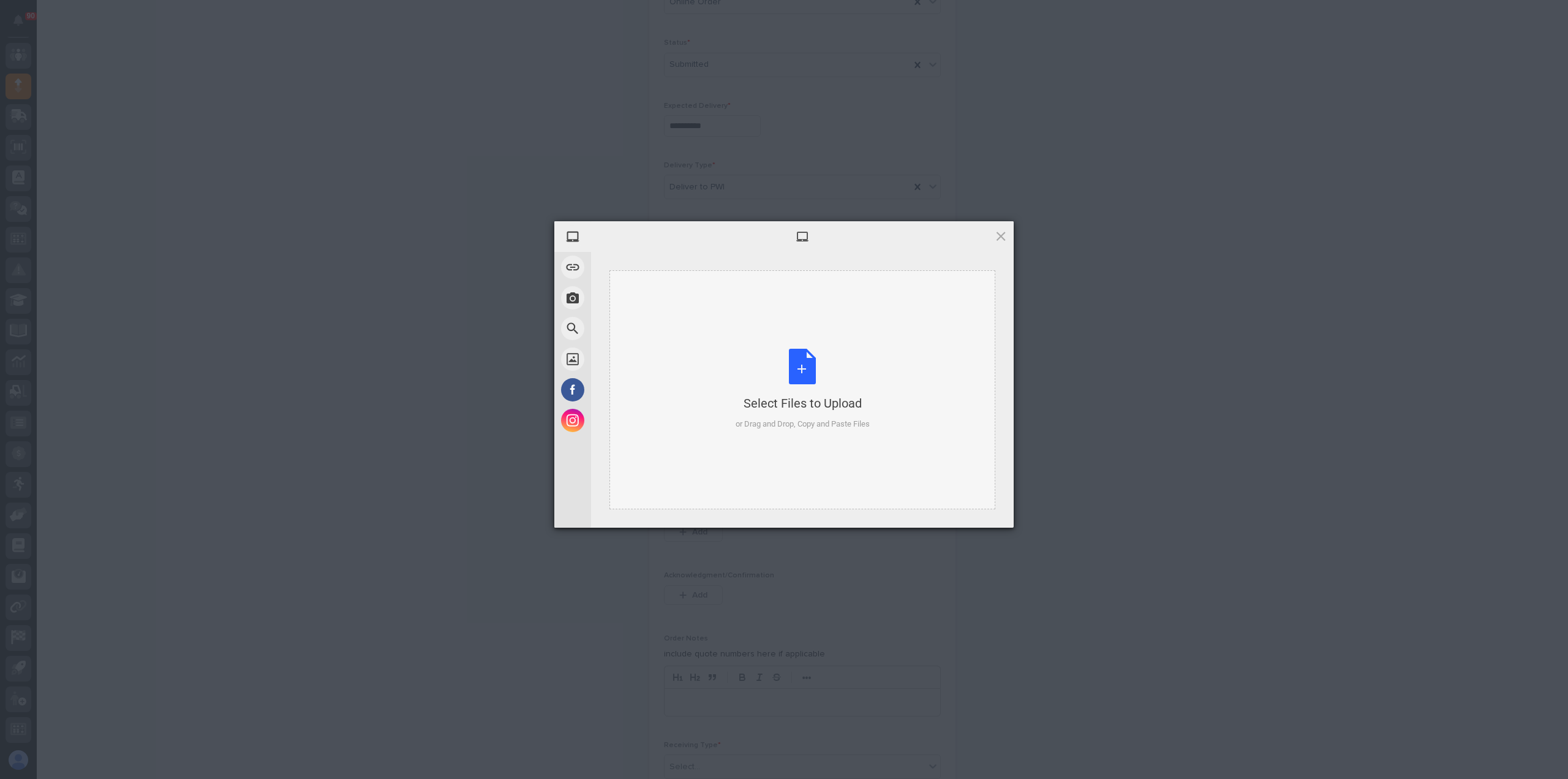
click at [814, 363] on div "Select Files to Upload or Drag and Drop, Copy and Paste Files" at bounding box center [802, 390] width 134 height 81
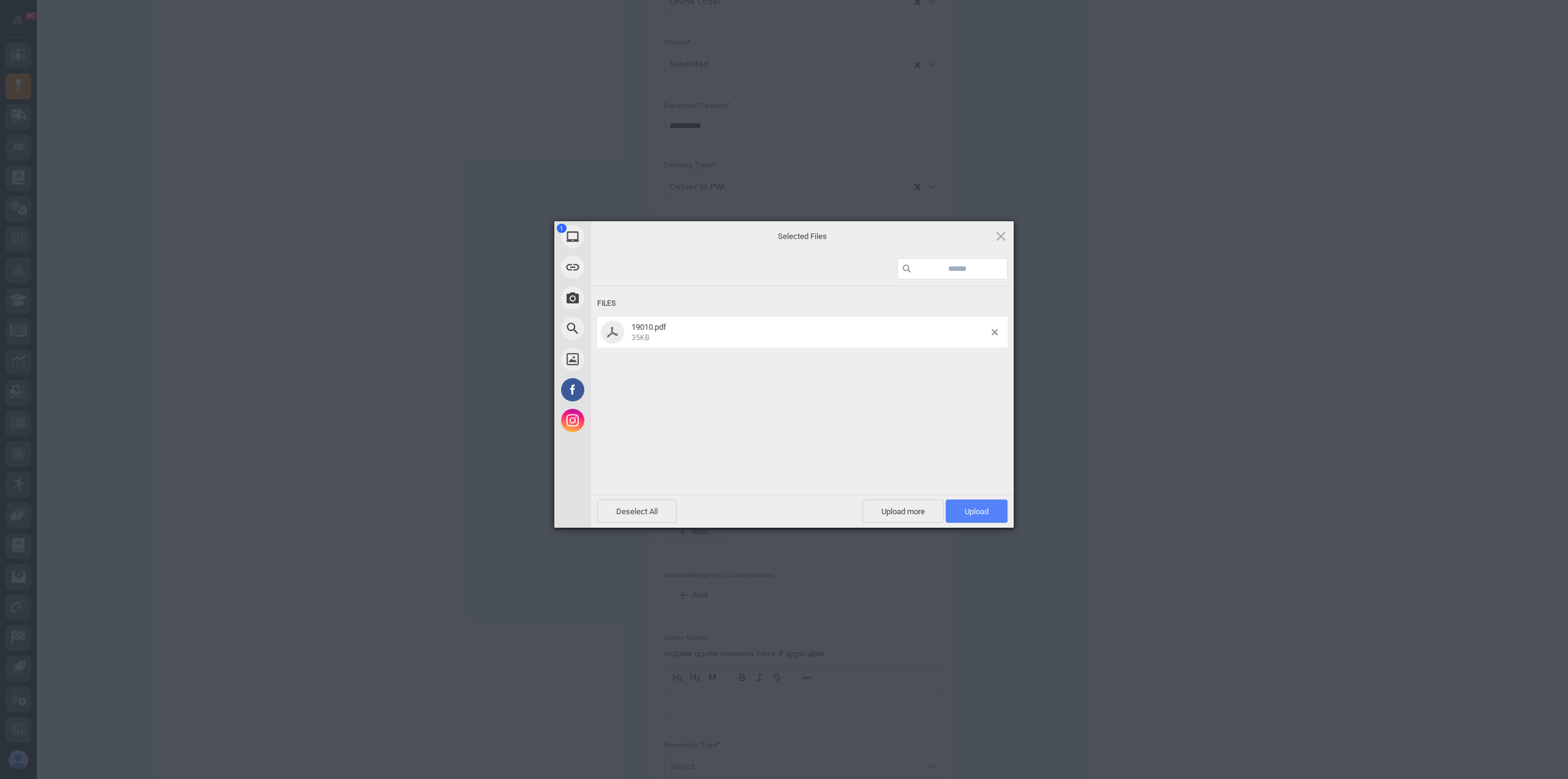
click at [986, 510] on span "Upload 1" at bounding box center [976, 511] width 24 height 9
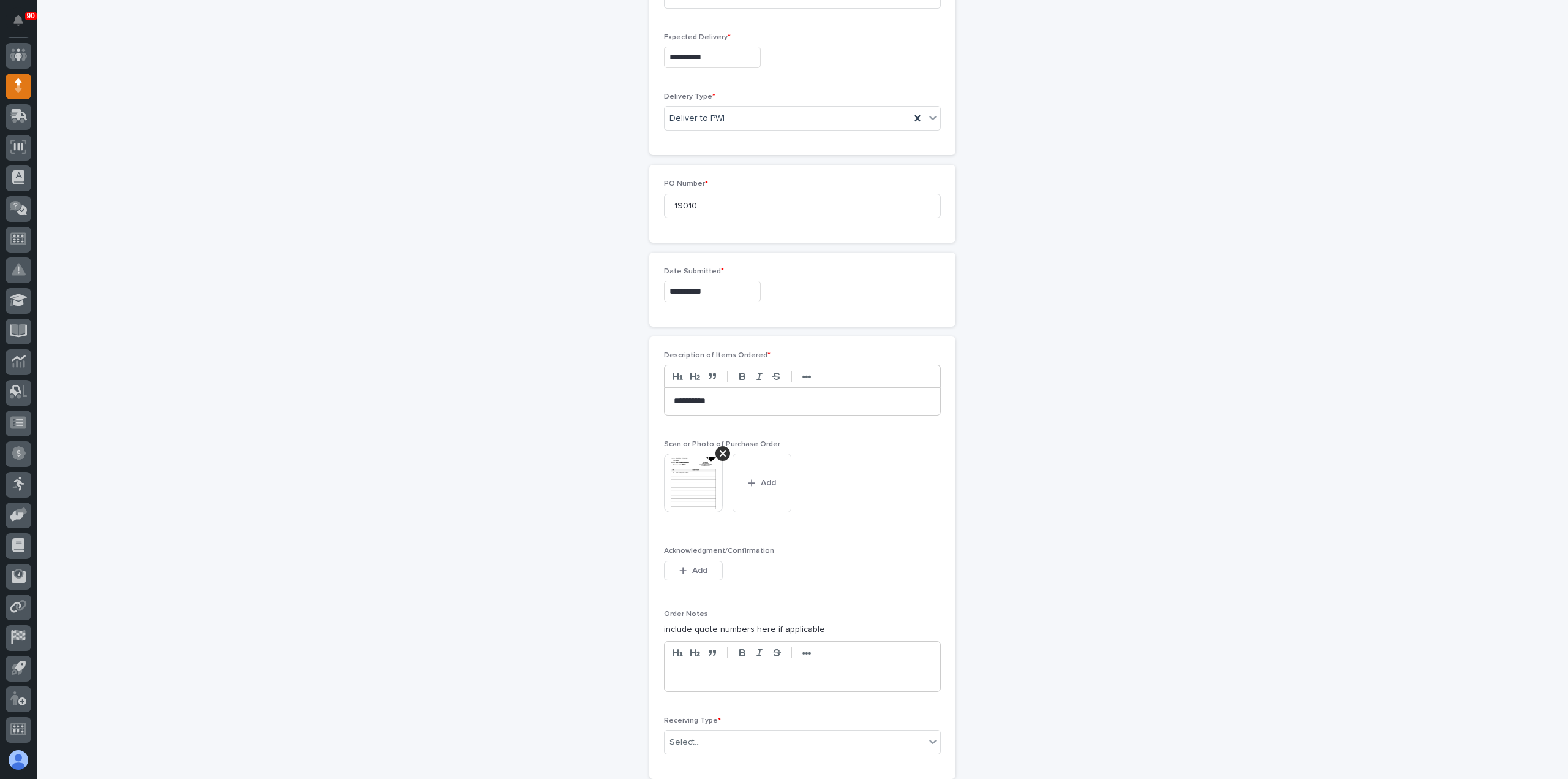
scroll to position [635, 0]
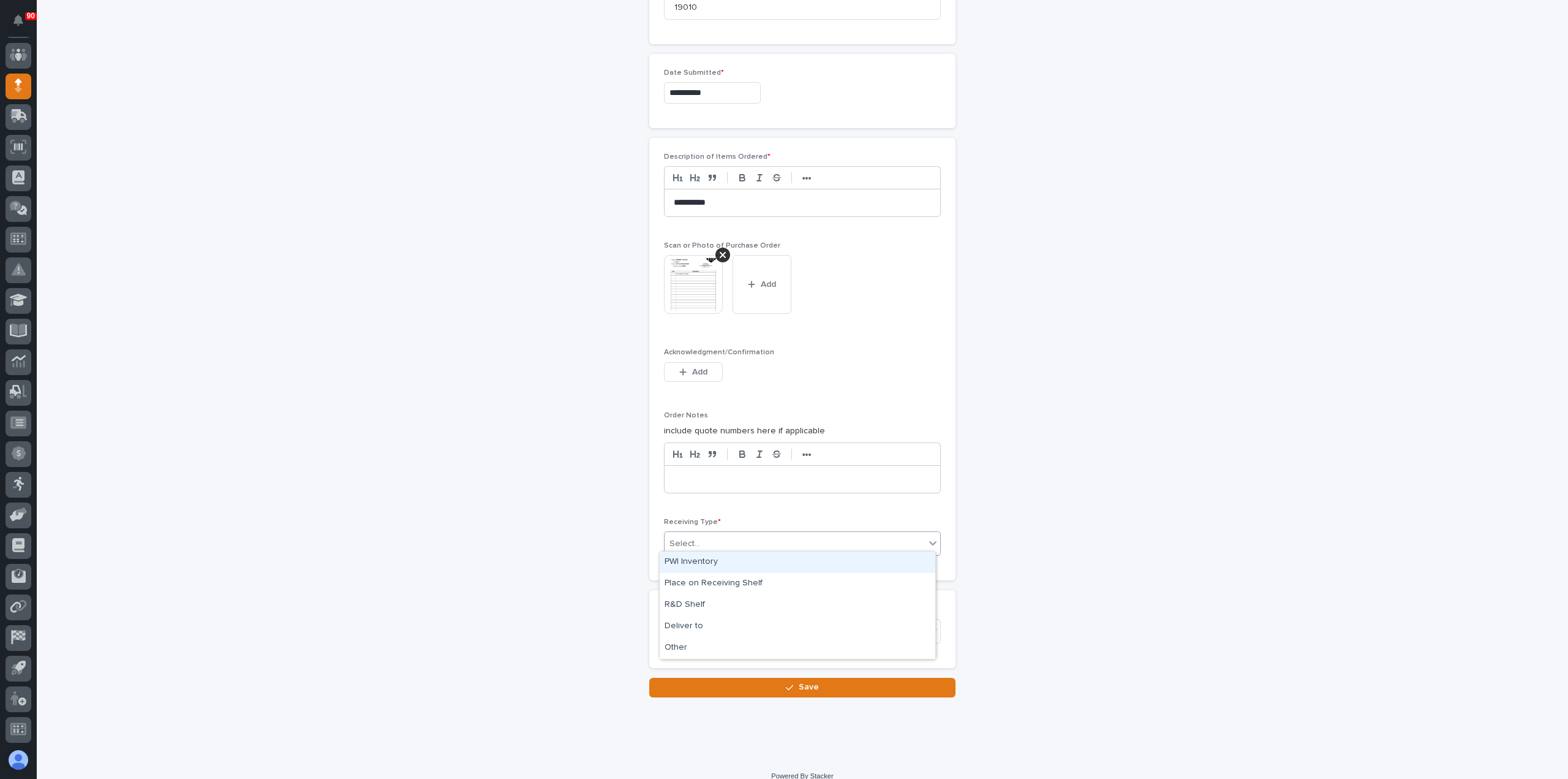
click at [732, 538] on div "Select..." at bounding box center [795, 544] width 260 height 21
click at [706, 625] on div "Deliver to" at bounding box center [798, 626] width 276 height 21
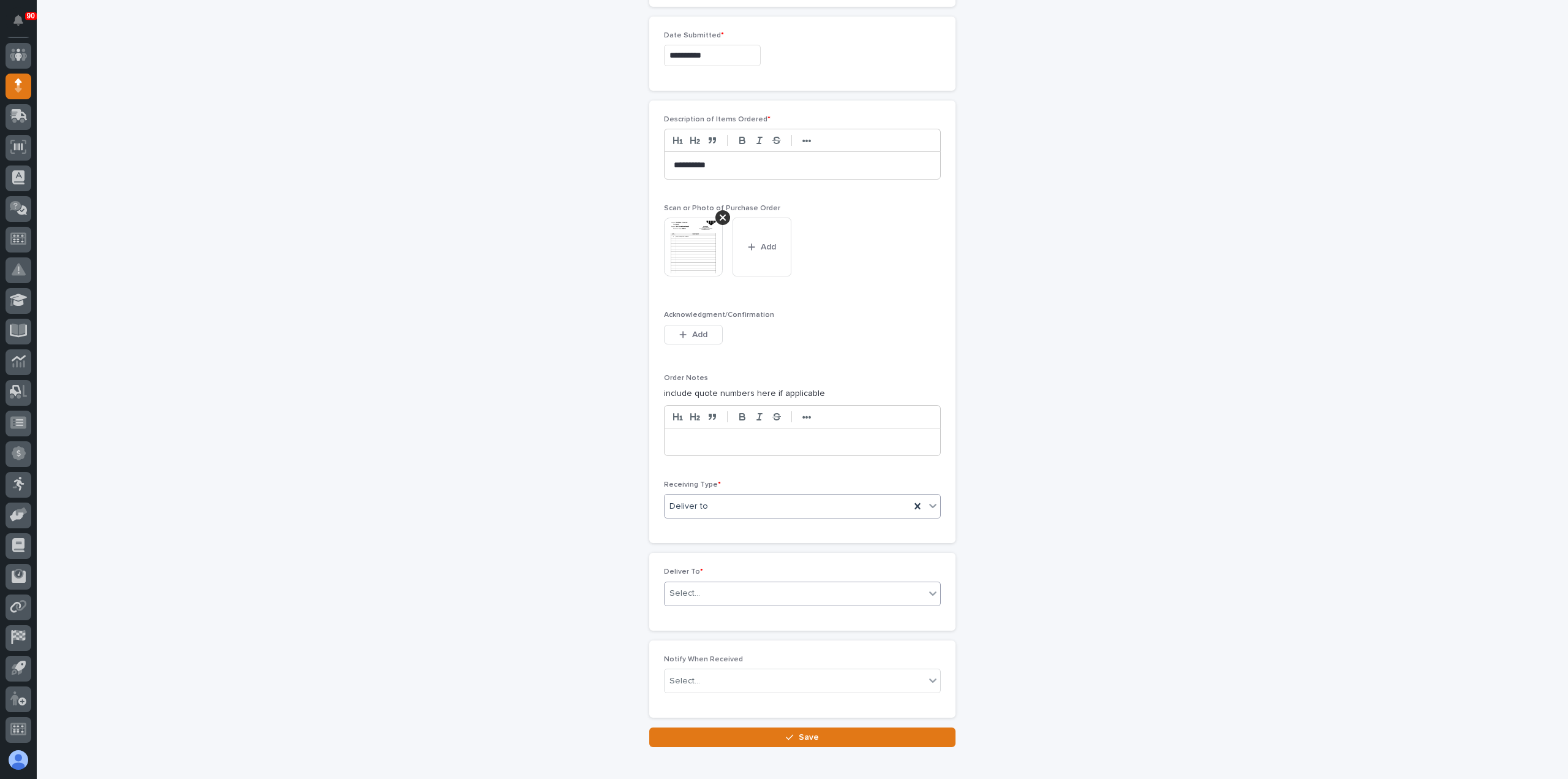
scroll to position [678, 0]
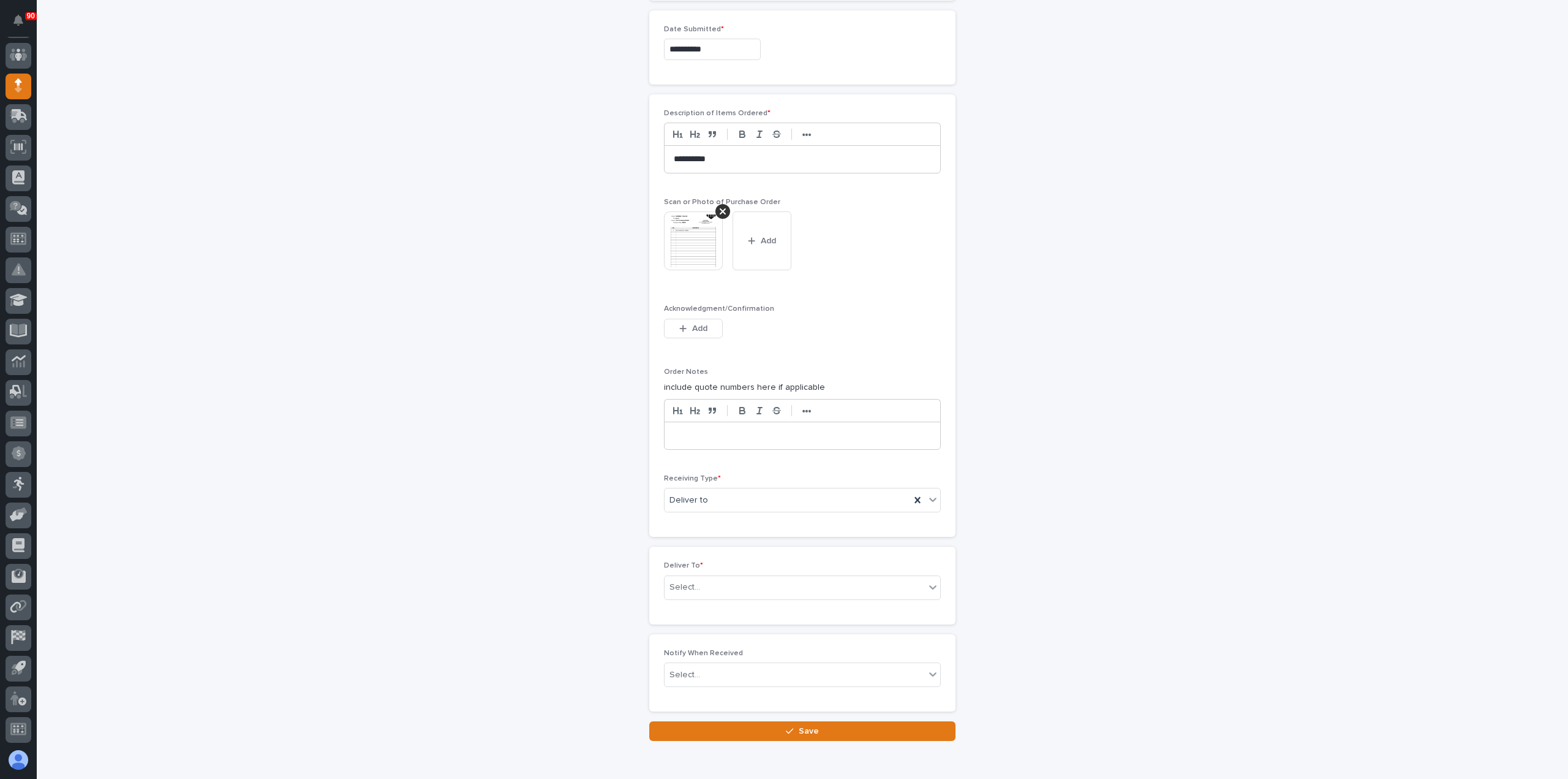
click at [739, 569] on div "Deliver To * Select..." at bounding box center [802, 585] width 277 height 48
click at [741, 581] on div "Select..." at bounding box center [795, 588] width 260 height 21
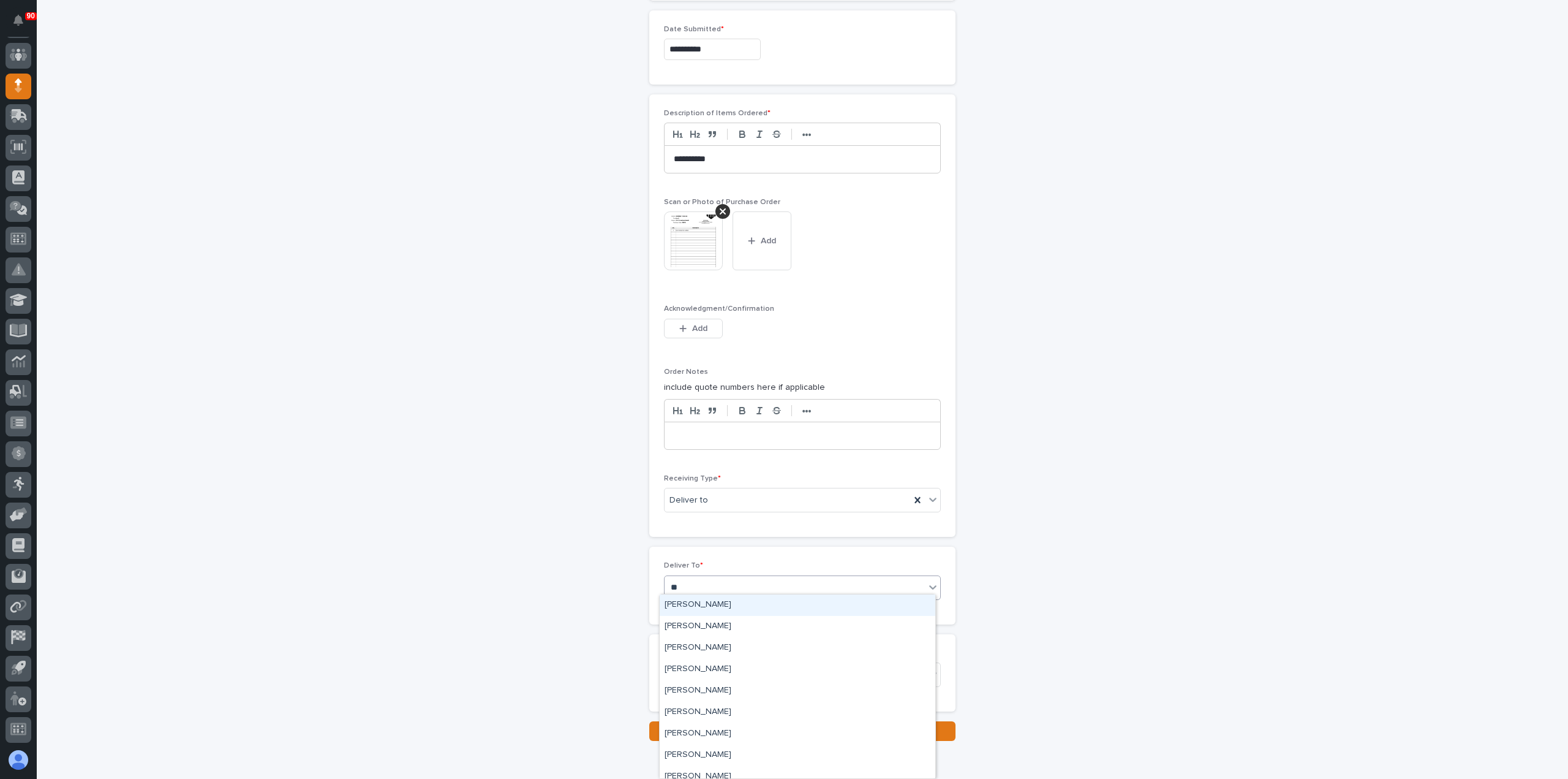
type input "***"
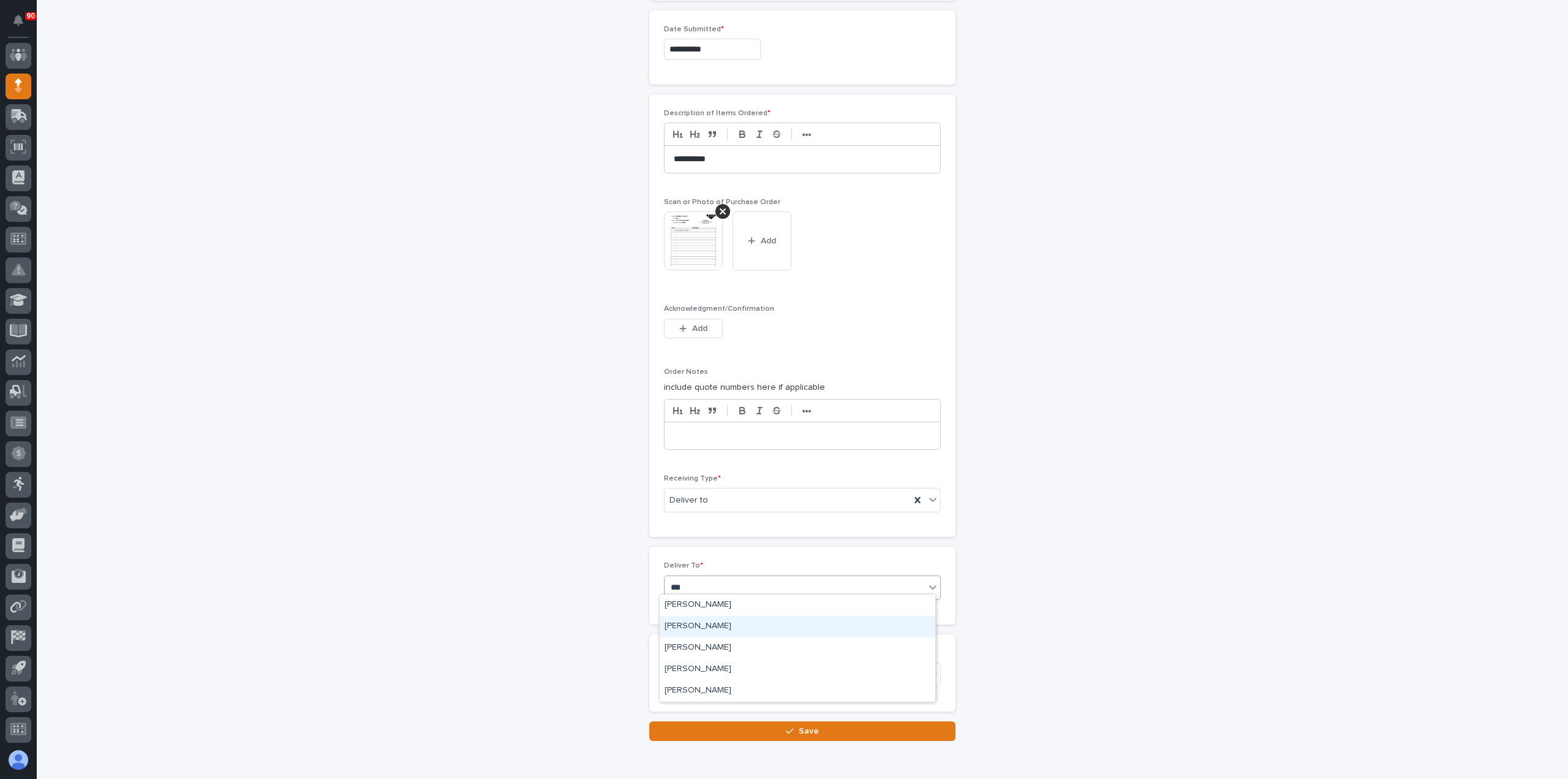
click at [732, 626] on div "Ken Overmyer" at bounding box center [798, 626] width 276 height 21
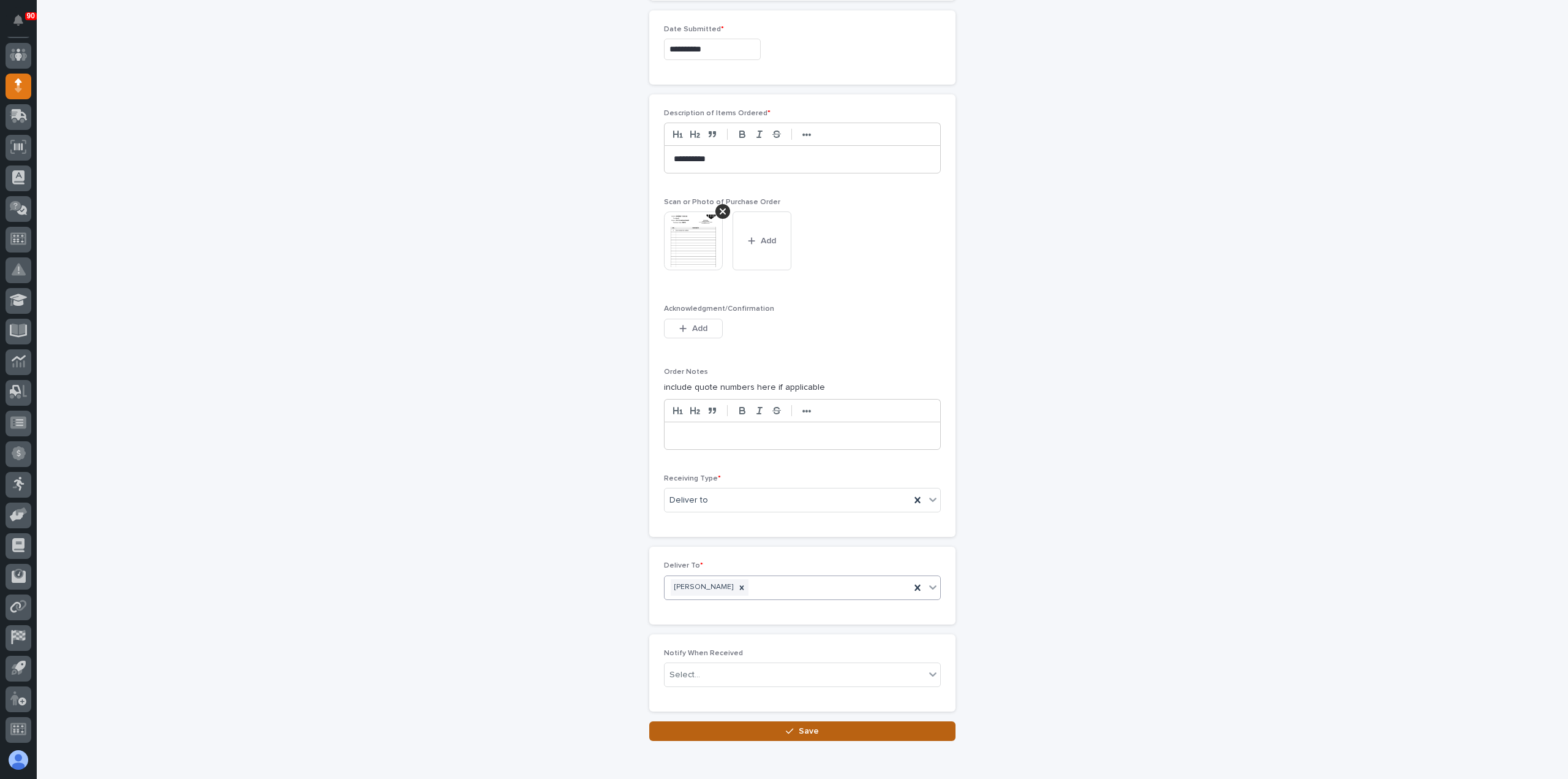
click at [814, 724] on button "Save" at bounding box center [803, 731] width 307 height 20
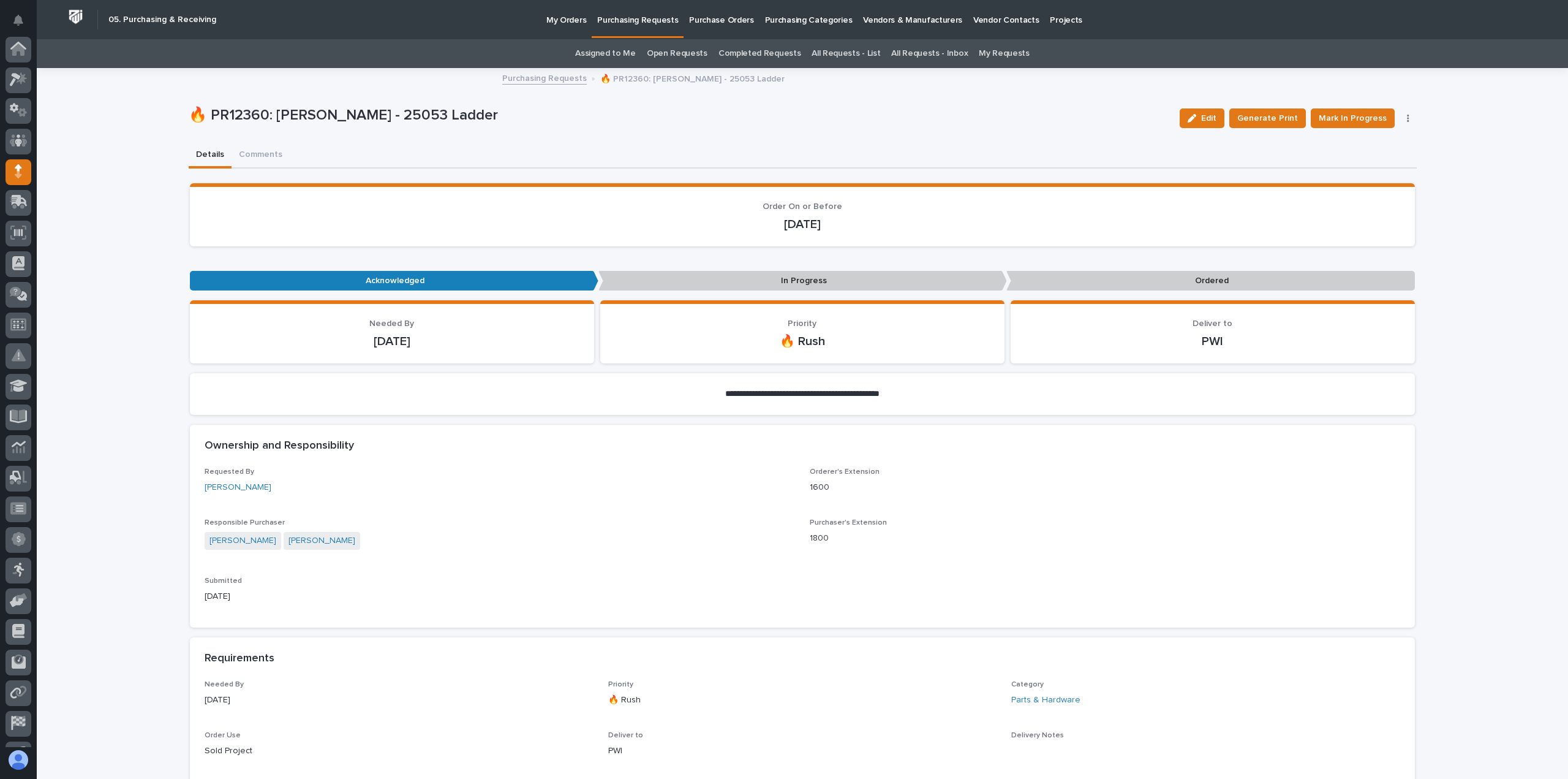
scroll to position [86, 0]
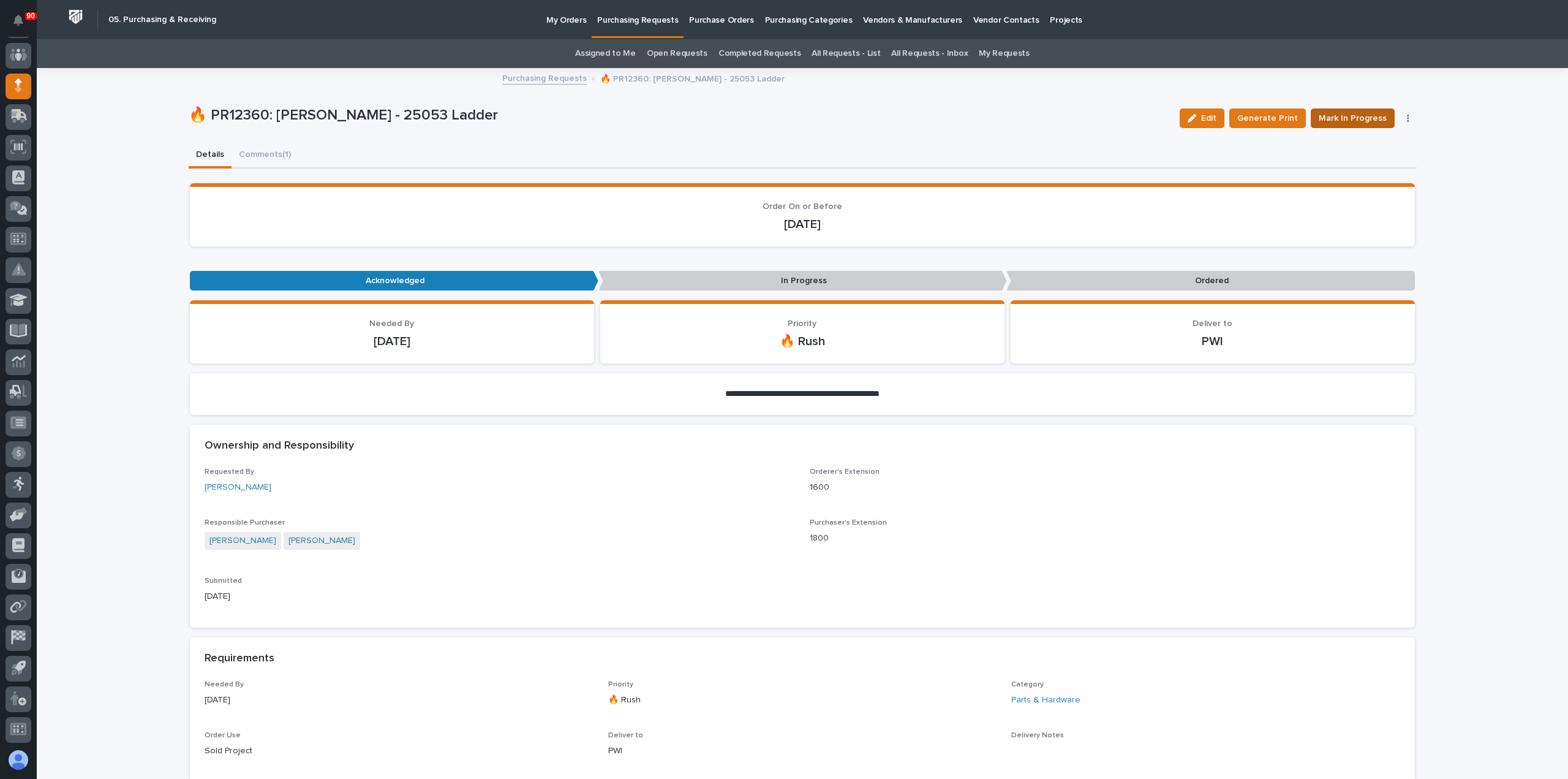
click at [1361, 115] on span "Mark In Progress" at bounding box center [1353, 118] width 68 height 15
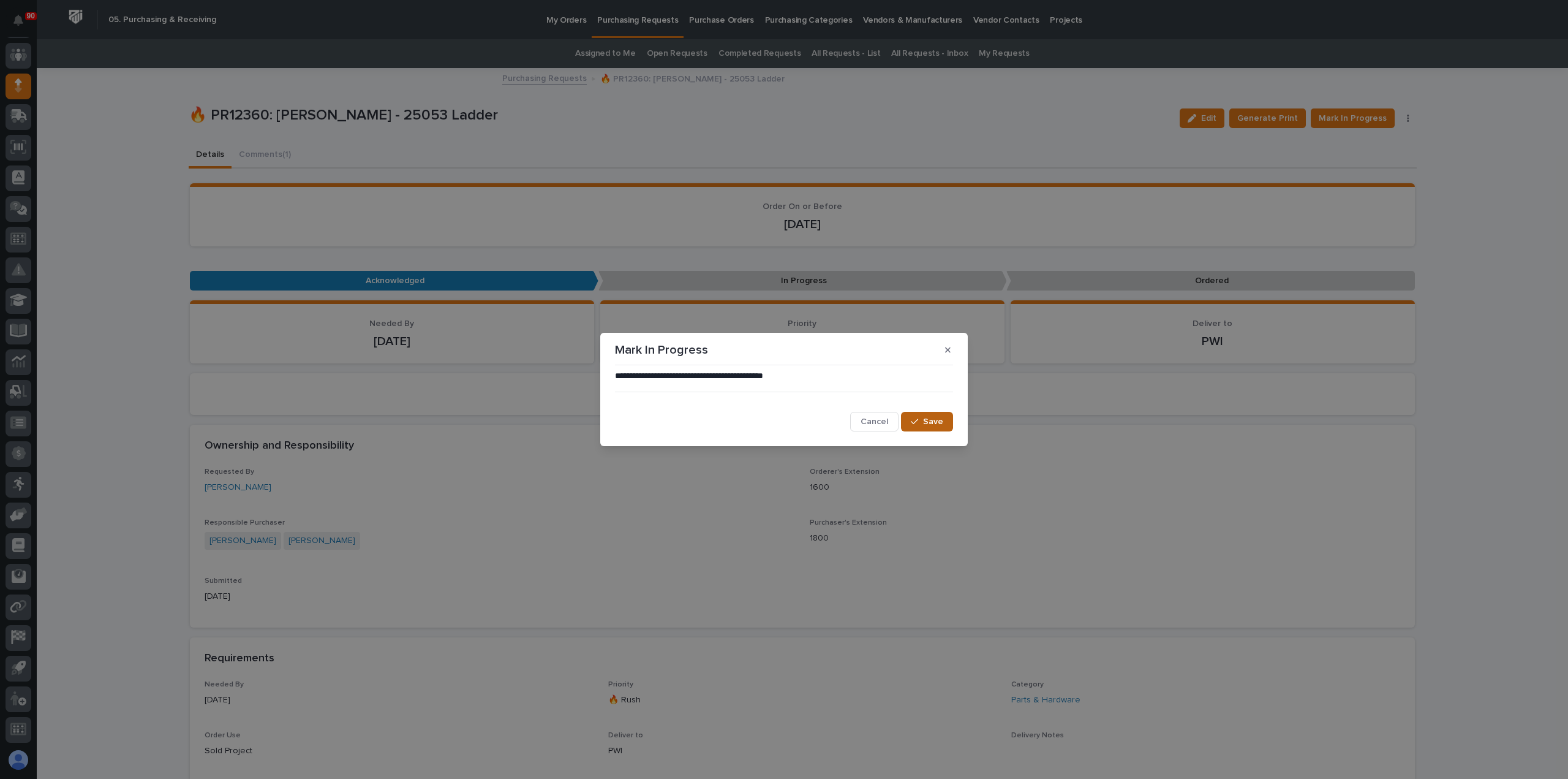
click at [936, 419] on span "Save" at bounding box center [934, 422] width 21 height 11
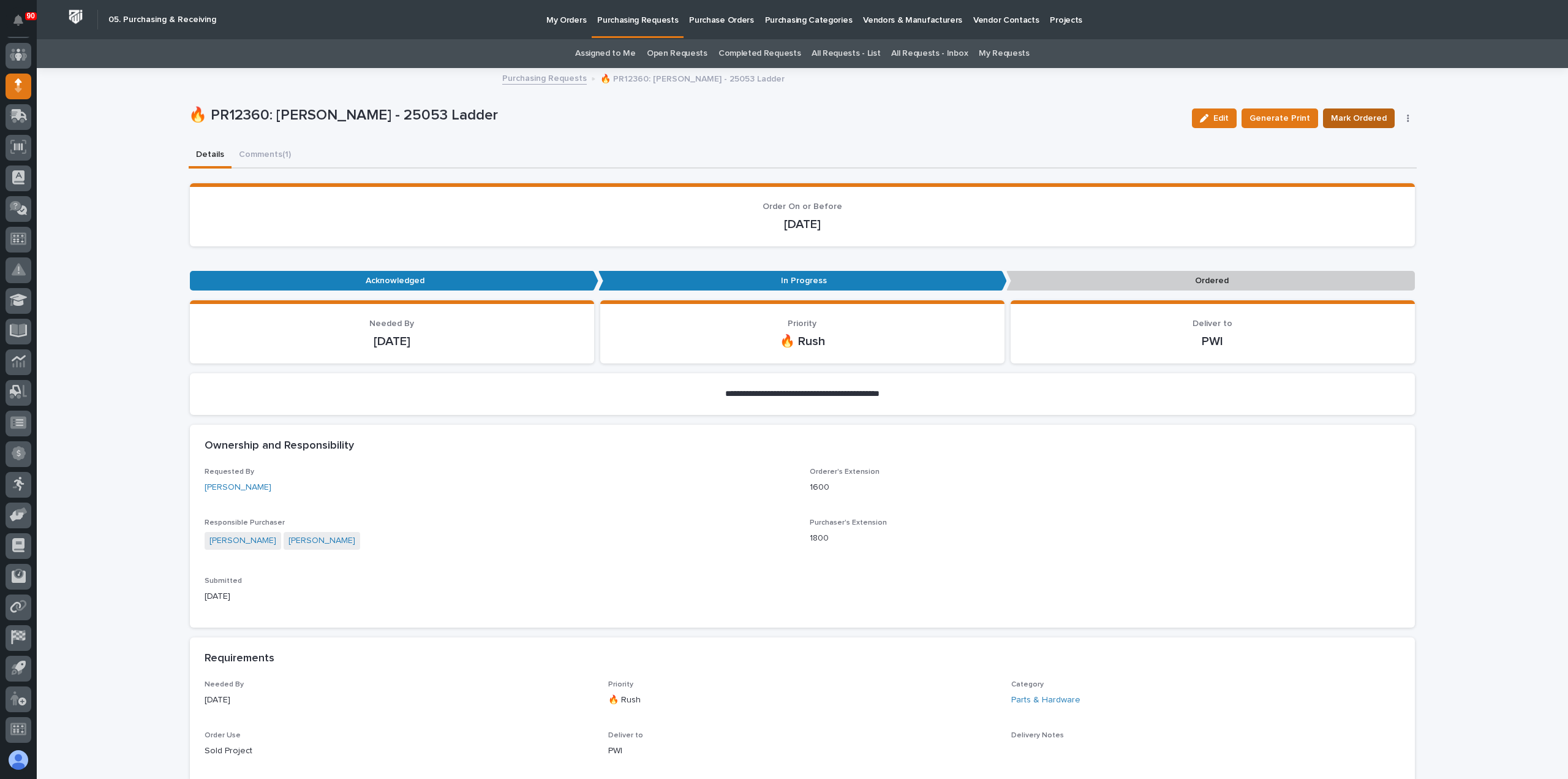
click at [1363, 115] on span "Mark Ordered" at bounding box center [1359, 118] width 56 height 15
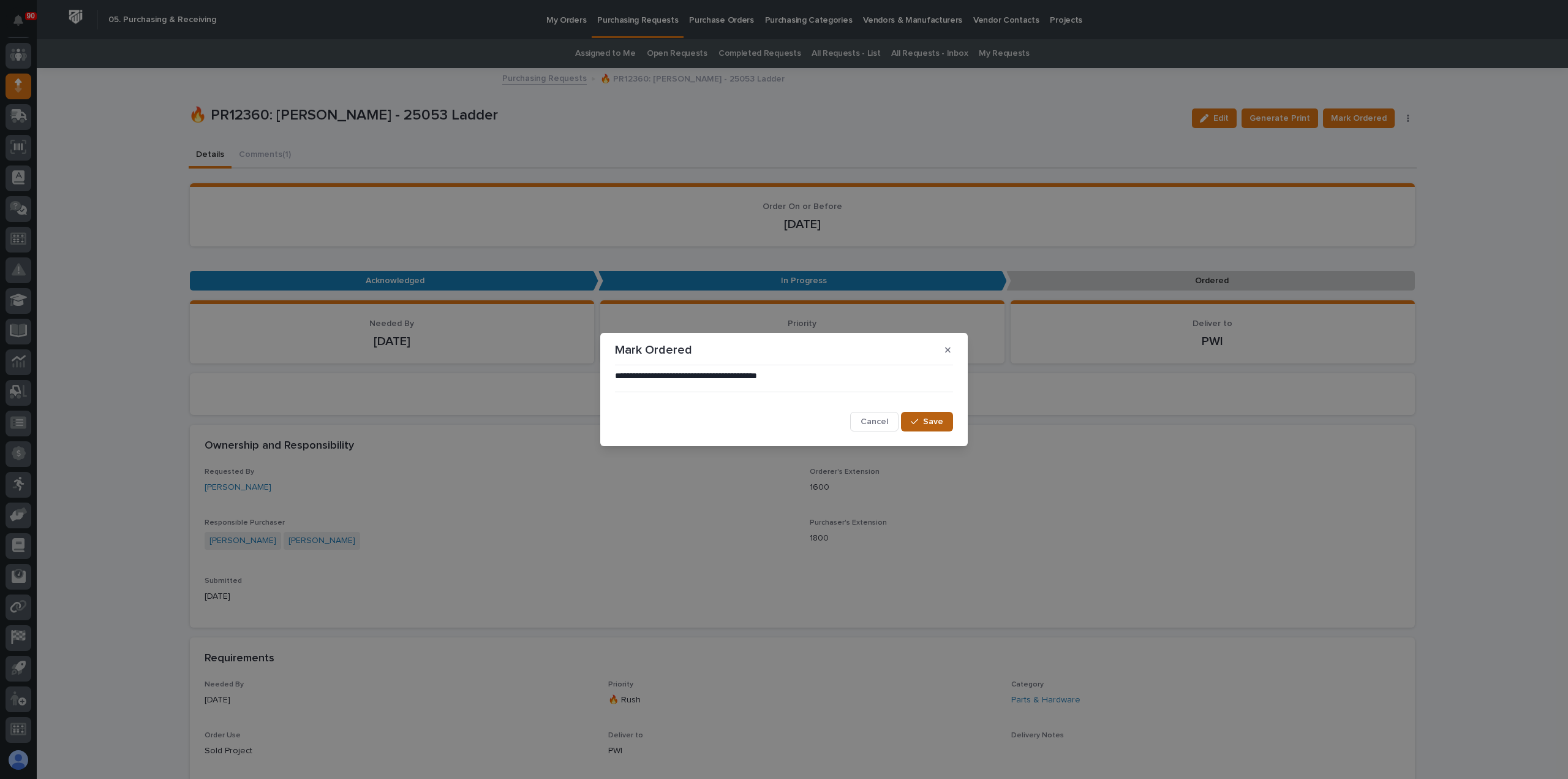
click at [933, 418] on span "Save" at bounding box center [934, 422] width 21 height 11
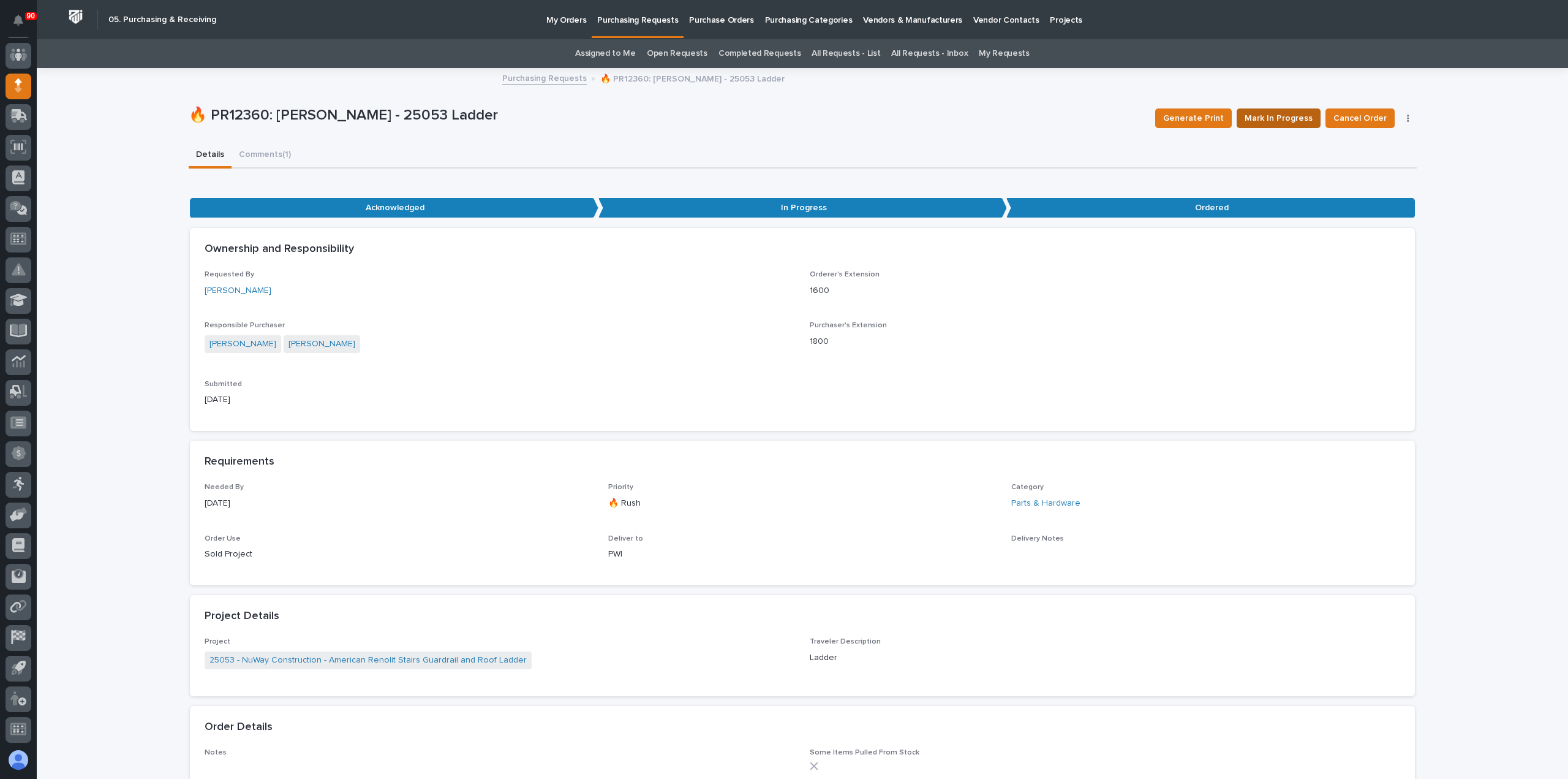
click at [1282, 114] on span "Mark In Progress" at bounding box center [1279, 118] width 68 height 15
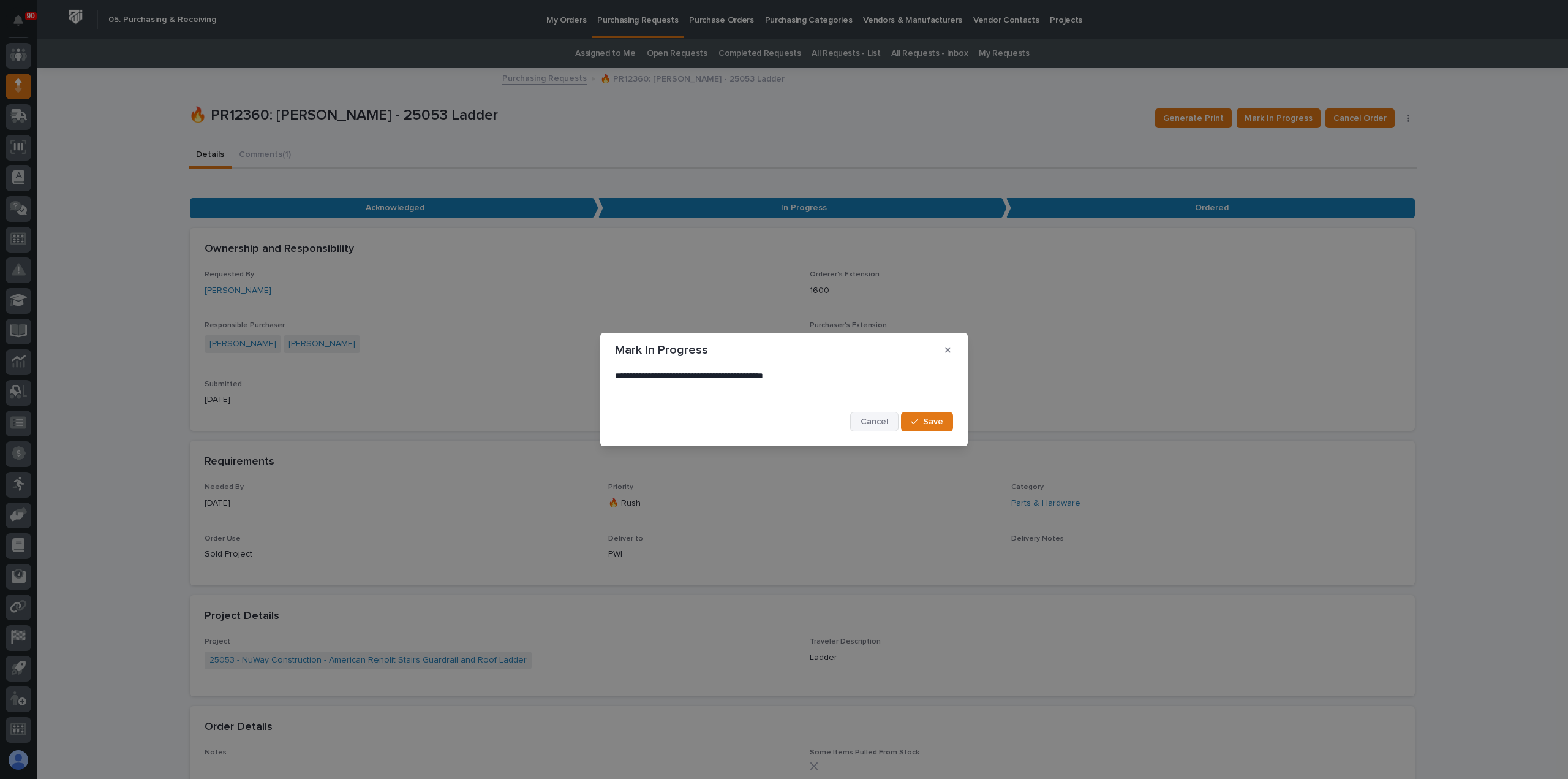
click at [869, 423] on span "Cancel" at bounding box center [874, 422] width 28 height 11
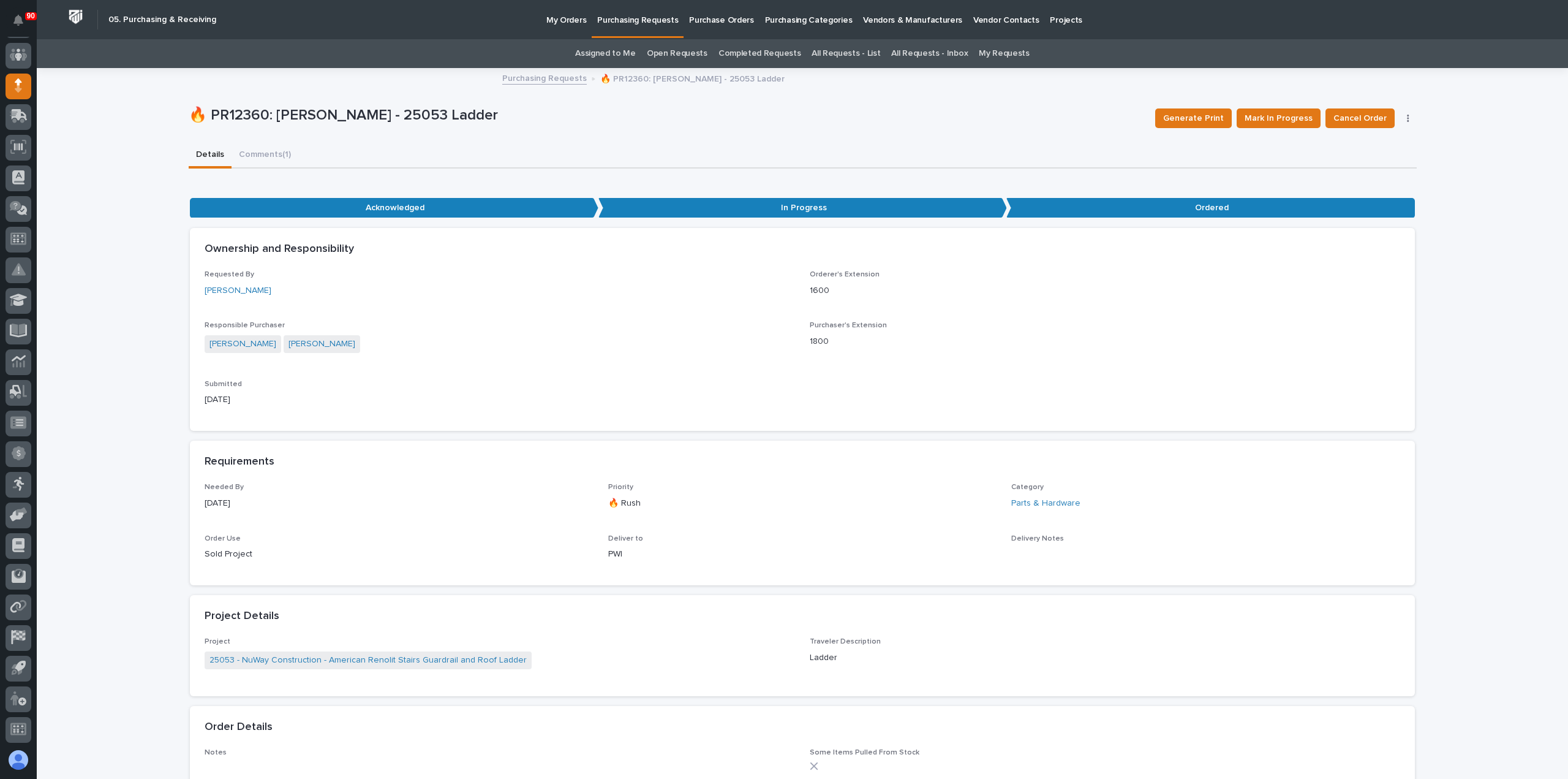
click at [642, 24] on p "Purchasing Requests" at bounding box center [637, 13] width 81 height 26
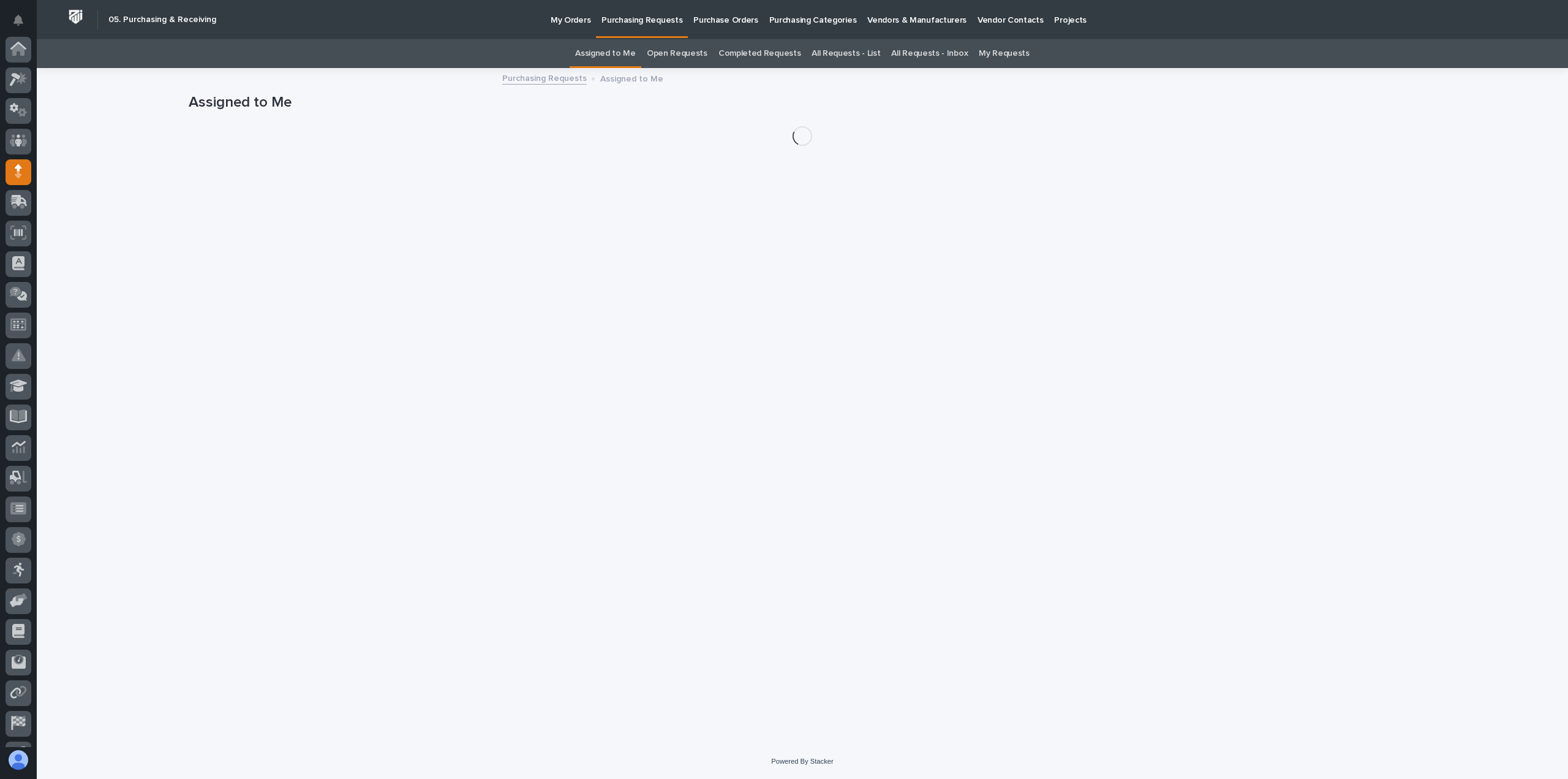
scroll to position [86, 0]
